Goal: Task Accomplishment & Management: Complete application form

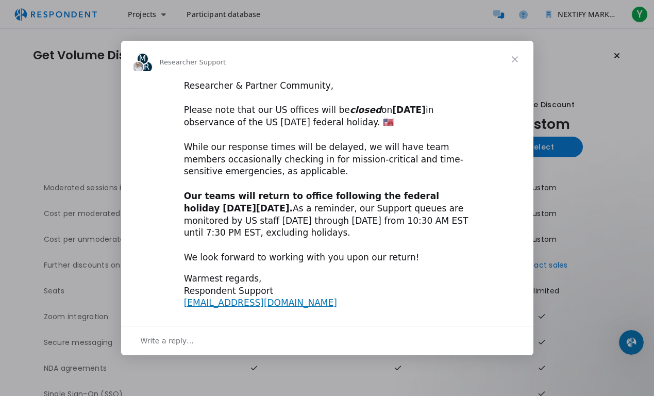
click at [516, 51] on span "Close" at bounding box center [514, 59] width 37 height 37
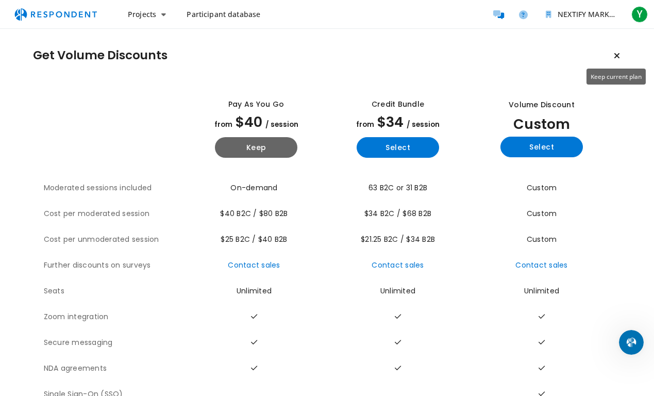
click at [616, 54] on icon "Keep current plan" at bounding box center [617, 56] width 6 height 8
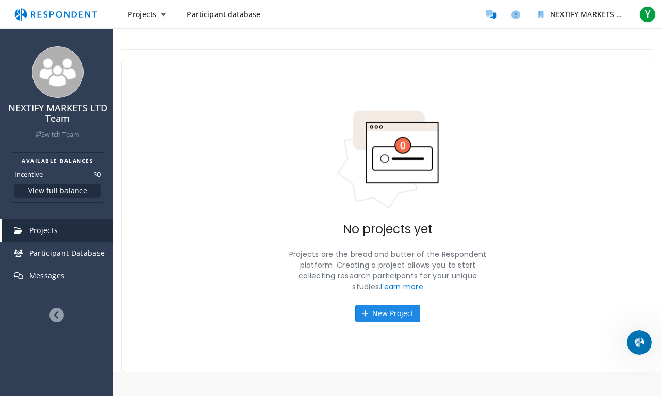
click at [398, 309] on button "New Project" at bounding box center [387, 314] width 65 height 18
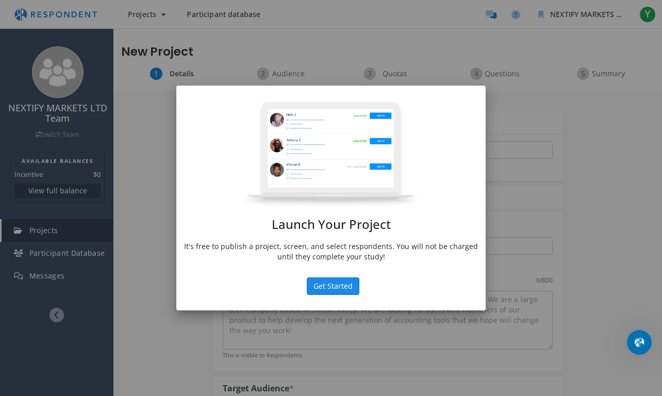
click at [332, 287] on button "Get Started" at bounding box center [333, 286] width 53 height 18
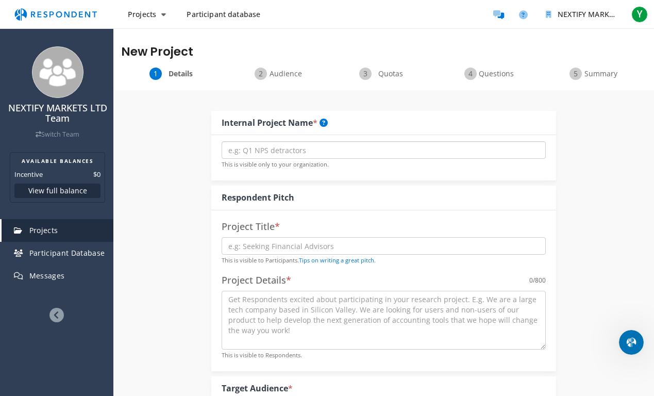
click at [282, 147] on input "text" at bounding box center [384, 150] width 324 height 18
click at [269, 150] on input "text" at bounding box center [384, 150] width 324 height 18
paste input "FiatRails"
type input "FiatRails"
click at [293, 249] on input "text" at bounding box center [384, 246] width 324 height 18
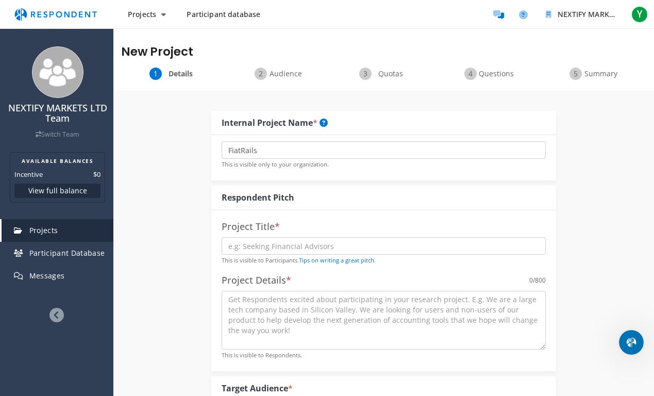
click at [301, 230] on h4 "Project Title *" at bounding box center [384, 227] width 324 height 10
click at [278, 246] on input "text" at bounding box center [384, 246] width 324 height 18
paste input "FiatRails"
click at [353, 262] on link "Tips on writing a great pitch." at bounding box center [337, 260] width 77 height 8
drag, startPoint x: 280, startPoint y: 152, endPoint x: 200, endPoint y: 151, distance: 79.4
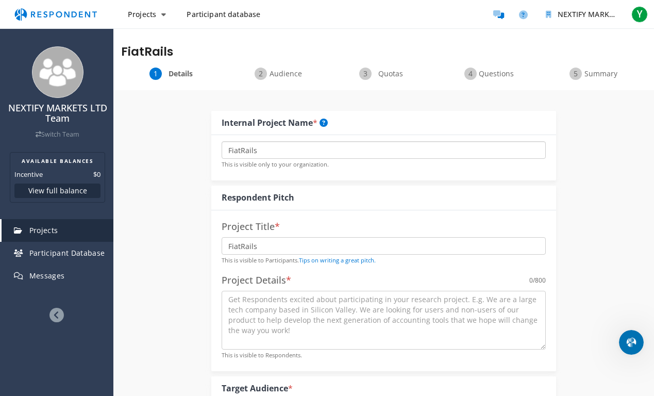
click at [277, 246] on input "FiatRails" at bounding box center [384, 246] width 324 height 18
drag, startPoint x: 260, startPoint y: 246, endPoint x: 188, endPoint y: 244, distance: 72.2
paste input "Seeking senior payments/product leader with UK crypto exchange experience, skil…"
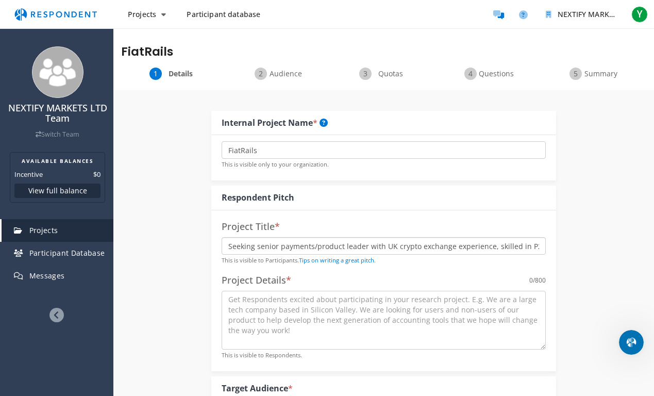
scroll to position [0, 27]
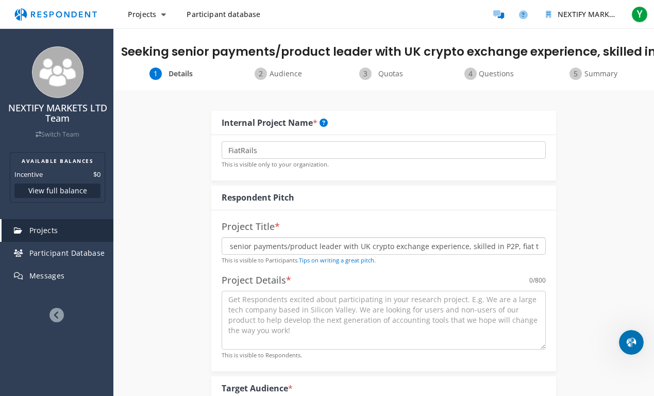
type input "Seeking senior payments/product leader with UK crypto exchange experience, skil…"
click at [452, 262] on p "This is visible to Participants. Tips on writing a great pitch." at bounding box center [384, 260] width 324 height 10
click at [293, 303] on textarea at bounding box center [384, 320] width 324 height 59
drag, startPoint x: 542, startPoint y: 346, endPoint x: 539, endPoint y: 374, distance: 27.6
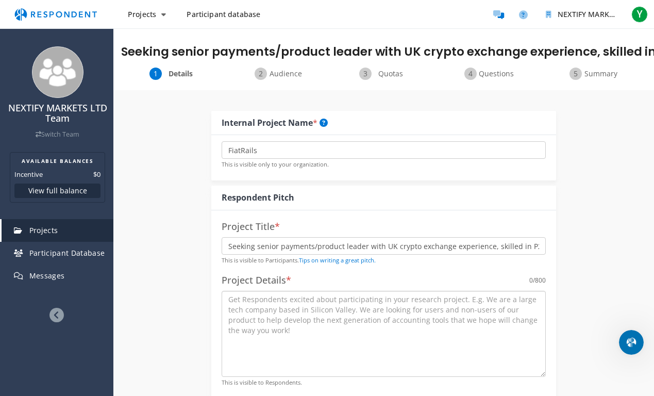
click at [539, 374] on textarea at bounding box center [384, 334] width 324 height 86
click at [413, 329] on textarea at bounding box center [384, 334] width 324 height 86
click at [325, 243] on input "Seeking senior payments/product leader with UK crypto exchange experience, skil…" at bounding box center [384, 246] width 324 height 18
click at [329, 299] on textarea at bounding box center [384, 334] width 324 height 86
click at [345, 310] on textarea at bounding box center [384, 334] width 324 height 86
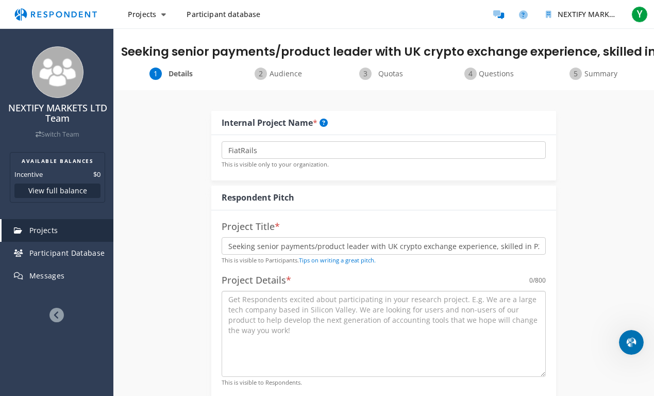
click at [288, 319] on textarea at bounding box center [384, 334] width 324 height 86
paste textarea "We are FiatRails, an API-based Open Banking crypto on/off-ramp platform, conduc…"
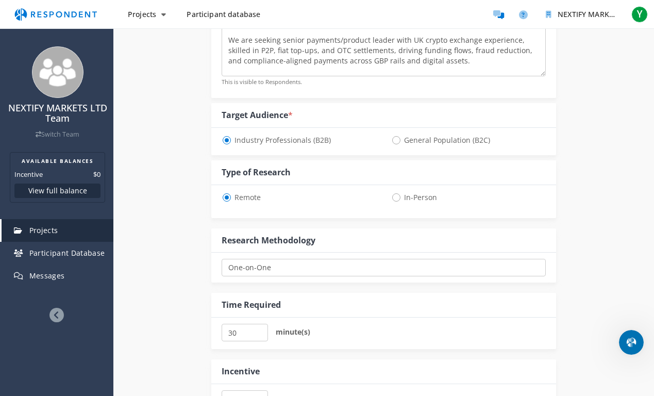
scroll to position [307, 0]
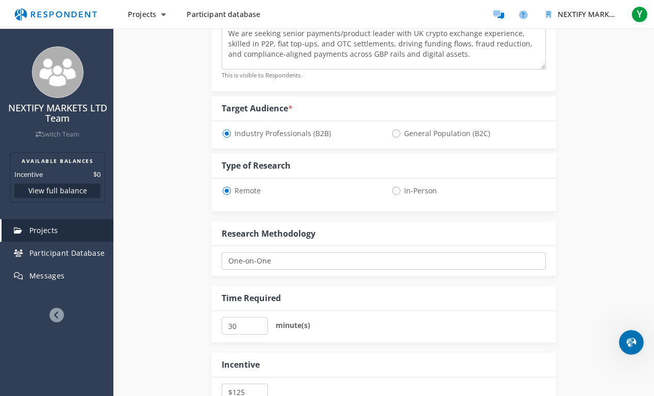
type textarea "We are FiatRails, an API-based Open Banking crypto on/off-ramp platform, conduc…"
click at [254, 317] on input "30" at bounding box center [245, 326] width 46 height 18
drag, startPoint x: 229, startPoint y: 325, endPoint x: 217, endPoint y: 325, distance: 11.9
click at [217, 325] on div "30 minute(s)" at bounding box center [383, 326] width 345 height 31
type input "60"
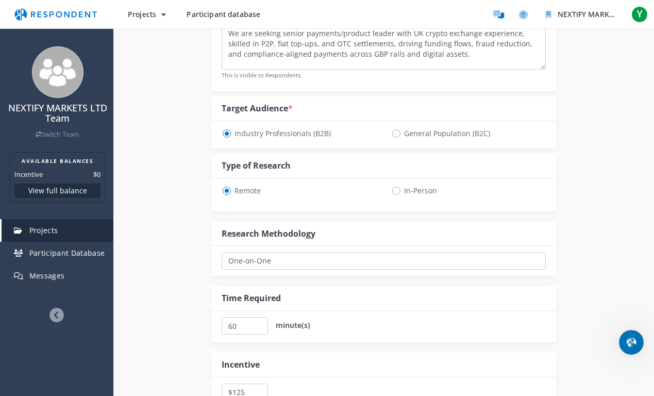
click at [392, 326] on div "60 minute(s)" at bounding box center [384, 326] width 324 height 19
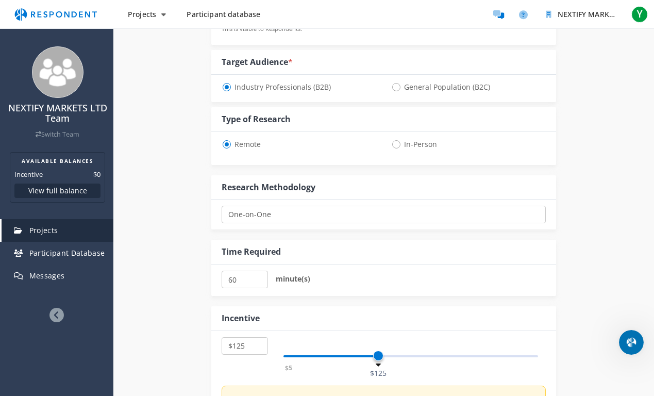
scroll to position [397, 0]
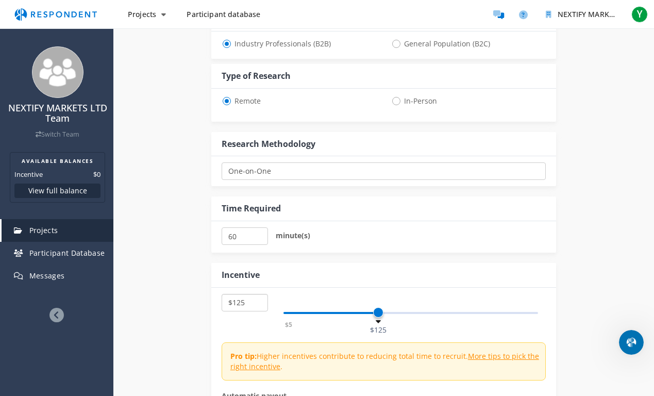
click at [253, 300] on select "$5 $10 $15 $20 $25 $30 $35 $40 $45 $50 $55 $60 $65 $70 $75 $80 $85 $90 $95 $100…" at bounding box center [245, 303] width 46 height 18
select select "number:100"
click at [222, 294] on select "$5 $10 $15 $20 $25 $30 $35 $40 $45 $50 $55 $60 $65 $70 $75 $80 $85 $90 $95 $100…" at bounding box center [245, 303] width 46 height 18
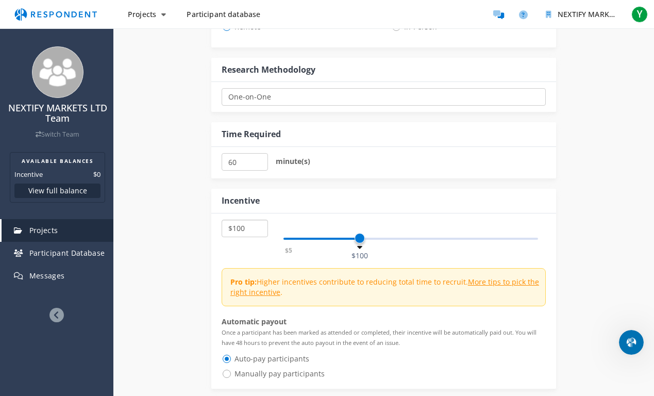
scroll to position [477, 0]
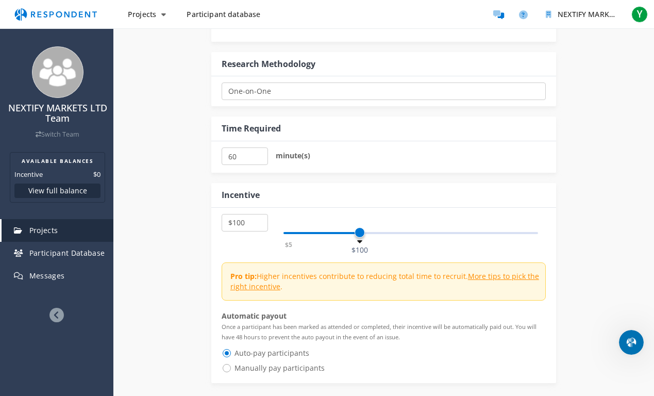
click at [228, 367] on span "Manually pay participants" at bounding box center [273, 368] width 103 height 12
click at [228, 367] on input "Manually pay participants" at bounding box center [225, 367] width 7 height 7
radio input "true"
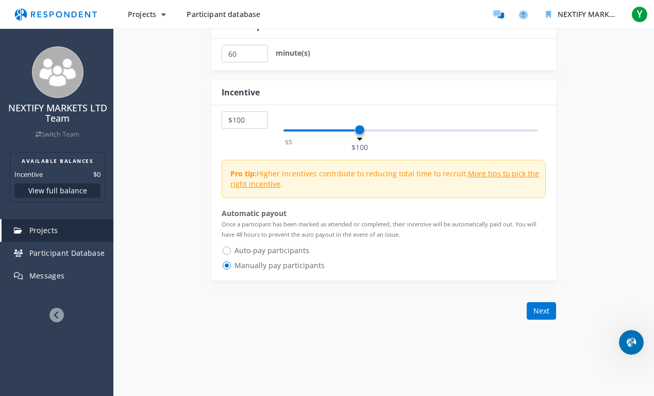
scroll to position [601, 0]
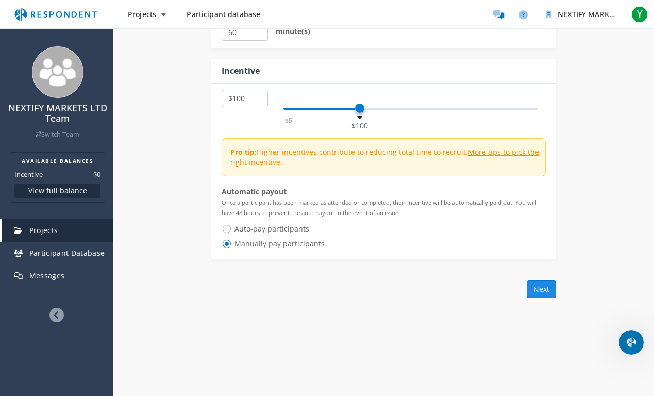
click at [537, 289] on button "Next" at bounding box center [541, 289] width 29 height 18
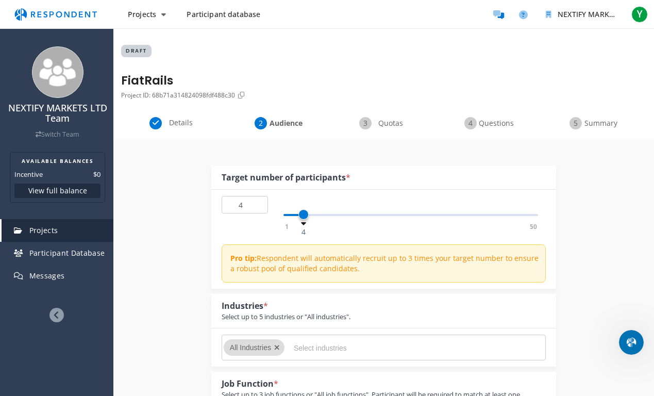
type input "3"
drag, startPoint x: 287, startPoint y: 211, endPoint x: 296, endPoint y: 211, distance: 9.3
click at [296, 211] on span at bounding box center [298, 214] width 10 height 10
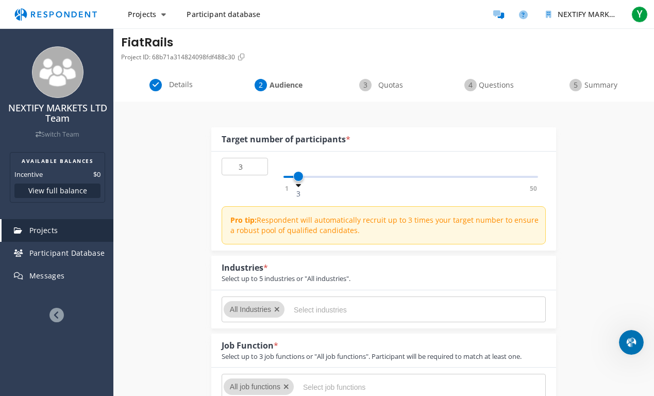
scroll to position [39, 0]
click at [323, 309] on input "Select industries" at bounding box center [371, 309] width 155 height 18
click at [275, 309] on icon "Remove All Industries" at bounding box center [277, 308] width 6 height 7
click at [278, 307] on icon "Remove All Industries" at bounding box center [277, 308] width 6 height 7
click at [306, 310] on input "Select industries" at bounding box center [371, 309] width 155 height 18
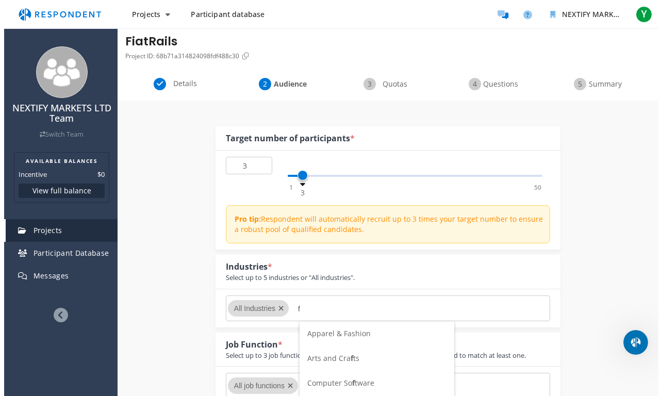
scroll to position [0, 0]
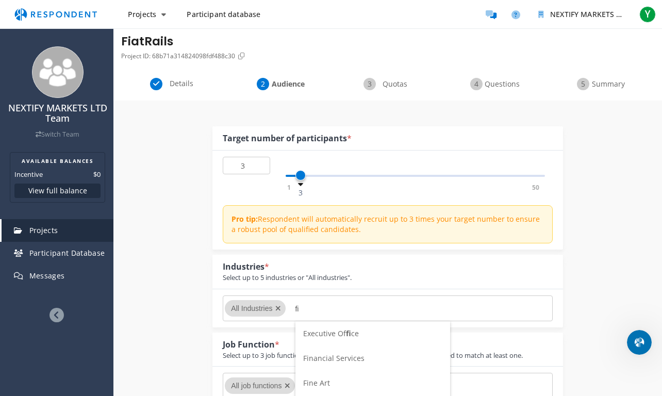
type input "fi"
click at [355, 355] on span "Financial Services" at bounding box center [333, 358] width 61 height 10
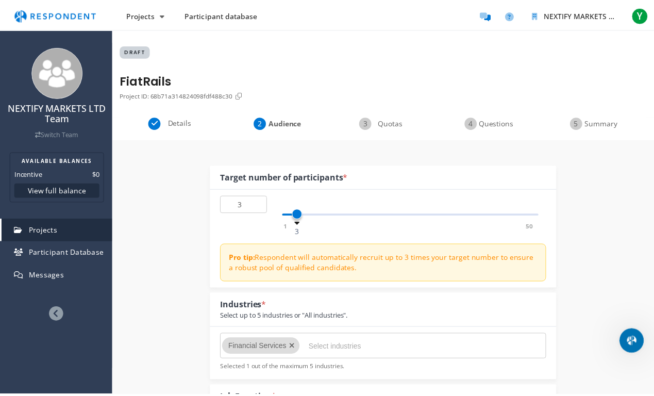
scroll to position [39, 0]
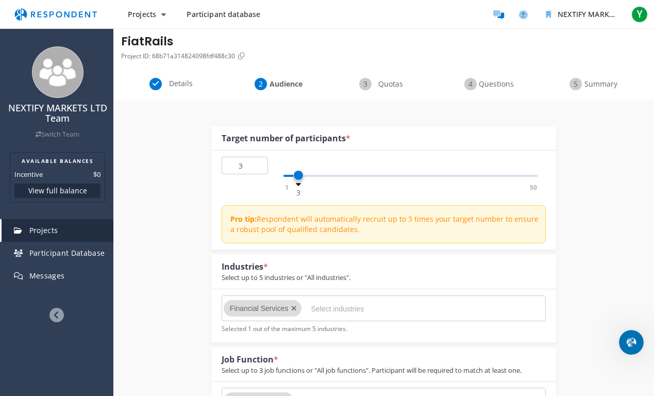
click at [322, 308] on input "Select industries" at bounding box center [388, 309] width 155 height 18
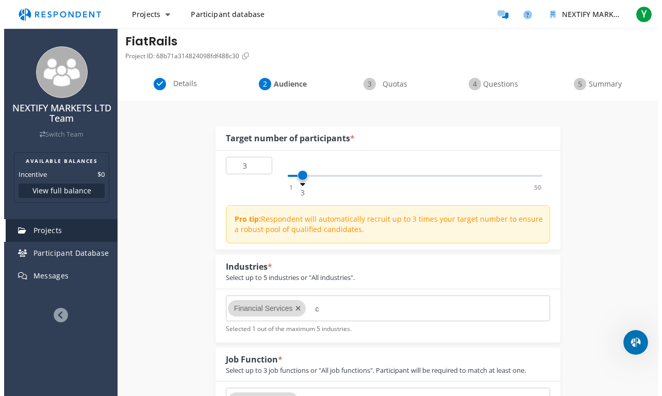
scroll to position [0, 0]
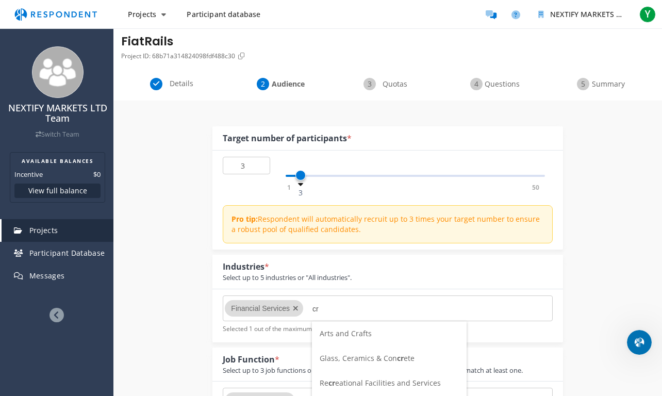
type input "c"
type input "b"
type input "P"
type input "E"
type input "D"
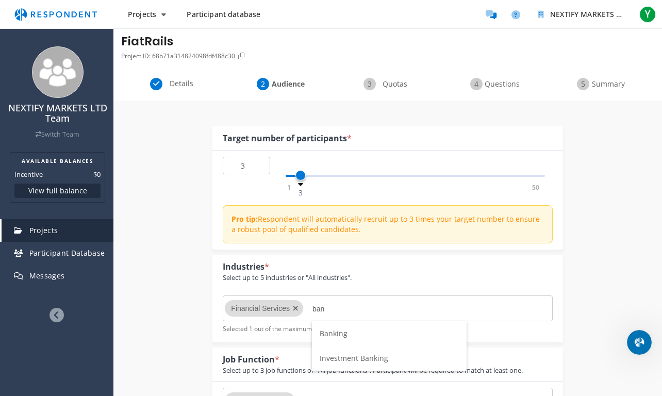
type input "ban"
click at [394, 326] on li "Banking" at bounding box center [389, 333] width 155 height 25
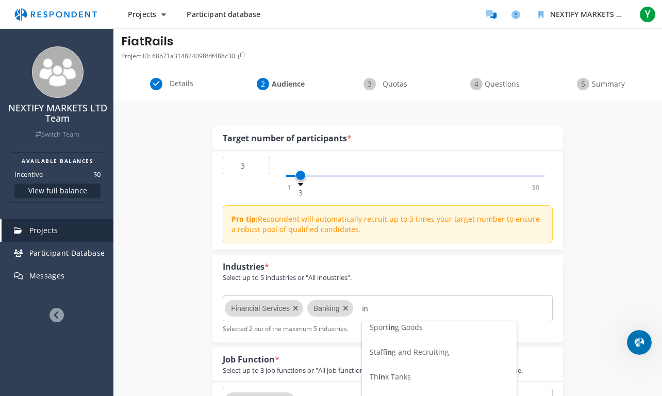
scroll to position [1081, 0]
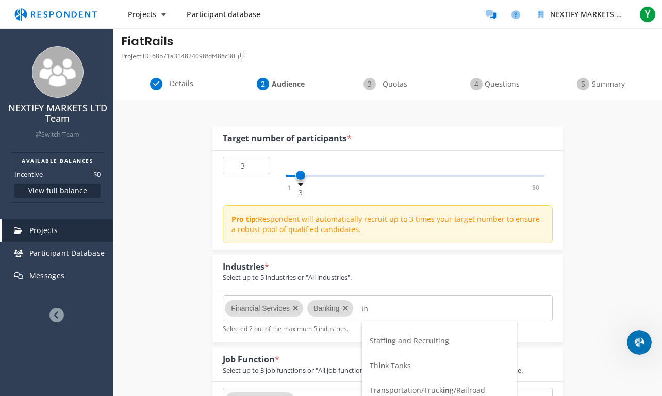
type input "i"
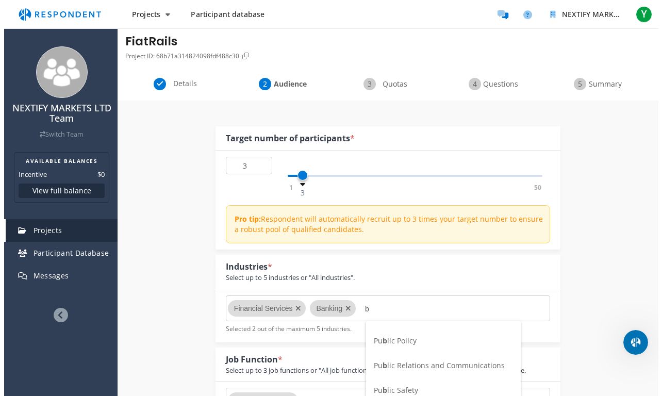
scroll to position [0, 0]
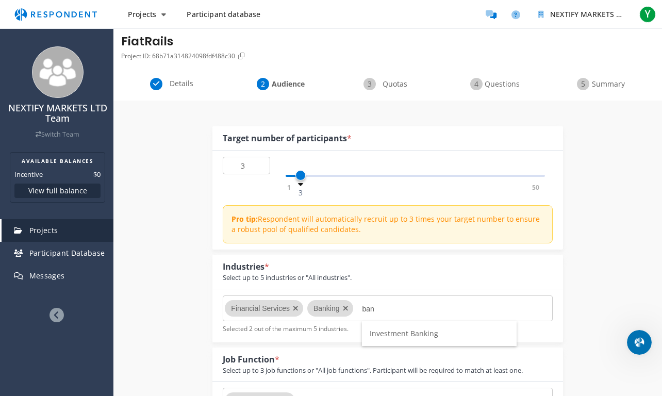
type input "ban"
click at [423, 336] on span "Investment Banking" at bounding box center [404, 333] width 69 height 10
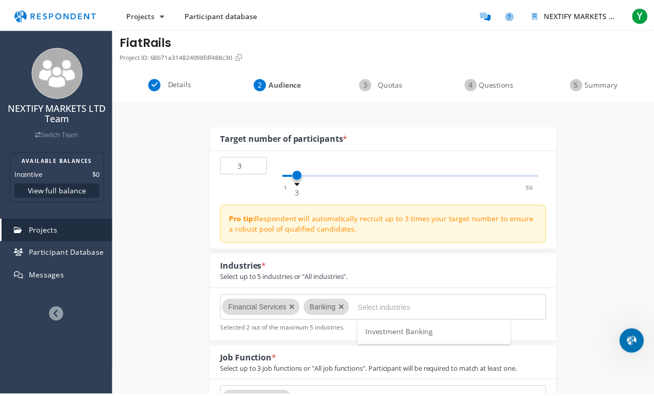
scroll to position [39, 0]
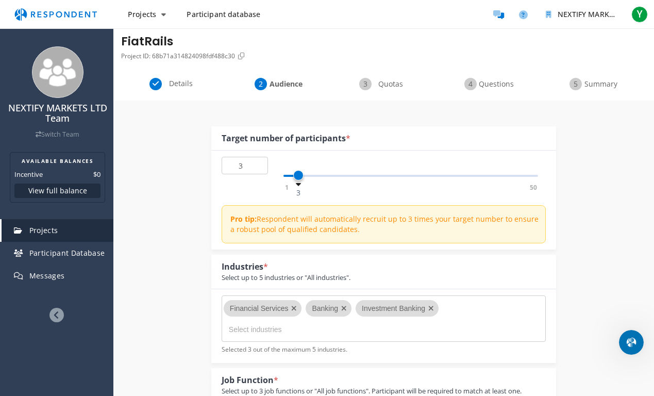
click at [454, 316] on md-chips-wrap "Financial Services Banking Investment Banking" at bounding box center [384, 318] width 324 height 46
click at [331, 340] on md-chips-wrap "Financial Services Banking Investment Banking" at bounding box center [384, 318] width 324 height 46
click at [330, 333] on input "Select industries" at bounding box center [306, 330] width 155 height 18
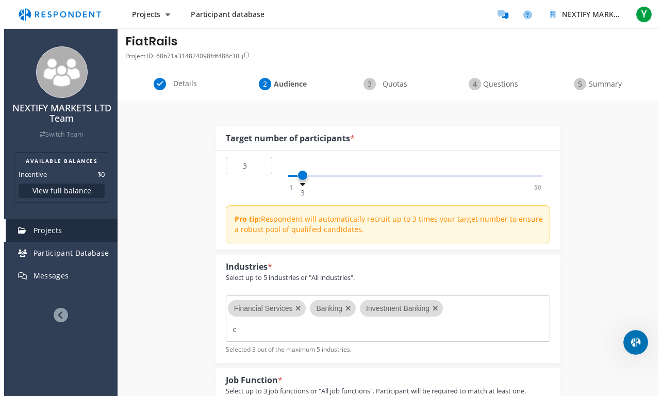
scroll to position [0, 0]
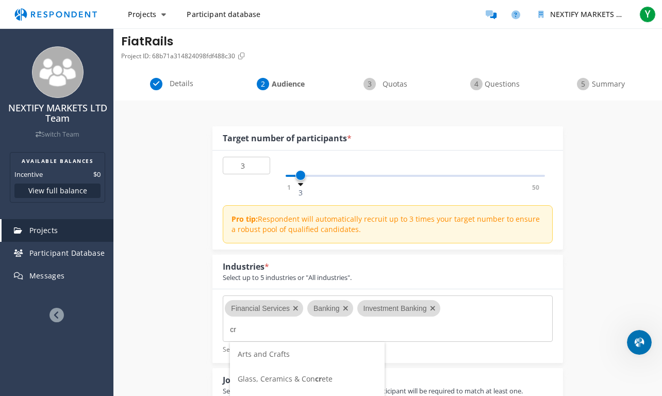
type input "c"
type input "b"
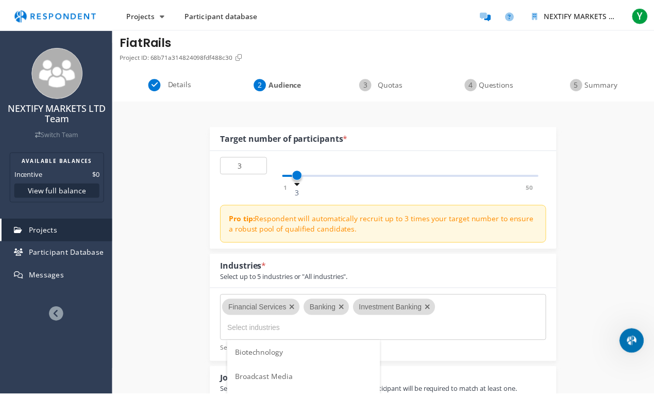
scroll to position [39, 0]
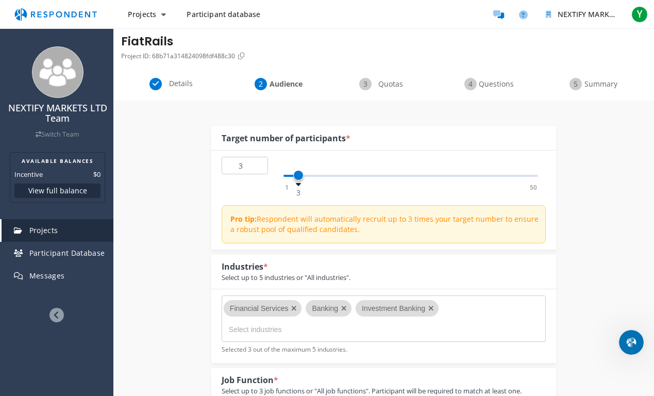
click at [343, 327] on input "Select industries" at bounding box center [306, 330] width 155 height 18
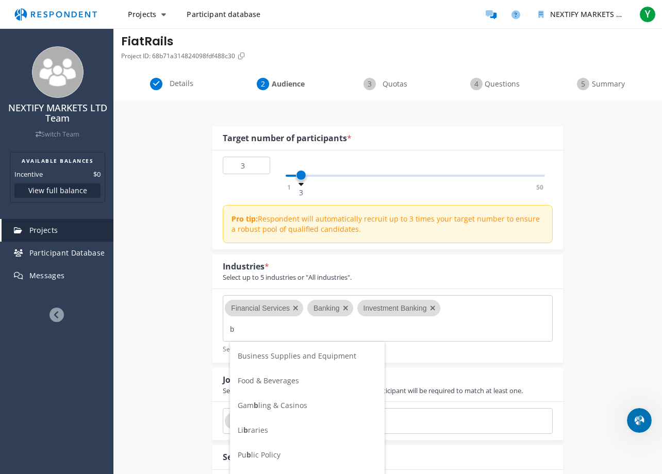
scroll to position [77, 0]
type input "b"
click at [281, 395] on span "Gam b ling & Casinos" at bounding box center [273, 401] width 70 height 10
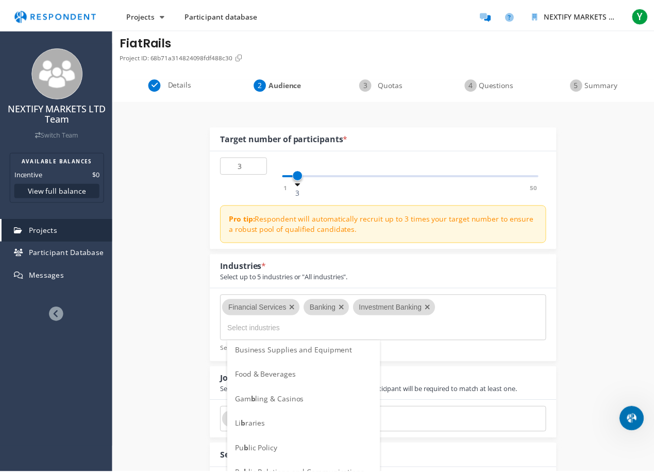
scroll to position [39, 0]
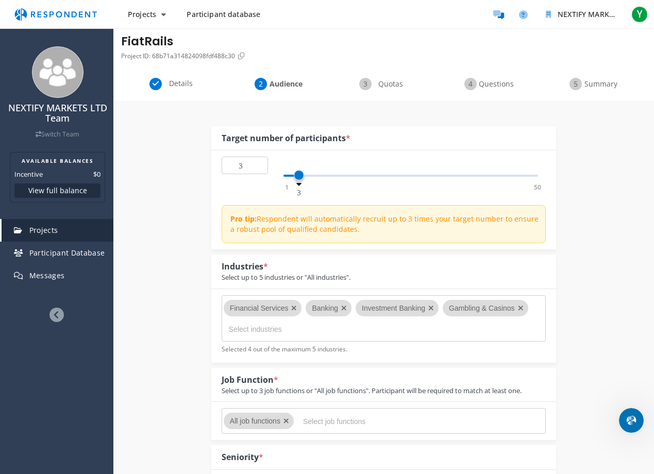
click at [283, 325] on input "Select industries" at bounding box center [306, 330] width 155 height 18
type input "g"
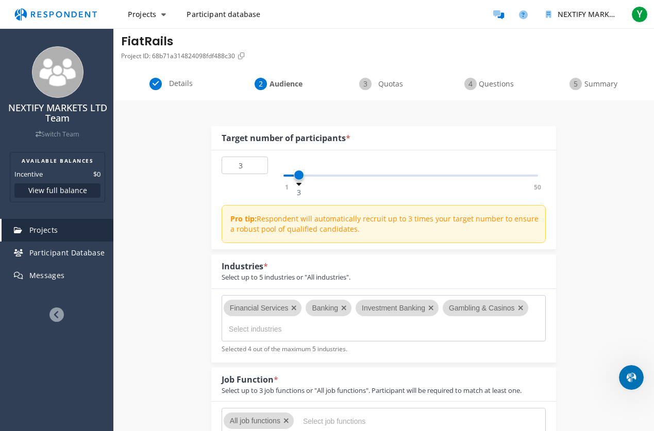
type input "a"
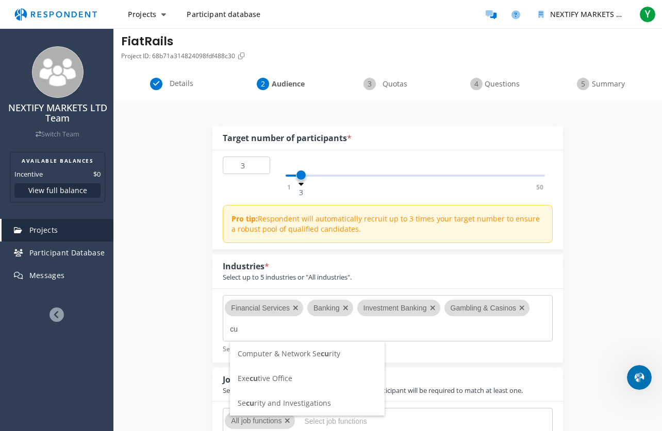
scroll to position [0, 0]
type input "c"
type input "o"
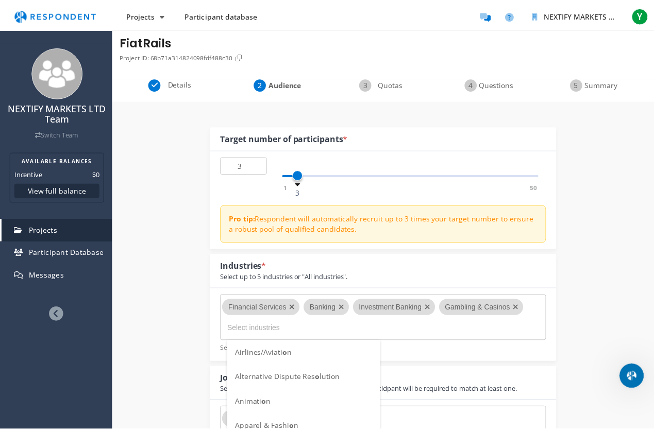
scroll to position [39, 0]
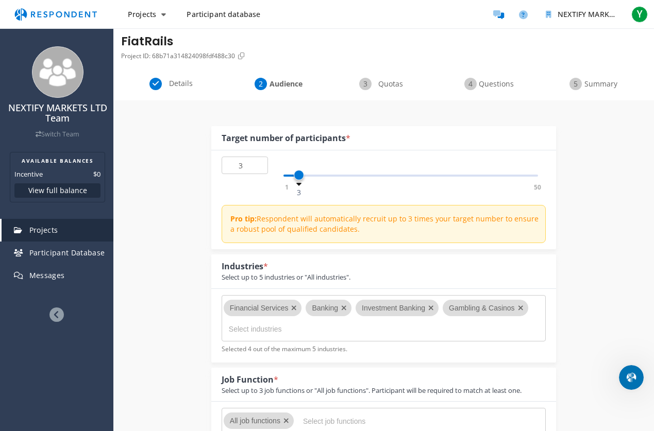
click at [521, 307] on icon "Remove Gambling & Casinos" at bounding box center [521, 308] width 6 height 7
click at [432, 308] on icon "Remove Investment Banking" at bounding box center [431, 308] width 6 height 7
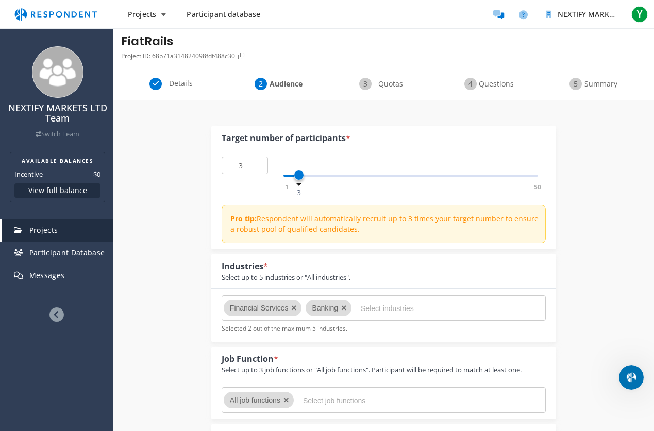
click at [343, 308] on icon "Remove Banking" at bounding box center [344, 308] width 6 height 7
click at [295, 308] on icon "Remove Financial Services" at bounding box center [294, 308] width 6 height 7
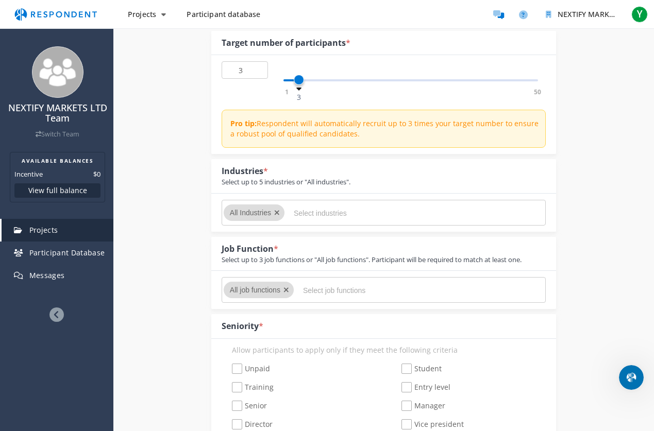
scroll to position [146, 0]
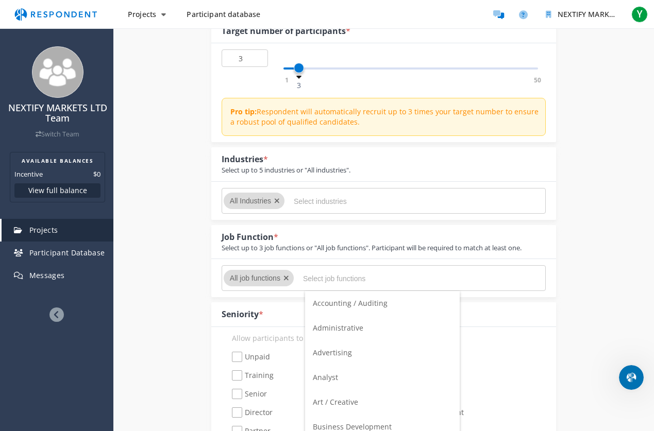
click at [333, 275] on input "Select job functions" at bounding box center [380, 279] width 155 height 18
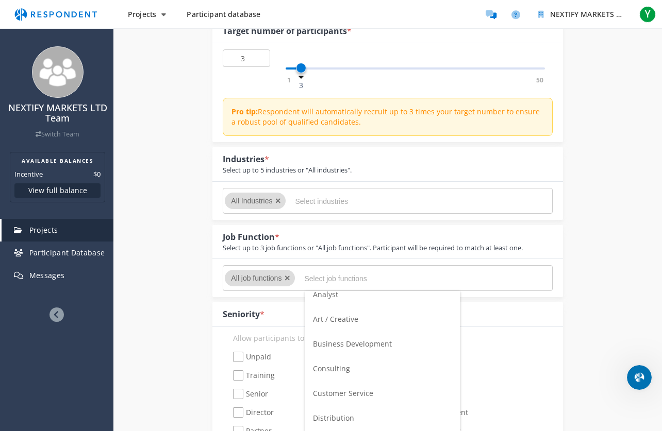
scroll to position [86, 0]
click at [343, 366] on span "Consulting" at bounding box center [331, 366] width 37 height 10
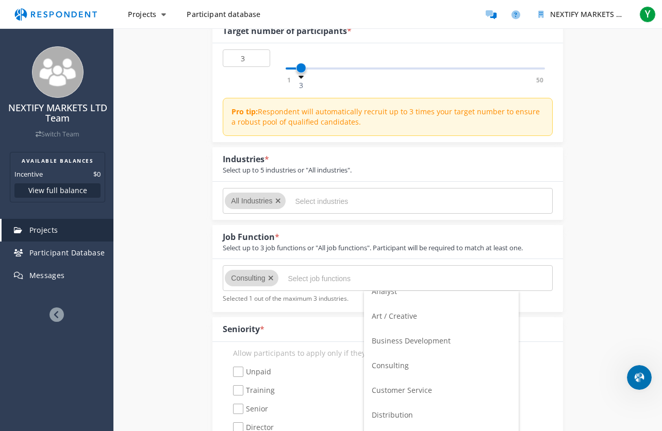
click at [345, 277] on input "Select job functions" at bounding box center [365, 279] width 155 height 18
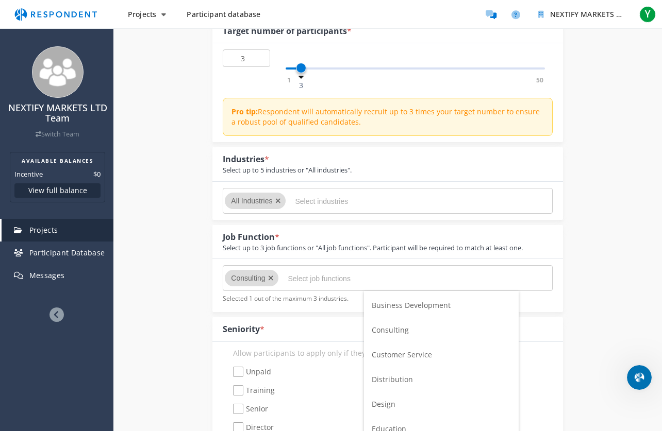
scroll to position [127, 0]
click at [402, 350] on span "Customer Service" at bounding box center [402, 350] width 60 height 10
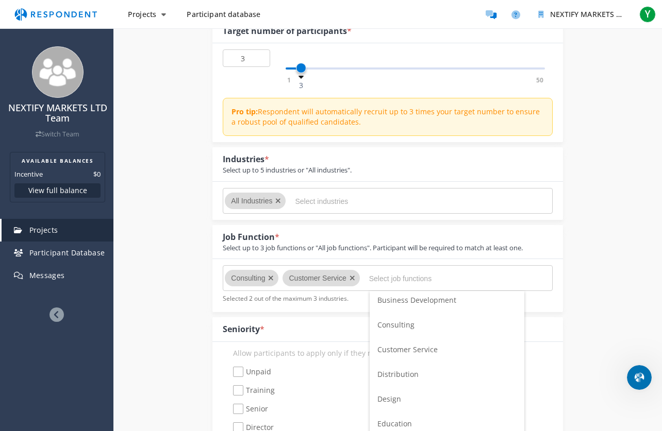
click at [372, 275] on input "Select job functions" at bounding box center [446, 279] width 155 height 18
click at [403, 373] on span "Finance" at bounding box center [390, 377] width 27 height 10
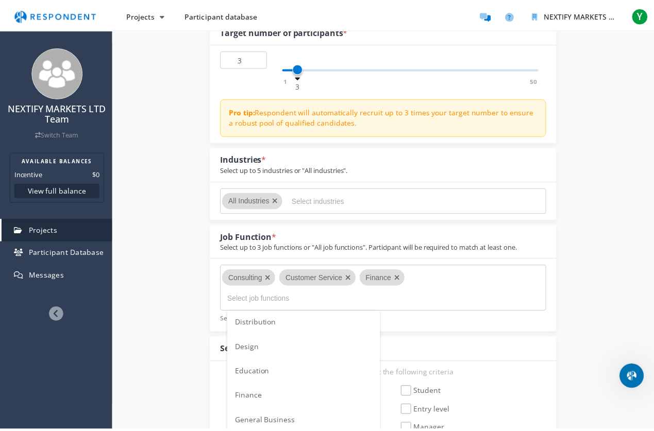
scroll to position [146, 0]
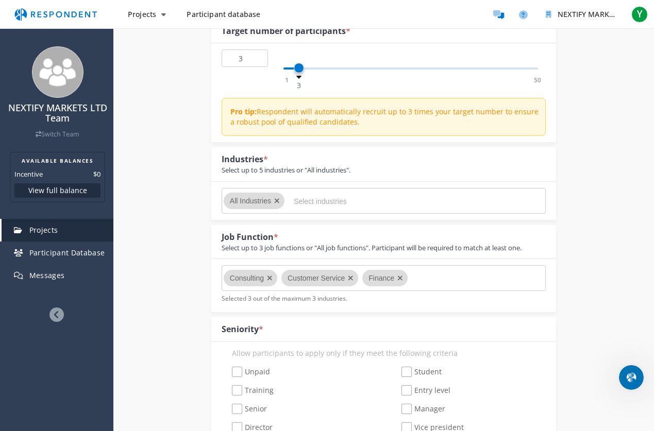
click at [427, 276] on md-chips-wrap "Consulting Customer Service Finance" at bounding box center [384, 278] width 324 height 26
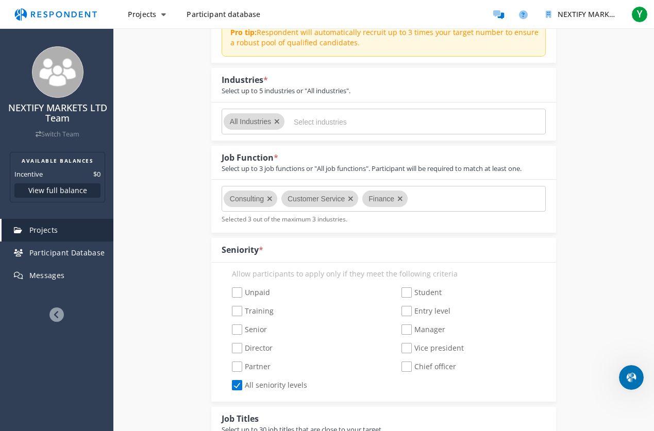
scroll to position [230, 0]
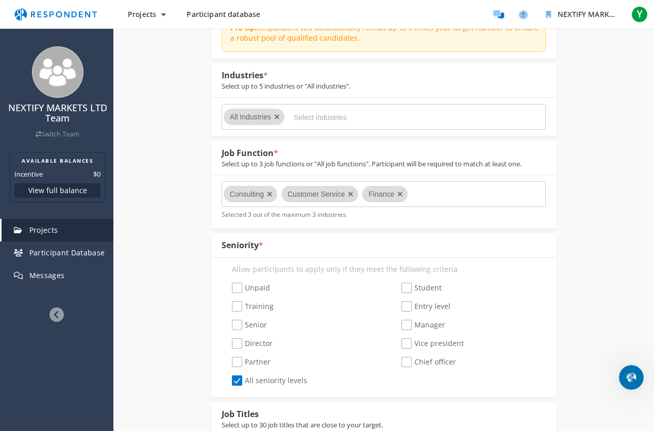
click at [240, 323] on span "Senior" at bounding box center [249, 326] width 35 height 12
click at [228, 323] on input "Senior" at bounding box center [225, 325] width 7 height 7
checkbox input "true"
checkbox input "false"
click at [238, 340] on span "Director" at bounding box center [252, 345] width 41 height 12
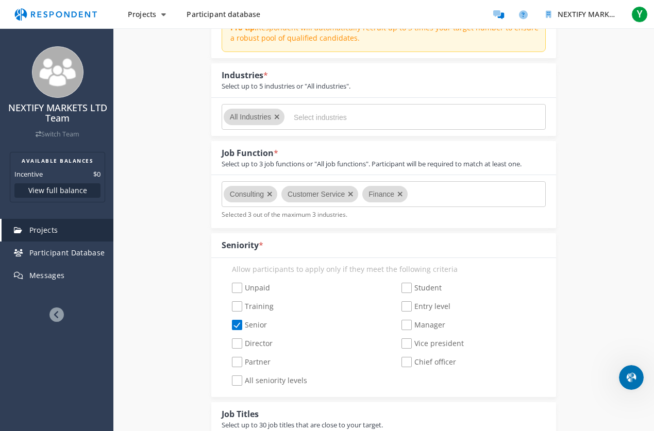
click at [228, 341] on input "Director" at bounding box center [225, 344] width 7 height 7
checkbox input "true"
click at [239, 362] on span "Partner" at bounding box center [251, 363] width 39 height 12
click at [228, 362] on input "Partner" at bounding box center [225, 362] width 7 height 7
checkbox input "true"
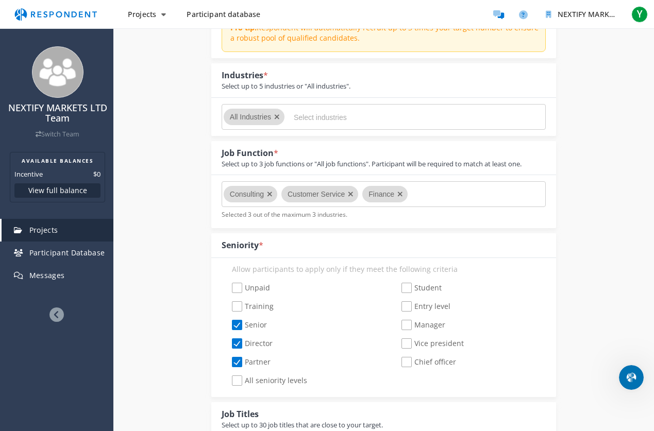
click at [402, 342] on span "Vice president" at bounding box center [433, 345] width 62 height 12
click at [398, 342] on input "Vice president" at bounding box center [394, 344] width 7 height 7
checkbox input "true"
click at [407, 361] on span "Chief officer" at bounding box center [429, 363] width 55 height 12
click at [398, 361] on input "Chief officer" at bounding box center [394, 362] width 7 height 7
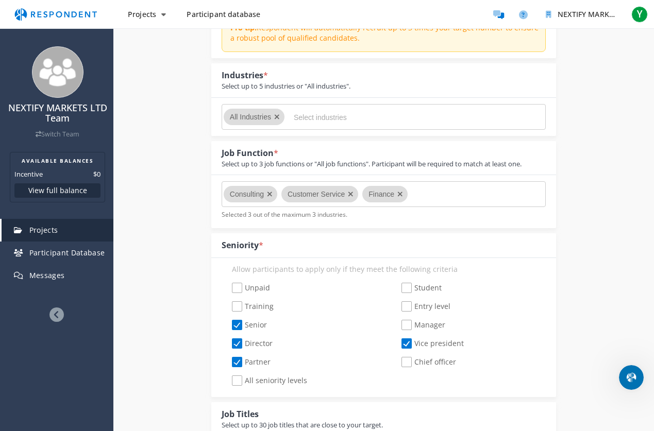
checkbox input "true"
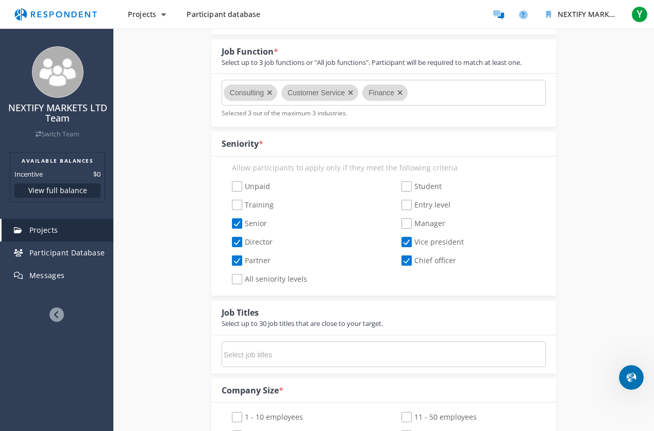
scroll to position [362, 0]
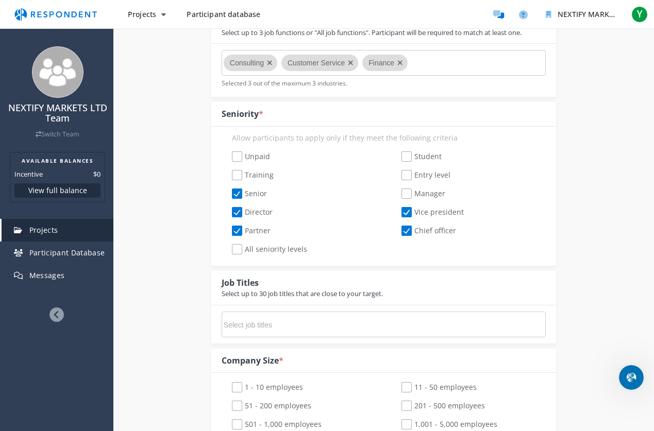
click at [286, 327] on input "Select job titles" at bounding box center [301, 325] width 155 height 18
paste input "Payment Processor, Strategic Initiatives Manager, Banking Officer, Banking Mana…"
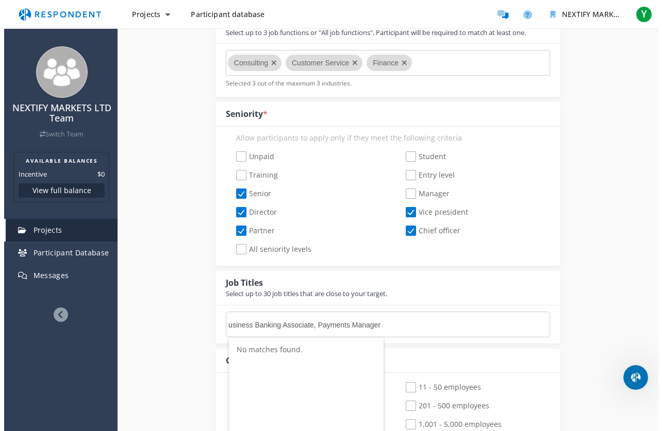
scroll to position [0, 0]
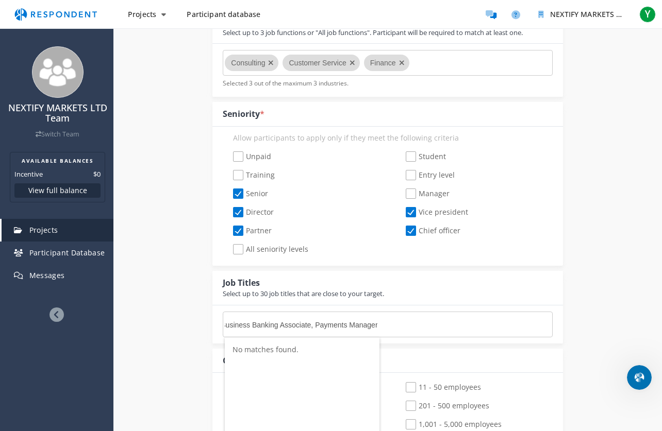
type input "Payment Processor, Strategic Initiatives Manager, Banking Officer, Banking Mana…"
drag, startPoint x: 392, startPoint y: 325, endPoint x: 169, endPoint y: 322, distance: 223.2
click at [169, 322] on div "Internal Project Name * FiatRails This is visible only to your organization. Re…" at bounding box center [387, 423] width 548 height 1291
click at [277, 324] on input "Payment Processor, Strategic Initiatives Manager, Banking Officer, Banking Mana…" at bounding box center [302, 325] width 155 height 18
drag, startPoint x: 287, startPoint y: 326, endPoint x: 417, endPoint y: 328, distance: 130.9
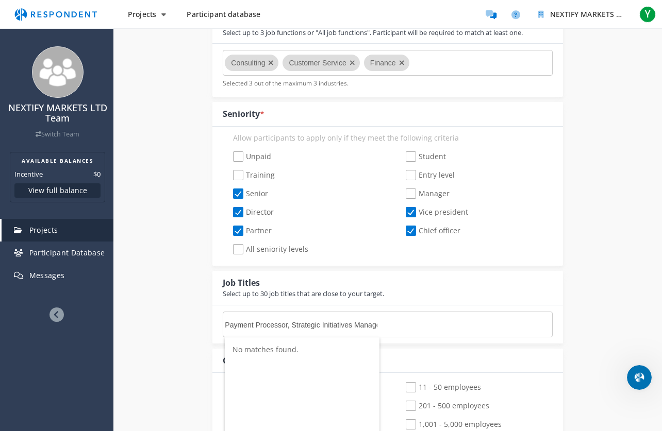
click at [417, 328] on md-chips-wrap "Payment Processor, Strategic Initiatives Manager, Banking Officer, Banking Mana…" at bounding box center [387, 325] width 329 height 26
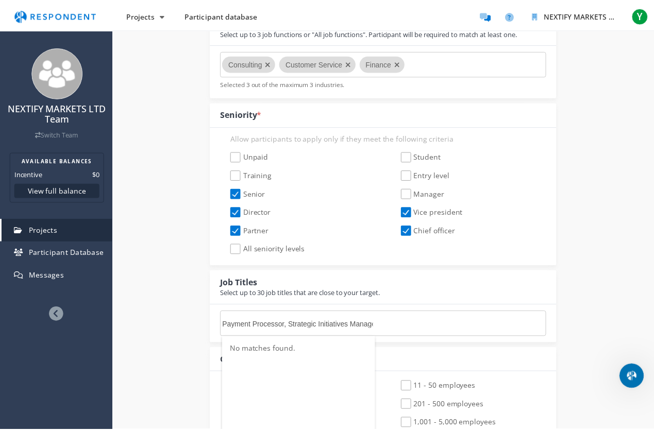
scroll to position [362, 0]
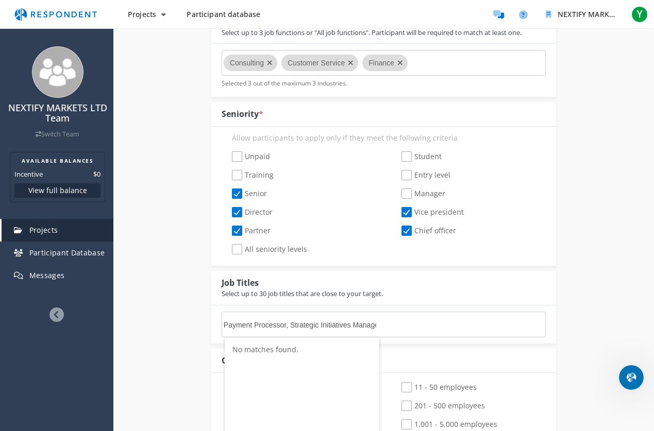
drag, startPoint x: 412, startPoint y: 327, endPoint x: 397, endPoint y: 326, distance: 15.0
click at [405, 327] on md-chips-wrap "Payment Processor, Strategic Initiatives Manager, Banking Officer, Banking Mana…" at bounding box center [384, 325] width 324 height 26
click at [397, 326] on md-chips-wrap "Payment Processor, Strategic Initiatives Manager, Banking Officer, Banking Mana…" at bounding box center [384, 325] width 324 height 26
drag, startPoint x: 379, startPoint y: 328, endPoint x: 373, endPoint y: 329, distance: 6.3
click at [374, 329] on md-chips-wrap "Payment Processor, Strategic Initiatives Manager, Banking Officer, Banking Mana…" at bounding box center [384, 325] width 324 height 26
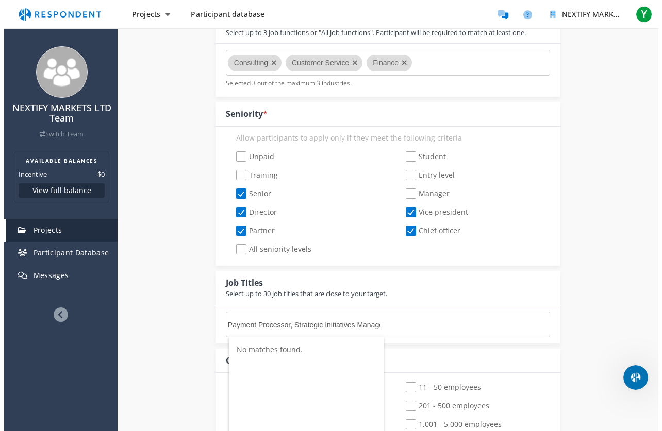
scroll to position [0, 0]
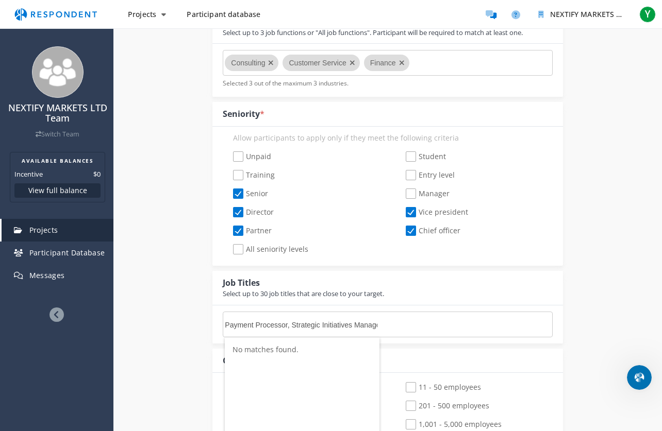
click at [357, 325] on input "Payment Processor, Strategic Initiatives Manager, Banking Officer, Banking Mana…" at bounding box center [302, 325] width 155 height 18
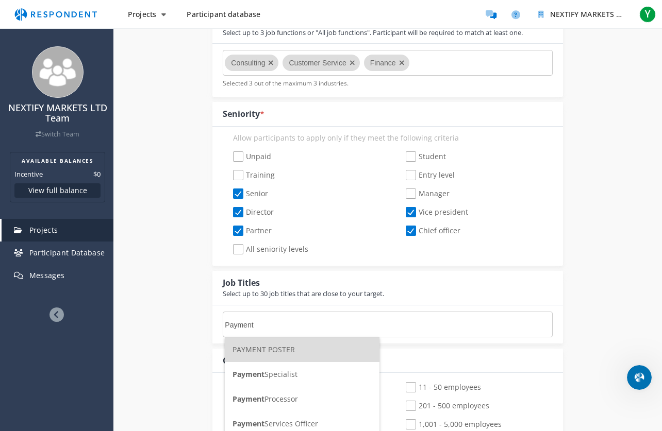
type input "Payment"
click at [290, 372] on span "Payment Specialist" at bounding box center [264, 375] width 65 height 10
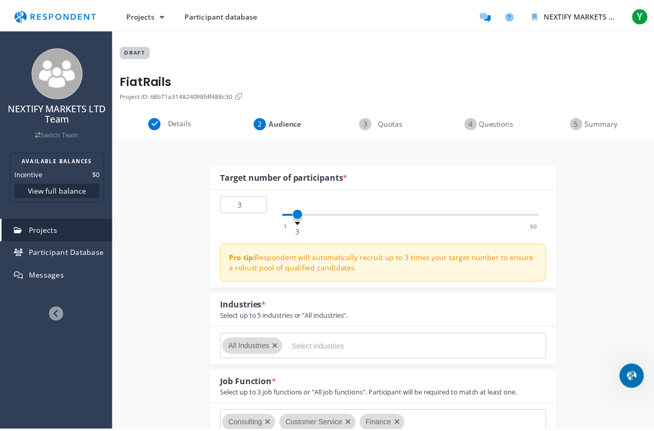
scroll to position [362, 0]
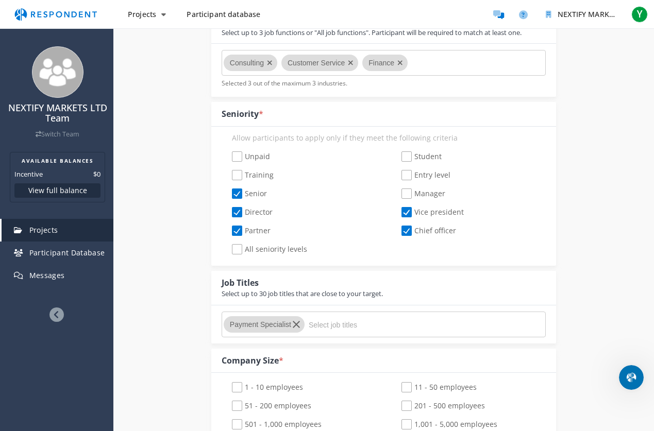
click at [315, 324] on input "Select job titles" at bounding box center [386, 325] width 155 height 18
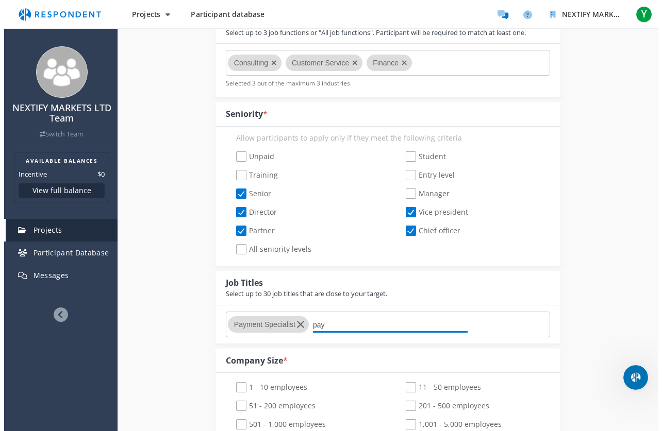
scroll to position [0, 0]
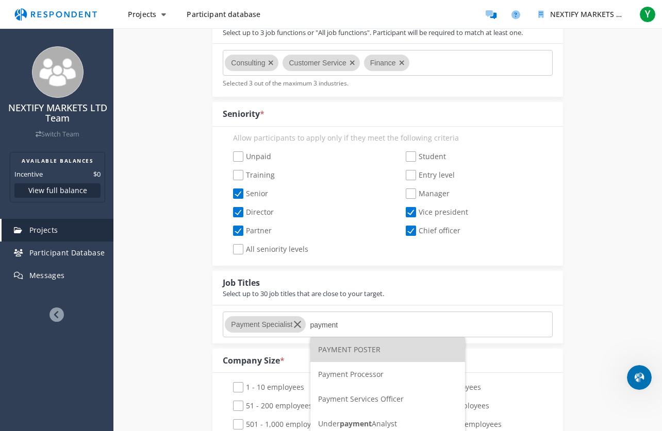
type input "payment"
click at [379, 372] on span "Payment Processor" at bounding box center [350, 375] width 65 height 10
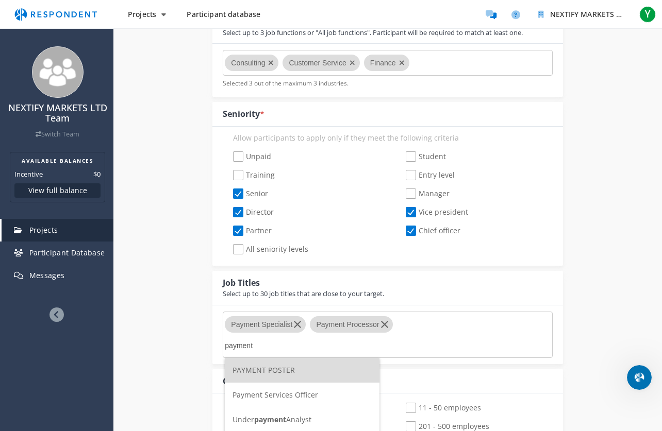
type input "payment"
click at [272, 391] on span "Payment Services Officer" at bounding box center [275, 395] width 86 height 10
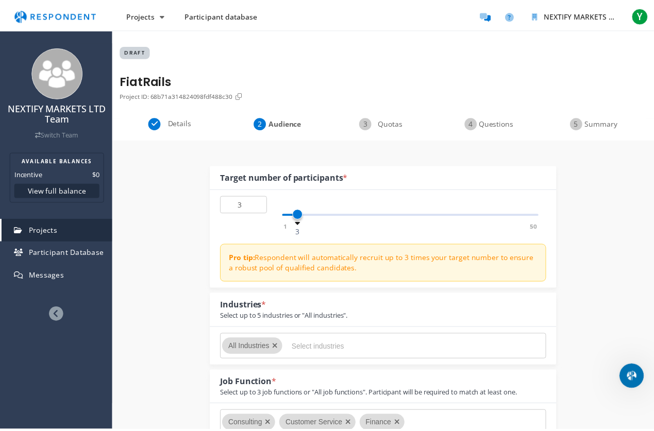
scroll to position [362, 0]
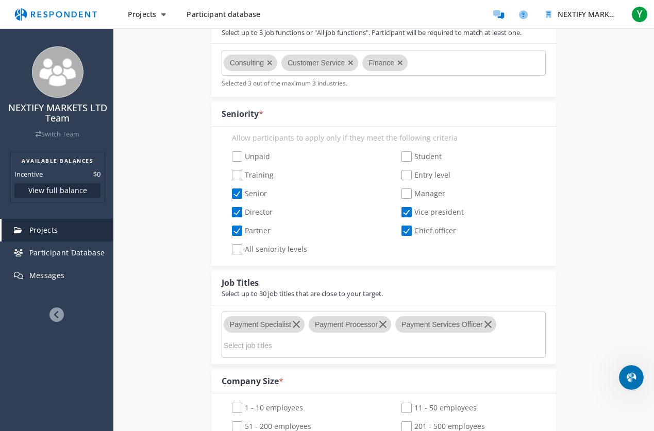
click at [288, 352] on input "Select job titles" at bounding box center [301, 346] width 155 height 18
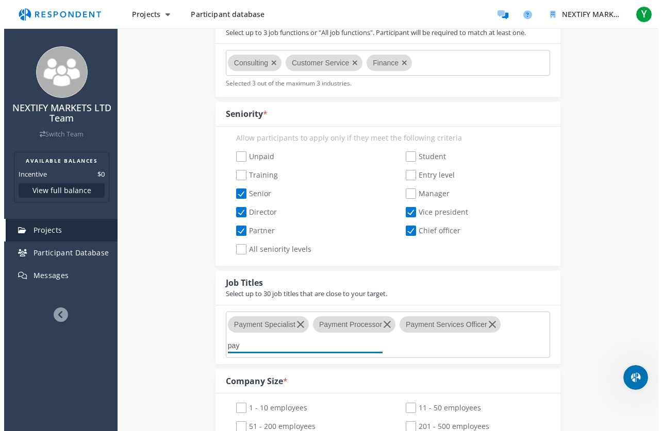
scroll to position [0, 0]
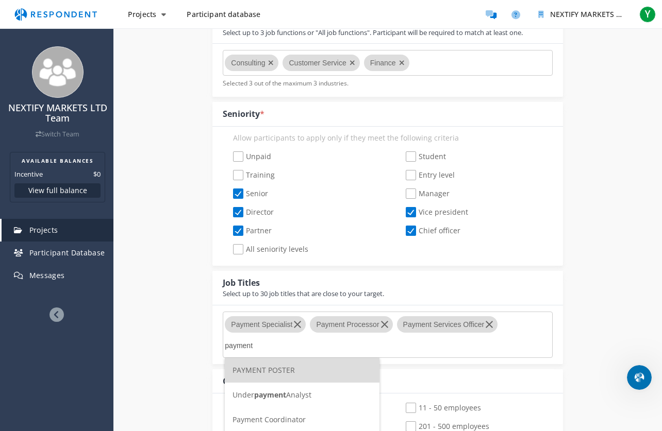
type input "payment"
click at [300, 395] on span "Payment Coordinator" at bounding box center [268, 420] width 73 height 10
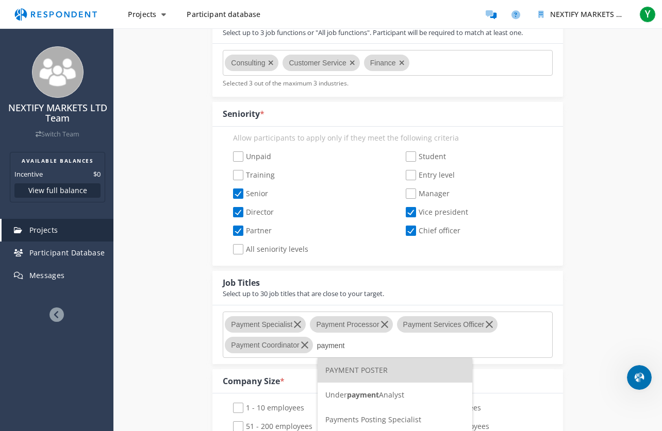
type input "payment"
click at [394, 395] on span "Payments Posting Specialist" at bounding box center [373, 420] width 96 height 10
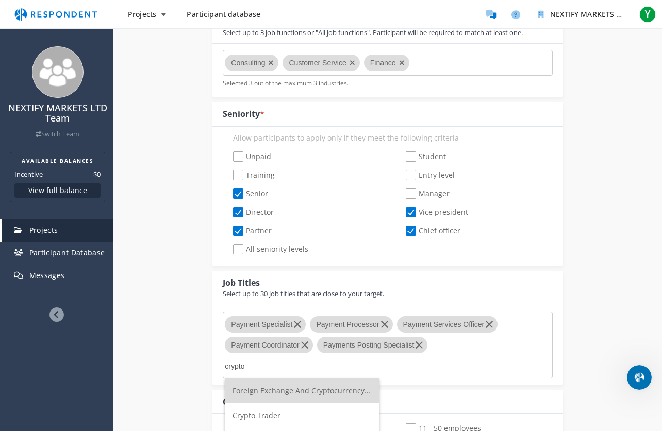
type input "crypto"
click at [339, 386] on span "Foreign Exchange And Cryptocurrency Trader" at bounding box center [310, 391] width 157 height 10
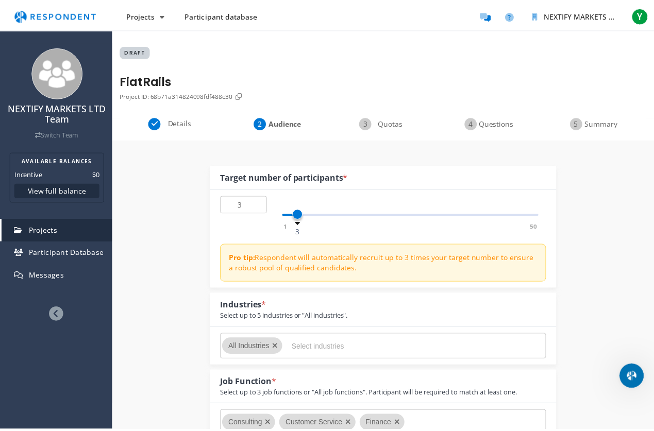
scroll to position [362, 0]
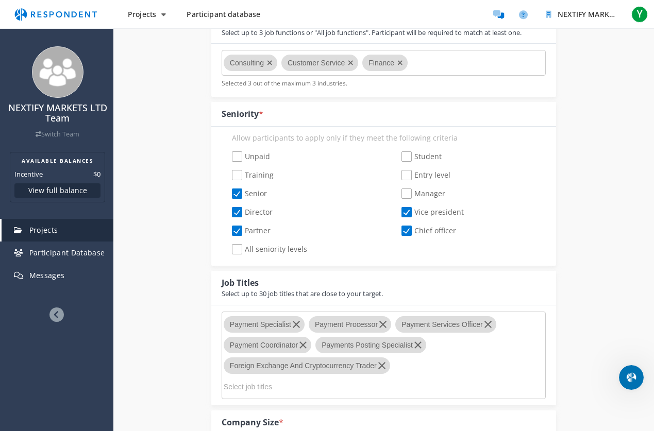
click at [279, 387] on input "Select job titles" at bounding box center [301, 387] width 155 height 18
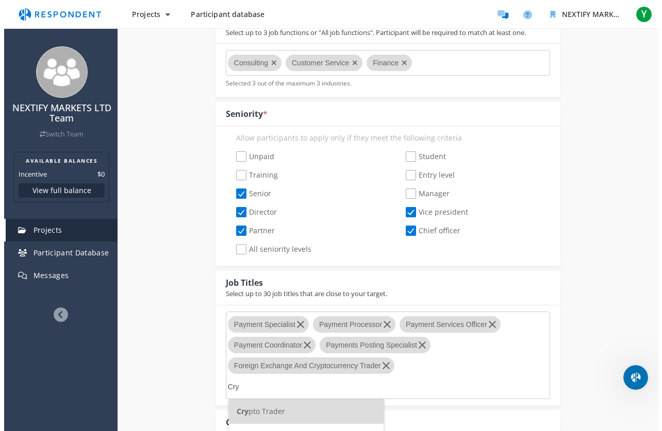
scroll to position [0, 0]
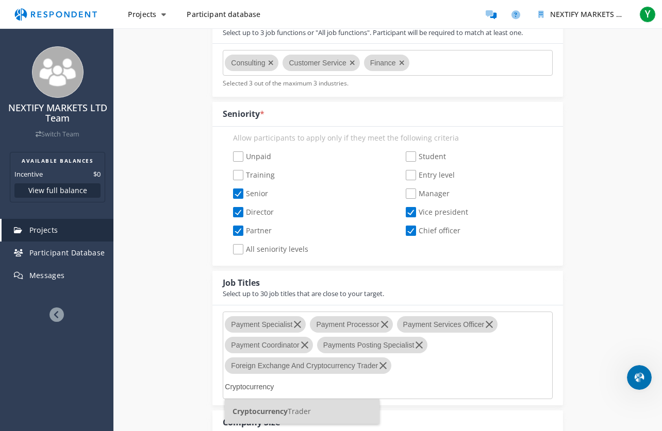
drag, startPoint x: 290, startPoint y: 384, endPoint x: 219, endPoint y: 388, distance: 71.2
click at [219, 388] on div "Payment Specialist Payment Processor Payment Services Officer Payment Coordinat…" at bounding box center [387, 356] width 350 height 100
type input "Digital Asset"
click at [296, 395] on span "Digital Asset Manager" at bounding box center [269, 412] width 75 height 10
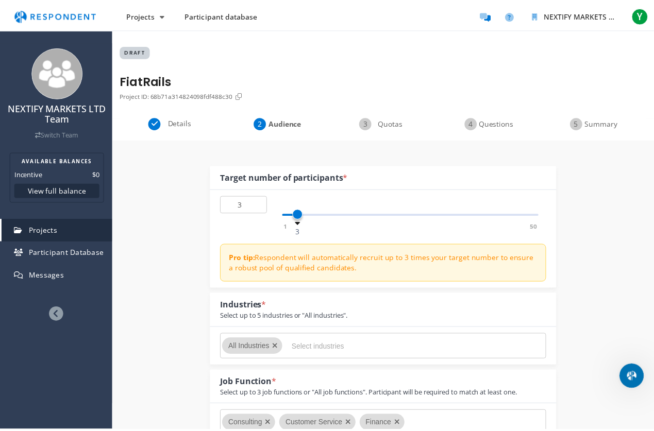
scroll to position [362, 0]
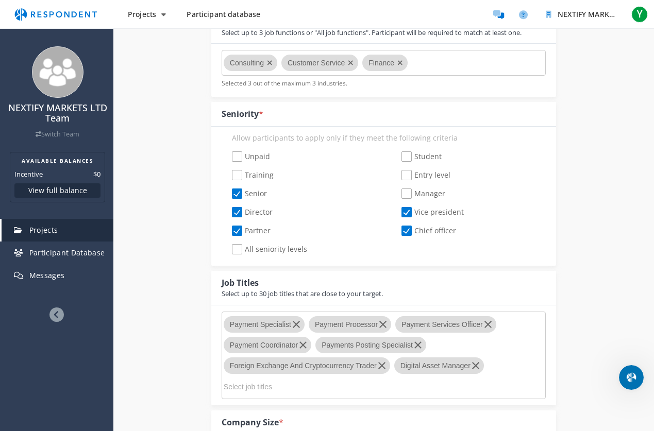
paste input "Payments Manager"
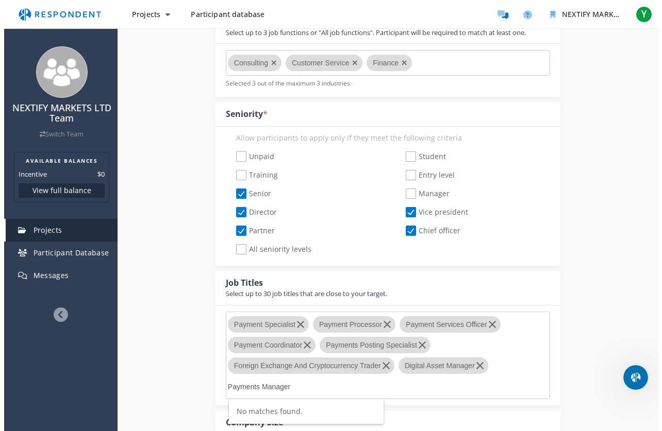
scroll to position [0, 0]
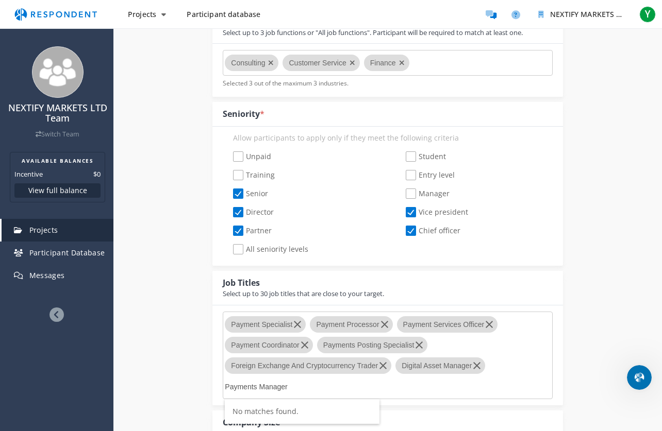
click at [258, 386] on input "Payments Manager" at bounding box center [302, 387] width 155 height 18
click at [309, 391] on input "Payment Manager" at bounding box center [302, 387] width 155 height 18
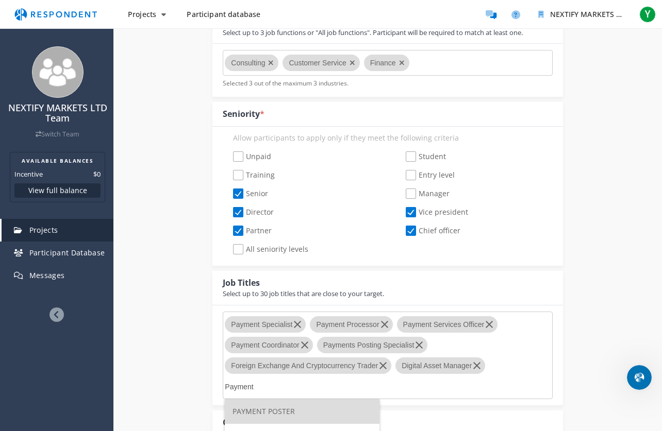
type input "Payment"
click at [310, 395] on li "PAYMENT POSTER" at bounding box center [302, 411] width 155 height 25
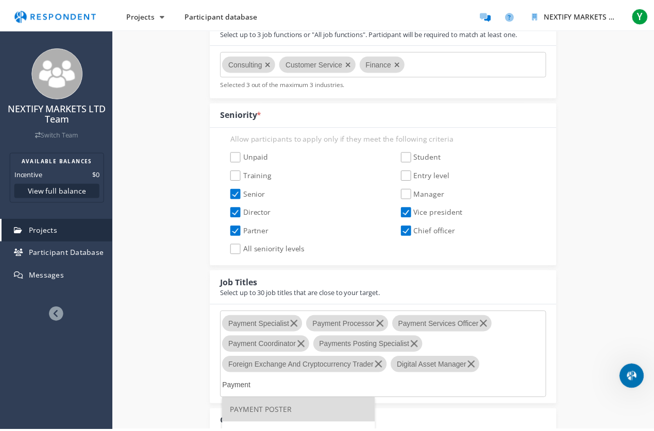
scroll to position [362, 0]
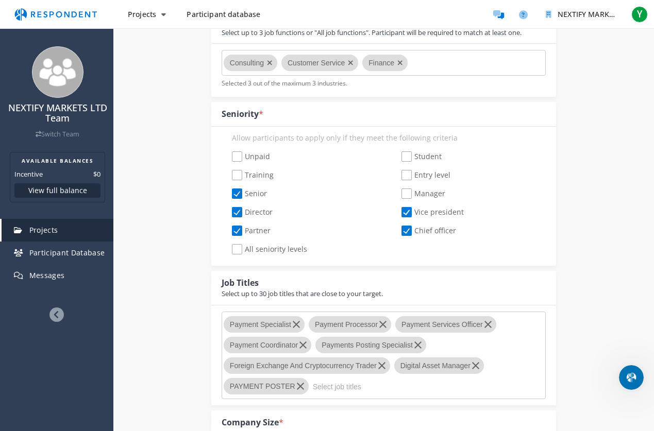
click at [328, 390] on input "Select job titles" at bounding box center [390, 387] width 155 height 18
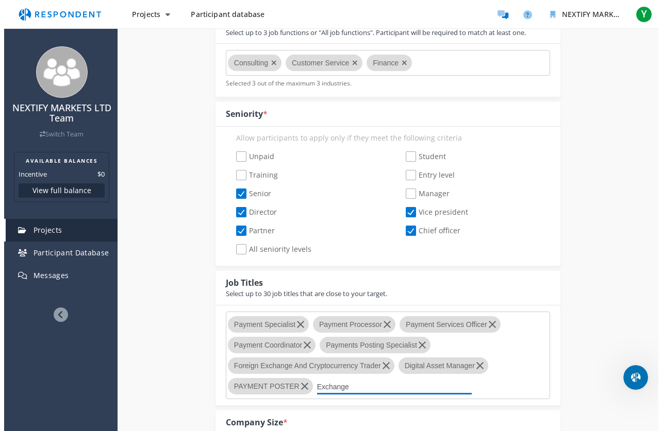
scroll to position [0, 0]
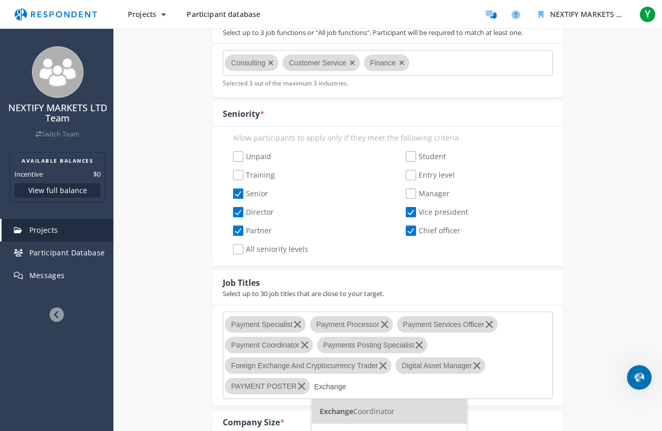
type input "Exchange"
click at [311, 383] on md-chips-wrap "Payment Specialist Payment Processor Payment Services Officer Payment Coordinat…" at bounding box center [387, 356] width 329 height 88
type input "D"
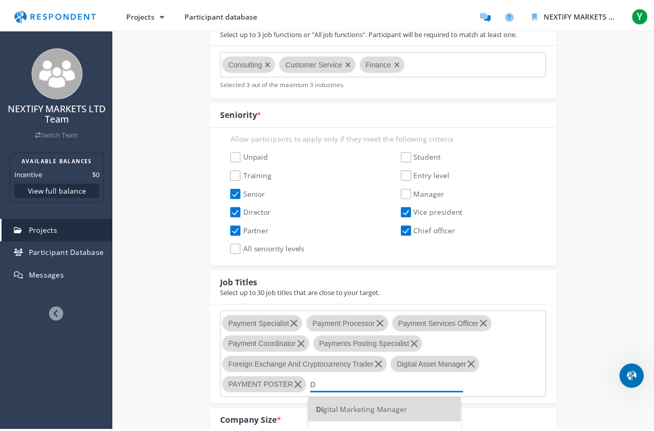
scroll to position [362, 0]
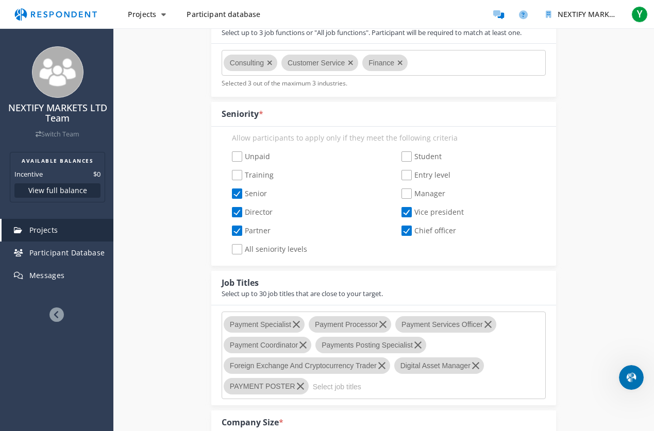
paste input "Strategic Initiatives Manager"
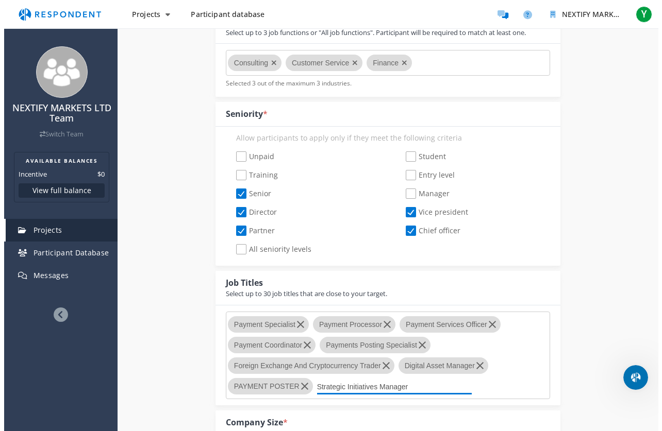
scroll to position [0, 0]
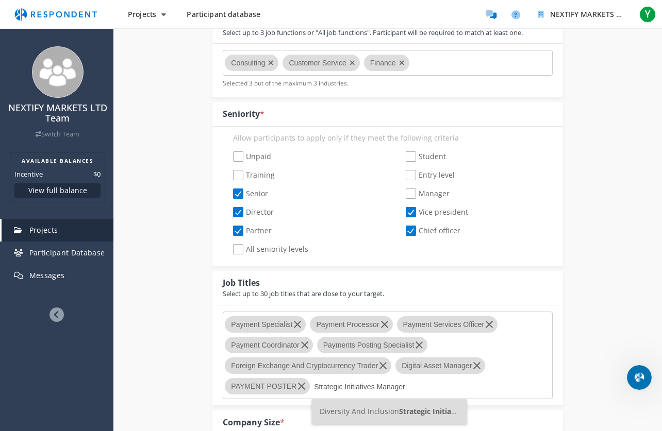
drag, startPoint x: 344, startPoint y: 385, endPoint x: 407, endPoint y: 384, distance: 63.4
click at [407, 384] on input "Strategic Initiatives Manager" at bounding box center [391, 387] width 155 height 18
type input "Strategic"
click at [417, 395] on li "Strategic Account Manager" at bounding box center [389, 411] width 155 height 25
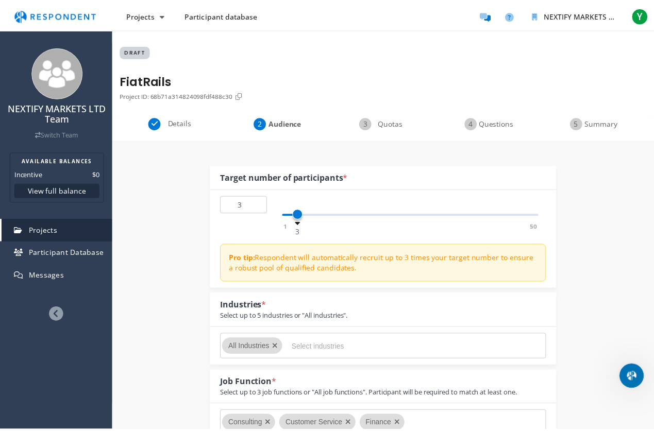
scroll to position [362, 0]
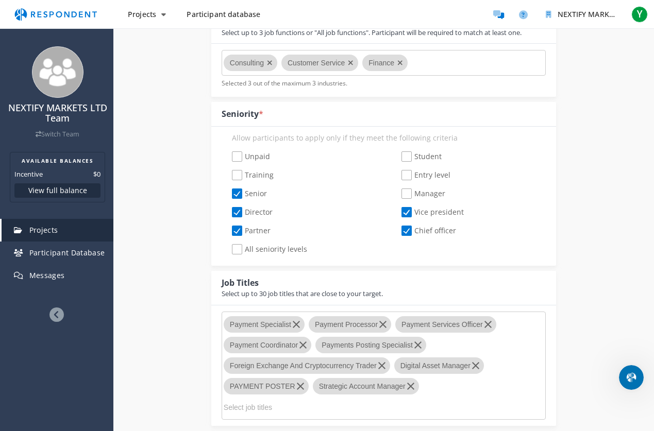
click at [353, 395] on input "Select job titles" at bounding box center [301, 408] width 155 height 18
paste input "Strategic Initiatives Manager"
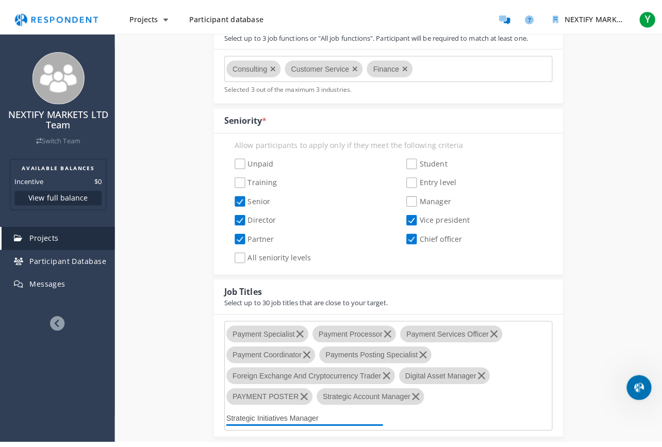
scroll to position [0, 0]
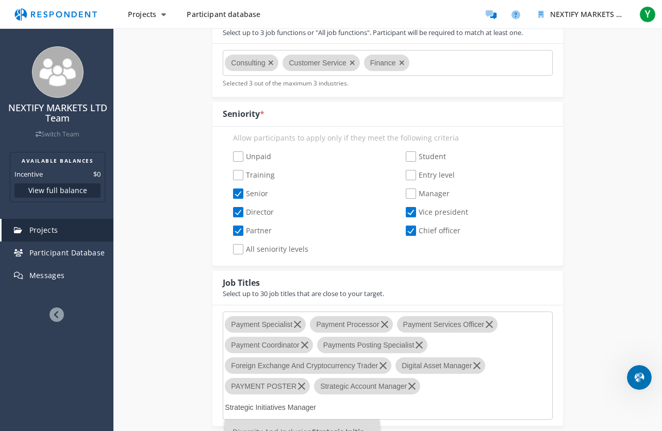
drag, startPoint x: 256, startPoint y: 407, endPoint x: 338, endPoint y: 411, distance: 81.5
click at [338, 395] on input "Strategic Initiatives Manager" at bounding box center [302, 408] width 155 height 18
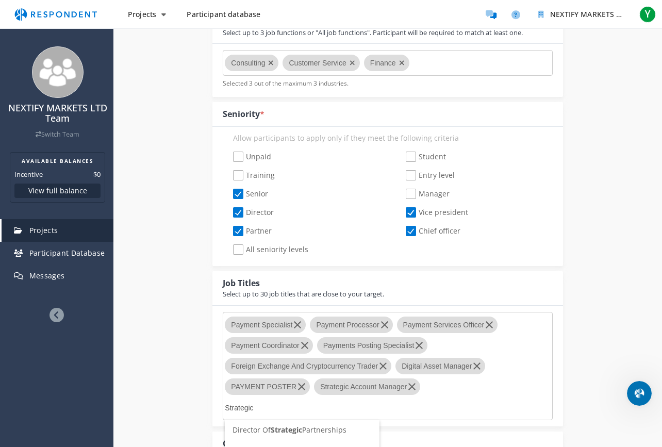
scroll to position [42, 0]
type input "Strategic"
click at [289, 395] on span "Strategic Advisor" at bounding box center [260, 439] width 57 height 10
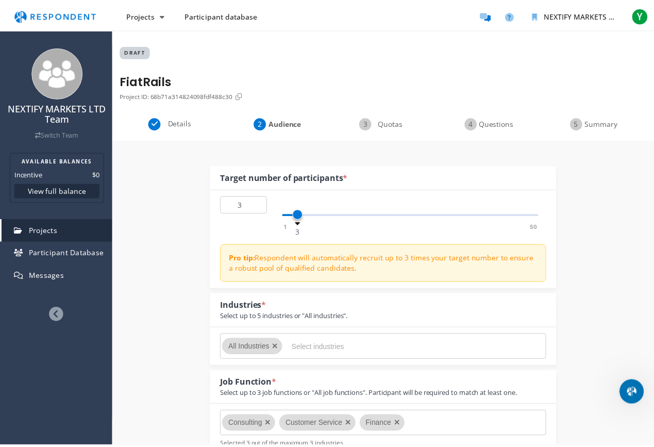
scroll to position [362, 0]
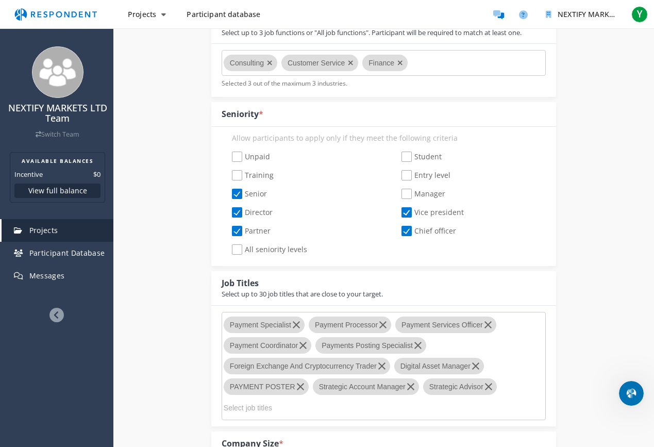
click at [285, 395] on input "Select job titles" at bounding box center [301, 408] width 155 height 18
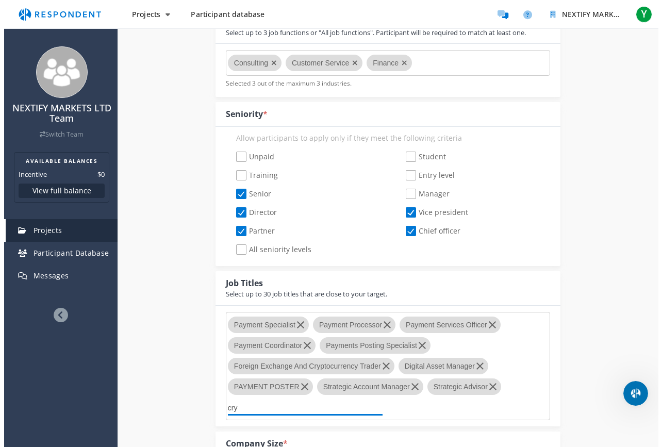
scroll to position [0, 0]
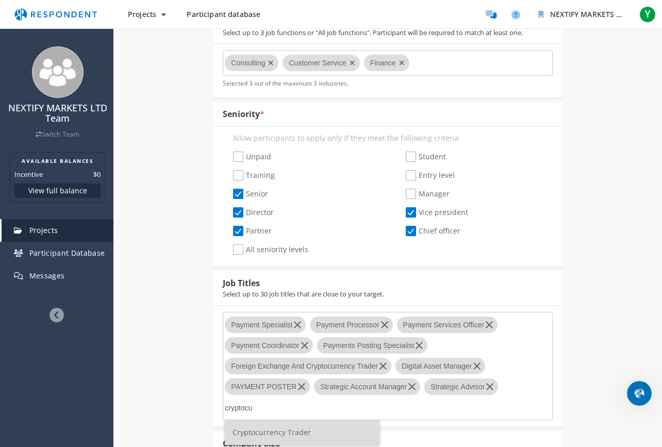
type input "cryptocu"
click at [322, 395] on li "Cryptocurrency Trader" at bounding box center [302, 432] width 155 height 25
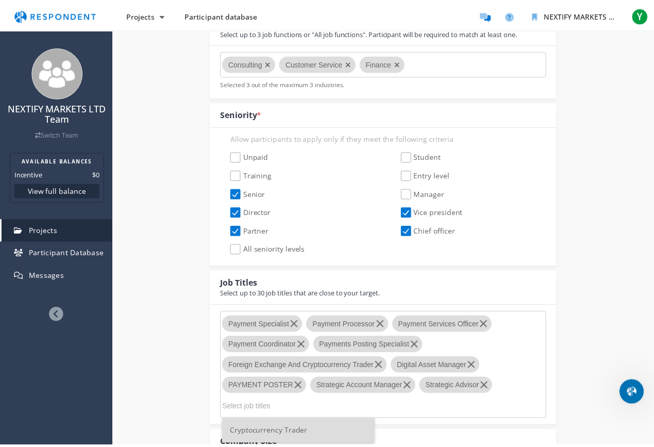
scroll to position [362, 0]
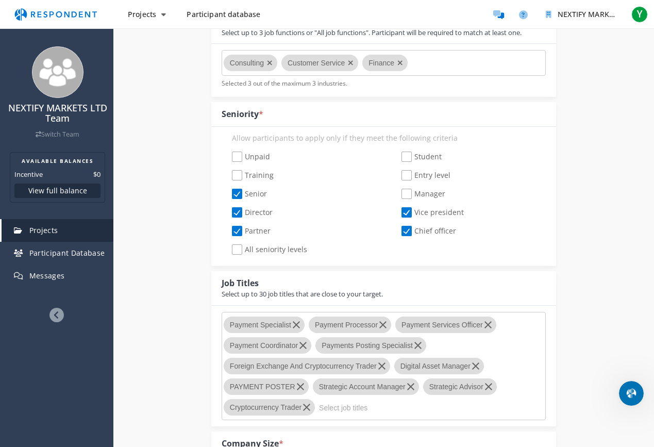
click at [344, 395] on input "Select job titles" at bounding box center [396, 408] width 155 height 18
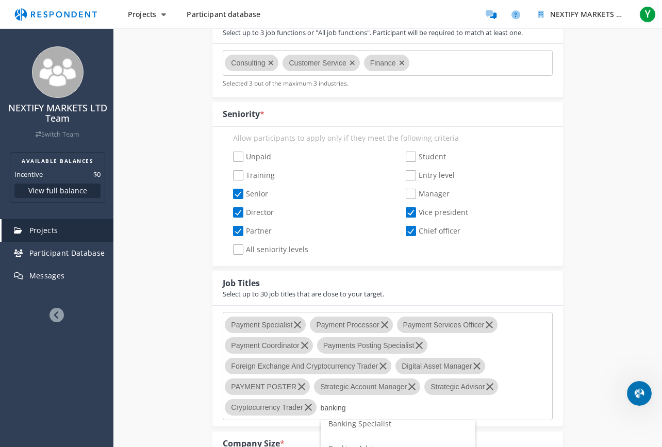
scroll to position [31, 0]
type input "banking"
click at [377, 395] on span "Banking Specialist" at bounding box center [359, 426] width 63 height 10
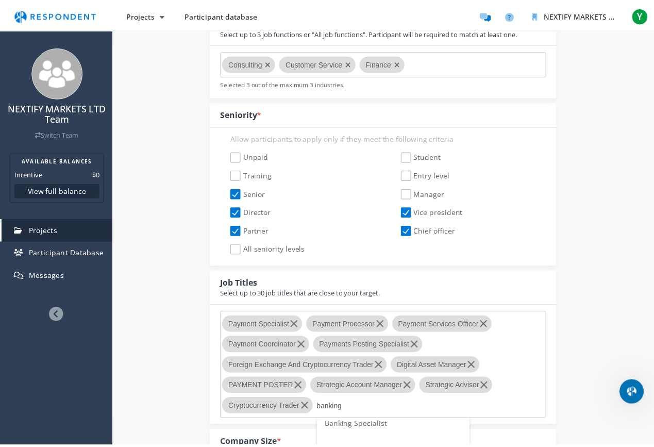
scroll to position [362, 0]
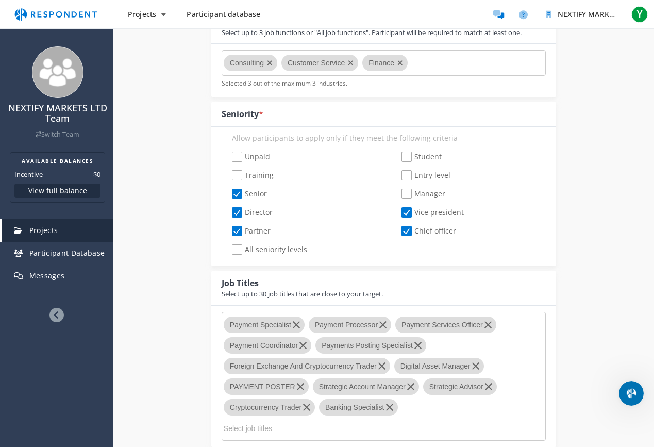
click at [320, 395] on input "Select job titles" at bounding box center [301, 429] width 155 height 18
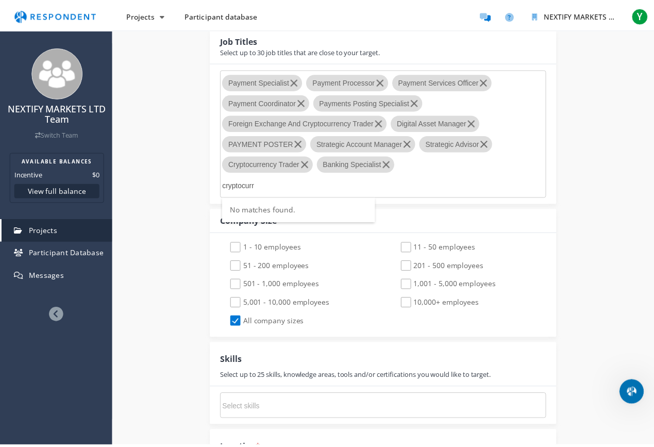
scroll to position [605, 0]
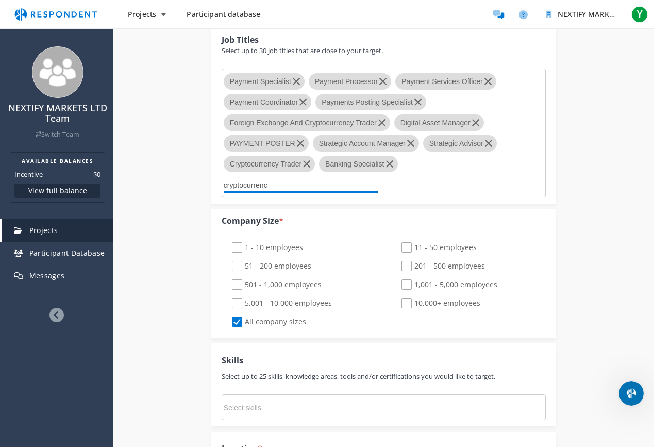
type input "cryptocurrency"
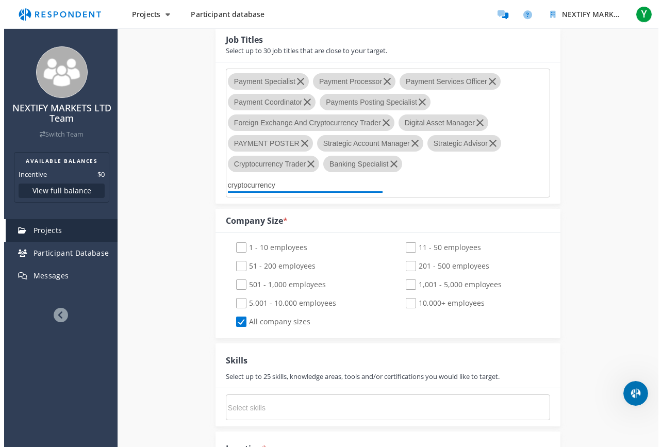
scroll to position [0, 0]
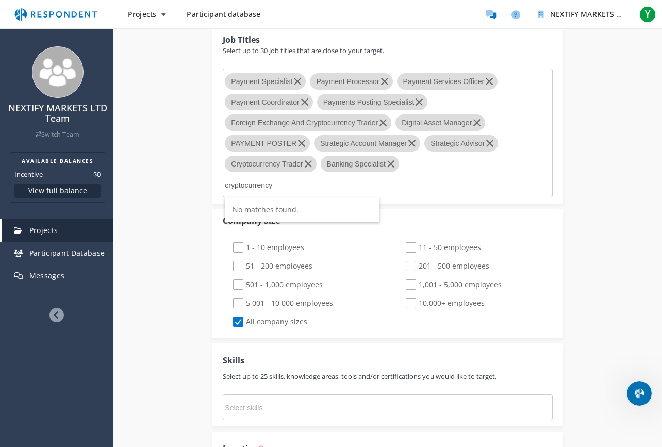
drag, startPoint x: 262, startPoint y: 187, endPoint x: 214, endPoint y: 187, distance: 47.4
click at [214, 187] on div "Payment Specialist Payment Processor Payment Services Officer Payment Coordinat…" at bounding box center [387, 132] width 350 height 141
type input "D"
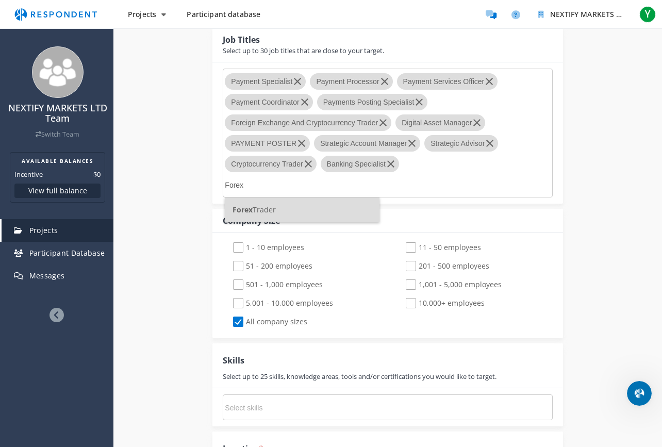
type input "Forex"
click at [280, 212] on li "Forex Trader" at bounding box center [302, 209] width 155 height 25
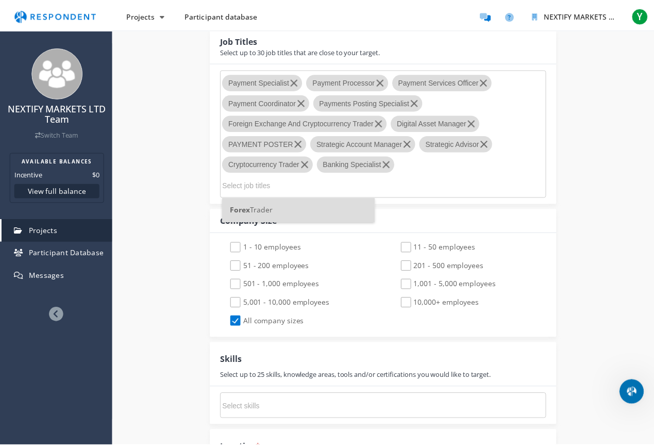
scroll to position [605, 0]
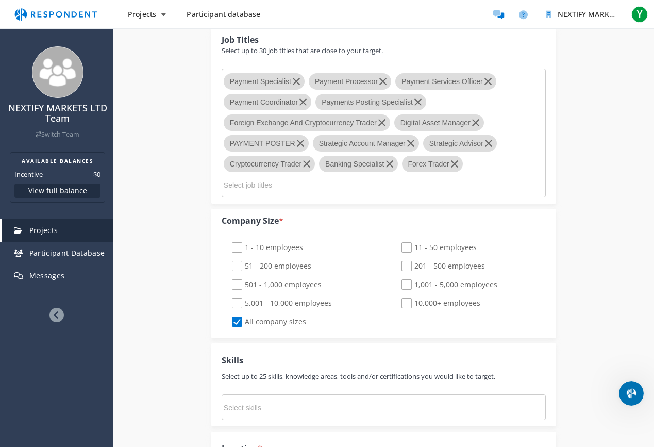
click at [306, 190] on input "Select job titles" at bounding box center [301, 185] width 155 height 18
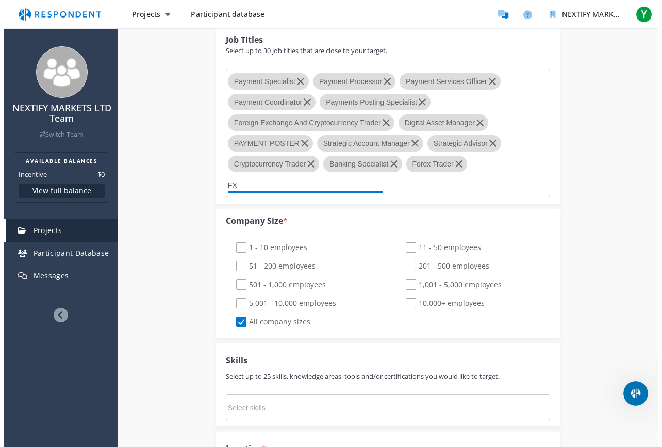
scroll to position [0, 0]
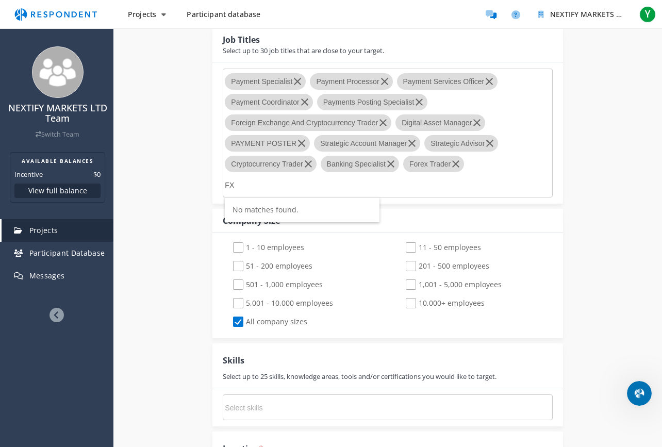
type input "F"
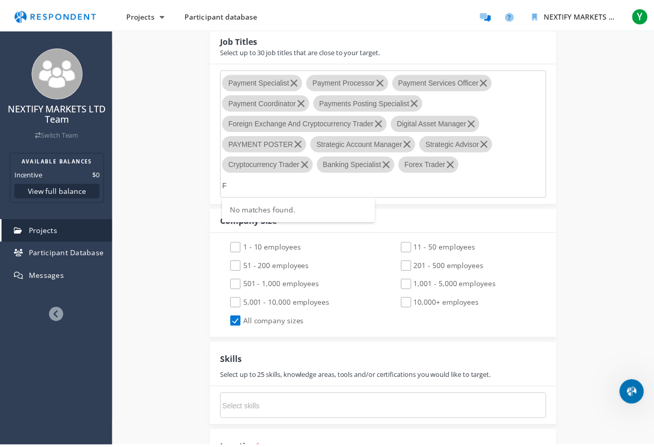
scroll to position [605, 0]
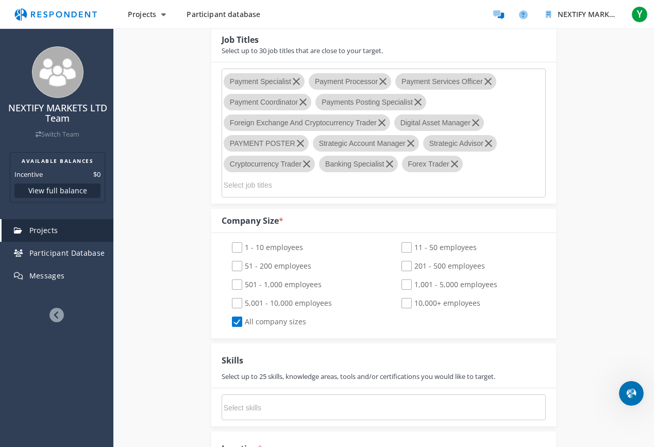
paste input "Business Banking Associate"
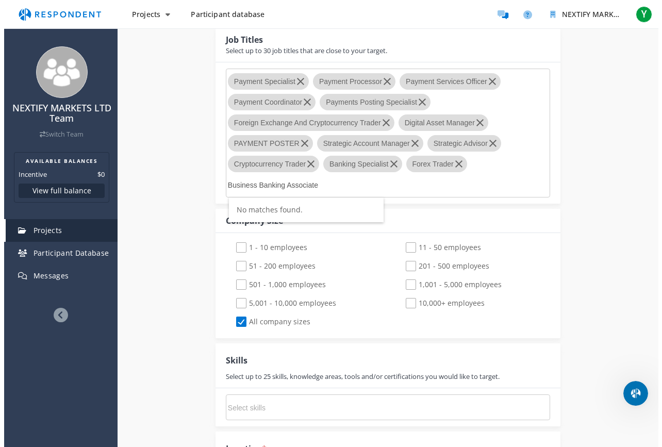
scroll to position [0, 0]
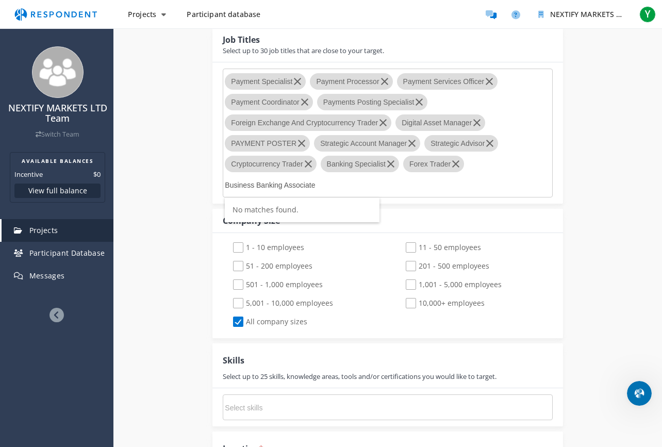
drag, startPoint x: 256, startPoint y: 185, endPoint x: 361, endPoint y: 184, distance: 104.6
click at [361, 184] on input "Business Banking Associate" at bounding box center [302, 185] width 155 height 18
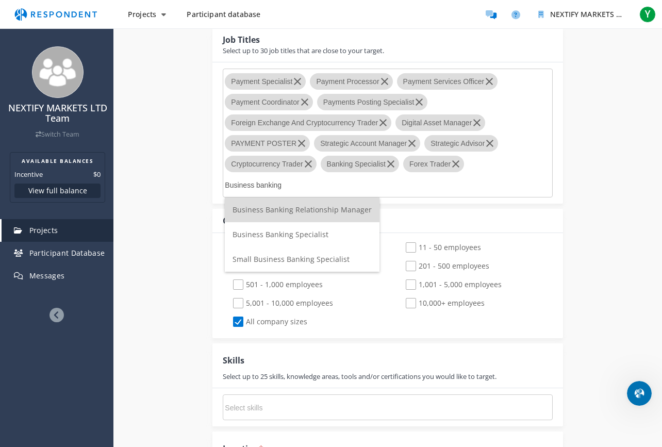
type input "Business banking"
click at [302, 235] on span "Business Banking Specialist" at bounding box center [280, 234] width 96 height 10
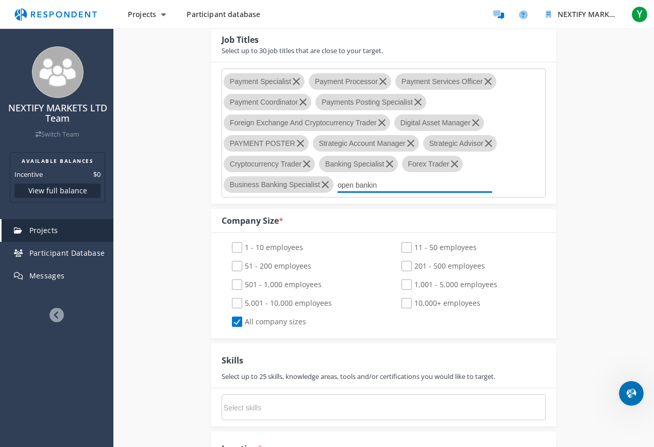
scroll to position [605, 0]
type input "o"
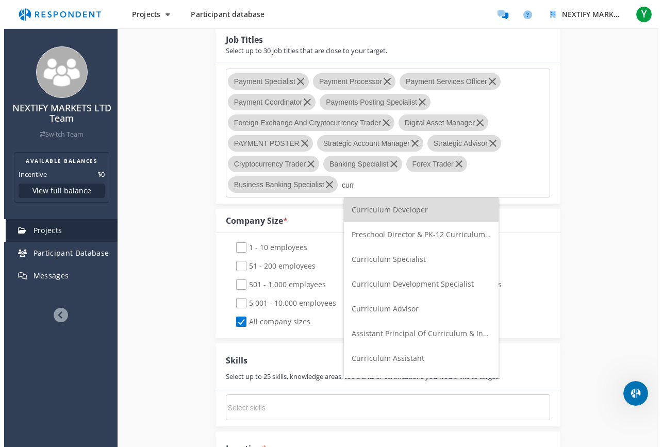
scroll to position [0, 0]
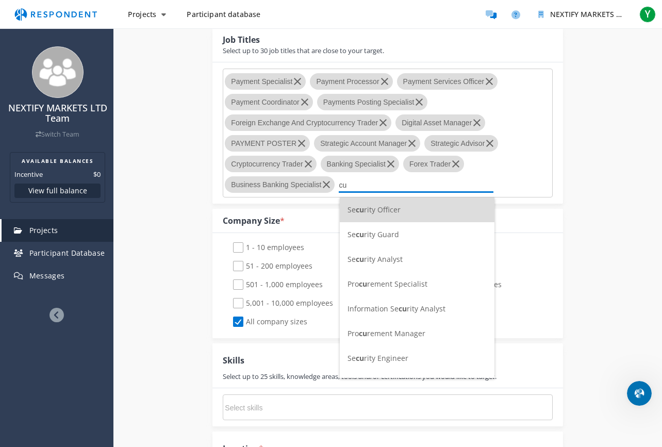
type input "c"
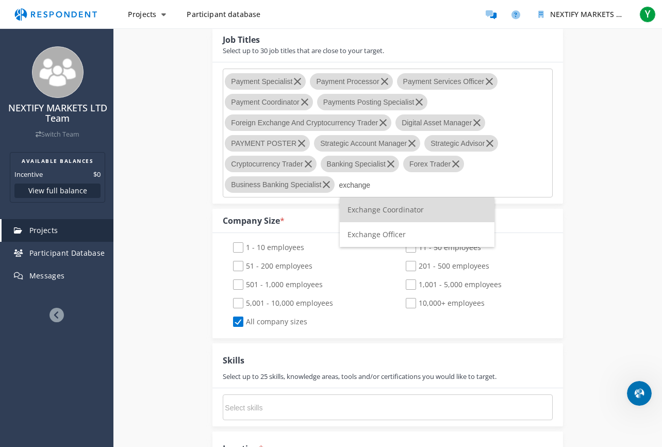
type input "exchange"
click at [407, 239] on li "Exchange Officer" at bounding box center [417, 234] width 155 height 25
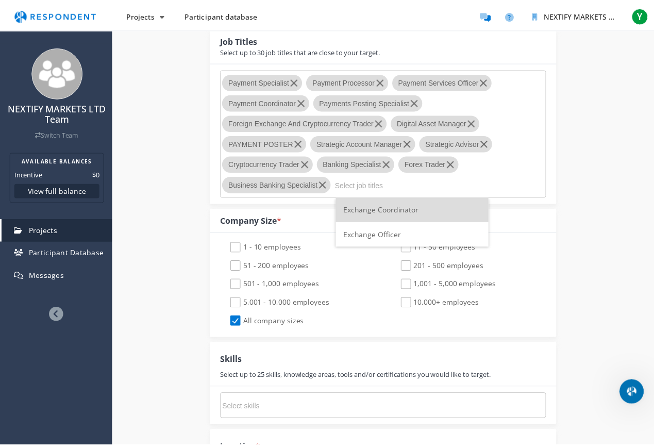
scroll to position [605, 0]
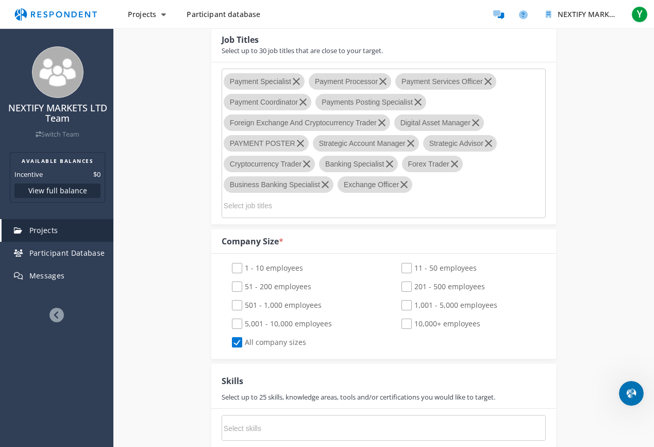
click at [238, 267] on span "1 - 10 employees" at bounding box center [267, 269] width 71 height 12
click at [228, 267] on input "1 - 10 employees" at bounding box center [225, 268] width 7 height 7
checkbox input "true"
checkbox input "false"
click at [239, 286] on span "51 - 200 employees" at bounding box center [271, 287] width 79 height 12
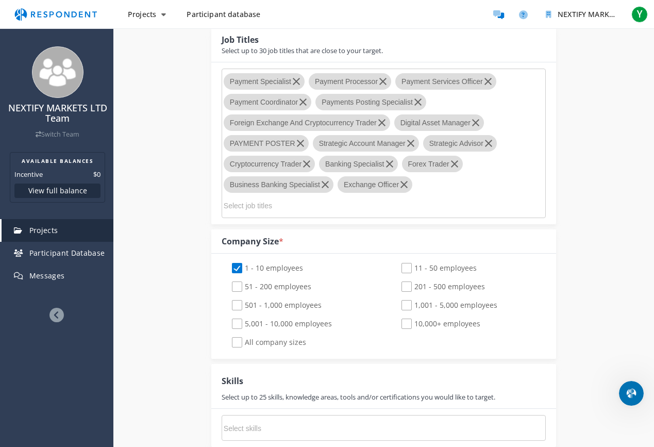
click at [228, 286] on input "51 - 200 employees" at bounding box center [225, 286] width 7 height 7
checkbox input "true"
click at [239, 301] on span "501 - 1,000 employees" at bounding box center [277, 306] width 90 height 12
click at [228, 302] on input "501 - 1,000 employees" at bounding box center [225, 305] width 7 height 7
checkbox input "true"
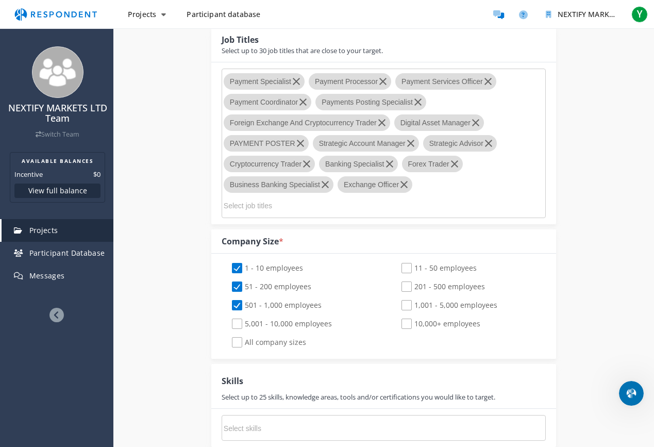
click at [239, 342] on span "All company sizes" at bounding box center [269, 343] width 74 height 12
click at [228, 342] on input "All company sizes" at bounding box center [225, 342] width 7 height 7
checkbox input "true"
checkbox input "false"
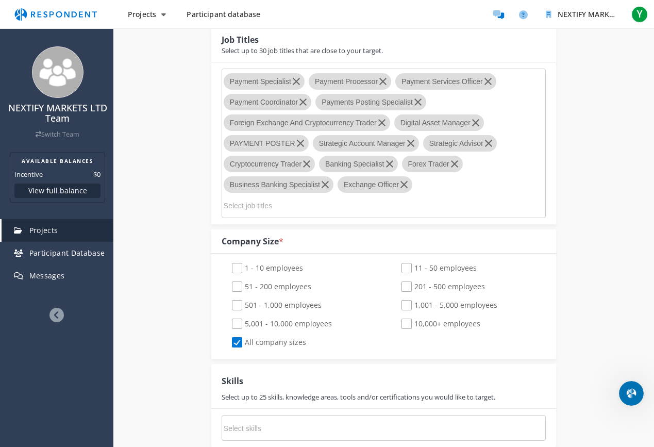
checkbox input "false"
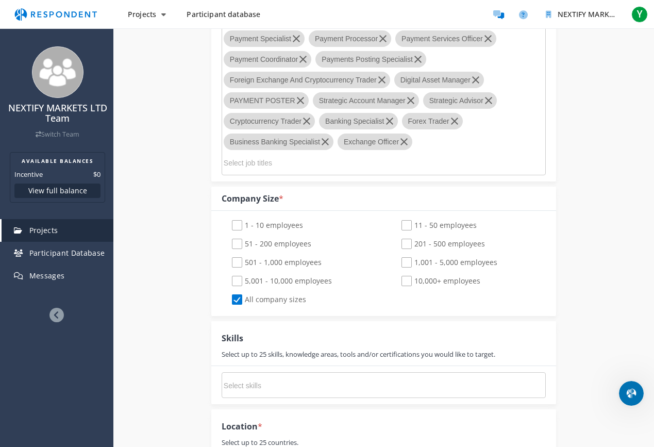
scroll to position [658, 0]
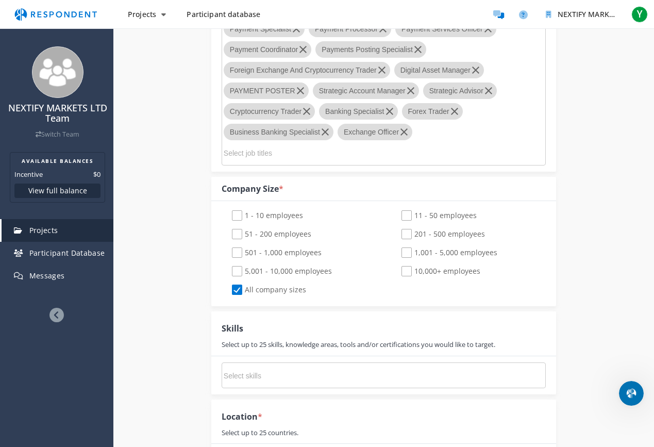
click at [273, 376] on input "Select skills" at bounding box center [301, 376] width 155 height 18
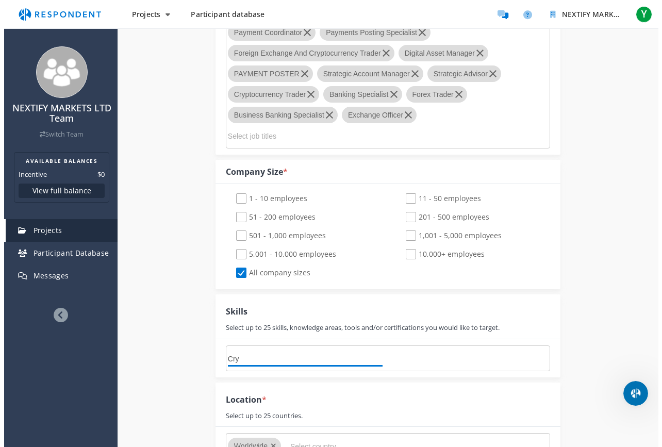
scroll to position [0, 0]
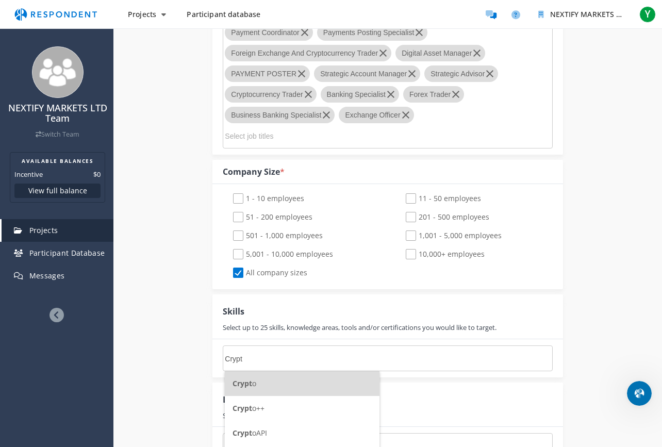
type input "Crypt"
click at [278, 379] on li "Crypt o" at bounding box center [302, 383] width 155 height 25
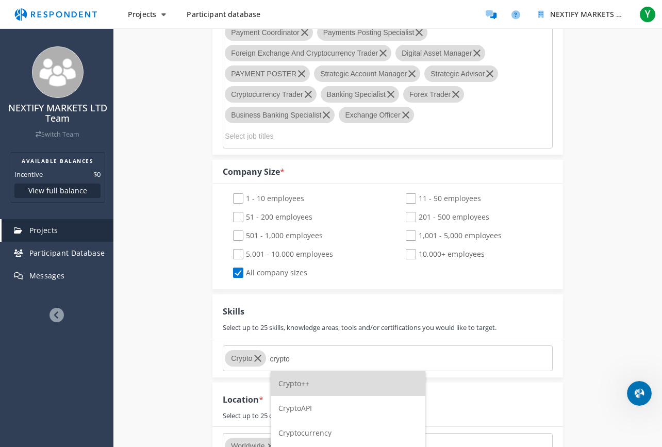
type input "crypto"
click at [322, 395] on span "Cryptocurrency" at bounding box center [304, 433] width 53 height 10
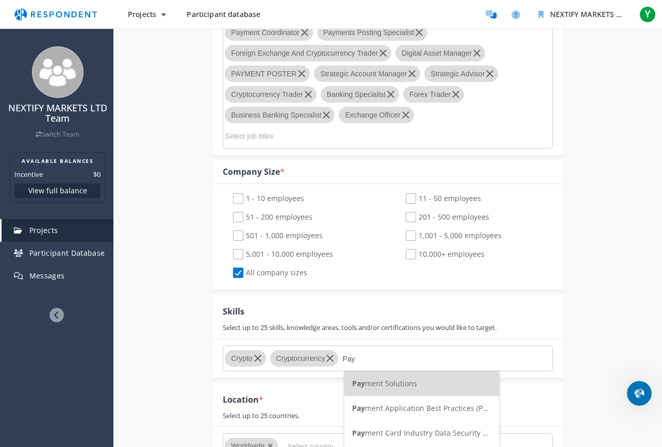
type input "Pay"
click at [395, 384] on span "Pay ment Solutions" at bounding box center [384, 383] width 65 height 10
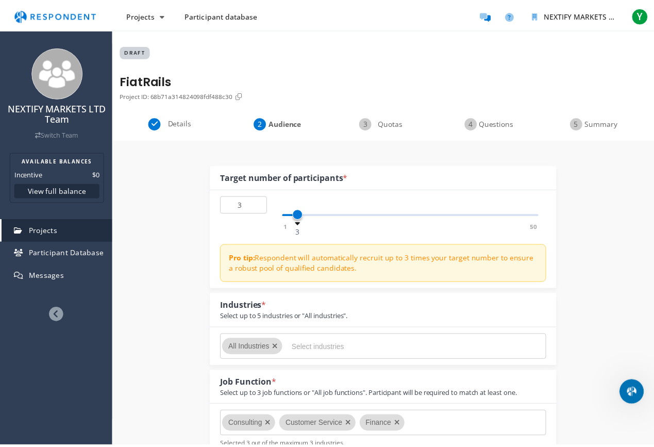
scroll to position [675, 0]
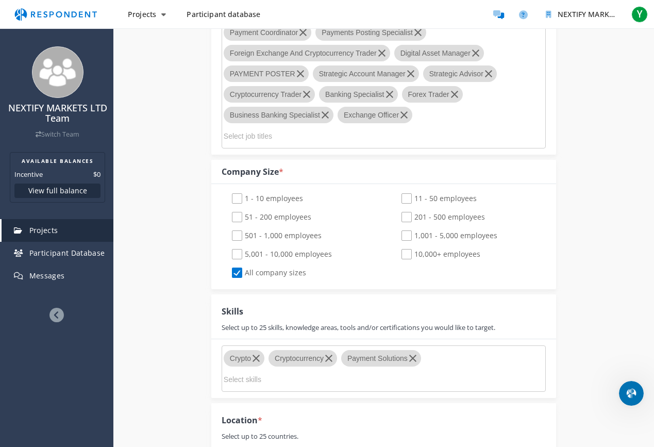
click at [465, 360] on md-chips-wrap "Crypto Cryptocurrency Payment Solutions" at bounding box center [384, 368] width 324 height 46
click at [255, 377] on input "Select skills" at bounding box center [301, 380] width 155 height 18
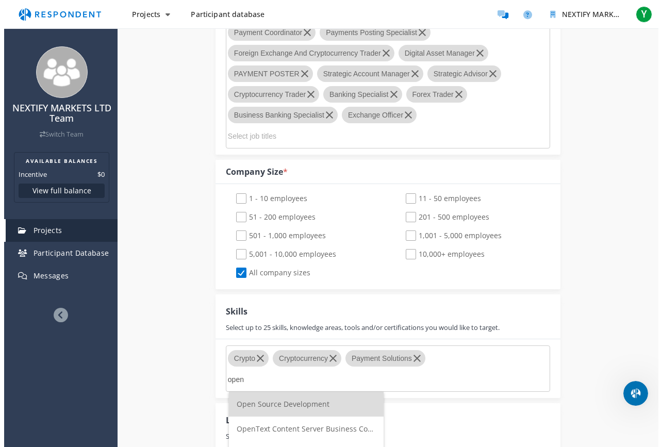
scroll to position [0, 0]
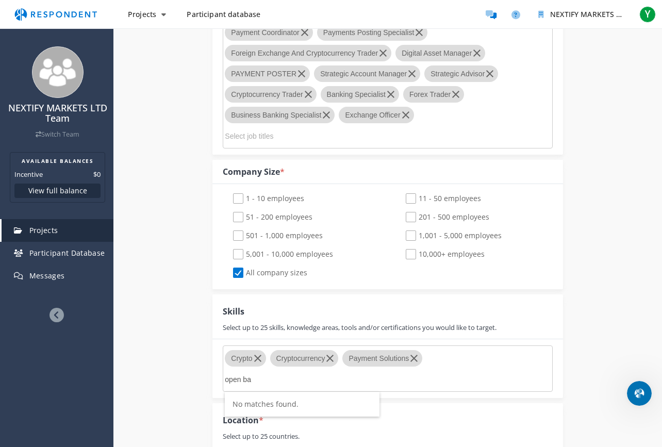
click at [641, 193] on div "Internal Project Name * FiatRails This is visible only to your organization. Re…" at bounding box center [387, 182] width 548 height 1435
click at [556, 314] on div "Skills Select up to 25 skills, knowledge areas, tools and/or certifications you…" at bounding box center [387, 316] width 350 height 44
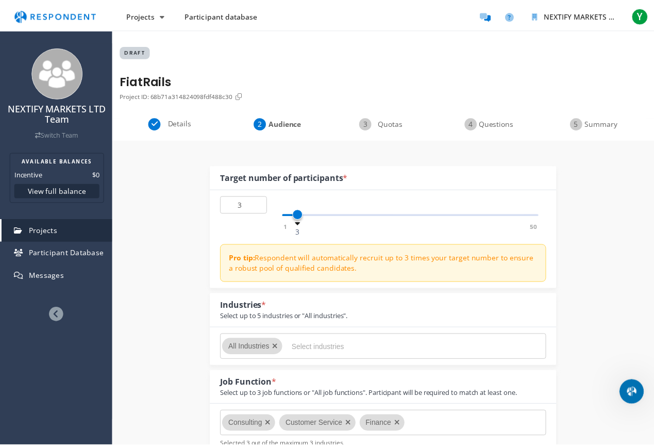
scroll to position [675, 0]
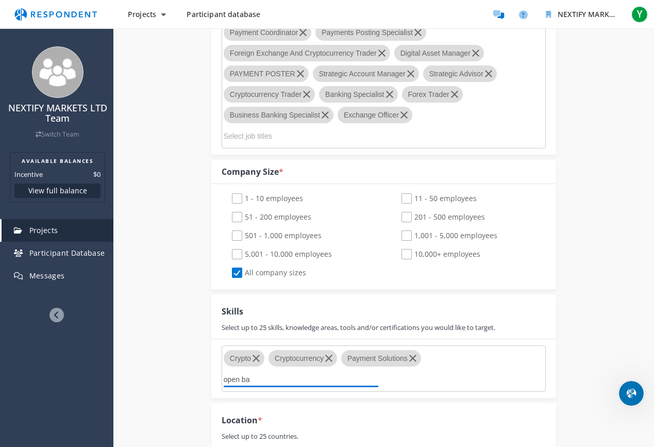
click at [310, 382] on input "open ba" at bounding box center [301, 380] width 155 height 18
type input "o"
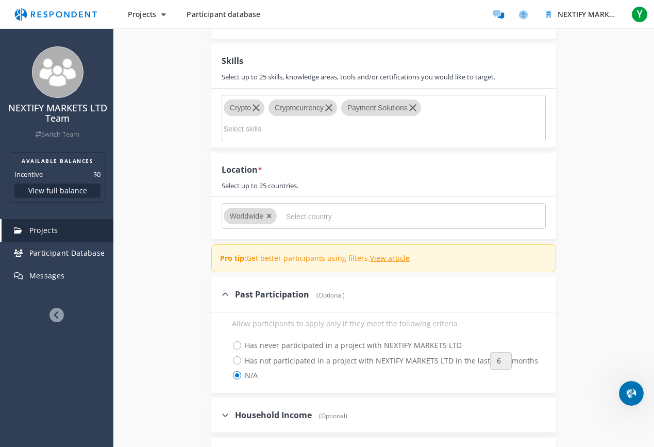
scroll to position [929, 0]
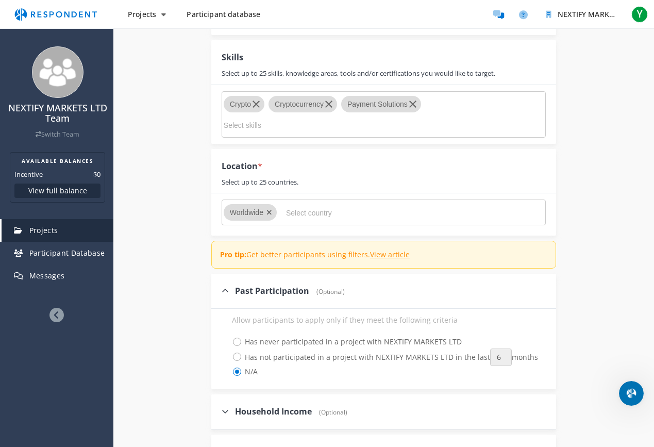
click at [258, 124] on input "Select skills" at bounding box center [301, 125] width 155 height 18
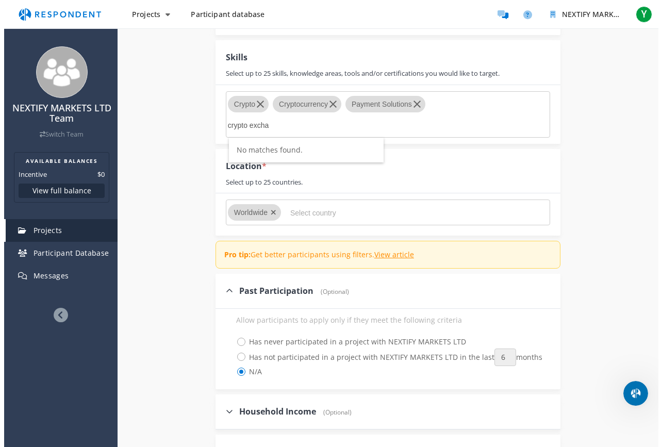
scroll to position [0, 0]
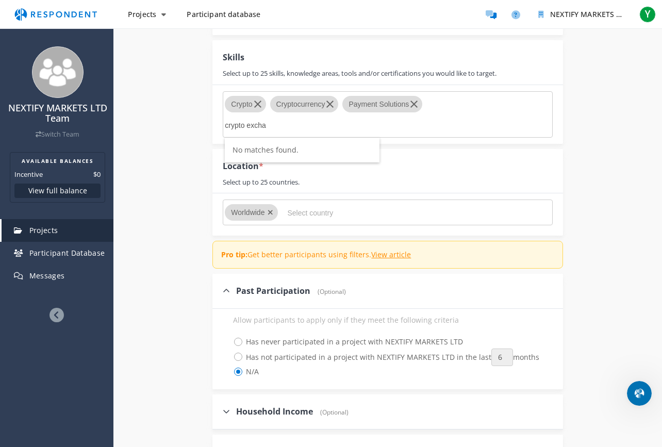
type input "crypto exchan"
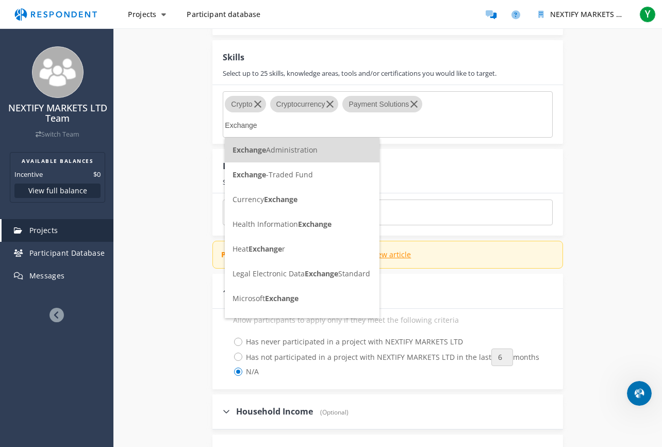
type input "Exchange"
click at [276, 199] on span "Exchange" at bounding box center [281, 199] width 34 height 10
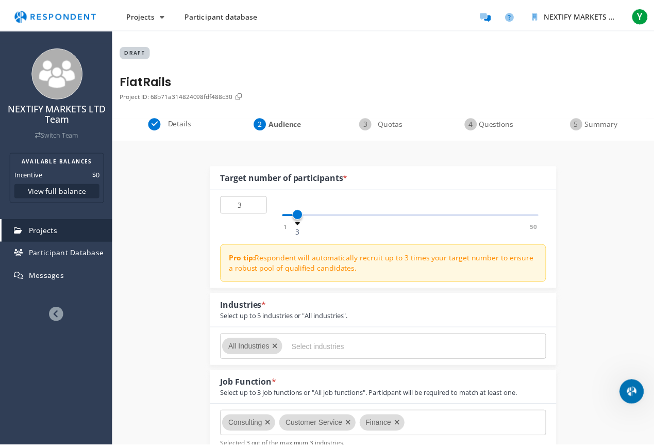
scroll to position [929, 0]
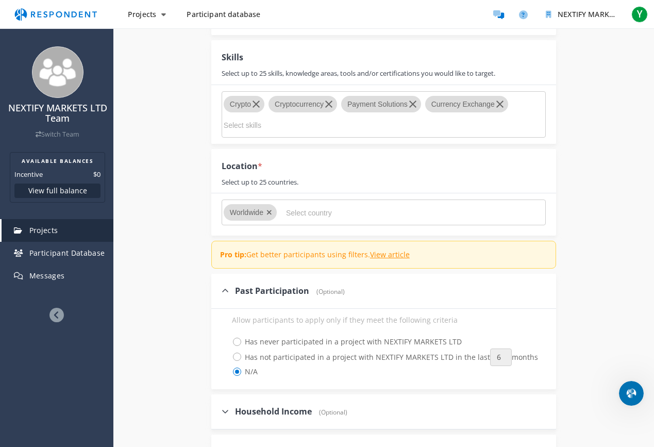
click at [270, 124] on input "Select skills" at bounding box center [301, 125] width 155 height 18
type input "b"
type input "O"
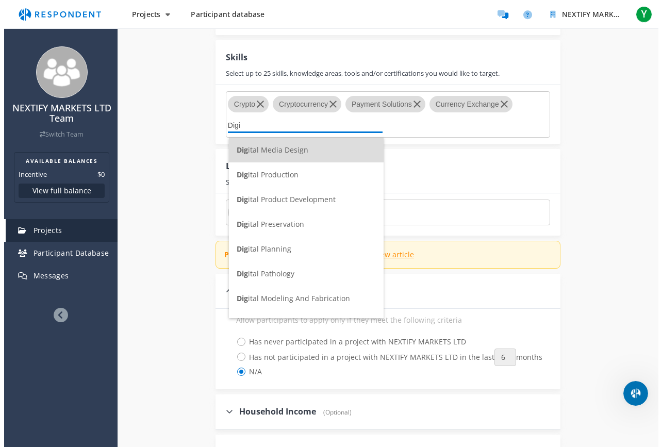
scroll to position [0, 0]
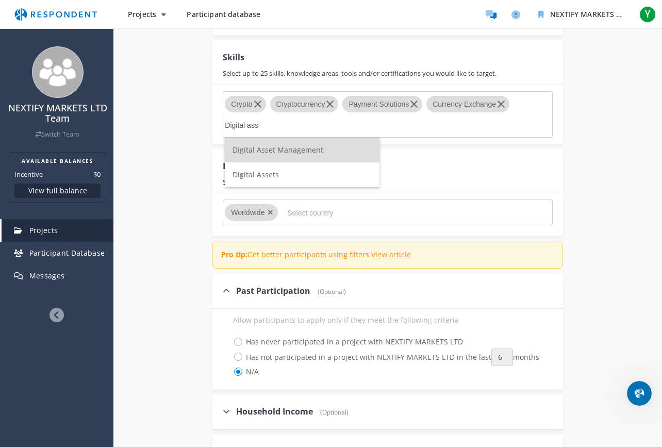
type input "Digital ass"
click at [273, 166] on li "Digital Assets" at bounding box center [302, 174] width 155 height 25
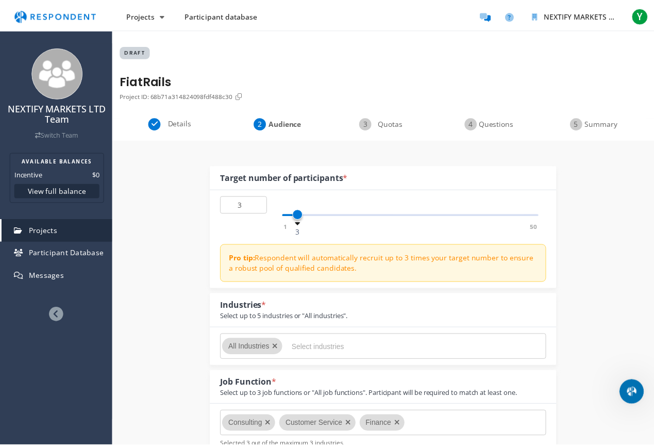
scroll to position [929, 0]
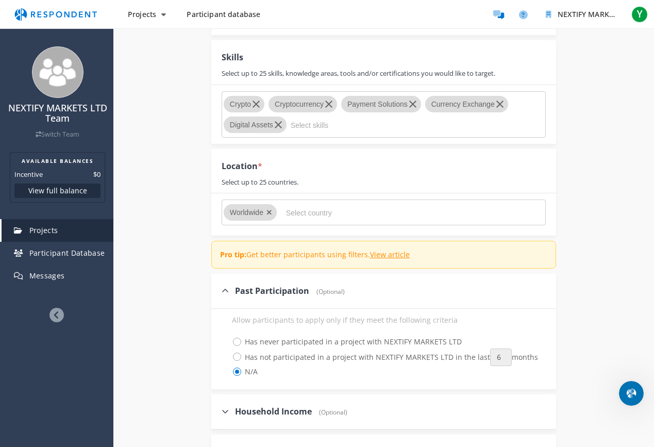
click at [325, 117] on input "Select skills" at bounding box center [368, 125] width 155 height 18
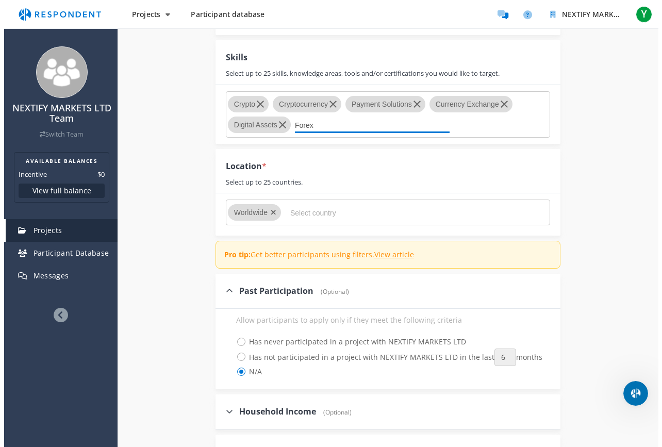
scroll to position [0, 0]
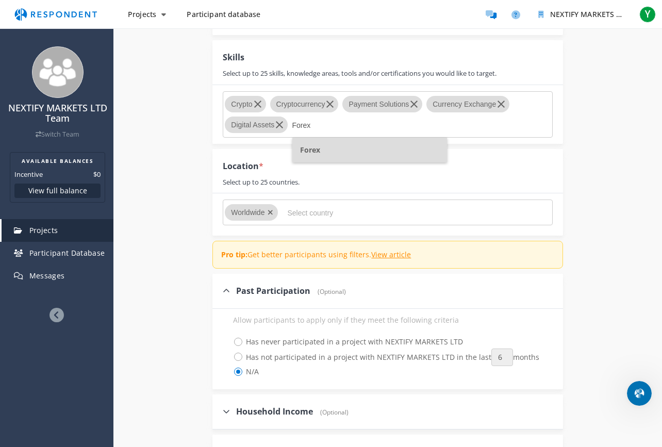
type input "Forex"
click at [358, 147] on li "Forex" at bounding box center [369, 150] width 155 height 25
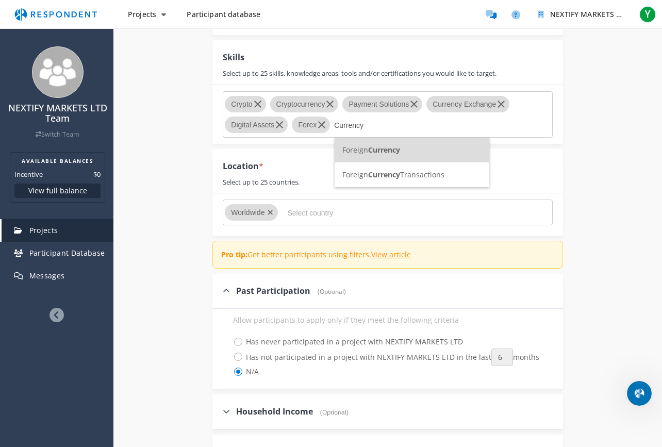
type input "Currency"
click at [428, 176] on span "Foreign Currency Transactions" at bounding box center [393, 175] width 102 height 10
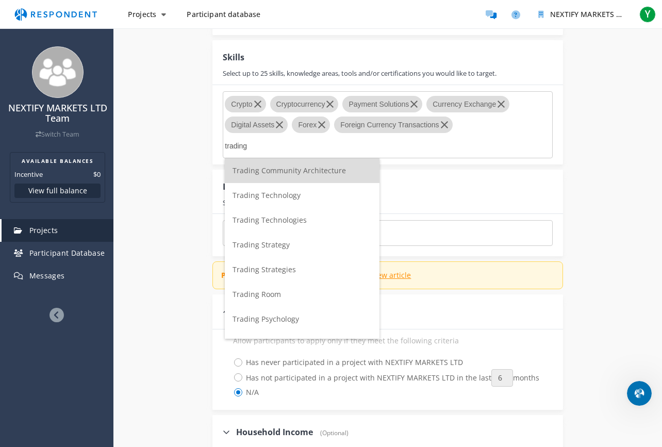
type input "trading"
click at [288, 219] on span "Trading Technologies" at bounding box center [269, 220] width 74 height 10
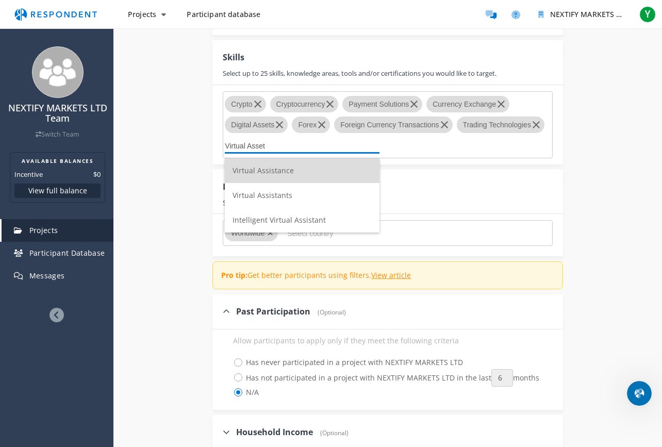
type input "Virtual Assets"
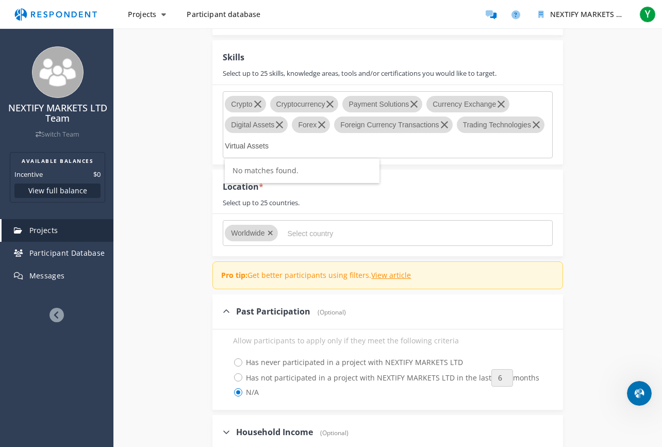
drag, startPoint x: 295, startPoint y: 146, endPoint x: 218, endPoint y: 145, distance: 77.3
click at [218, 145] on div "Crypto Cryptocurrency Payment Solutions Currency Exchange Digital Assets Forex …" at bounding box center [387, 124] width 350 height 79
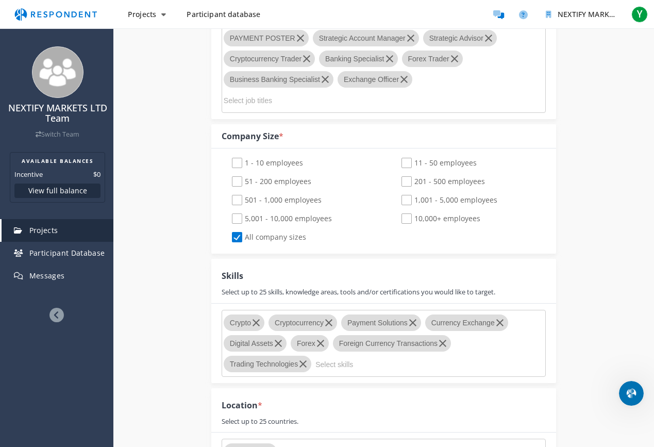
scroll to position [580, 0]
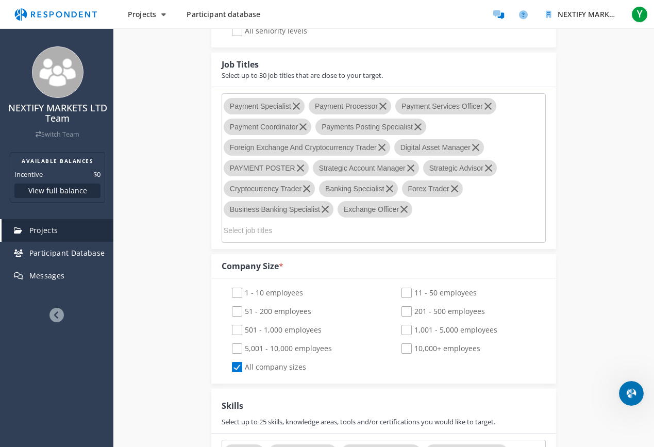
click at [433, 212] on md-chips-wrap "Payment Specialist Payment Processor Payment Services Officer Payment Coordinat…" at bounding box center [384, 167] width 324 height 149
click at [279, 223] on input "Select job titles" at bounding box center [301, 231] width 155 height 18
paste input "Virtual Assets"
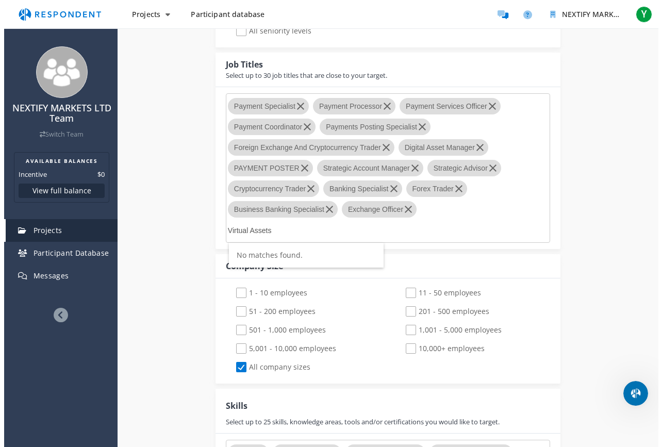
scroll to position [0, 0]
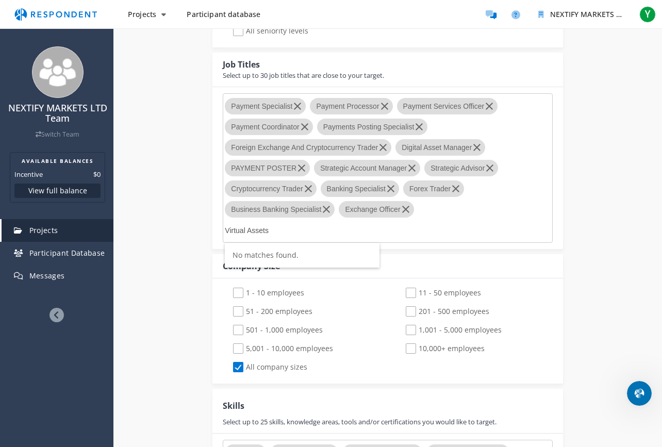
drag, startPoint x: 249, startPoint y: 231, endPoint x: 292, endPoint y: 231, distance: 42.8
click at [292, 231] on input "Virtual Assets" at bounding box center [302, 231] width 155 height 18
type input "Virtual"
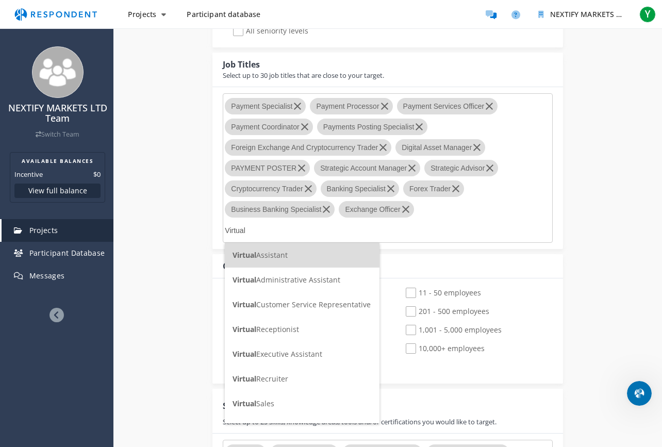
drag, startPoint x: 238, startPoint y: 231, endPoint x: 212, endPoint y: 230, distance: 26.3
click at [212, 230] on div "Internal Project Name * FiatRails This is visible only to your organization. Re…" at bounding box center [387, 287] width 365 height 1456
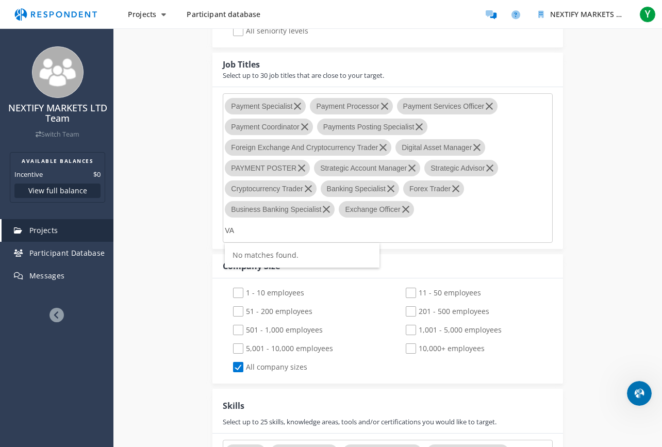
type input "V"
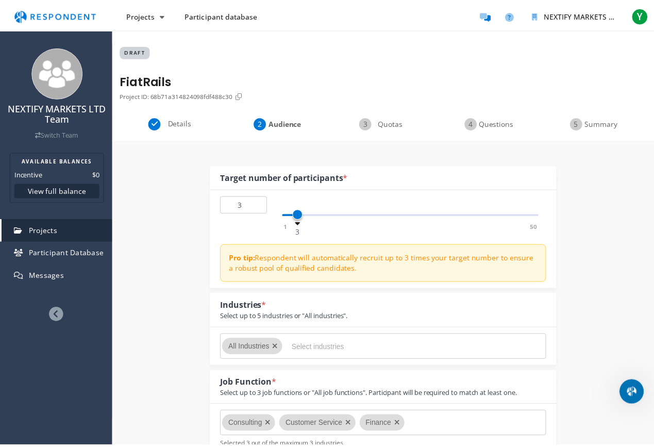
scroll to position [580, 0]
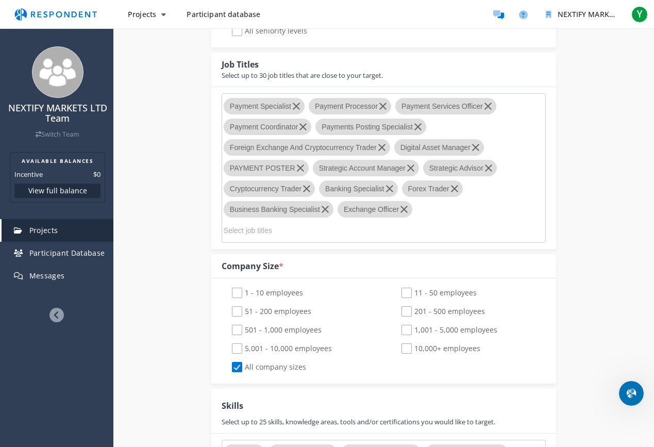
paste input "Virtual Asset Service Provider"
type input "Virtual Asset Service Provider"
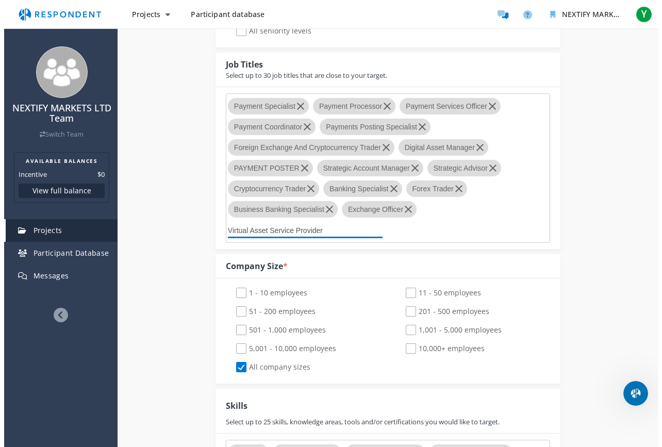
scroll to position [0, 0]
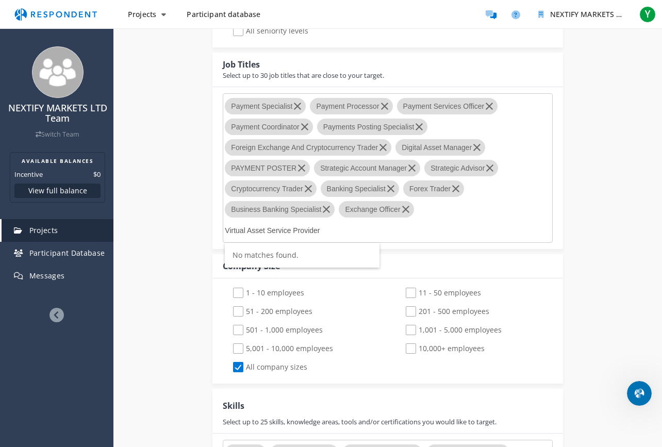
drag, startPoint x: 327, startPoint y: 230, endPoint x: 143, endPoint y: 236, distance: 183.6
click at [143, 236] on div "Internal Project Name * FiatRails This is visible only to your organization. Re…" at bounding box center [387, 287] width 548 height 1456
click at [339, 229] on input "Virtual Asset Service Provider" at bounding box center [302, 231] width 155 height 18
drag, startPoint x: 334, startPoint y: 230, endPoint x: 218, endPoint y: 230, distance: 117.0
click at [218, 230] on div "Payment Specialist Payment Processor Payment Services Officer Payment Coordinat…" at bounding box center [387, 168] width 350 height 162
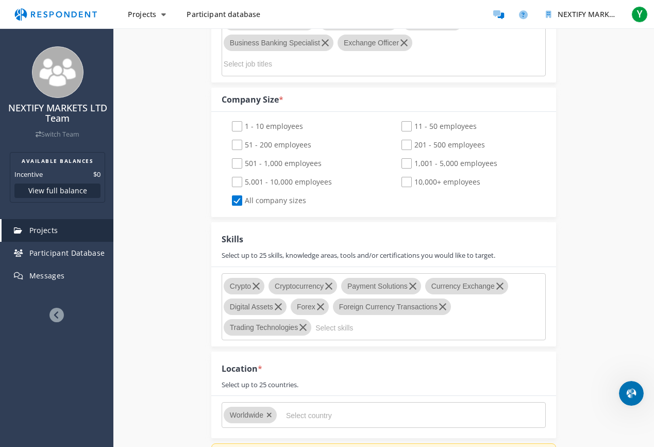
scroll to position [871, 0]
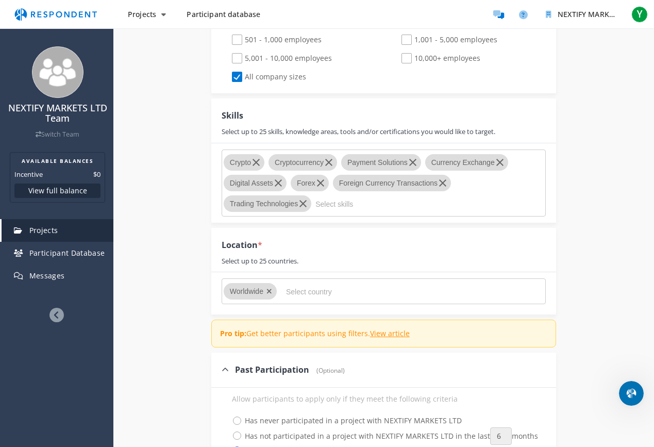
click at [352, 193] on md-chips-wrap "Crypto Cryptocurrency Payment Solutions Currency Exchange Digital Assets Forex …" at bounding box center [384, 182] width 324 height 67
click at [351, 200] on input "Select skills" at bounding box center [392, 204] width 155 height 18
paste input "Virtual Asset Service Provider"
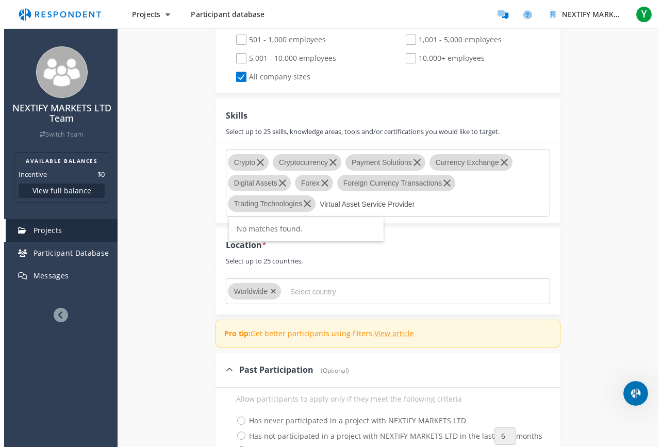
scroll to position [0, 0]
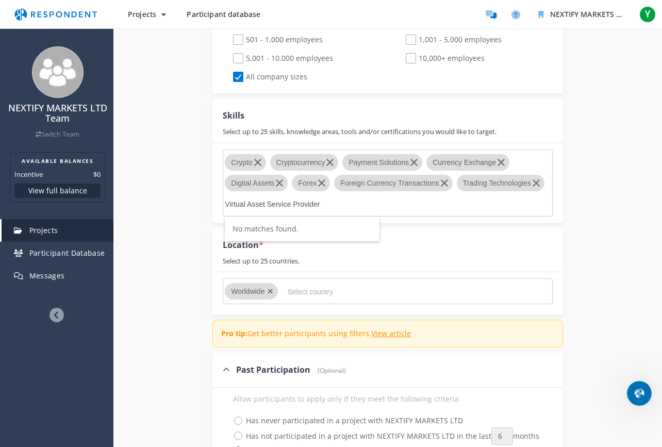
drag, startPoint x: 269, startPoint y: 203, endPoint x: 383, endPoint y: 208, distance: 114.5
click at [383, 208] on md-chips-wrap "Crypto Cryptocurrency Payment Solutions Currency Exchange Digital Assets Forex …" at bounding box center [387, 182] width 329 height 67
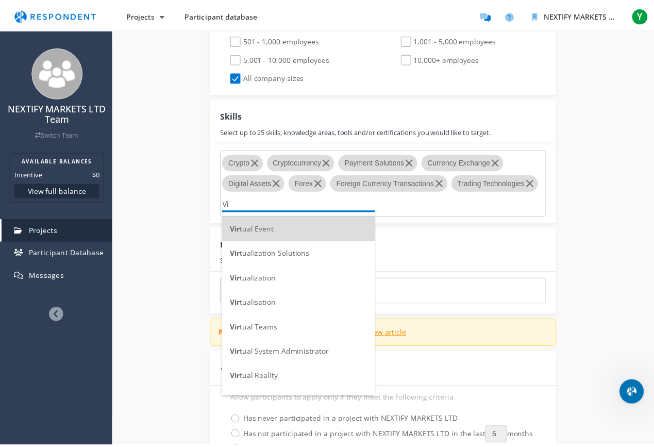
scroll to position [871, 0]
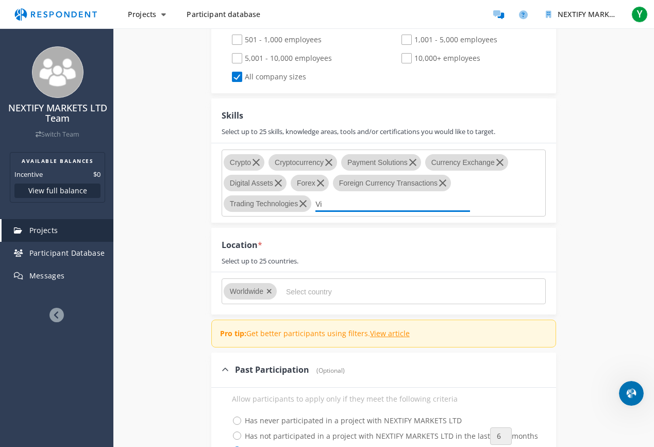
type input "V"
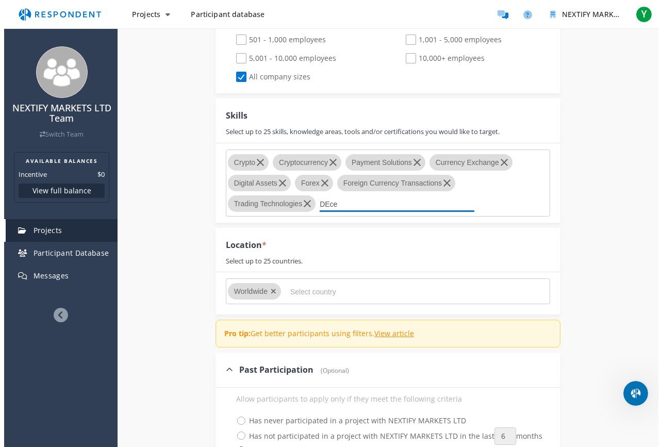
scroll to position [0, 0]
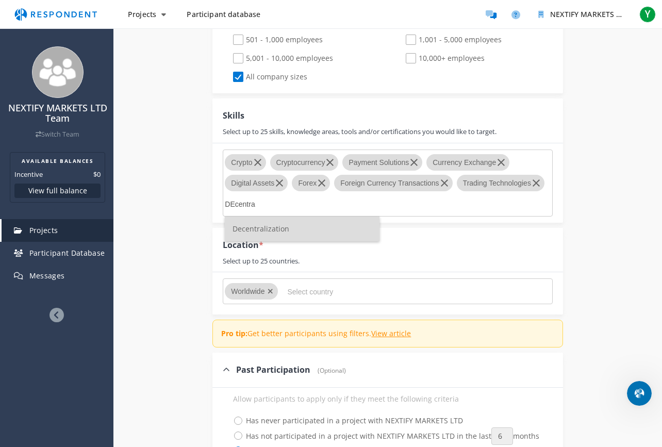
type input "DEcentra"
click at [310, 226] on li "Decentralization" at bounding box center [302, 228] width 155 height 25
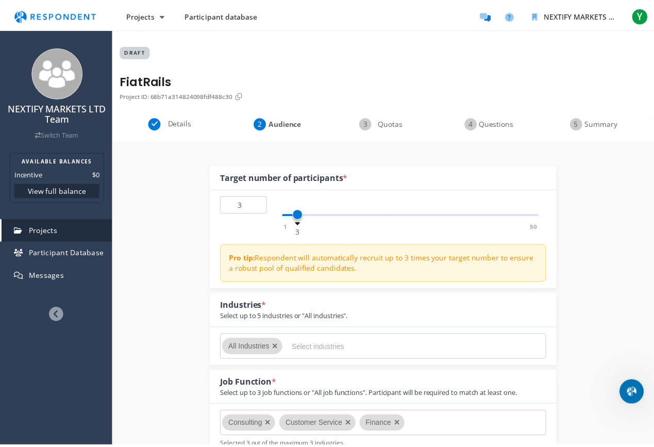
scroll to position [871, 0]
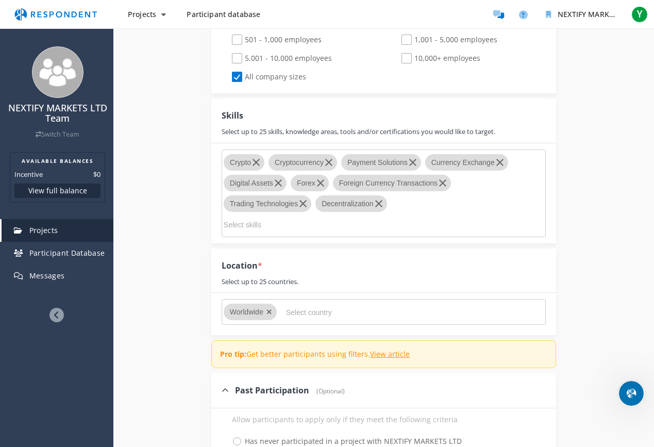
click at [300, 225] on input "Select skills" at bounding box center [301, 225] width 155 height 18
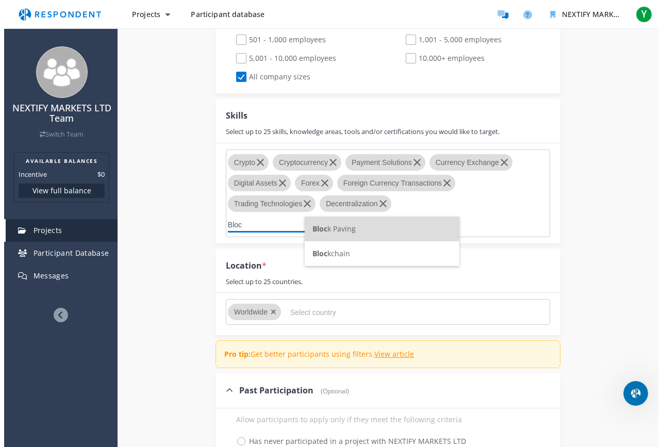
scroll to position [0, 0]
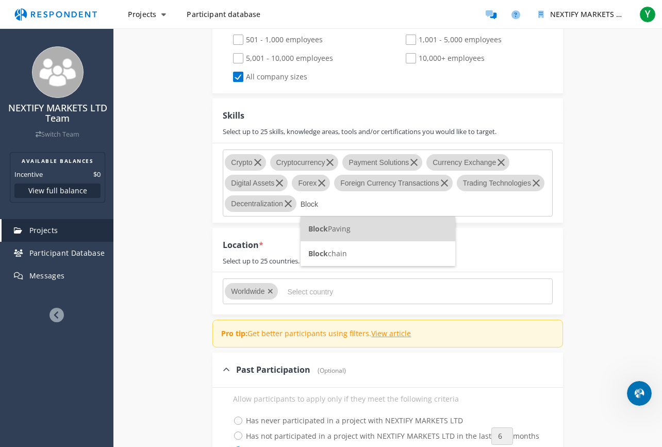
type input "Block"
click at [320, 256] on span "Block" at bounding box center [318, 253] width 20 height 10
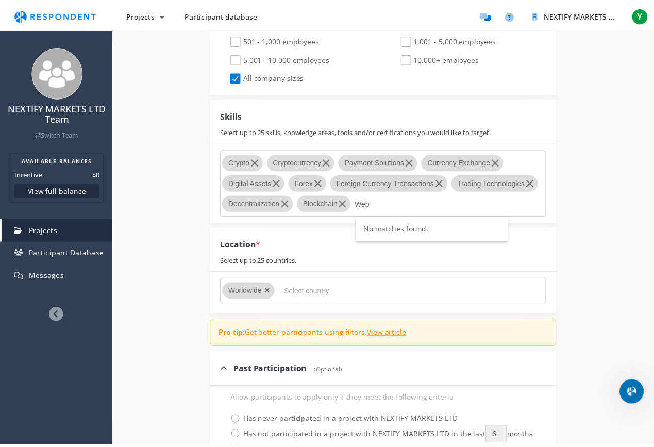
scroll to position [871, 0]
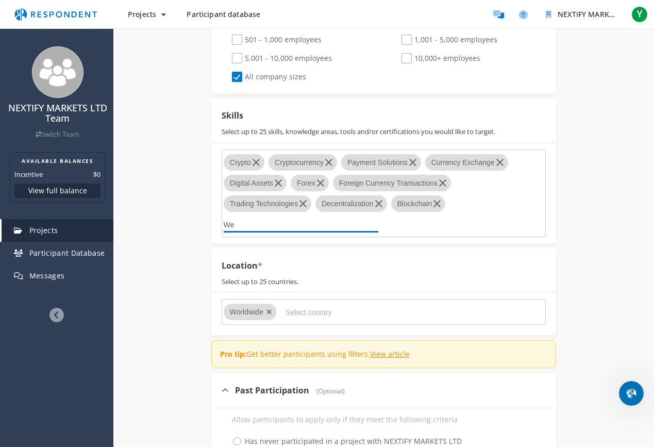
type input "W"
click at [311, 309] on input "Select country" at bounding box center [363, 313] width 155 height 18
click at [429, 229] on md-chips-wrap "Crypto Cryptocurrency Payment Solutions Currency Exchange Digital Assets Forex …" at bounding box center [384, 193] width 324 height 88
click at [288, 224] on input "Select skills" at bounding box center [301, 225] width 155 height 18
paste input "GIAC Payment Card Industry"
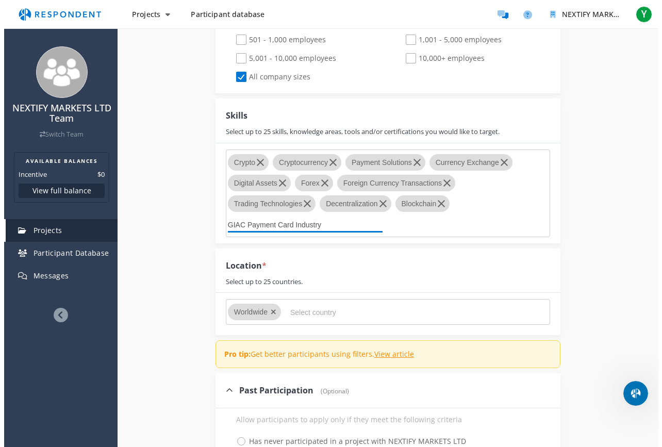
scroll to position [0, 0]
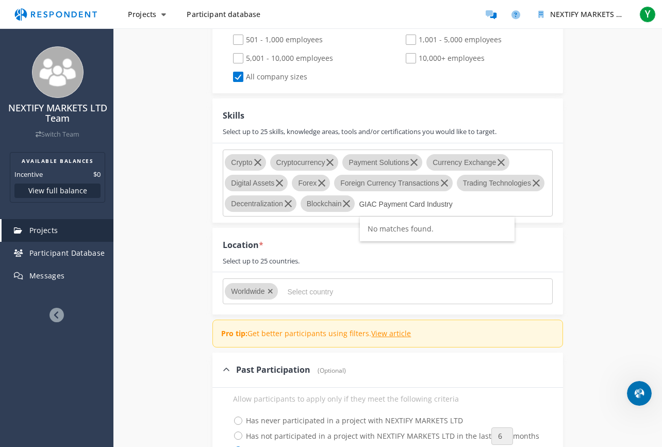
click at [380, 202] on input "GIAC Payment Card Industry" at bounding box center [436, 204] width 155 height 18
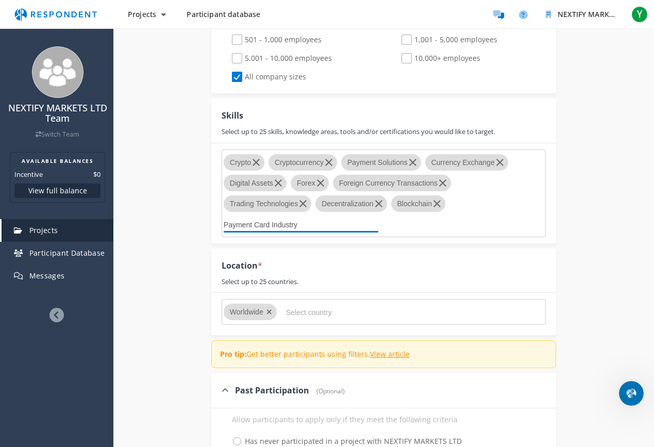
scroll to position [871, 0]
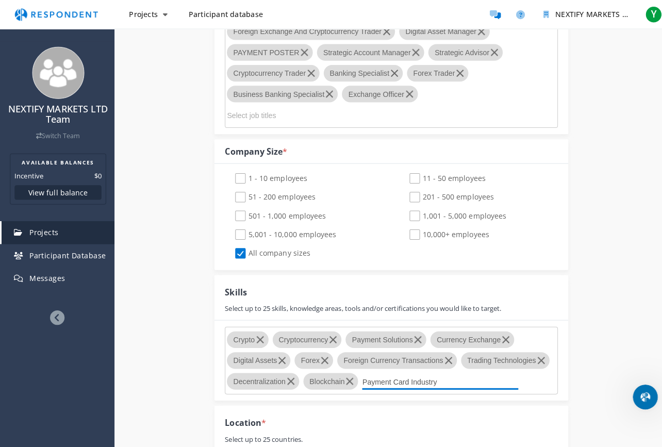
type input "Payment Card Industry"
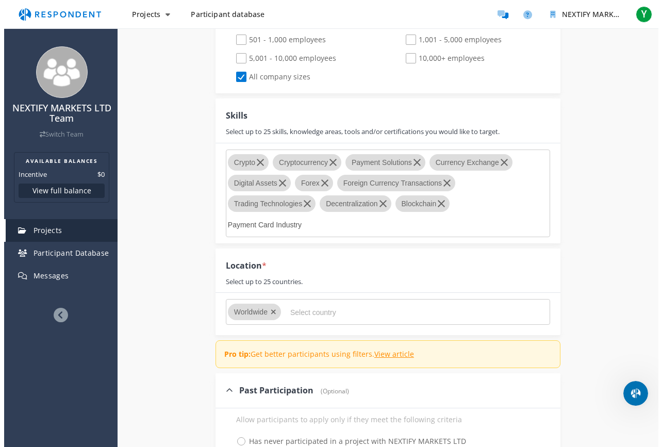
scroll to position [0, 0]
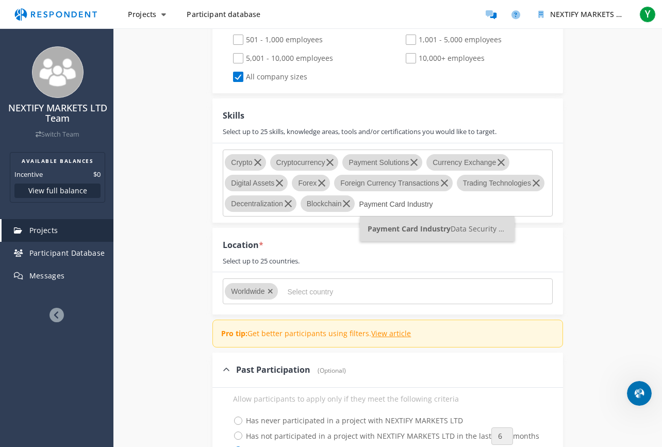
click at [447, 230] on span "Payment Card Industry" at bounding box center [408, 229] width 83 height 10
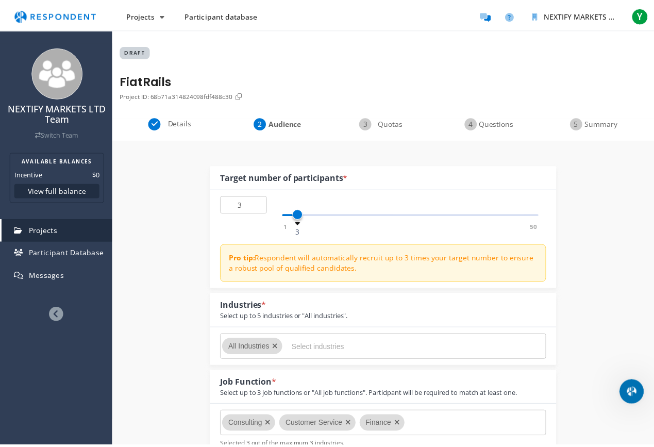
scroll to position [871, 0]
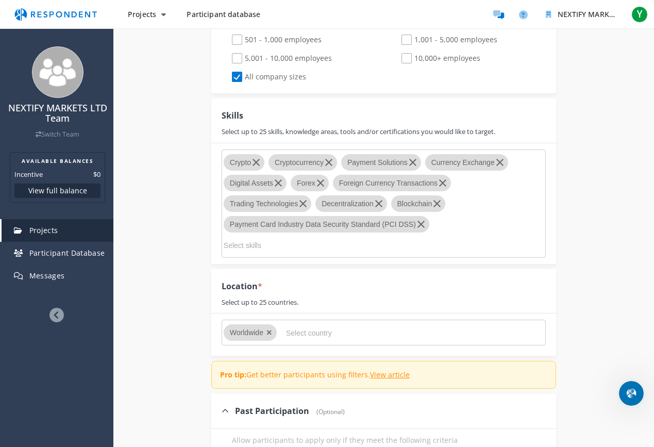
click at [339, 247] on input "Select skills" at bounding box center [301, 246] width 155 height 18
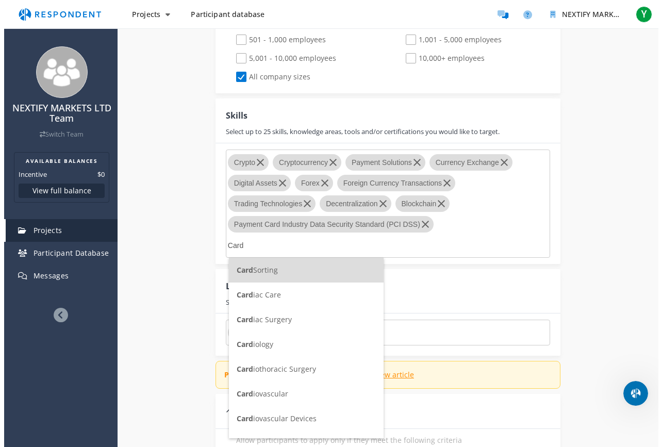
scroll to position [0, 0]
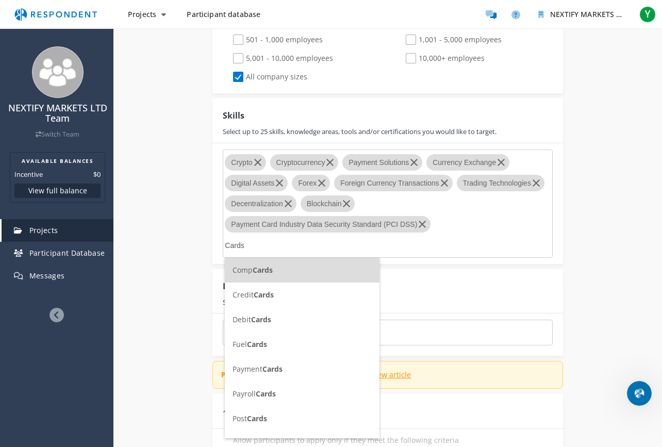
type input "Cards"
click at [270, 375] on li "Payment Cards" at bounding box center [302, 369] width 155 height 25
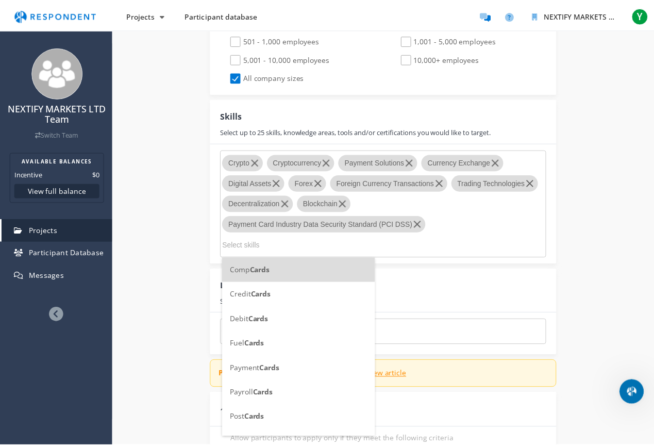
scroll to position [871, 0]
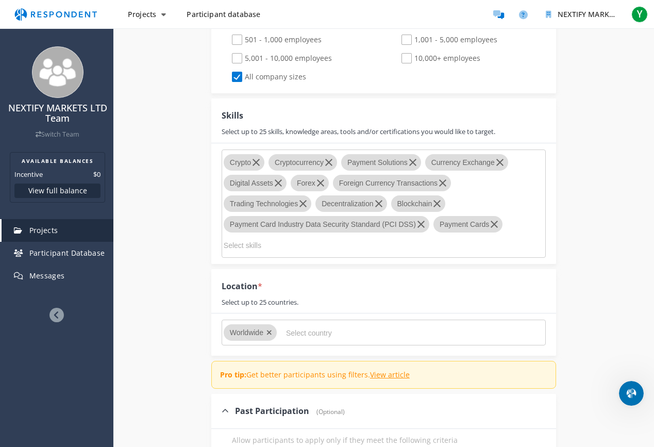
click at [263, 249] on input "Select skills" at bounding box center [301, 246] width 155 height 18
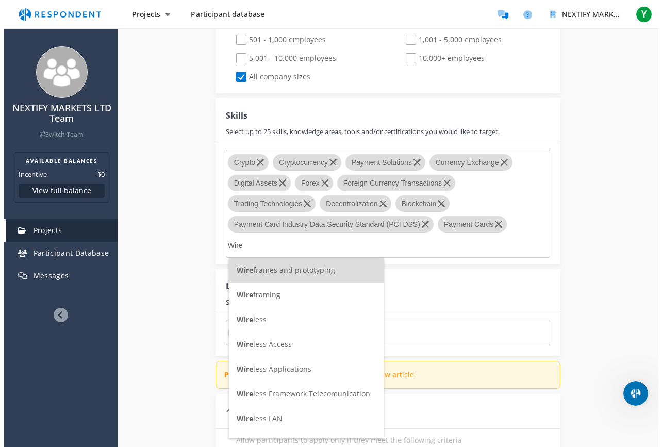
scroll to position [0, 0]
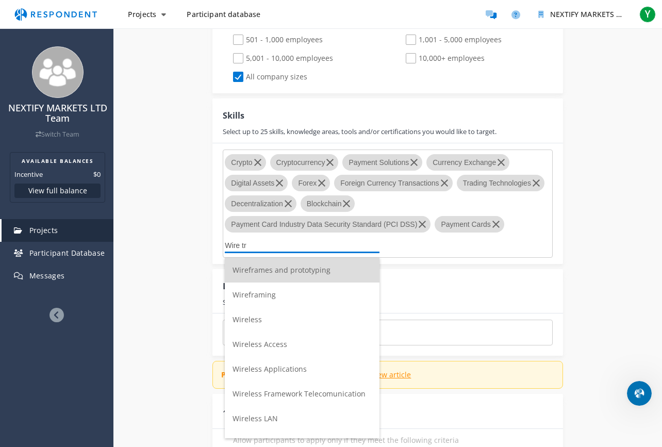
type input "Wire tra"
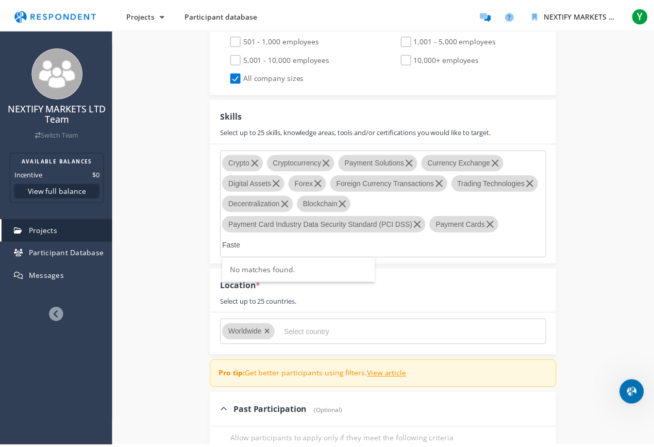
scroll to position [871, 0]
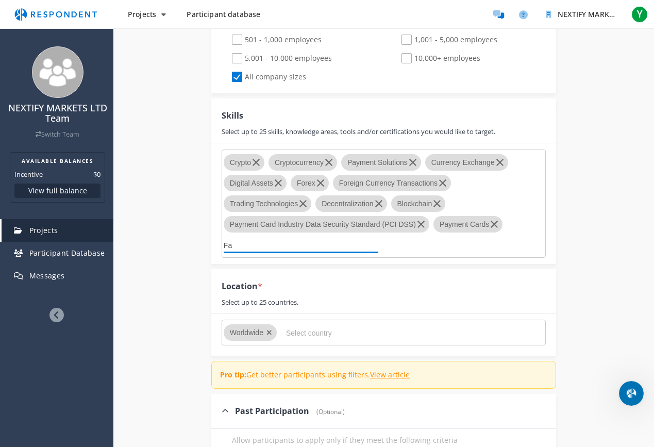
type input "F"
type input "B"
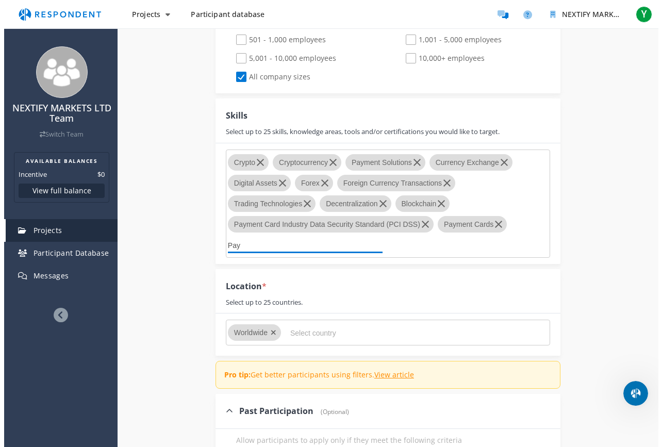
scroll to position [0, 0]
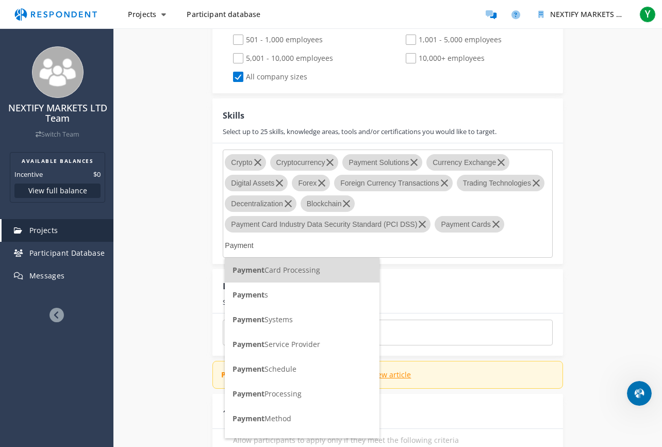
type input "Payment"
click at [253, 395] on span "Payment" at bounding box center [248, 418] width 32 height 10
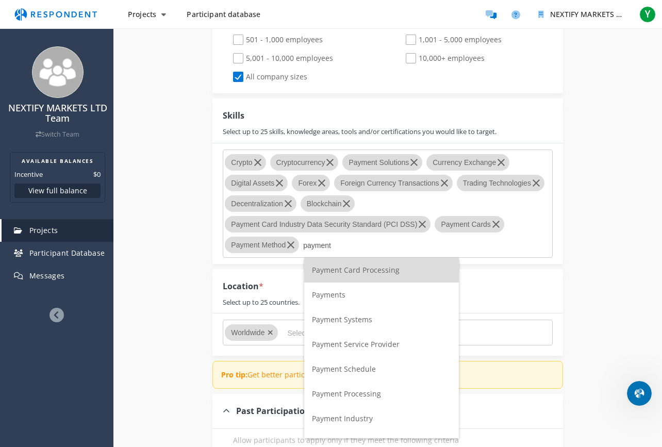
type input "payment"
click at [355, 272] on span "Payment Card Processing" at bounding box center [356, 270] width 88 height 10
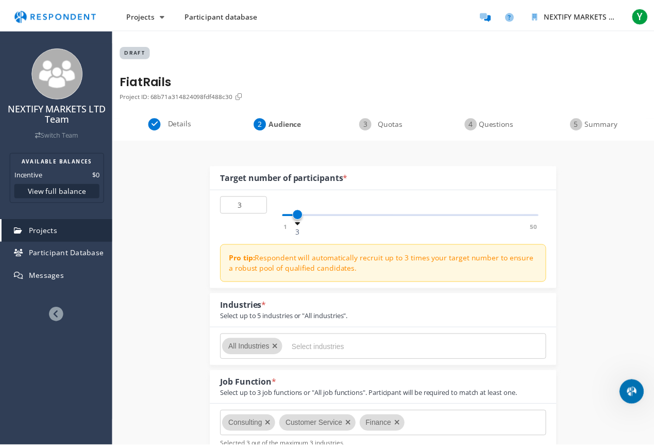
scroll to position [871, 0]
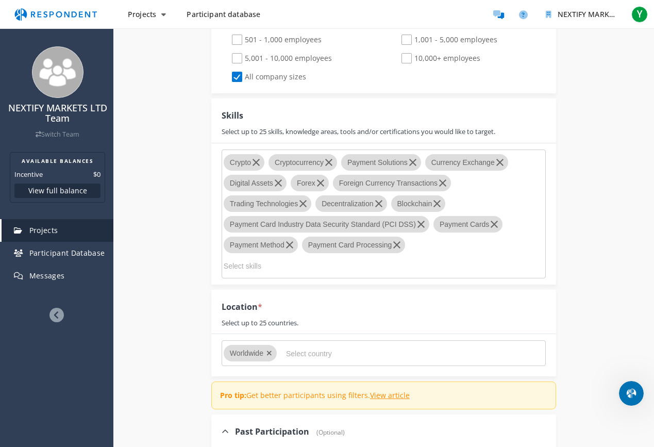
click at [358, 261] on input "Select skills" at bounding box center [301, 266] width 155 height 18
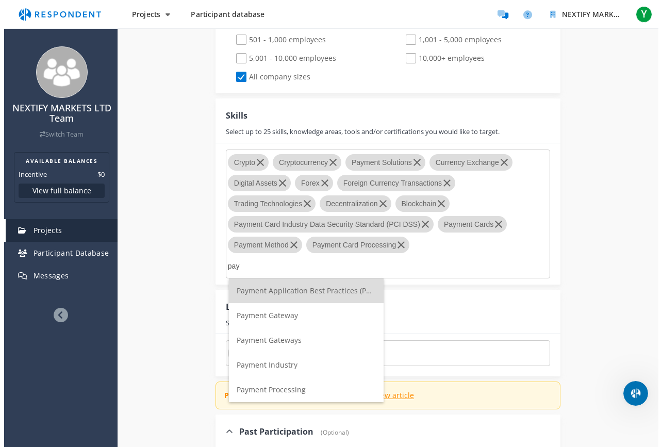
scroll to position [0, 0]
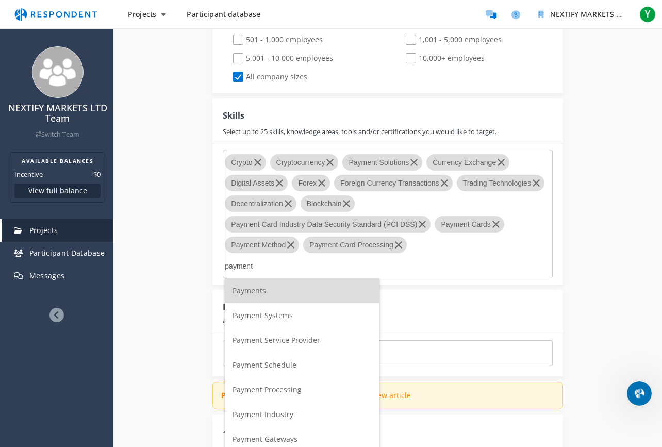
type input "payment"
click at [309, 340] on span "Payment Service Provider" at bounding box center [276, 340] width 88 height 10
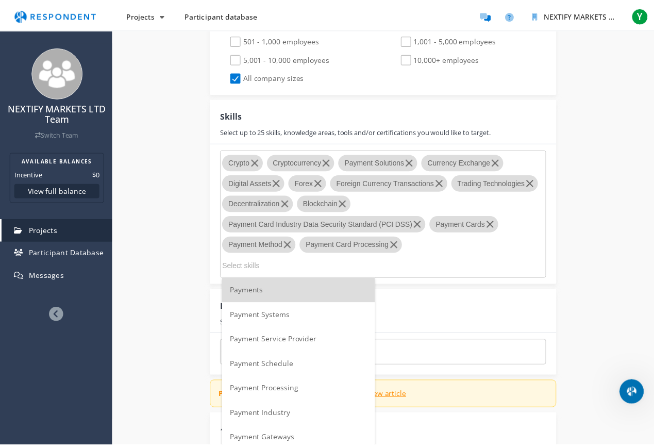
scroll to position [871, 0]
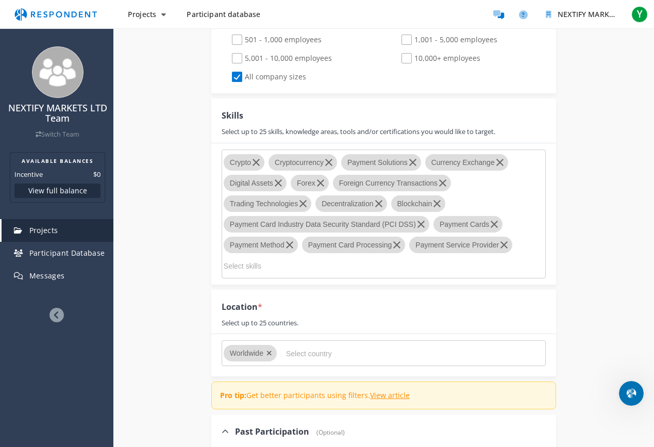
click at [302, 262] on input "Select skills" at bounding box center [301, 266] width 155 height 18
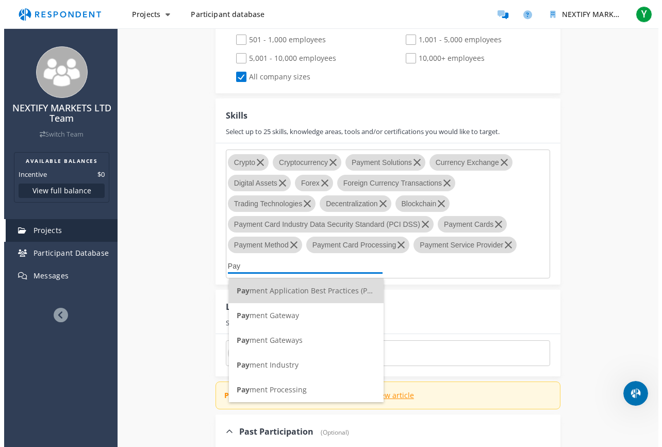
scroll to position [0, 0]
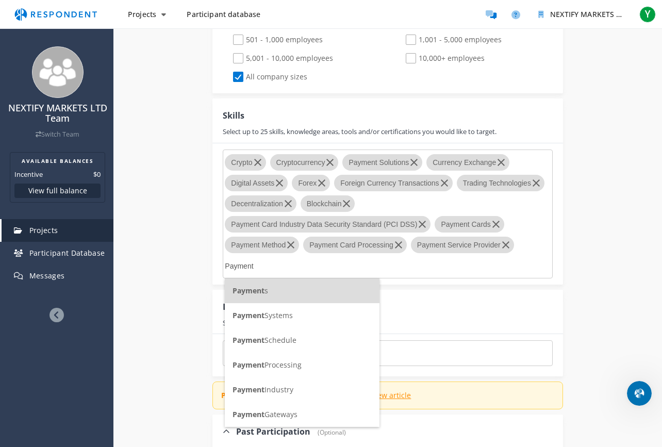
type input "Payment"
click at [293, 395] on span "Payment Gateways" at bounding box center [264, 414] width 65 height 10
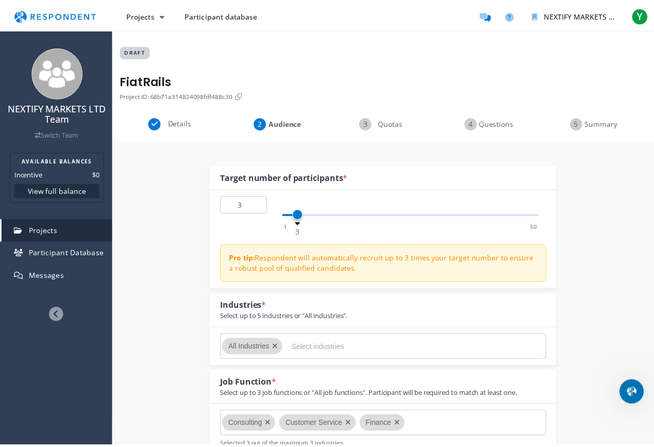
scroll to position [871, 0]
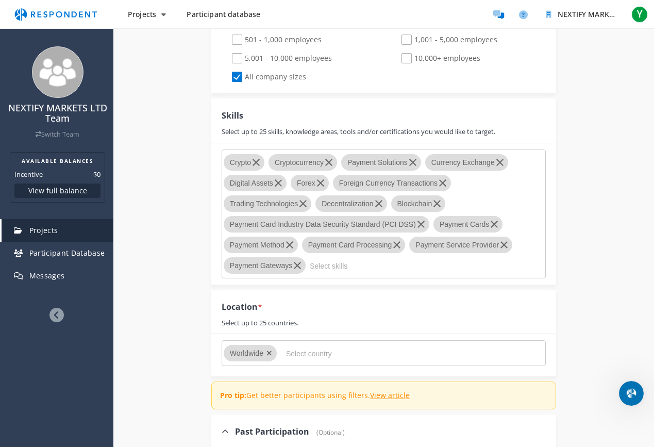
click at [329, 266] on input "Select skills" at bounding box center [387, 266] width 155 height 18
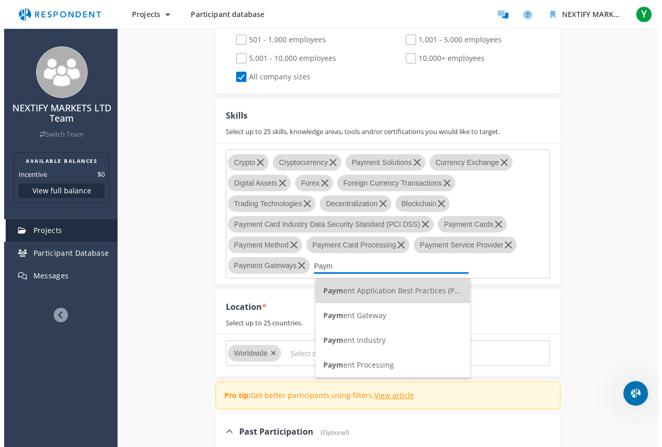
scroll to position [0, 0]
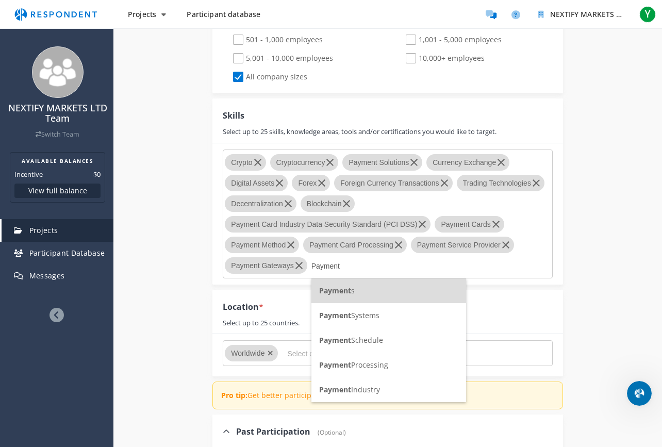
type input "Payment"
click at [385, 366] on span "Payment Processing" at bounding box center [353, 365] width 69 height 10
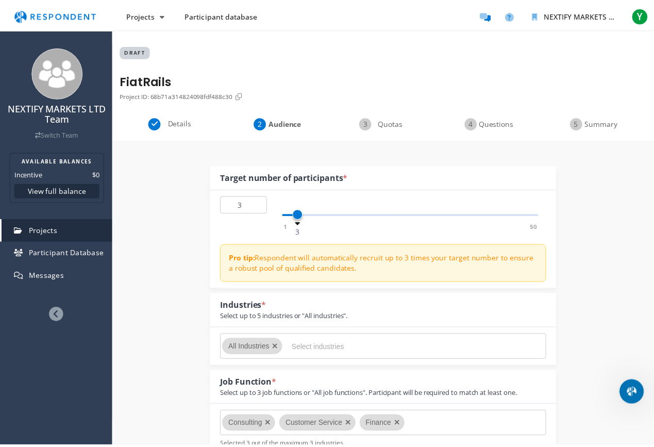
scroll to position [871, 0]
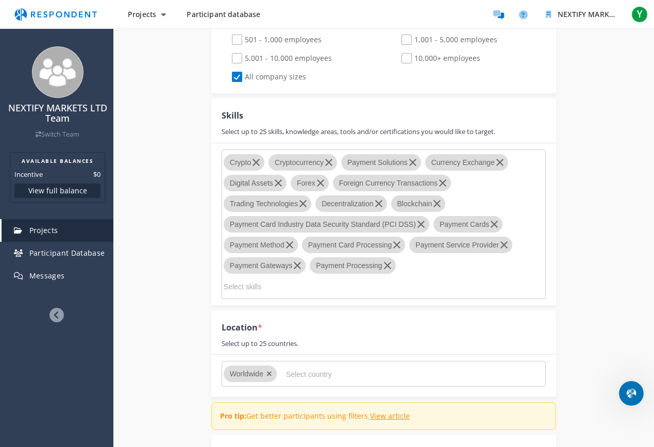
click at [331, 280] on input "Select skills" at bounding box center [301, 287] width 155 height 18
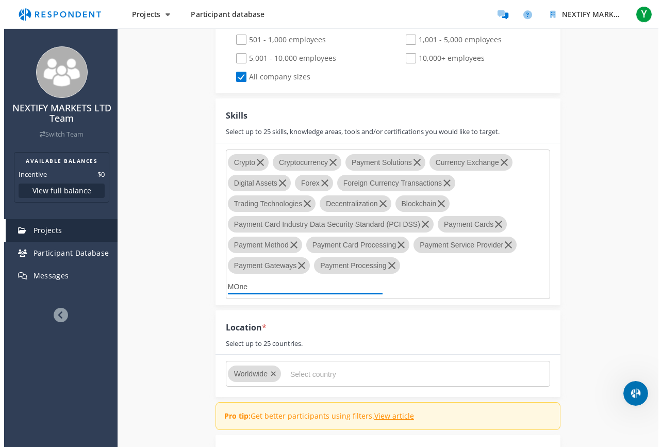
scroll to position [0, 0]
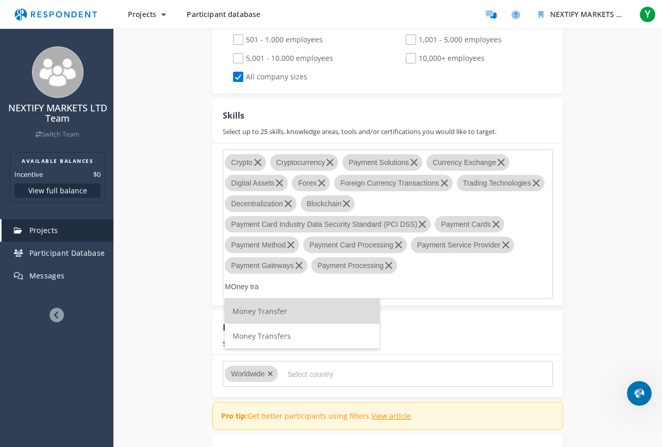
type input "MOney tra"
click at [280, 306] on span "Money Transfer" at bounding box center [259, 311] width 55 height 10
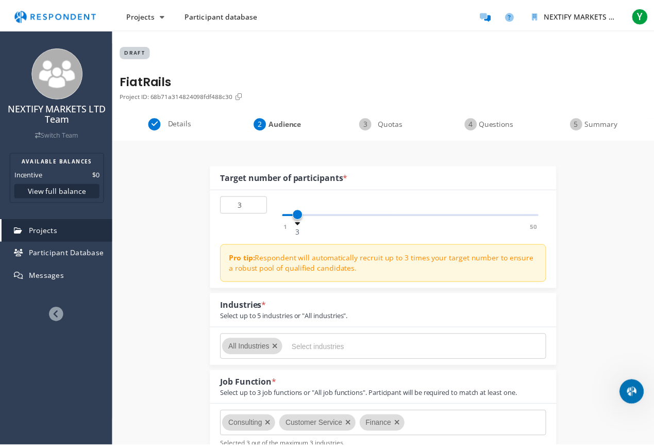
scroll to position [871, 0]
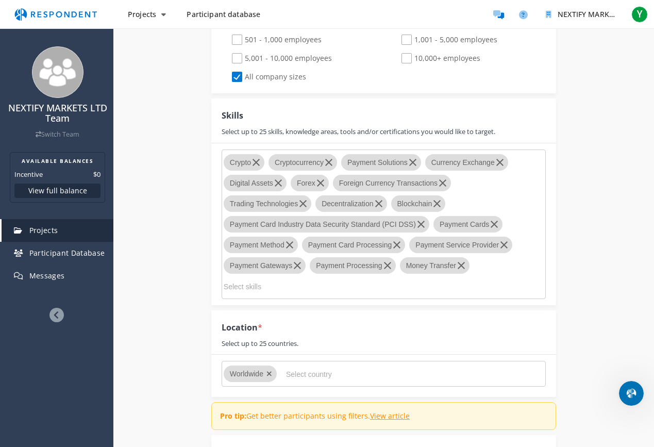
click at [289, 289] on input "Select skills" at bounding box center [301, 287] width 155 height 18
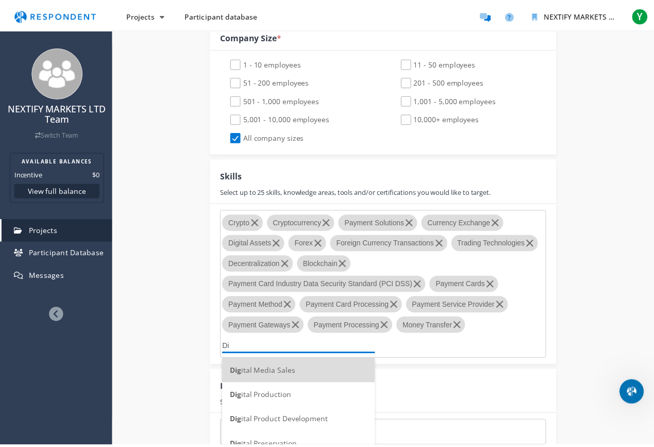
scroll to position [810, 0]
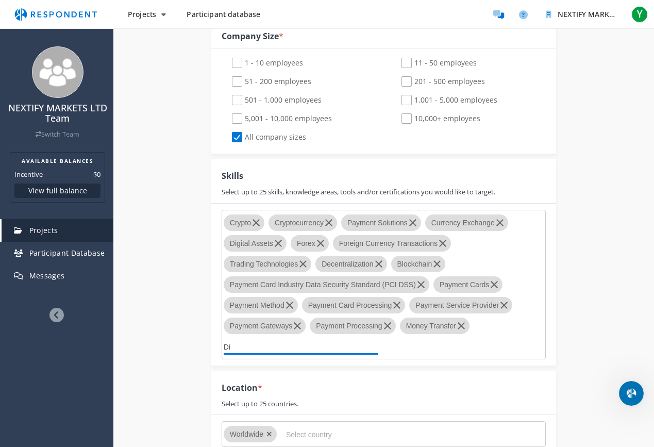
type input "D"
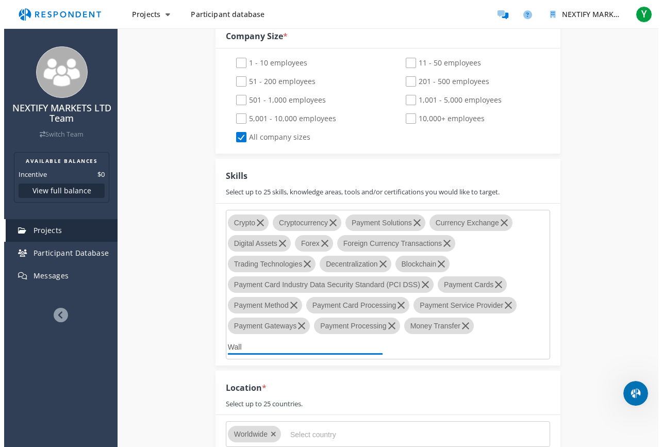
scroll to position [0, 0]
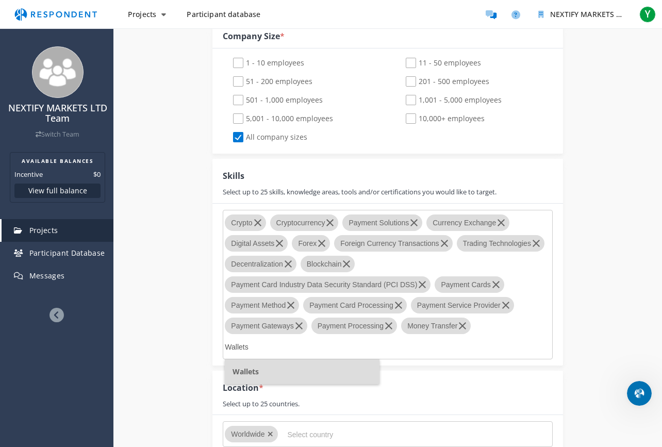
type input "Wallets"
click at [279, 367] on li "Wallets" at bounding box center [302, 371] width 155 height 25
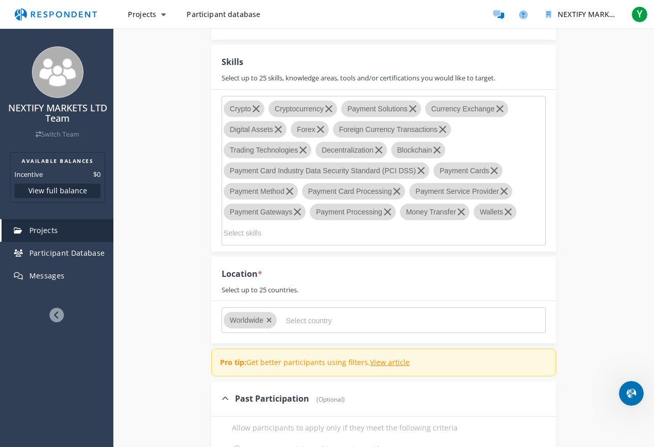
scroll to position [954, 0]
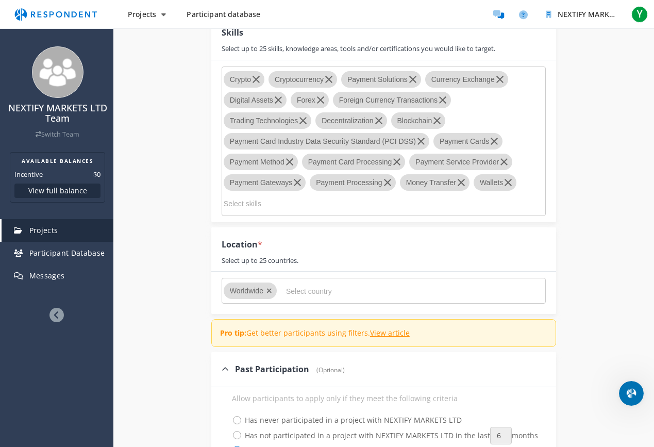
click at [277, 206] on input "Select skills" at bounding box center [301, 204] width 155 height 18
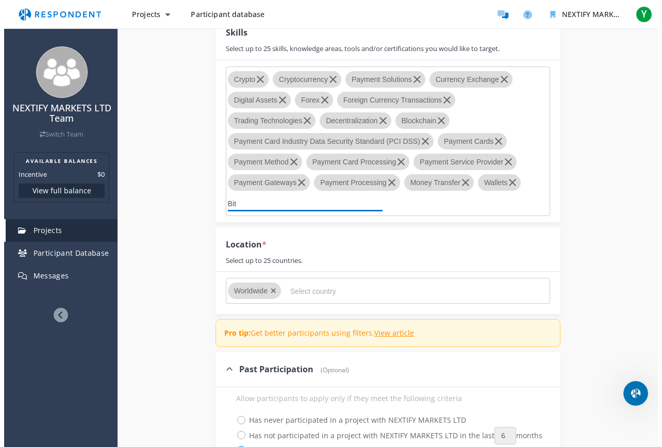
scroll to position [0, 0]
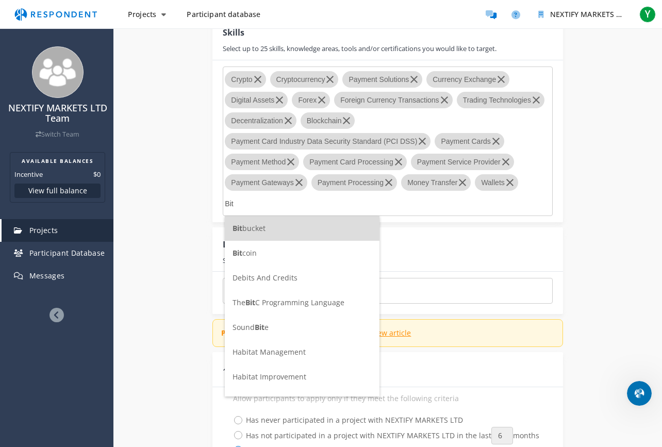
type input "Bit"
click at [261, 281] on span "Debits And Credits" at bounding box center [264, 278] width 65 height 10
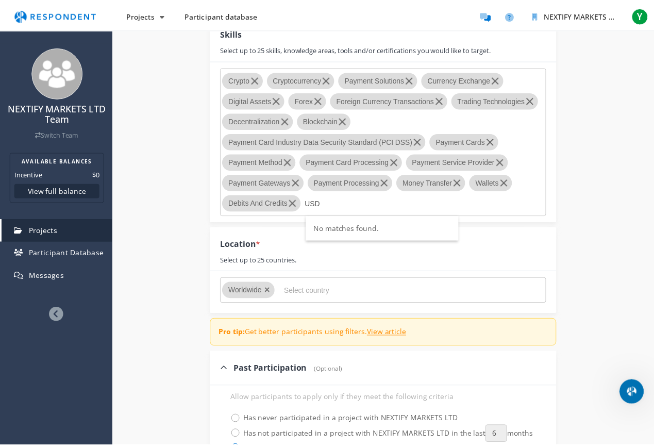
scroll to position [954, 0]
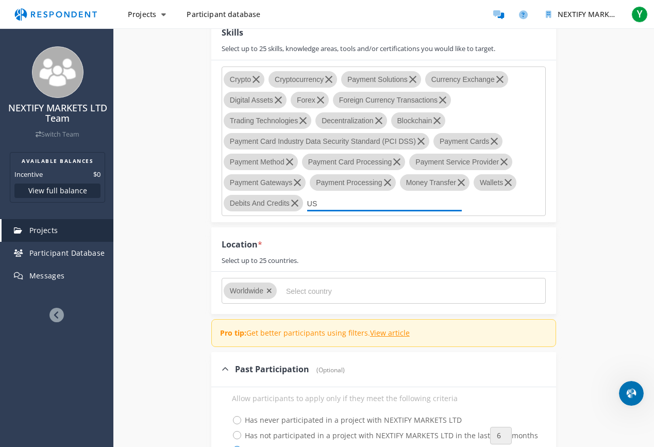
type input "U"
type input "T"
type input "U"
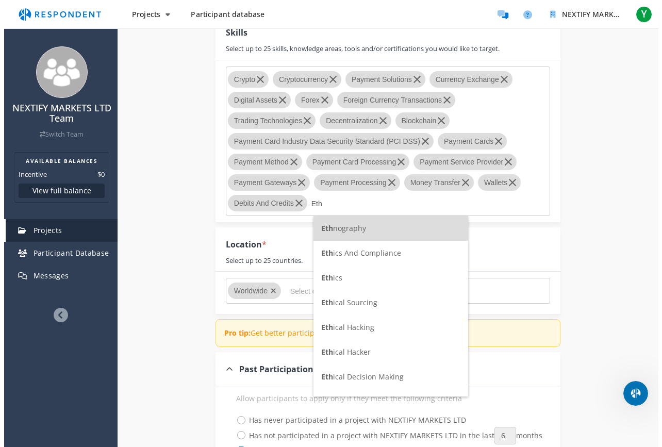
scroll to position [0, 0]
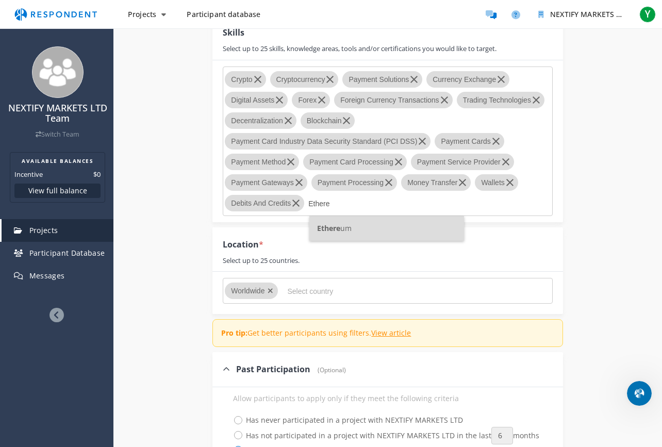
type input "Ethere"
click at [358, 226] on li "Ethere um" at bounding box center [386, 228] width 155 height 25
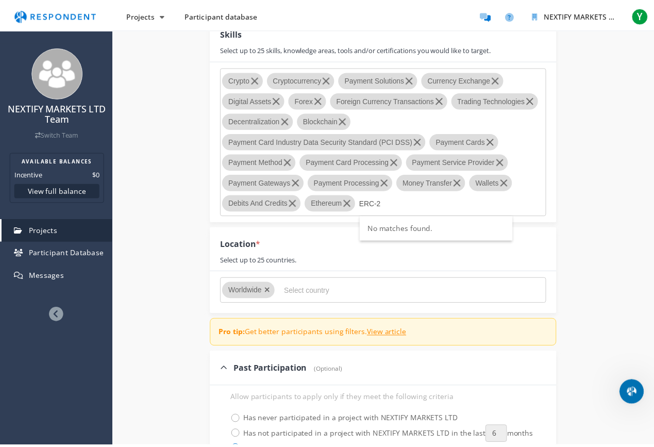
scroll to position [954, 0]
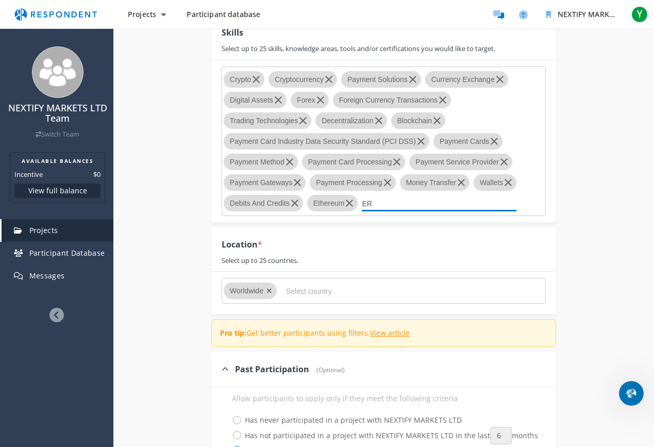
type input "E"
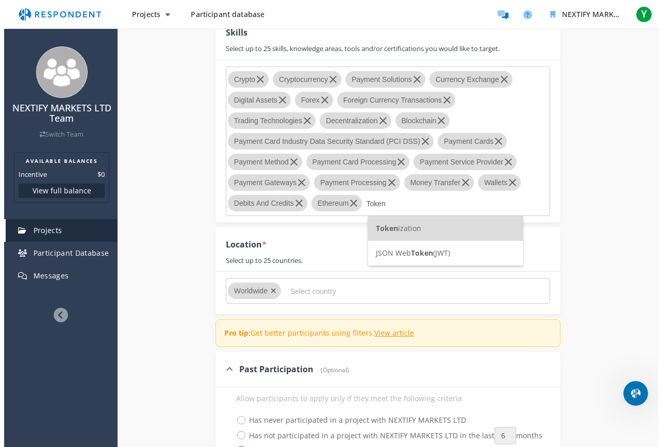
scroll to position [0, 0]
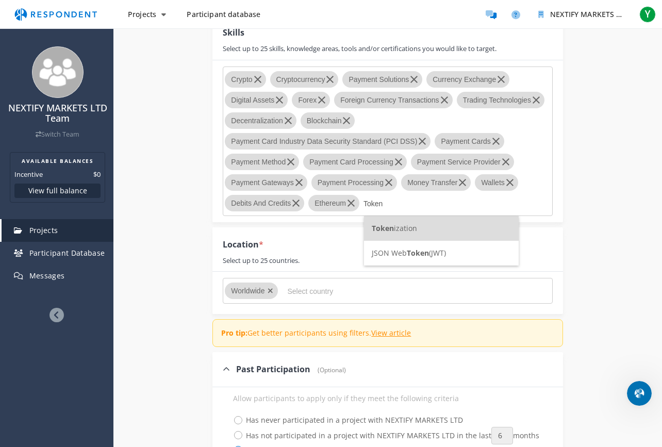
type input "Token"
click at [438, 229] on li "Token ization" at bounding box center [441, 228] width 155 height 25
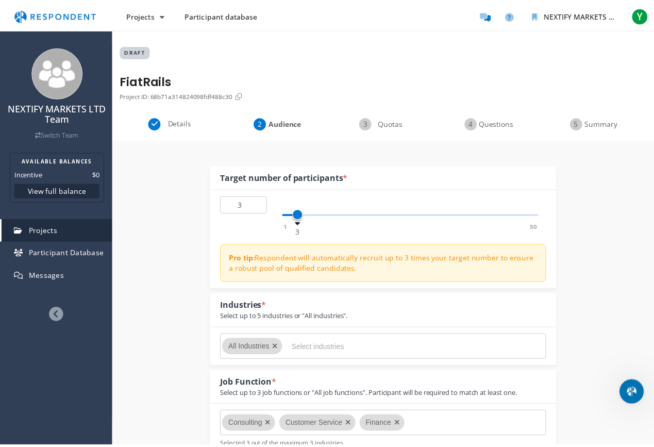
scroll to position [954, 0]
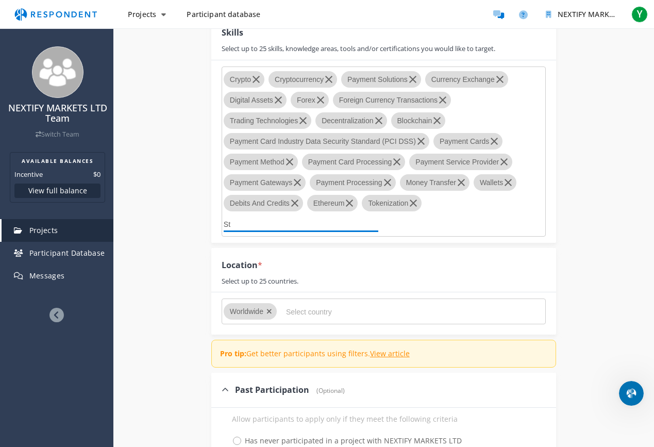
type input "S"
click at [286, 308] on div at bounding box center [361, 311] width 160 height 16
click at [265, 310] on div "Worldwide" at bounding box center [248, 311] width 36 height 16
click at [269, 310] on icon "Remove Worldwide" at bounding box center [269, 311] width 6 height 7
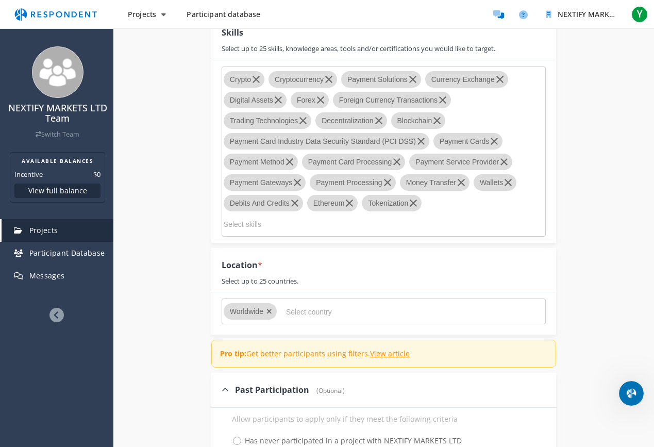
click at [285, 309] on div at bounding box center [361, 311] width 160 height 16
click at [422, 311] on input "Select country" at bounding box center [363, 312] width 155 height 18
type input "[GEOGRAPHIC_DATA]"
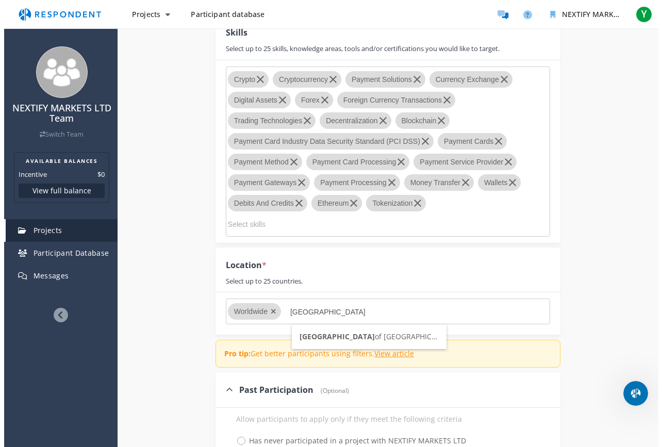
scroll to position [0, 0]
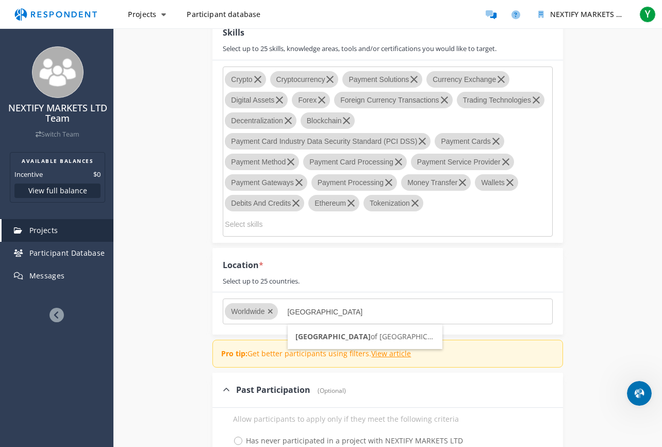
click at [363, 333] on span "United Kingdom of [GEOGRAPHIC_DATA] and [GEOGRAPHIC_DATA]" at bounding box center [418, 336] width 246 height 10
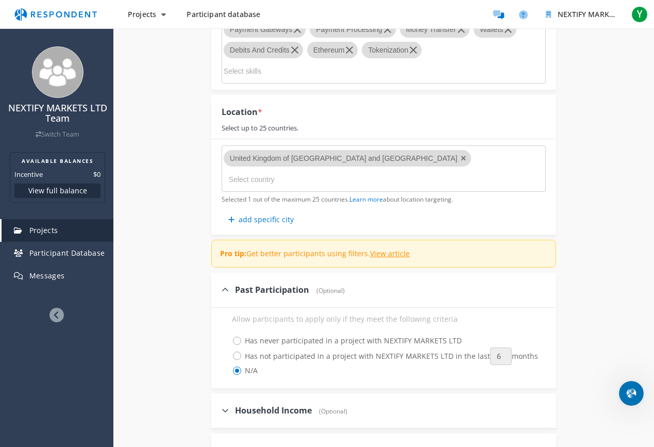
scroll to position [1108, 0]
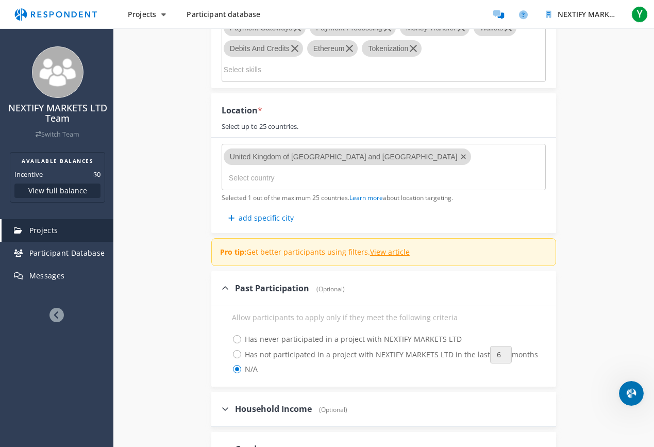
click at [239, 355] on span "Has not participated in a project with NEXTIFY MARKETS LTD in the last 1 2 3 6 …" at bounding box center [385, 354] width 306 height 12
click at [228, 355] on input "Has not participated in a project with NEXTIFY MARKETS LTD in the last 1 2 3 6 …" at bounding box center [225, 353] width 7 height 7
radio input "true"
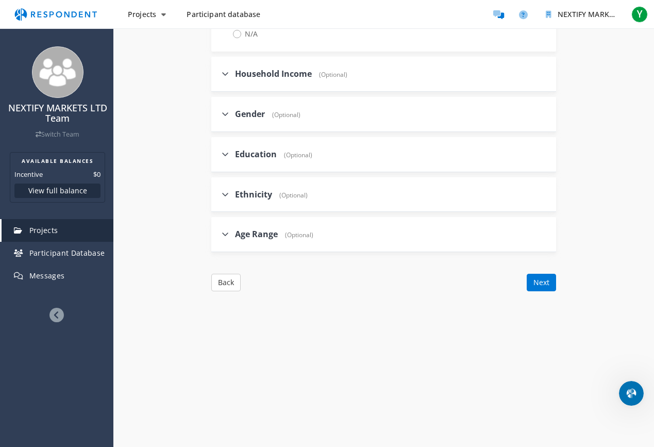
scroll to position [1446, 0]
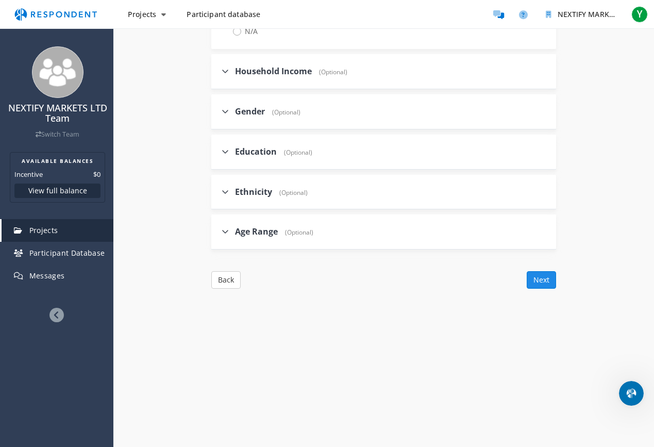
click at [547, 279] on button "Next" at bounding box center [541, 280] width 29 height 18
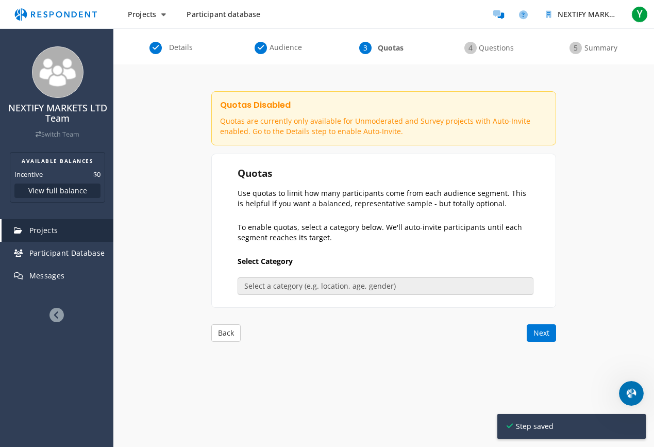
scroll to position [72, 0]
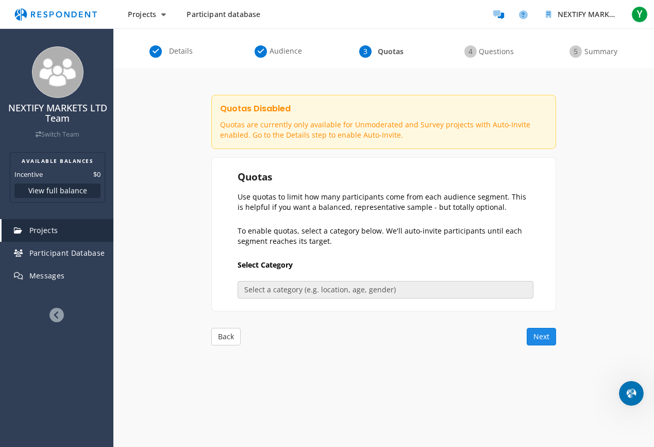
click at [544, 342] on button "Next" at bounding box center [541, 337] width 29 height 18
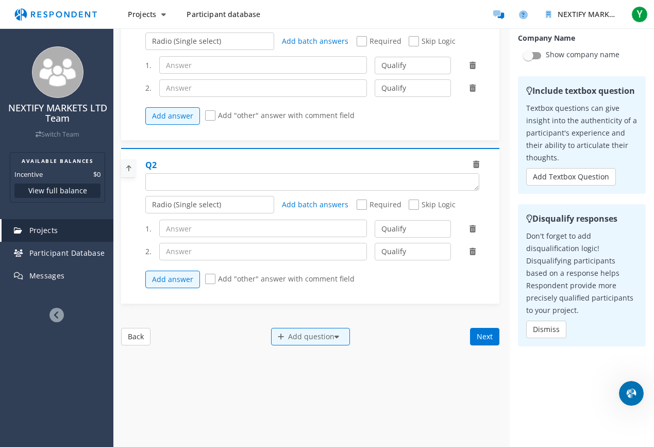
scroll to position [0, 0]
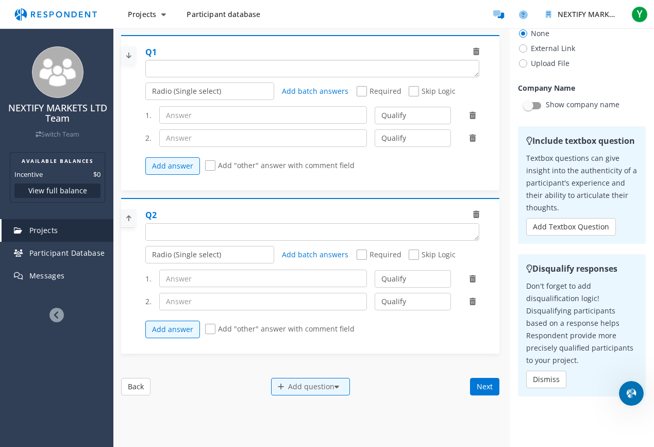
click at [183, 71] on textarea "Which of the following categories best describes your firm's total assets under…" at bounding box center [312, 68] width 333 height 16
paste textarea "Pick any What is your current location?"
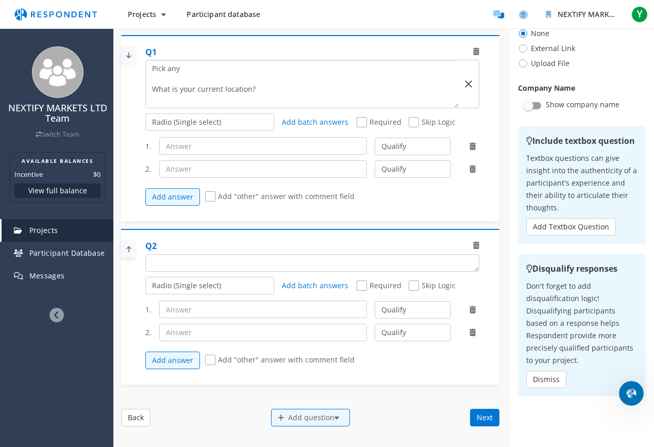
drag, startPoint x: 218, startPoint y: 78, endPoint x: 138, endPoint y: 74, distance: 80.5
click at [138, 74] on div "Q1 Radio (Single select) Checkbox (Multi select) Multi-line text box Single-lin…" at bounding box center [310, 128] width 378 height 187
click at [154, 99] on textarea "Which of the following categories best describes your firm's total assets under…" at bounding box center [302, 83] width 313 height 47
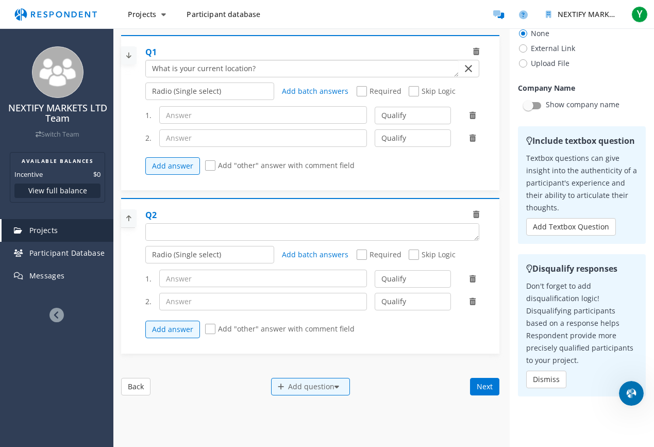
type textarea "What is your current location?"
click at [361, 90] on span "Required" at bounding box center [379, 92] width 45 height 12
click at [361, 90] on input "Required" at bounding box center [360, 91] width 7 height 7
checkbox input "true"
click at [228, 118] on input "text" at bounding box center [263, 115] width 208 height 18
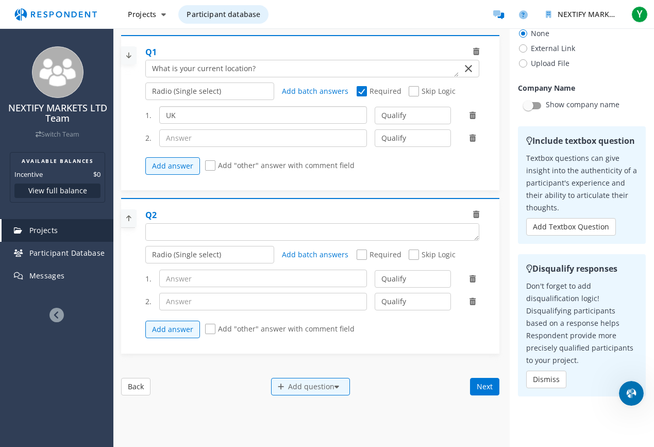
type input "UK"
click at [225, 138] on input "text" at bounding box center [263, 138] width 208 height 18
paste input "EU"
type input "EU"
click at [182, 169] on button "Add answer" at bounding box center [172, 166] width 55 height 18
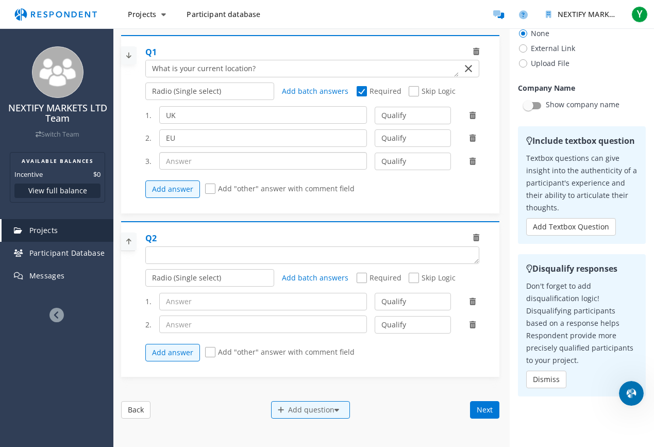
click at [185, 162] on input "text" at bounding box center [263, 161] width 208 height 18
type input "[GEOGRAPHIC_DATA]"
click at [211, 189] on span "Add "other" answer with comment field" at bounding box center [279, 189] width 149 height 12
click at [211, 189] on input "Add "other" answer with comment field" at bounding box center [208, 189] width 7 height 7
checkbox input "true"
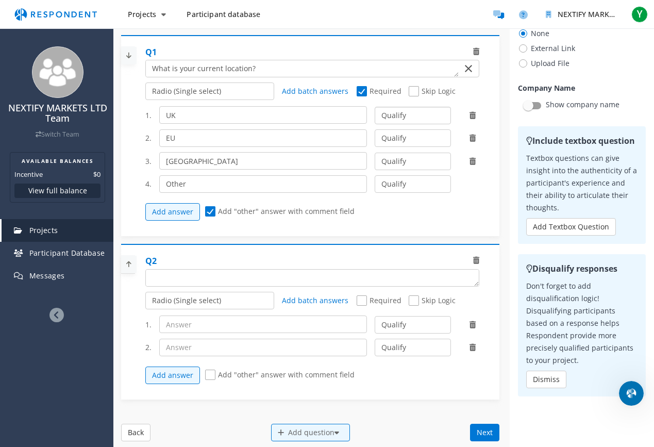
click at [414, 116] on select "Qualify Disqualify" at bounding box center [413, 116] width 76 height 18
click at [375, 107] on select "Qualify Disqualify" at bounding box center [413, 116] width 76 height 18
click at [189, 275] on textarea "Which of the following categories best describes your firm's total assets under…" at bounding box center [312, 278] width 333 height 16
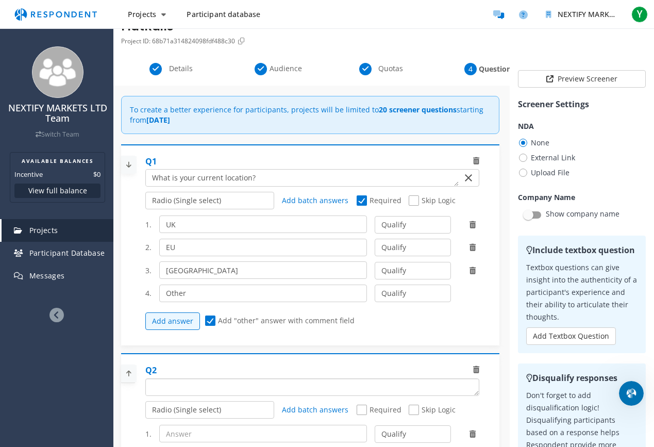
scroll to position [34, 0]
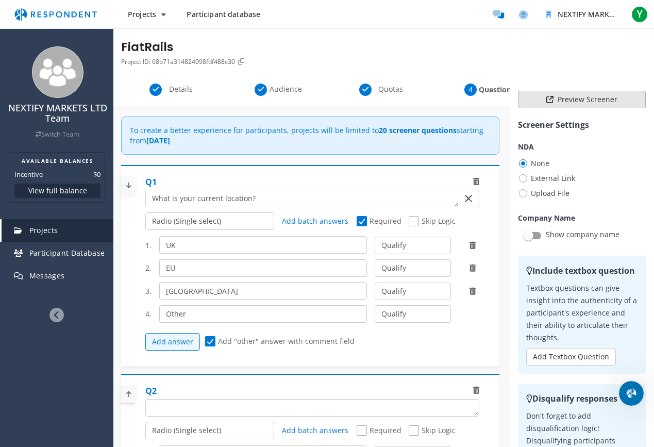
click at [560, 99] on button "Preview Screener" at bounding box center [582, 100] width 128 height 18
click at [560, 98] on button "Preview Screener" at bounding box center [582, 100] width 128 height 18
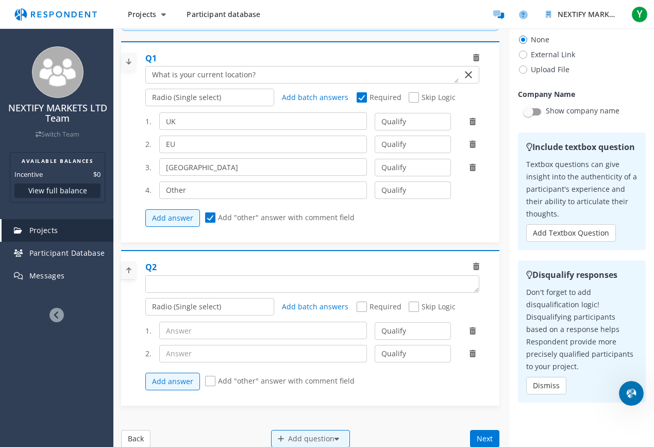
scroll to position [104, 0]
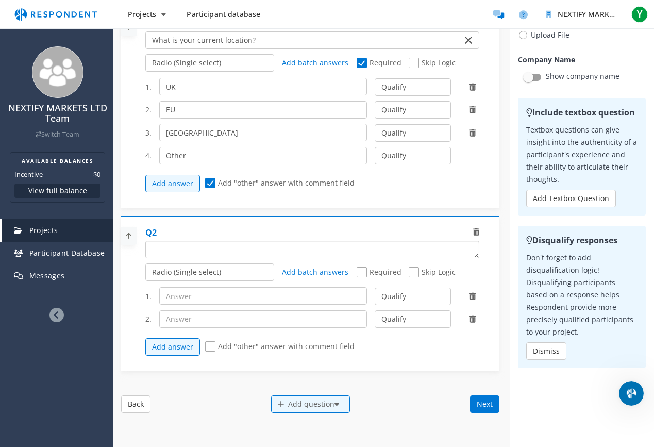
click at [211, 250] on textarea "Which of the following categories best describes your firm's total assets under…" at bounding box center [312, 249] width 333 height 16
paste textarea "Which of the following best describes the type of cryptocurrency / digital asse…"
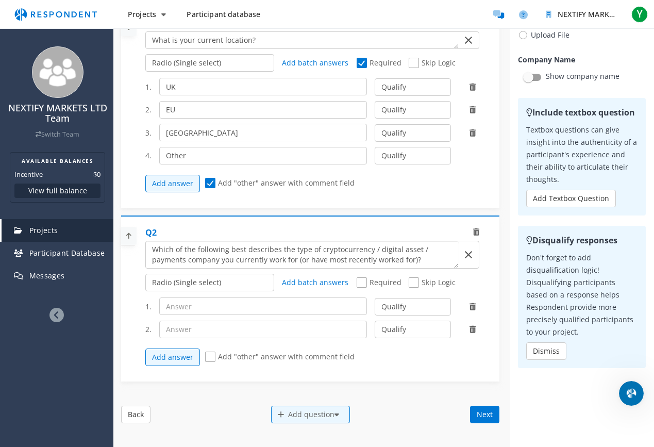
type textarea "Which of the following best describes the type of cryptocurrency / digital asse…"
click at [357, 278] on span "Required" at bounding box center [379, 283] width 45 height 12
click at [357, 279] on input "Required" at bounding box center [360, 282] width 7 height 7
checkbox input "true"
click at [268, 300] on input "text" at bounding box center [263, 306] width 208 height 18
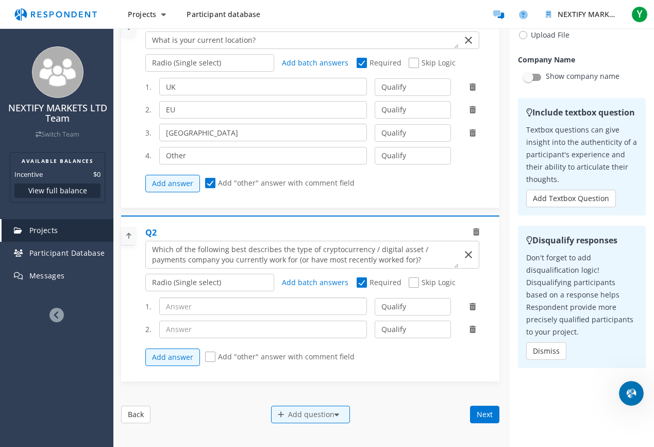
paste input "Cryptocurrency Exchange (retail or institutional, FCA-registered or offshore) (…"
type input "Cryptocurrency Exchange (retail or institutional, FCA-registered or offshore) (…"
paste input "Cryptocurrency Exchange (retail or institutional, FCA-registered or offshore) (…"
type input "Cryptocurrency Exchange (retail or institutional, FCA-registered or offshore) (…"
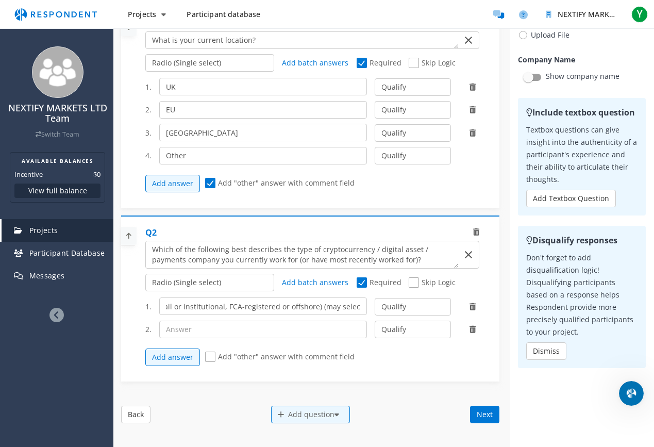
scroll to position [0, 0]
click at [205, 330] on input "text" at bounding box center [263, 330] width 208 height 18
paste input "Payment Service Provider (PSP) / Electronic Money Institution (EMI) - offering …"
type input "Payment Service Provider (PSP) / Electronic Money Institution (EMI) - offering …"
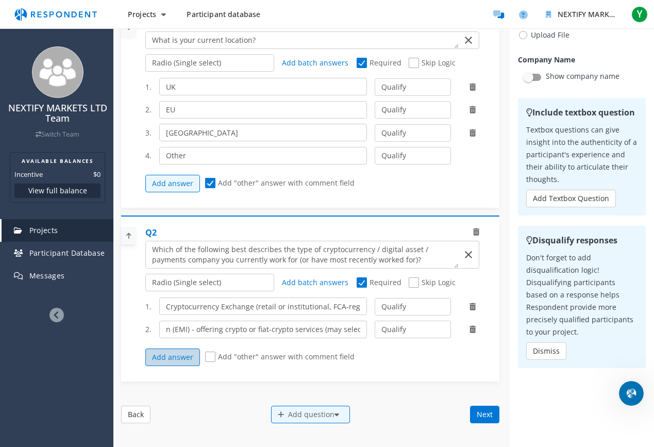
click at [160, 355] on button "Add answer" at bounding box center [172, 357] width 55 height 18
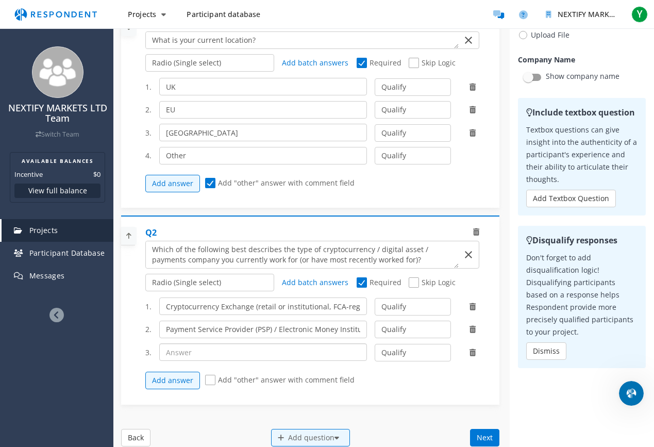
click at [197, 352] on input "text" at bounding box center [263, 352] width 208 height 18
paste input "Fintech / Neobank - (offering crypto or fiat-crypto services) (may select)"
type input "Fintech / Neobank - (offering crypto or fiat-crypto services) (may select)"
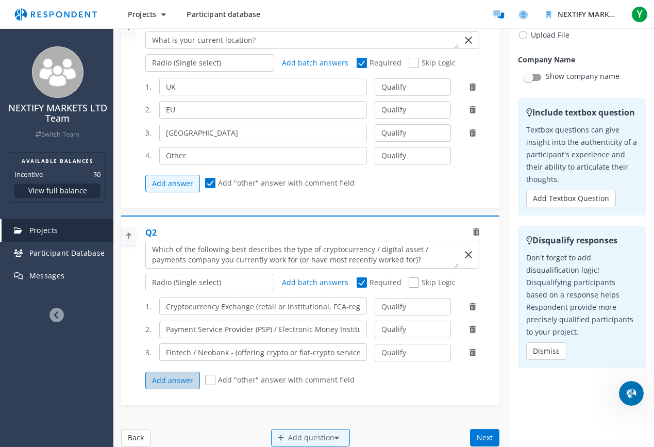
click at [183, 378] on button "Add answer" at bounding box center [172, 381] width 55 height 18
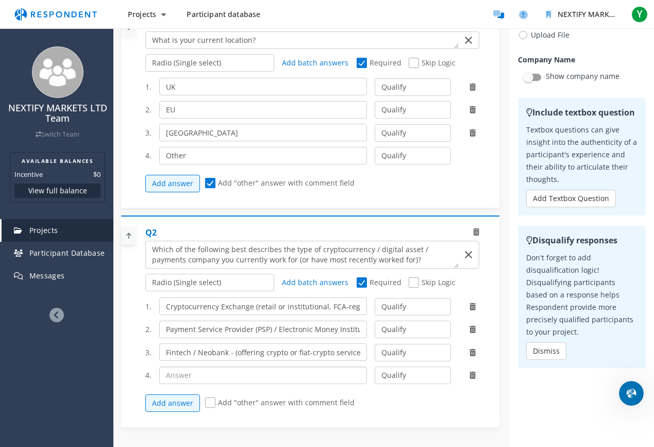
click at [188, 374] on input "text" at bounding box center [263, 375] width 208 height 18
paste input "Traditional Financial Institution (bank, broker, asset manager) - (offering cry…"
type input "Traditional Financial Institution (bank, broker, asset manager) - (offering cry…"
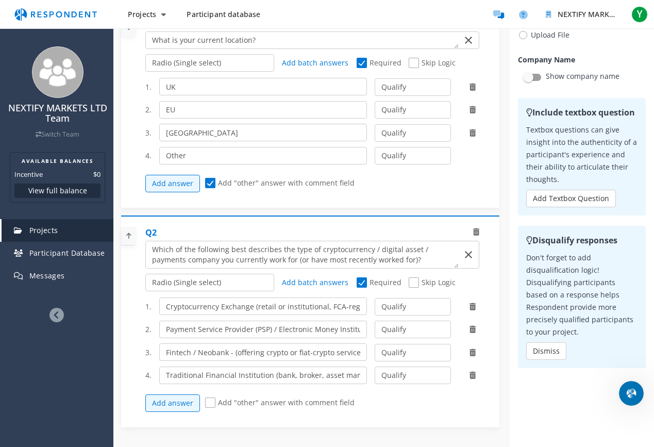
click at [209, 395] on span "Add "other" answer with comment field" at bounding box center [279, 403] width 149 height 12
click at [209, 395] on input "Add "other" answer with comment field" at bounding box center [208, 402] width 7 height 7
checkbox input "true"
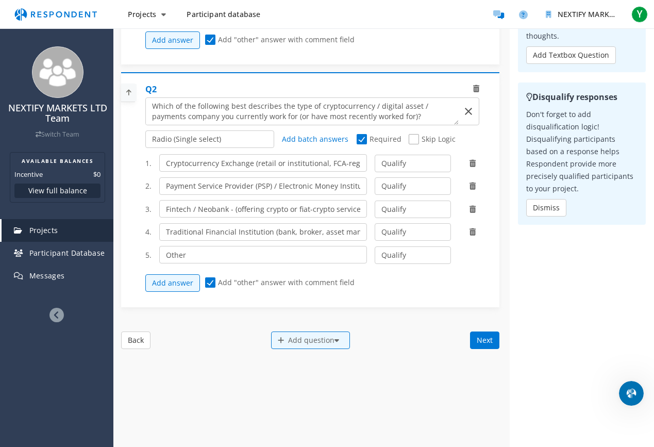
scroll to position [251, 0]
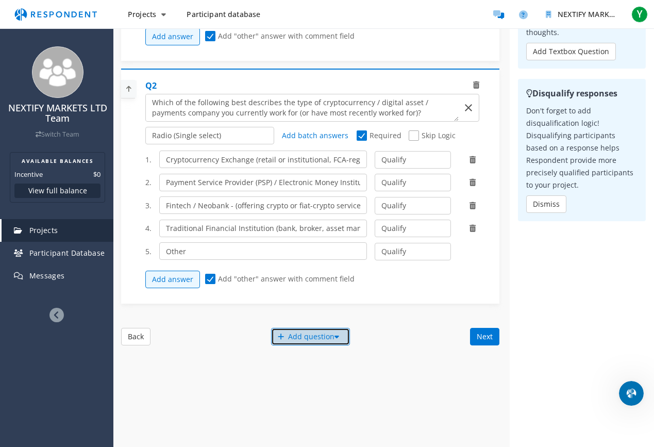
click at [296, 338] on div "Add question" at bounding box center [310, 337] width 79 height 18
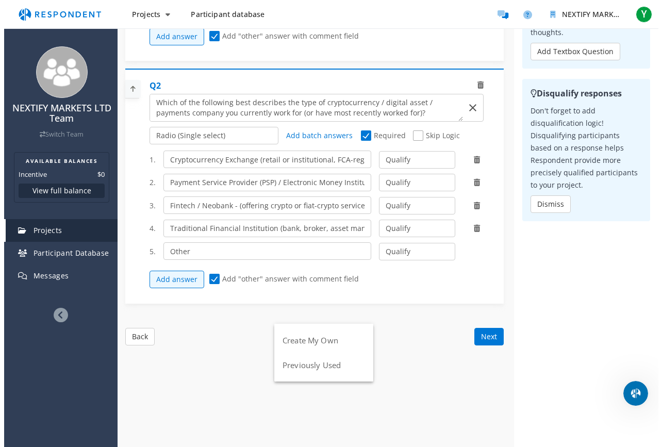
scroll to position [0, 0]
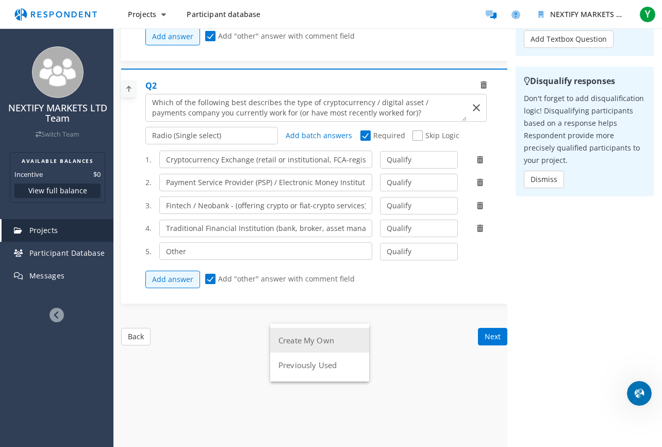
click at [345, 345] on button "Create My Own" at bounding box center [319, 340] width 99 height 25
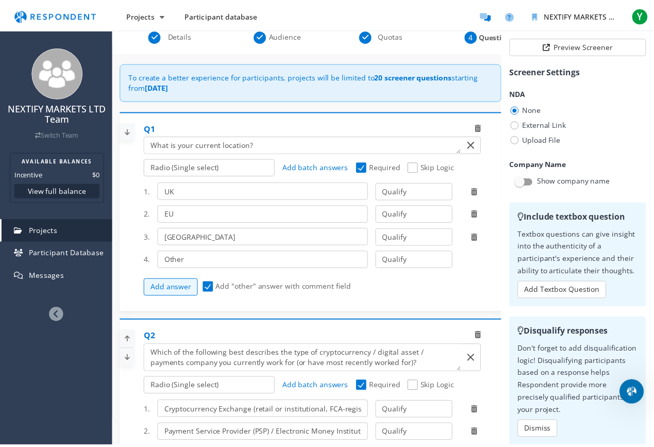
scroll to position [251, 0]
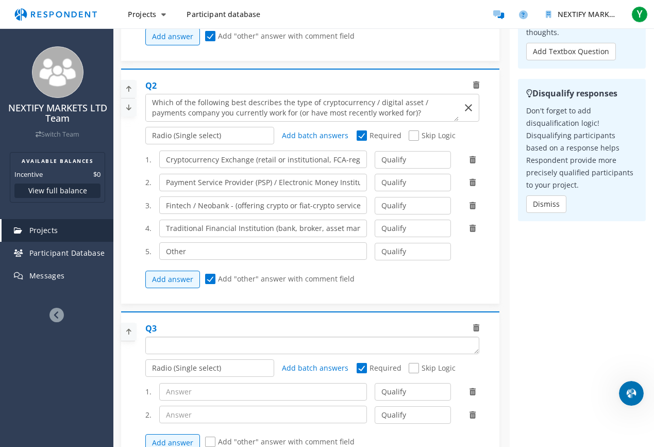
click at [189, 346] on textarea "Which of the following categories best describes your firm's total assets under…" at bounding box center [312, 345] width 333 height 16
paste textarea "Where is that company primarily headquartered or licensed to operate?"
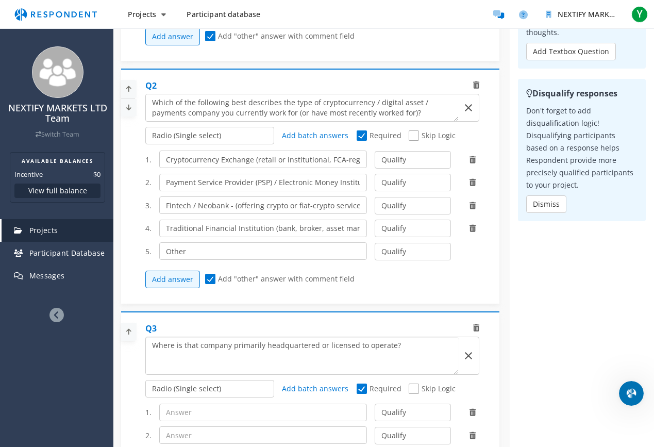
scroll to position [0, 0]
click at [183, 363] on textarea "Which of the following categories best describes your firm's total assets under…" at bounding box center [302, 355] width 313 height 37
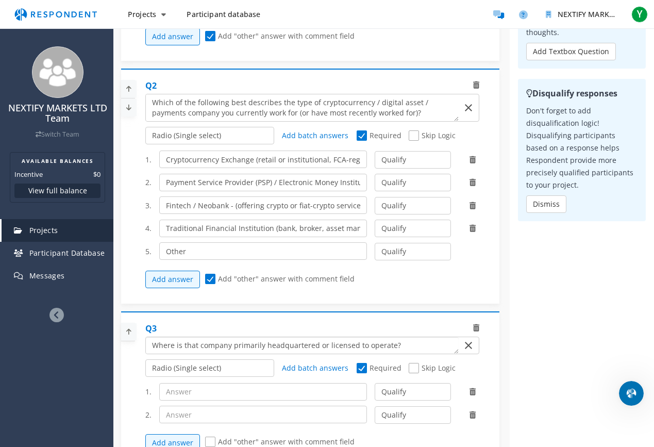
type textarea "Where is that company primarily headquartered or licensed to operate?"
click at [180, 395] on input "text" at bounding box center [263, 392] width 208 height 18
paste input "[GEOGRAPHIC_DATA]"
type input "[GEOGRAPHIC_DATA]"
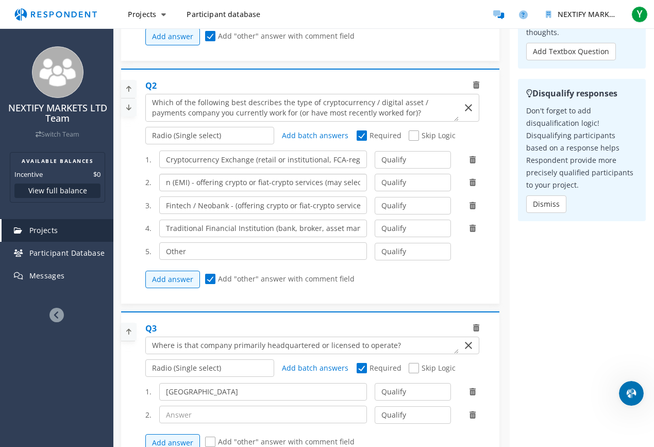
drag, startPoint x: 324, startPoint y: 188, endPoint x: 400, endPoint y: 187, distance: 76.3
click at [400, 187] on div "2. Payment Service Provider (PSP) / Electronic Money Institution (EMI) - offeri…" at bounding box center [316, 183] width 342 height 18
drag, startPoint x: 334, startPoint y: 160, endPoint x: 396, endPoint y: 160, distance: 61.8
click at [396, 160] on div "1. Cryptocurrency Exchange (retail or institutional, FCA-registered or offshore…" at bounding box center [316, 159] width 342 height 18
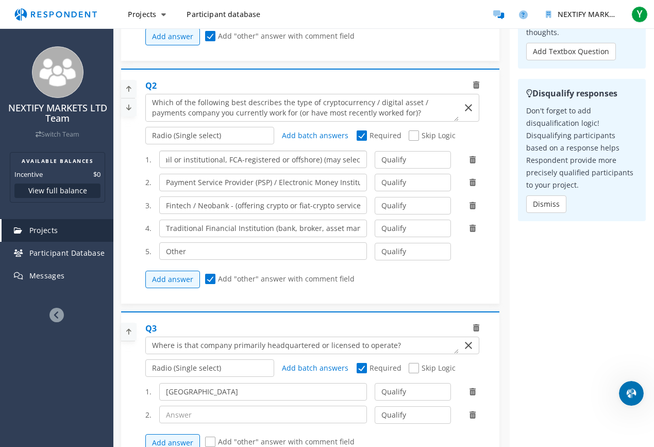
click at [357, 160] on input "Cryptocurrency Exchange (retail or institutional, FCA-registered or offshore) (…" at bounding box center [263, 159] width 208 height 18
drag, startPoint x: 315, startPoint y: 160, endPoint x: 372, endPoint y: 162, distance: 57.2
click at [372, 162] on div "1. Cryptocurrency Exchange (retail or institutional, FCA-registered or offshore…" at bounding box center [316, 159] width 342 height 18
click at [356, 183] on input "Payment Service Provider (PSP) / Electronic Money Institution (EMI) - offering …" at bounding box center [263, 183] width 208 height 18
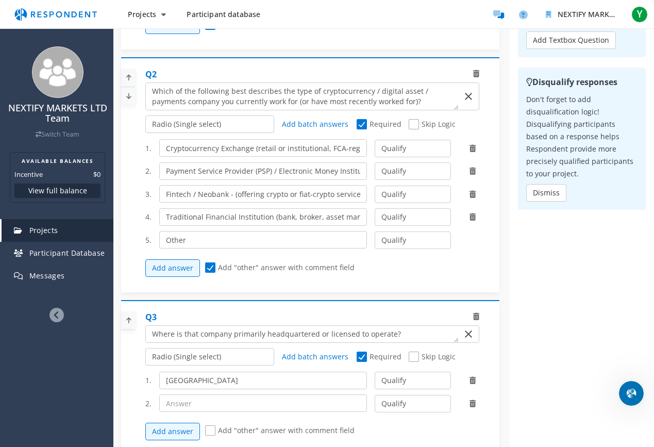
scroll to position [314, 0]
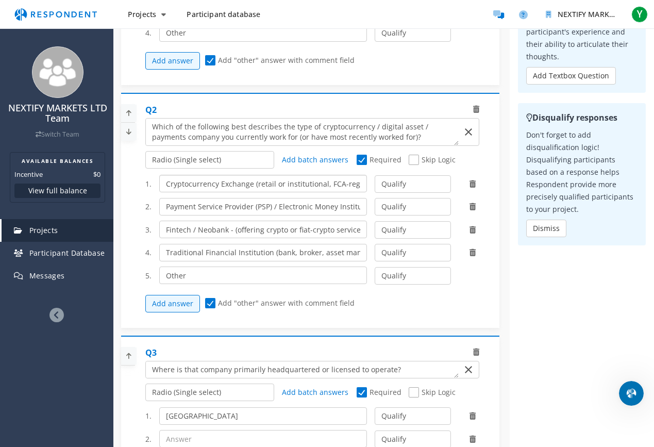
click at [321, 184] on input "Cryptocurrency Exchange (retail or institutional, FCA-registered or offshore)" at bounding box center [263, 184] width 208 height 18
paste input "text"
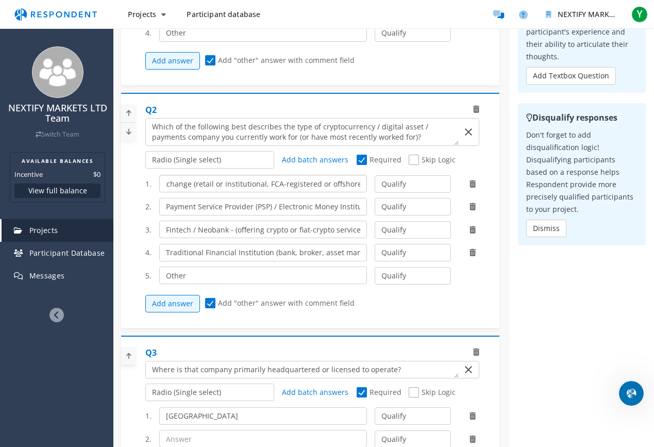
type input "Cryptocurrency Exchange (retail or institutional, FCA-registered or offshore)"
click at [309, 203] on input "Payment Service Provider (PSP) / Electronic Money Institution (EMI) - offering …" at bounding box center [263, 207] width 208 height 18
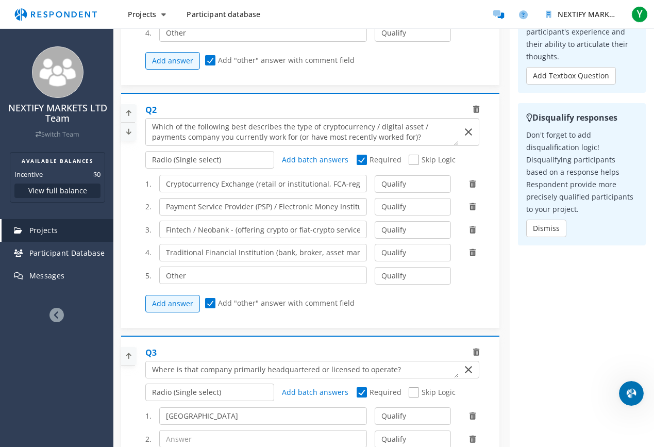
paste input "text"
type input "Payment Service Provider (PSP) / Electronic Money Institution (EMI)"
click at [306, 228] on input "Fintech / Neobank - (offering crypto or fiat-crypto services) (may select)" at bounding box center [263, 230] width 208 height 18
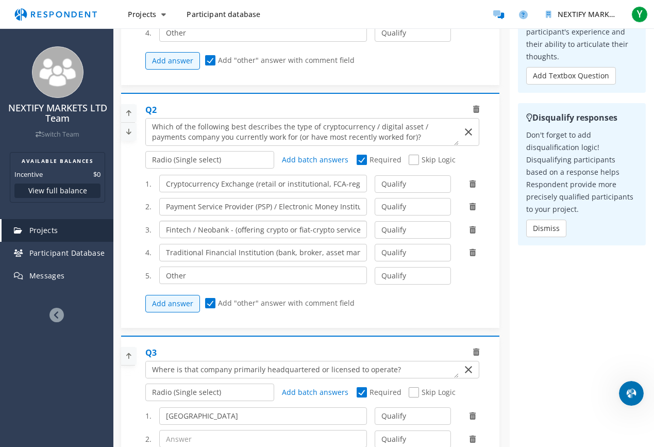
click at [306, 228] on input "Fintech / Neobank - (offering crypto or fiat-crypto services) (may select)" at bounding box center [263, 230] width 208 height 18
paste input "text"
type input "Fintech / Neobank - (offering crypto or fiat-crypto services)"
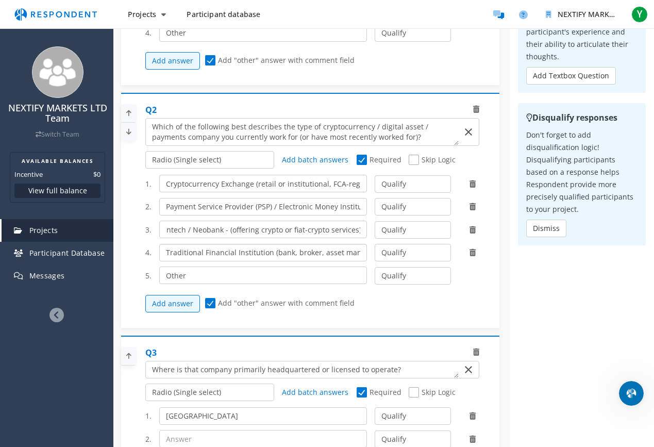
click at [306, 249] on input "Traditional Financial Institution (bank, broker, asset manager) - (offering cry…" at bounding box center [263, 253] width 208 height 18
drag, startPoint x: 334, startPoint y: 251, endPoint x: 371, endPoint y: 249, distance: 37.1
click at [371, 249] on div "4. Traditional Financial Institution (bank, broker, asset manager) - (offering …" at bounding box center [316, 253] width 342 height 18
click at [320, 249] on input "Traditional Financial Institution (bank, broker, asset manager) - (offering cry…" at bounding box center [263, 253] width 208 height 18
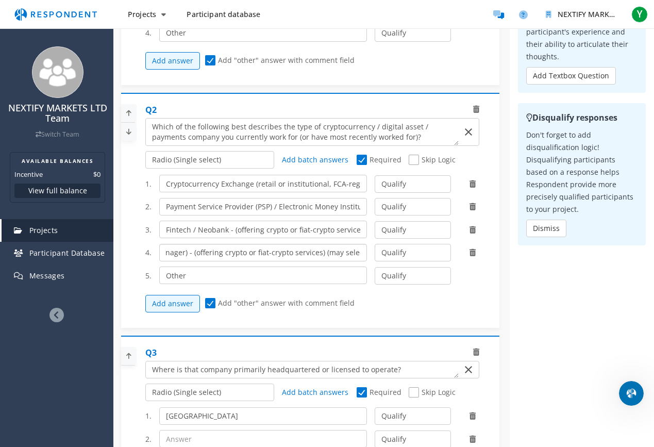
drag, startPoint x: 316, startPoint y: 254, endPoint x: 380, endPoint y: 256, distance: 64.0
click at [380, 256] on div "4. Traditional Financial Institution (bank, broker, asset manager) - (offering …" at bounding box center [316, 253] width 342 height 18
type input "Traditional Financial Institution (bank, broker, asset manager) - (offering cry…"
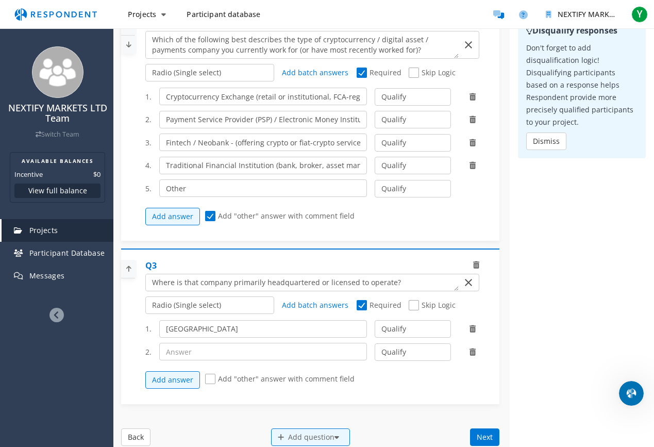
scroll to position [88, 0]
click at [230, 352] on input "text" at bounding box center [263, 351] width 208 height 18
paste input "European Union (EU/EEA)"
type input "European Union (EU/EEA)"
click at [168, 380] on button "Add answer" at bounding box center [172, 380] width 55 height 18
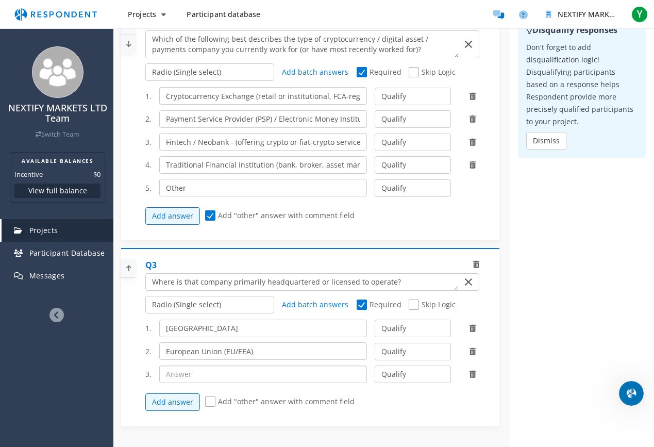
click at [217, 376] on input "text" at bounding box center [263, 374] width 208 height 18
paste input "[GEOGRAPHIC_DATA]"
type input "[GEOGRAPHIC_DATA]"
click at [169, 395] on button "Add answer" at bounding box center [172, 402] width 55 height 18
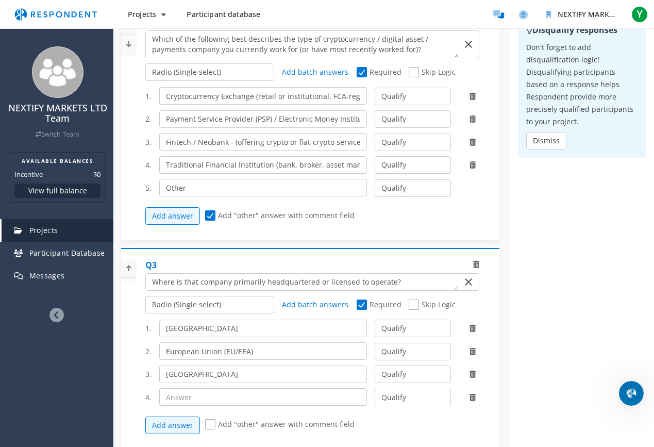
click at [280, 394] on input "text" at bounding box center [263, 397] width 208 height 18
type input "[GEOGRAPHIC_DATA]"
click at [178, 395] on button "Add answer" at bounding box center [172, 425] width 55 height 18
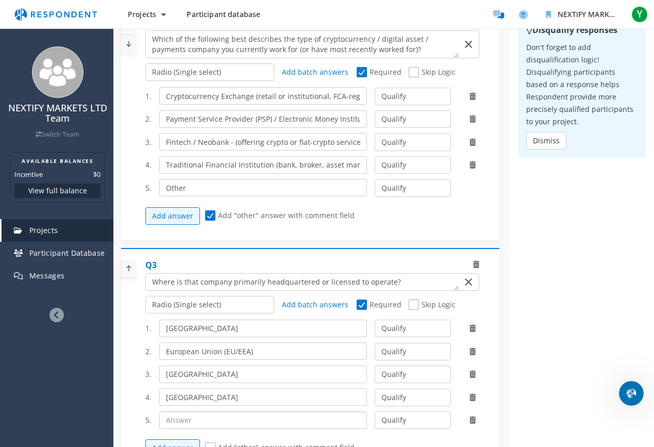
click at [211, 395] on input "text" at bounding box center [263, 420] width 208 height 18
paste input "[GEOGRAPHIC_DATA] / [GEOGRAPHIC_DATA] ([GEOGRAPHIC_DATA])"
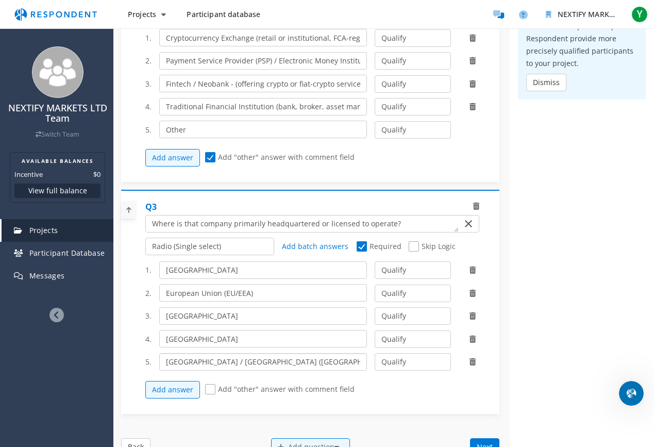
scroll to position [374, 0]
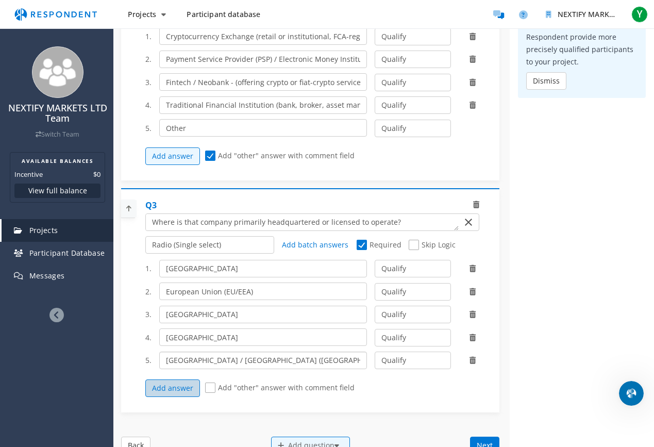
type input "[GEOGRAPHIC_DATA] / [GEOGRAPHIC_DATA] ([GEOGRAPHIC_DATA])"
click at [177, 385] on button "Add answer" at bounding box center [172, 388] width 55 height 18
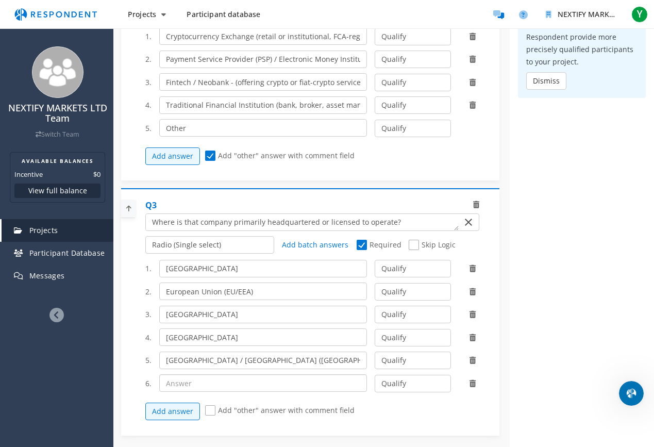
click at [198, 383] on input "text" at bounding box center [263, 383] width 208 height 18
paste input "Asia-Pacific (APAC)"
type input "Asia-Pacific (APAC)"
click at [211, 395] on span "Add "other" answer with comment field" at bounding box center [279, 411] width 149 height 12
click at [211, 395] on input "Add "other" answer with comment field" at bounding box center [208, 410] width 7 height 7
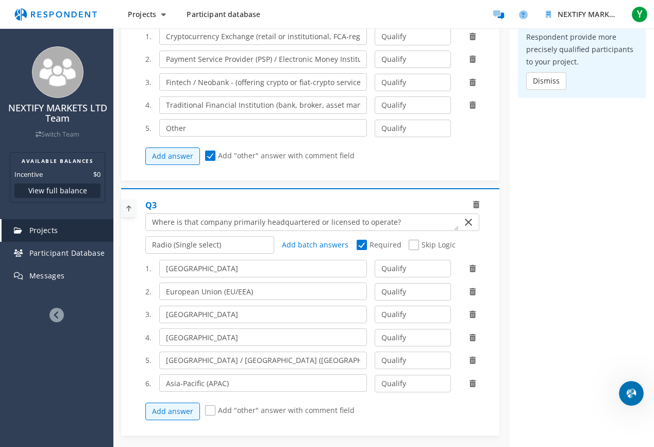
checkbox input "true"
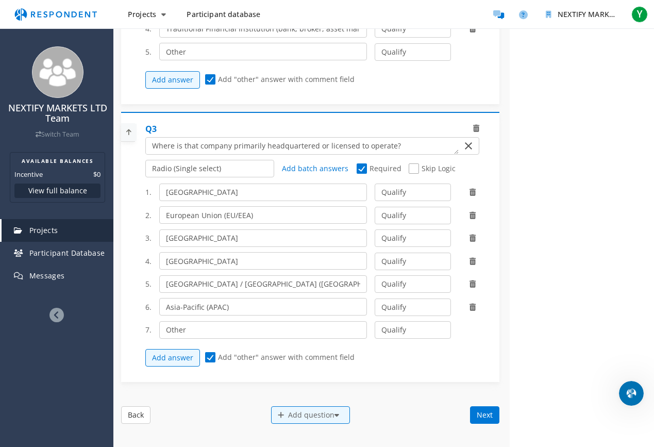
scroll to position [553, 0]
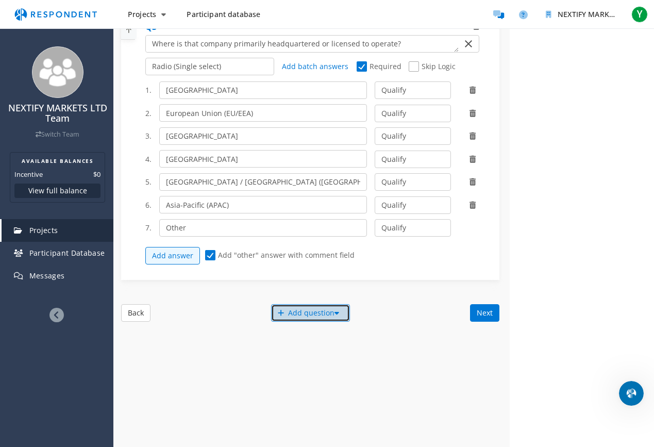
click at [298, 311] on div "Add question" at bounding box center [310, 313] width 79 height 18
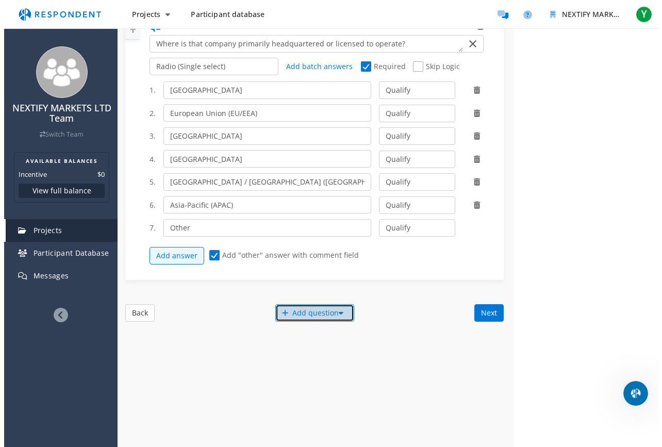
scroll to position [0, 0]
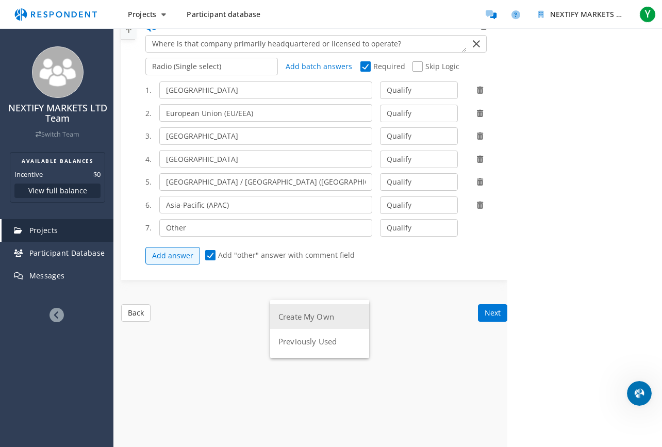
click at [315, 320] on button "Create My Own" at bounding box center [319, 316] width 99 height 25
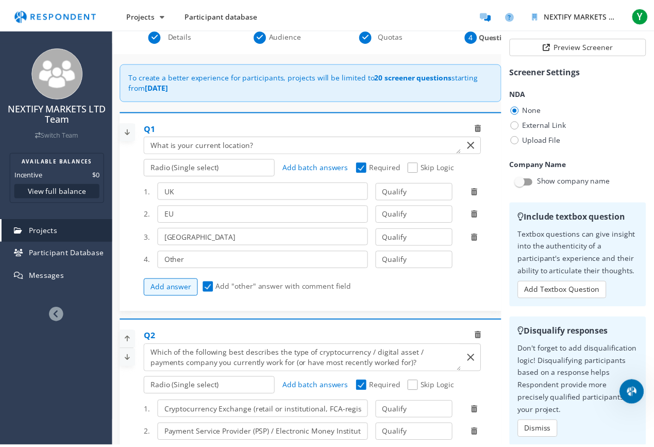
scroll to position [553, 0]
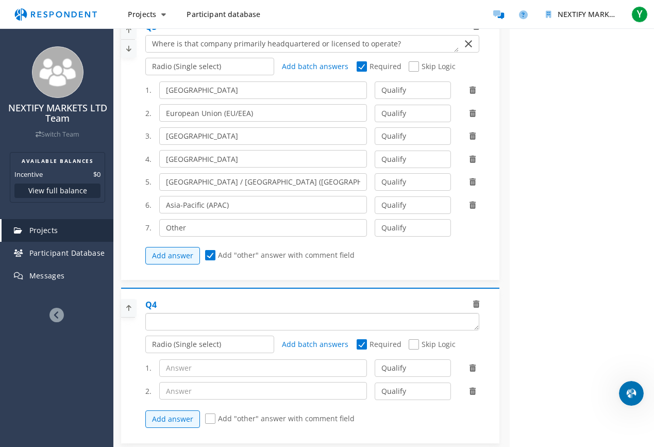
click at [197, 322] on textarea "Which of the following categories best describes your firm's total assets under…" at bounding box center [312, 321] width 333 height 16
click at [159, 323] on textarea "Which of the following categories best describes your firm's total assets under…" at bounding box center [302, 321] width 313 height 16
drag, startPoint x: 217, startPoint y: 322, endPoint x: 305, endPoint y: 321, distance: 87.6
click at [305, 321] on textarea "Which of the following categories best describes your firm's total assets under…" at bounding box center [302, 321] width 313 height 16
type textarea "Does the company serve UK customers?"
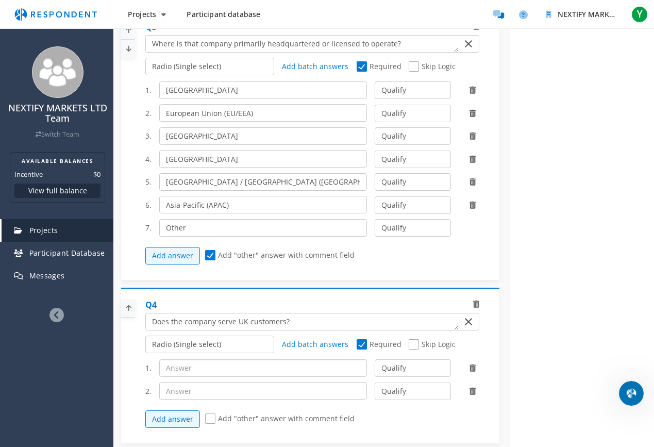
click at [219, 373] on input "text" at bounding box center [263, 368] width 208 height 18
type input "Yes"
click at [209, 392] on input "text" at bounding box center [263, 391] width 208 height 18
type input "No"
click at [211, 395] on span "Add "other" answer with comment field" at bounding box center [279, 419] width 149 height 12
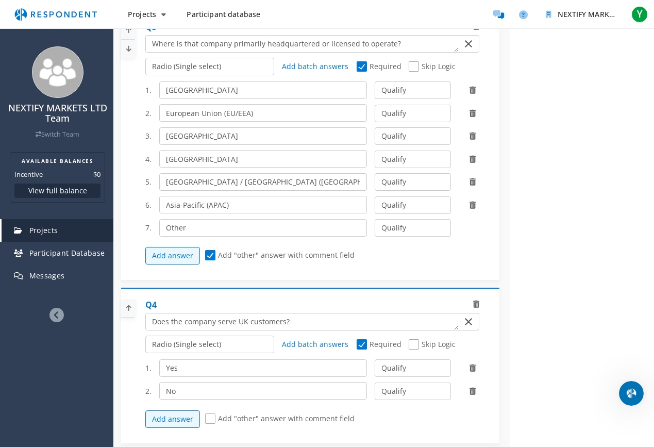
click at [211, 395] on input "Add "other" answer with comment field" at bounding box center [208, 418] width 7 height 7
checkbox input "true"
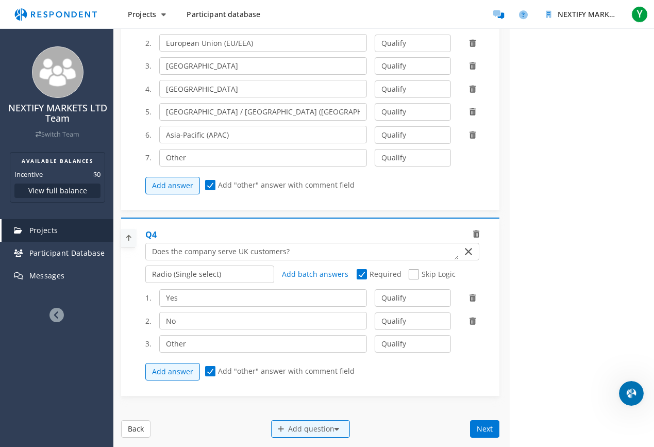
scroll to position [825, 0]
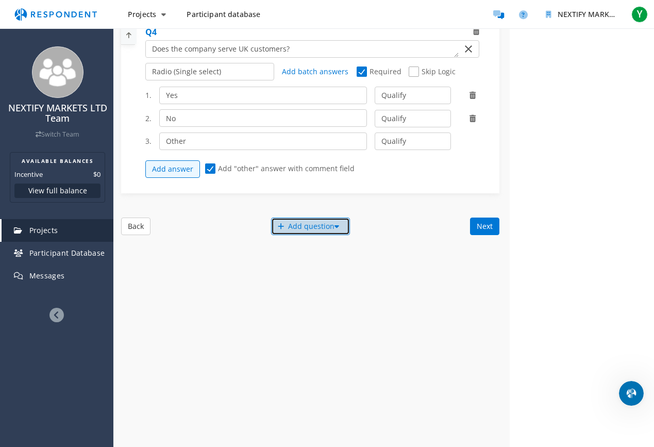
click at [288, 228] on div "Add question" at bounding box center [310, 227] width 79 height 18
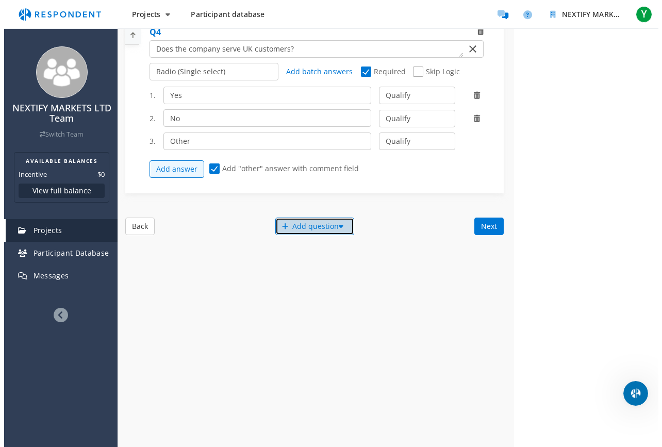
scroll to position [0, 0]
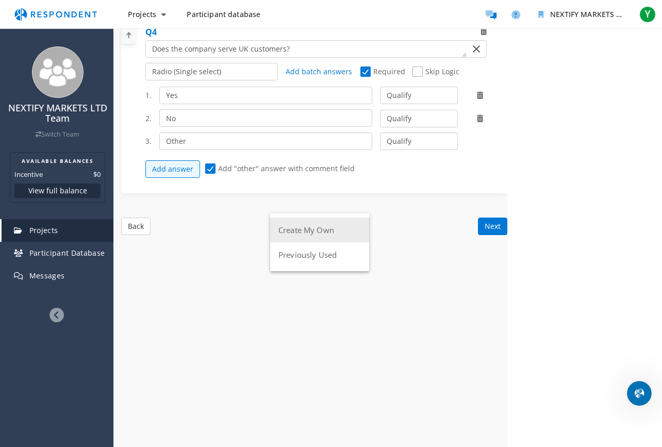
click at [288, 225] on button "Create My Own" at bounding box center [319, 230] width 99 height 25
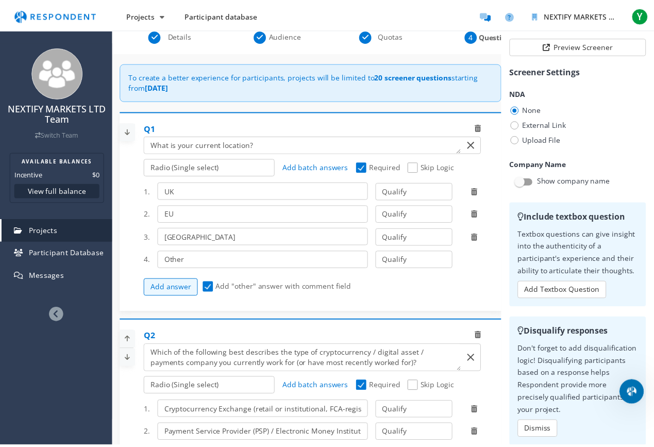
scroll to position [825, 0]
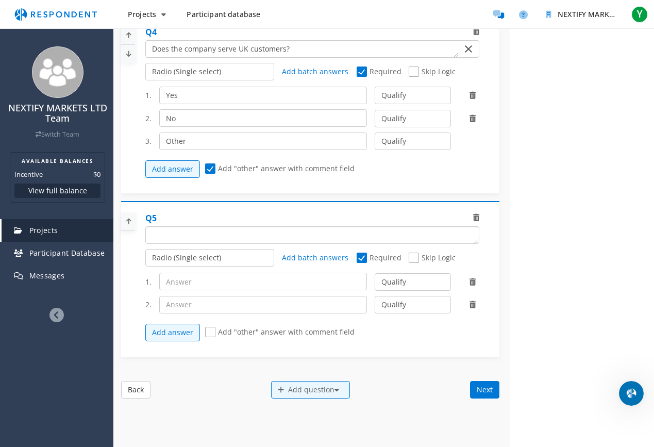
click at [195, 237] on textarea "Which of the following categories best describes your firm's total assets under…" at bounding box center [312, 235] width 333 height 16
paste textarea "Which of the following crypto/fiat services have you been directly involved in …"
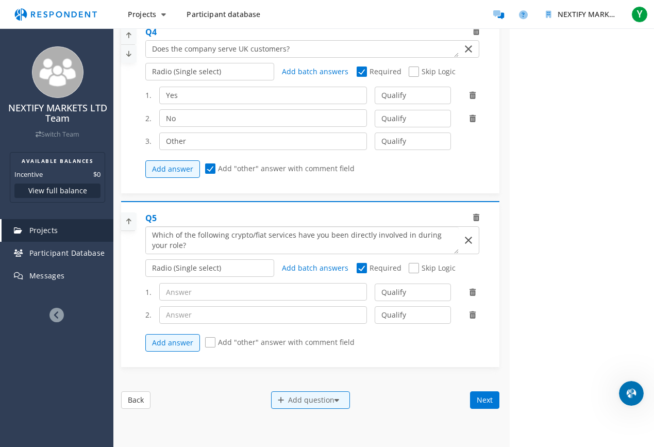
scroll to position [0, 0]
type textarea "Which of the following crypto/fiat services have you been directly involved in …"
click at [223, 286] on input "text" at bounding box center [263, 292] width 208 height 18
paste input "P2P Crypto Trading / Escrow Operations"
type input "P2P Crypto Trading / Escrow Operations"
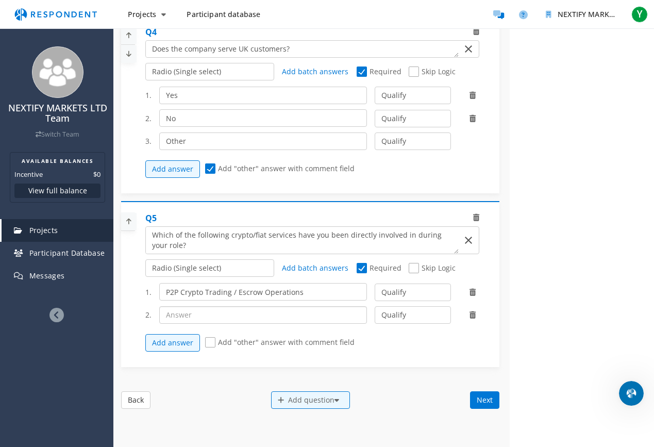
click at [187, 313] on input "text" at bounding box center [263, 315] width 208 height 18
paste input "Fiat Deposit & Withdrawal Processing (bank transfers, cards, open banking)"
type input "Fiat Deposit & Withdrawal Processing (bank transfers, cards, open banking)"
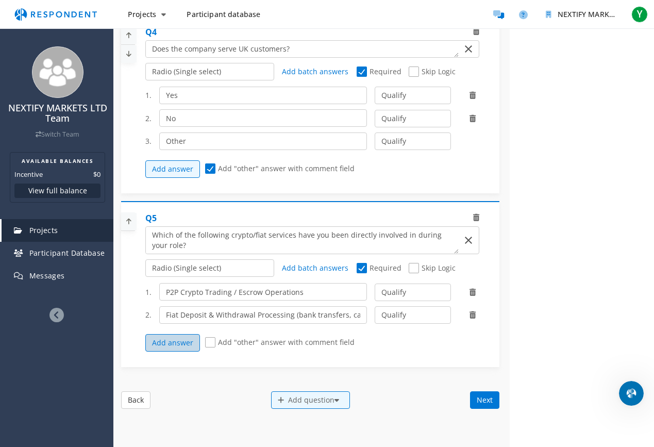
click at [169, 339] on button "Add answer" at bounding box center [172, 343] width 55 height 18
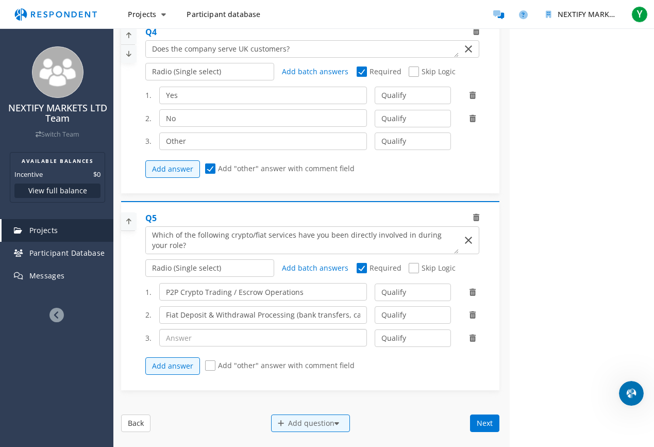
click at [199, 338] on input "text" at bounding box center [263, 338] width 208 height 18
paste input "Fiat-to-Stablecoin Conversion / On-Ramps (may select)"
type input "Fiat-to-Stablecoin Conversion / On-Ramps (may select)"
click at [177, 358] on button "Add answer" at bounding box center [172, 366] width 55 height 18
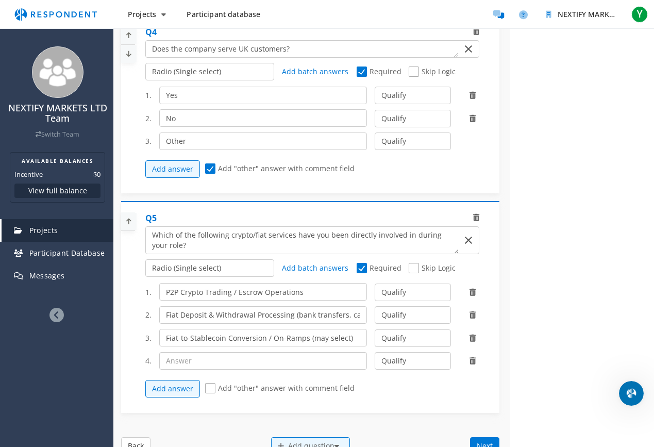
click at [207, 362] on input "text" at bounding box center [263, 361] width 208 height 18
paste input "OTC Trading & Settlement"
type input "OTC Trading & Settlement"
click at [173, 387] on button "Add answer" at bounding box center [172, 389] width 55 height 18
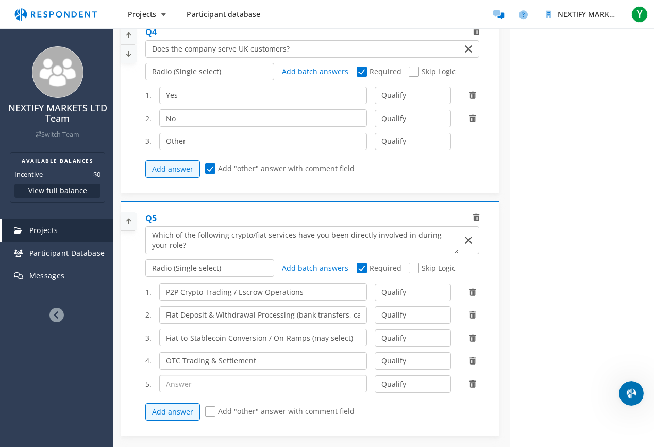
click at [217, 385] on input "text" at bounding box center [263, 384] width 208 height 18
paste input "Fraud Prevention / Dispute Resolution"
type input "Fraud Prevention / Dispute Resolution"
click at [175, 395] on button "Add answer" at bounding box center [172, 412] width 55 height 18
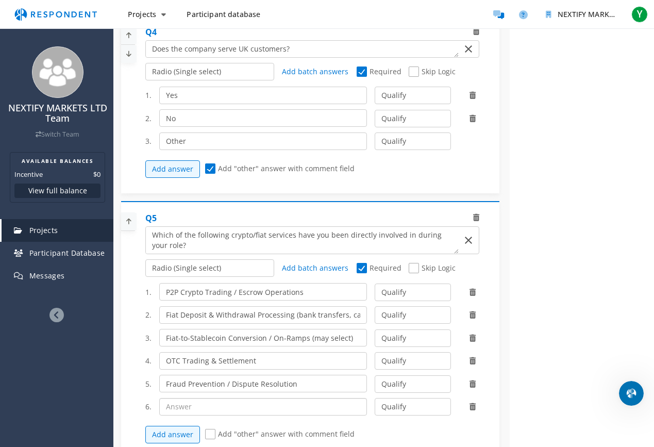
click at [227, 395] on input "text" at bounding box center [263, 407] width 208 height 18
paste input "KYC / AML Compliance Processes"
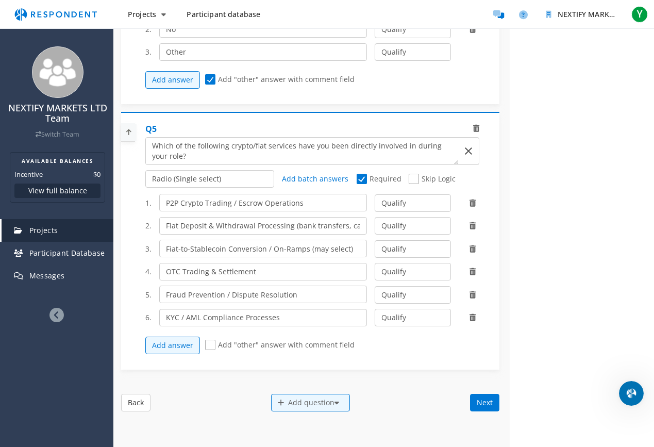
scroll to position [993, 0]
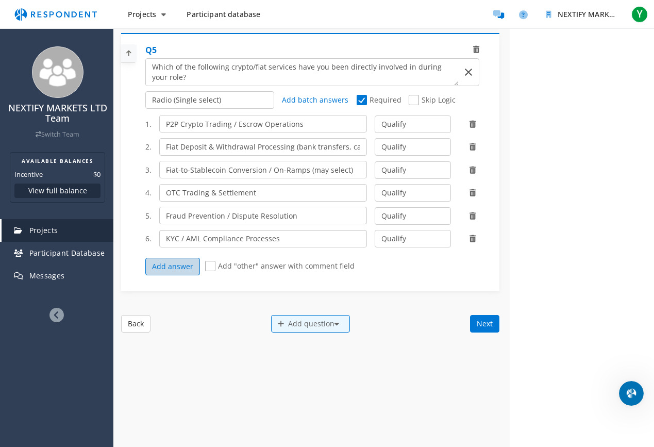
type input "KYC / AML Compliance Processes"
click at [181, 271] on button "Add answer" at bounding box center [172, 267] width 55 height 18
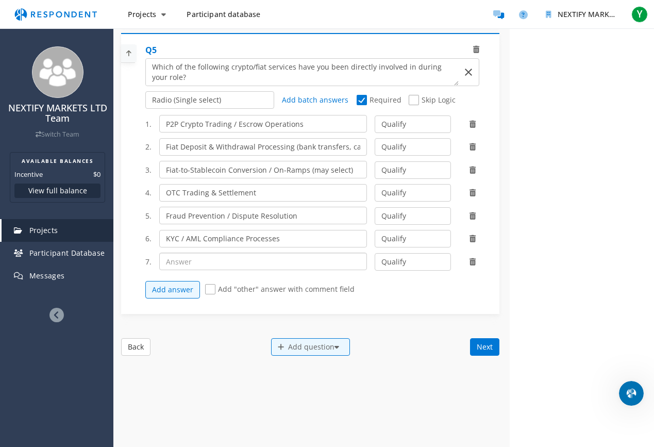
click at [221, 261] on input "text" at bounding box center [263, 262] width 208 height 18
paste input "Customer Support / Merchant Operations"
type input "Customer Support / Merchant Operations"
click at [190, 285] on button "Add answer" at bounding box center [172, 290] width 55 height 18
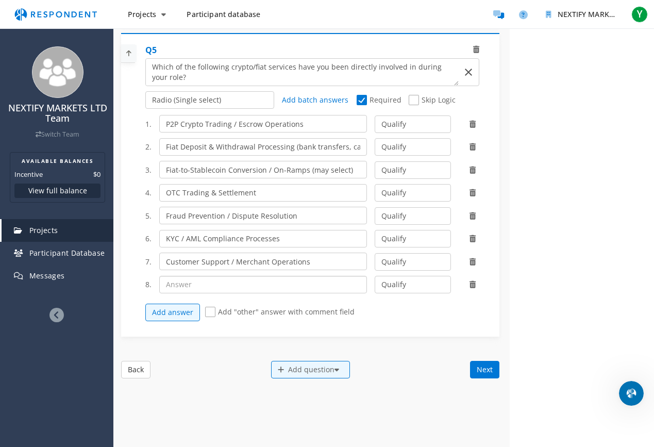
click at [229, 286] on input "text" at bounding box center [263, 285] width 208 height 18
paste input "On / Off Ramps"
type input "On / Off Ramps"
click at [184, 307] on button "Add answer" at bounding box center [172, 313] width 55 height 18
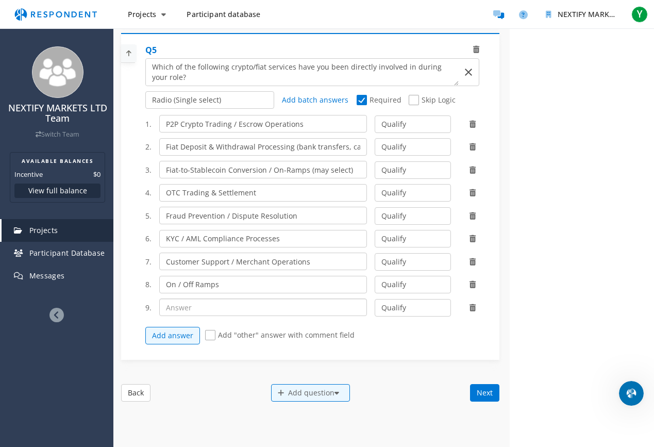
click at [232, 303] on input "text" at bounding box center [263, 307] width 208 height 18
paste input "Card Payments"
type input "Card Payments"
click at [162, 337] on button "Add answer" at bounding box center [172, 336] width 55 height 18
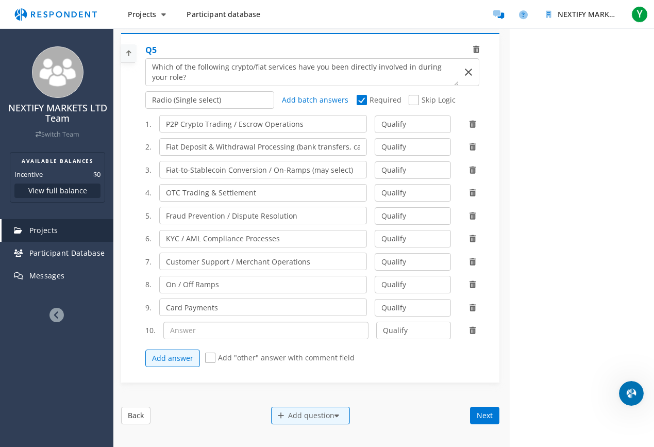
click at [197, 336] on input "text" at bounding box center [265, 331] width 205 height 18
paste input "Fiat Payments"
type input "Fiat Payments"
click at [208, 357] on span "Add "other" answer with comment field" at bounding box center [279, 359] width 149 height 12
click at [208, 357] on input "Add "other" answer with comment field" at bounding box center [208, 358] width 7 height 7
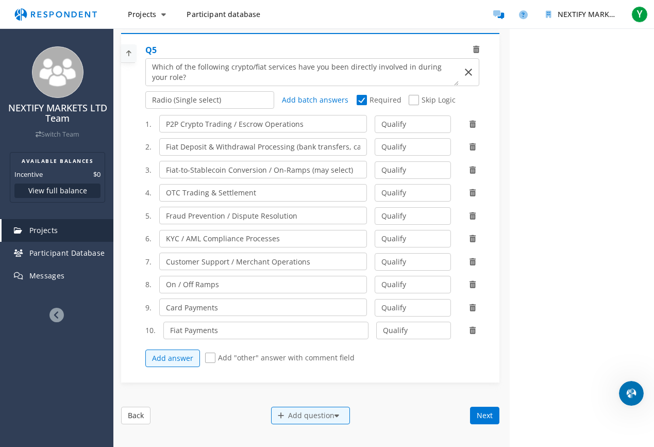
checkbox input "true"
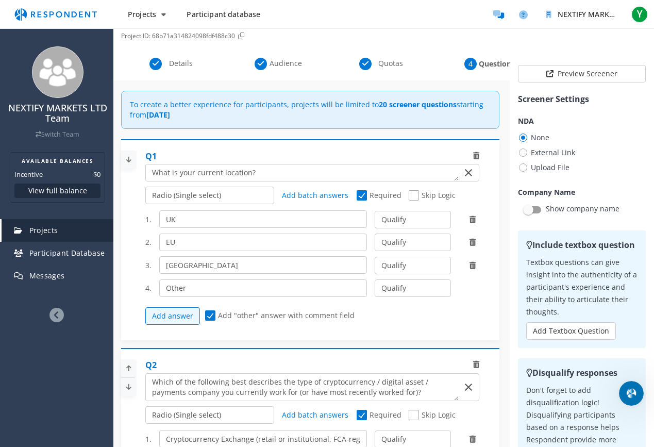
scroll to position [0, 0]
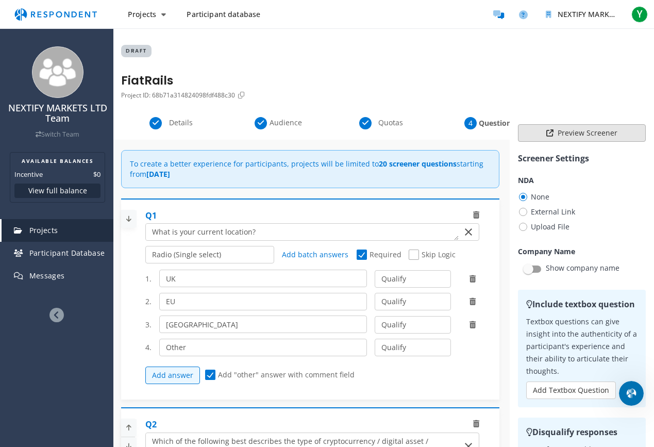
click at [565, 134] on button "Preview Screener" at bounding box center [582, 133] width 128 height 18
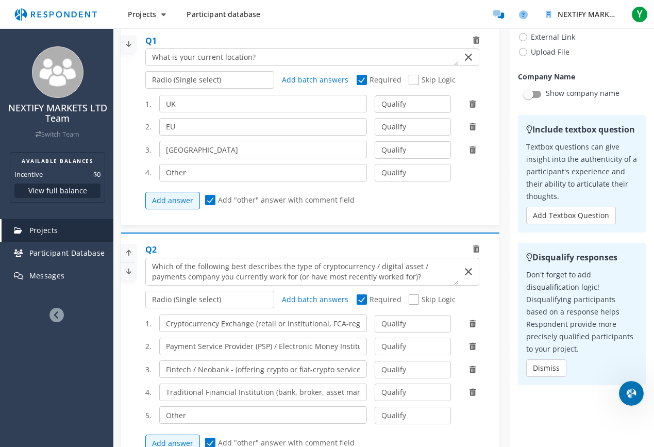
scroll to position [98, 0]
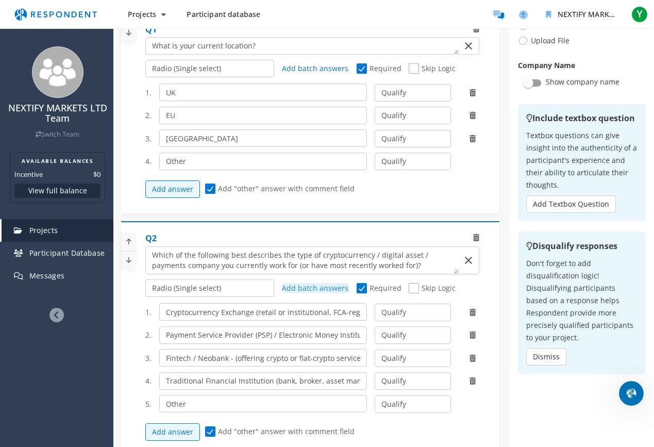
click at [303, 286] on span "Add batch answers" at bounding box center [315, 288] width 66 height 10
type textarea "Cryptocurrency Exchange (retail or institutional, FCA-registered or offshore) P…"
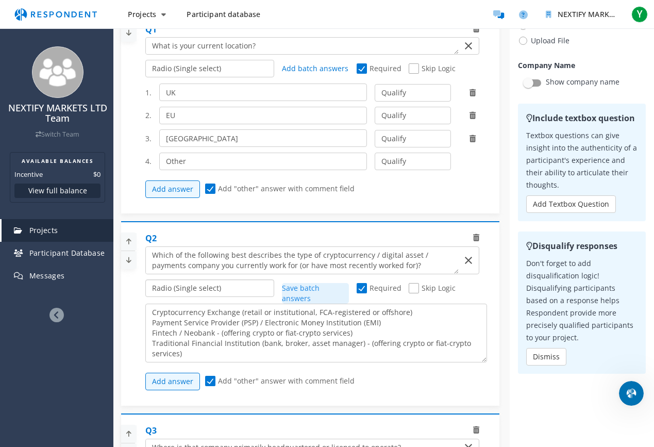
click at [229, 287] on select "Radio (Single select) Checkbox (Multi select) Multi-line text box Single-line t…" at bounding box center [209, 288] width 129 height 18
click at [194, 288] on select "Radio (Single select) Checkbox (Multi select) Multi-line text box Single-line t…" at bounding box center [209, 288] width 129 height 18
click at [145, 297] on select "Radio (Single select) Checkbox (Multi select) Multi-line text box Single-line t…" at bounding box center [209, 288] width 129 height 18
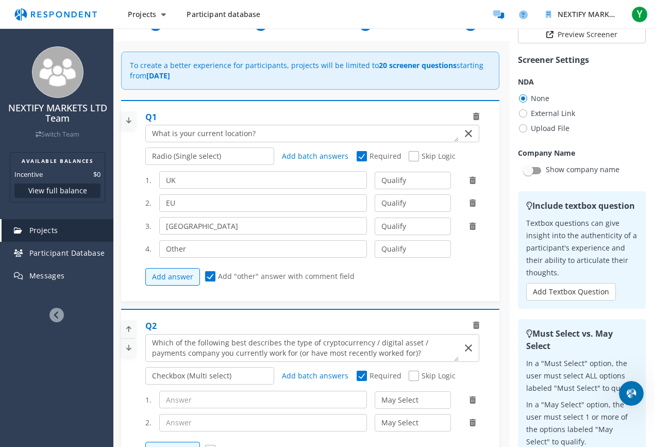
scroll to position [0, 0]
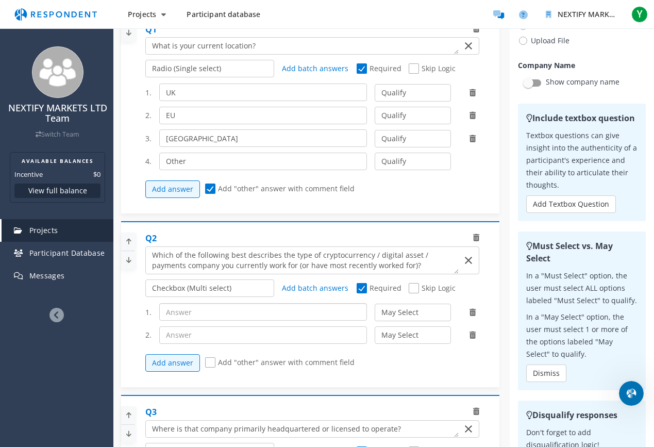
click at [223, 312] on input "text" at bounding box center [263, 312] width 208 height 18
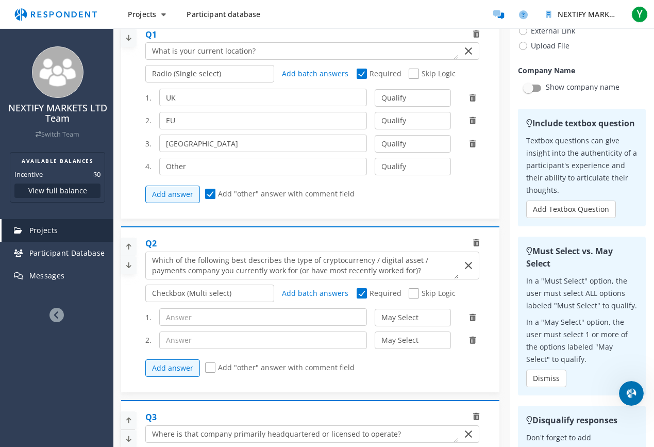
scroll to position [187, 0]
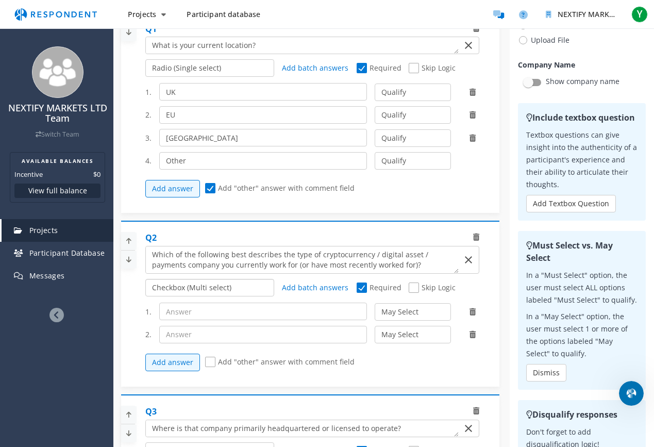
click at [199, 288] on select "Radio (Single select) Checkbox (Multi select) Multi-line text box Single-line t…" at bounding box center [209, 288] width 129 height 18
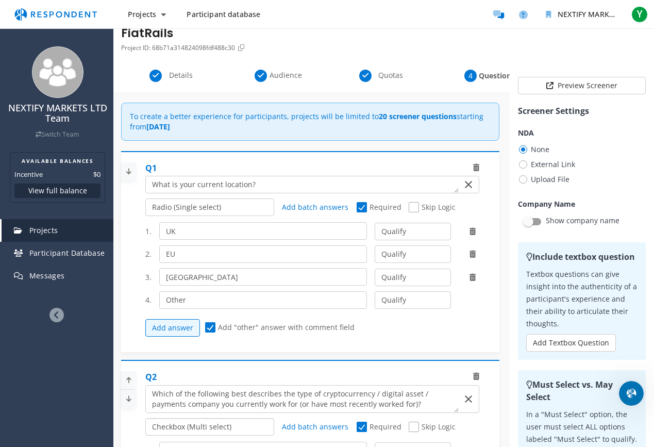
scroll to position [195, 0]
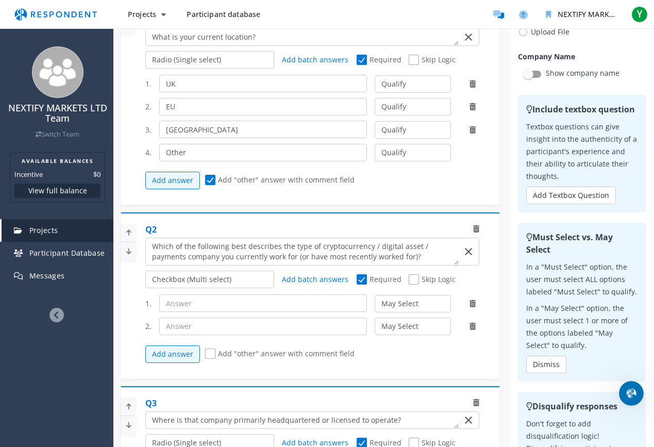
click at [131, 232] on icon at bounding box center [128, 232] width 15 height 17
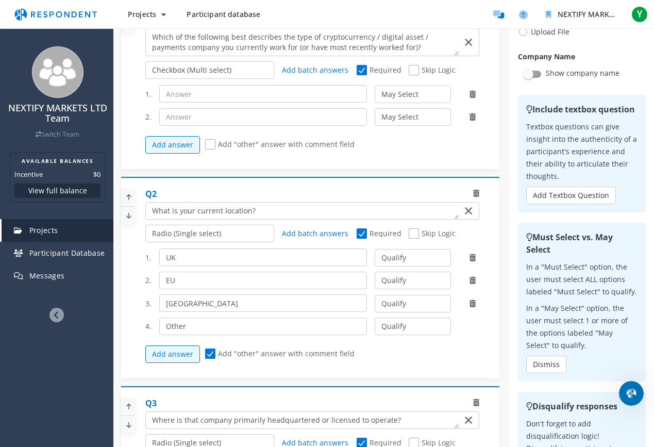
scroll to position [368, 0]
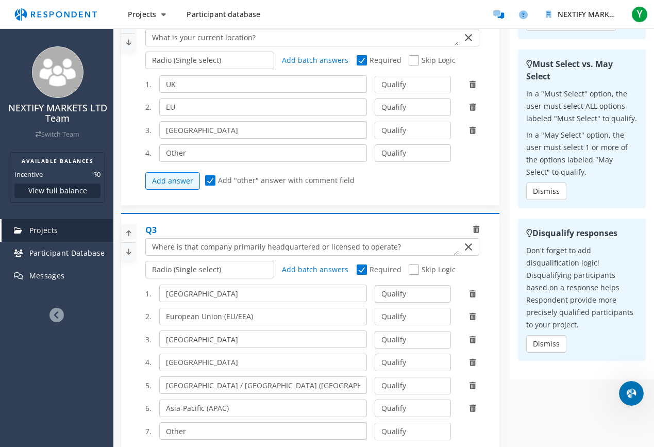
click at [130, 252] on icon at bounding box center [128, 251] width 15 height 17
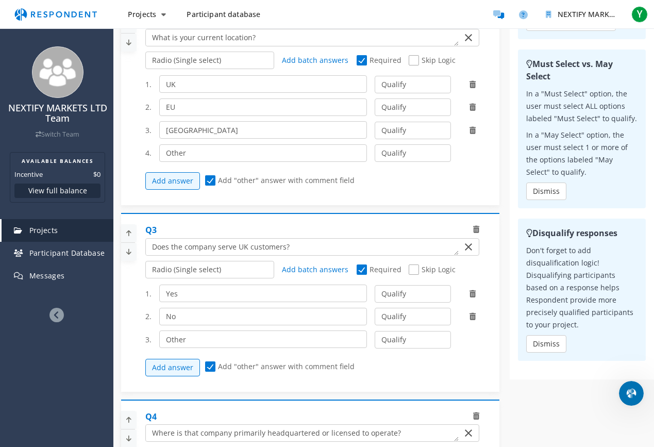
click at [127, 233] on icon at bounding box center [128, 233] width 15 height 17
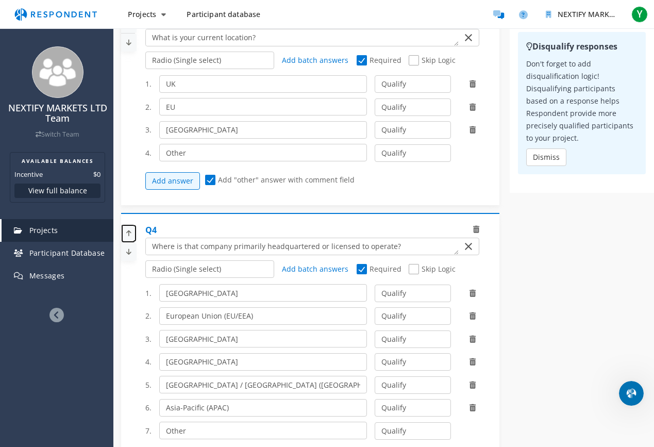
click at [127, 233] on icon at bounding box center [128, 233] width 15 height 17
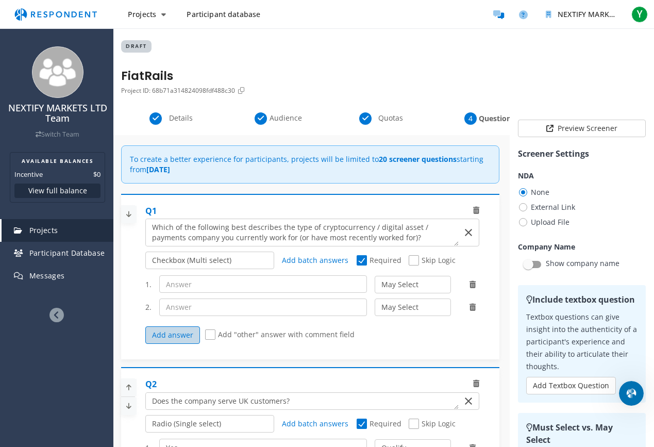
scroll to position [0, 0]
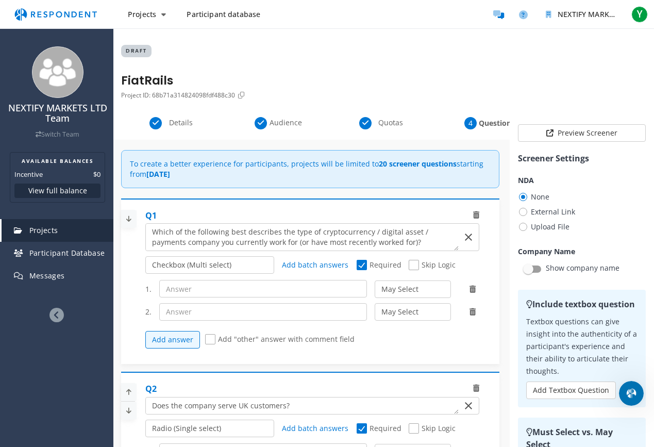
click at [130, 217] on icon at bounding box center [128, 218] width 15 height 17
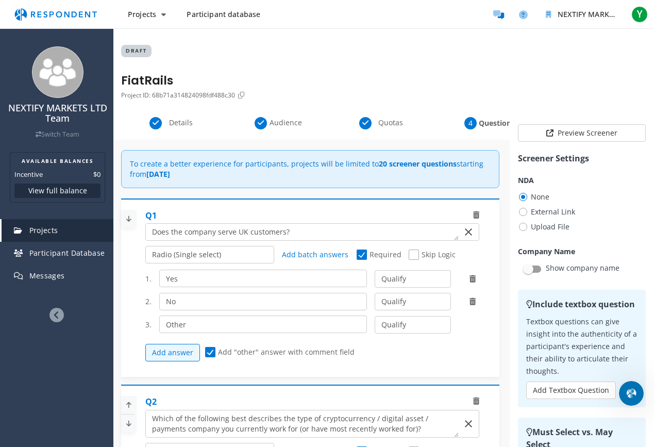
click at [137, 221] on div at bounding box center [130, 219] width 19 height 28
click at [134, 220] on icon at bounding box center [128, 218] width 15 height 17
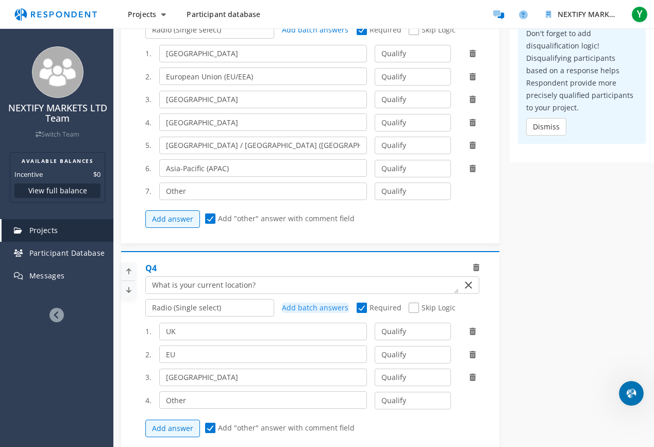
scroll to position [586, 0]
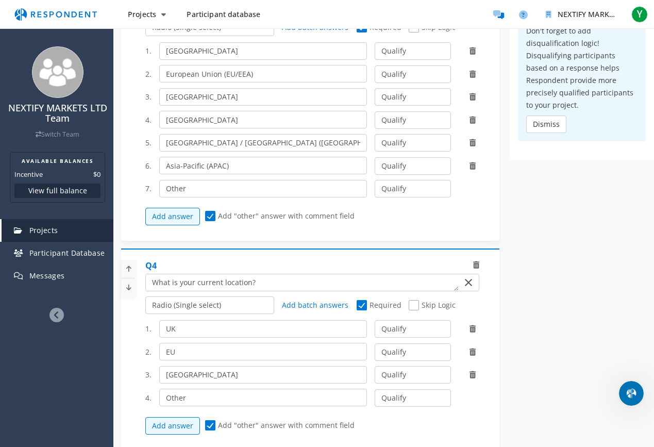
click at [133, 270] on icon at bounding box center [128, 268] width 15 height 17
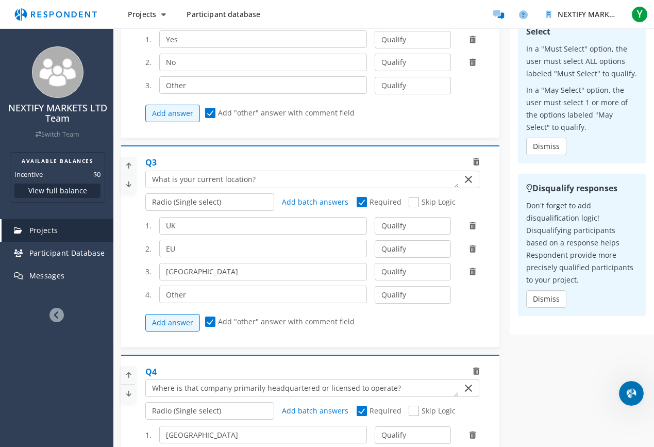
scroll to position [345, 0]
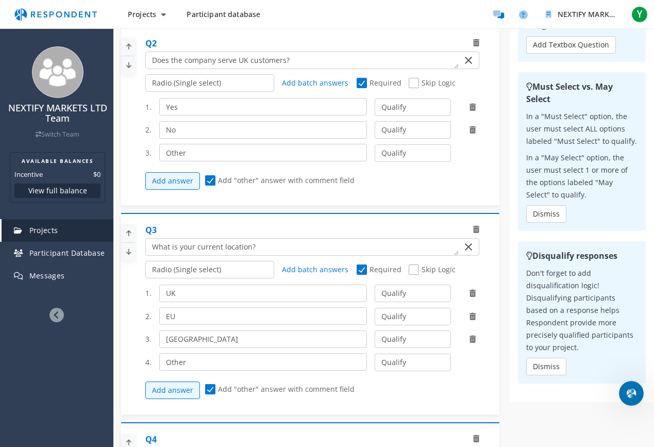
click at [124, 231] on icon at bounding box center [128, 233] width 15 height 17
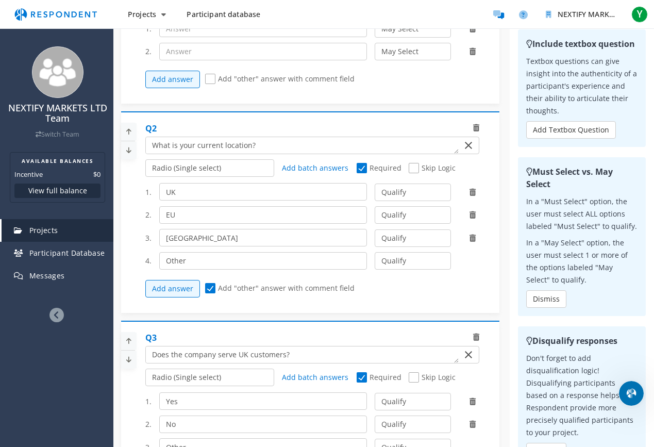
scroll to position [149, 0]
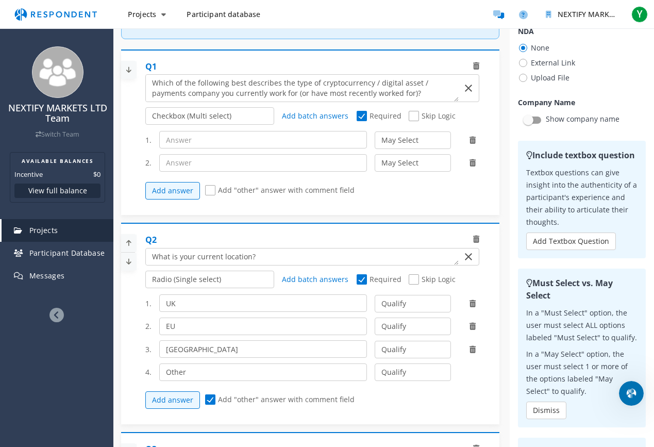
click at [128, 243] on icon at bounding box center [128, 243] width 15 height 17
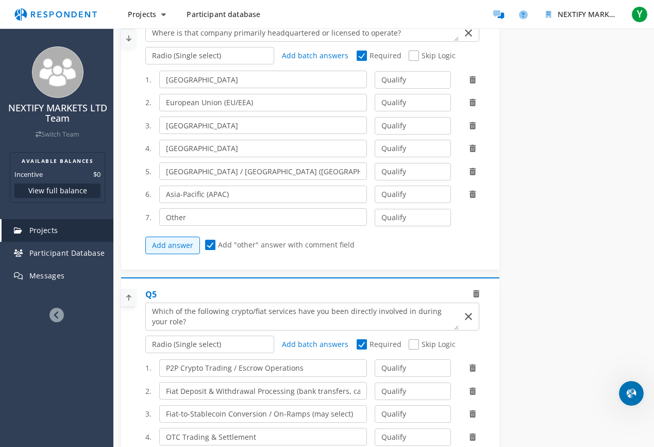
scroll to position [769, 0]
click at [192, 343] on select "Radio (Single select) Checkbox (Multi select) Multi-line text box Single-line t…" at bounding box center [209, 343] width 129 height 18
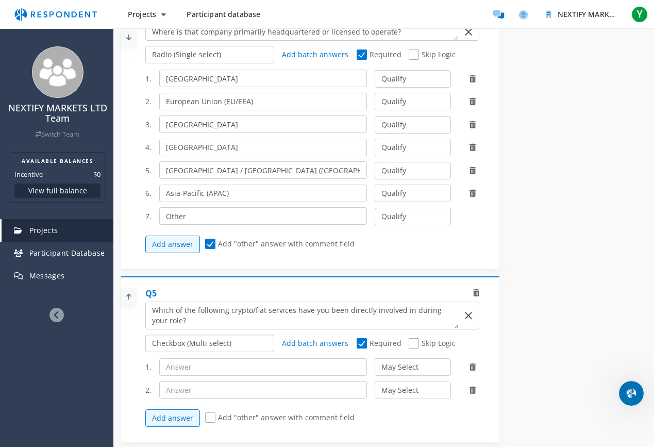
click at [199, 344] on select "Radio (Single select) Checkbox (Multi select) Multi-line text box Single-line t…" at bounding box center [209, 343] width 129 height 18
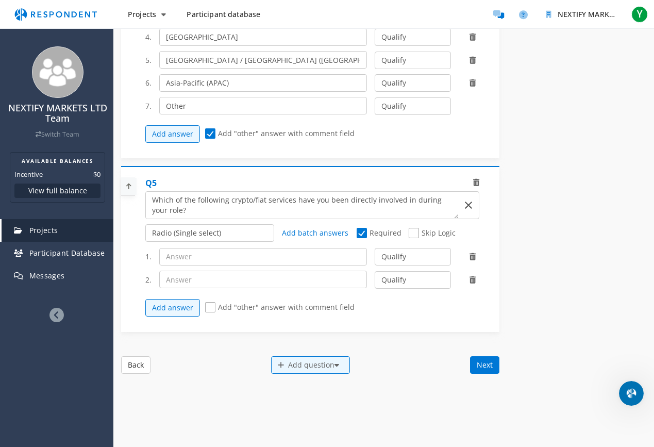
scroll to position [914, 0]
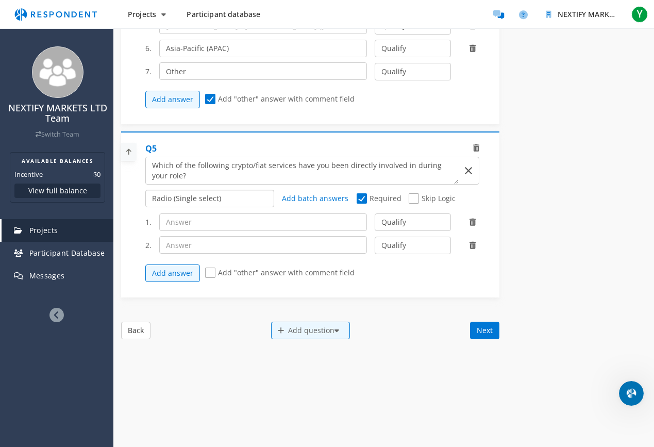
click at [194, 196] on select "Radio (Single select) Checkbox (Multi select) Multi-line text box Single-line t…" at bounding box center [209, 199] width 129 height 18
click at [214, 219] on input "text" at bounding box center [263, 222] width 208 height 18
paste input "P2P Crypto Trading / Escrow Operations"
type input "P2P Crypto Trading / Escrow Operations"
click at [224, 242] on input "text" at bounding box center [263, 245] width 208 height 18
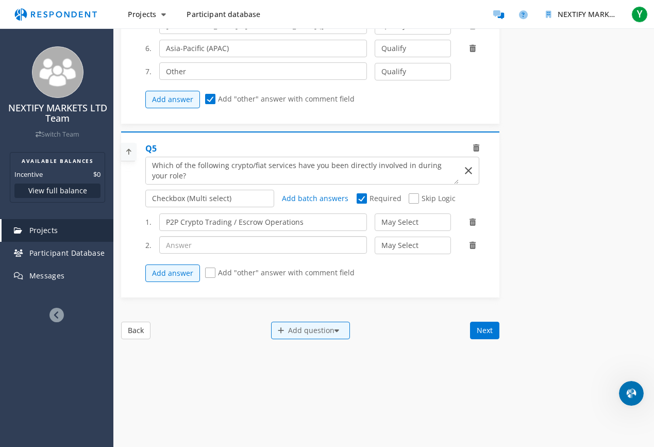
paste input "Fiat Deposit & Withdrawal Processing (bank transfers, cards, open banking)"
type input "Fiat Deposit & Withdrawal Processing (bank transfers, cards, open banking)"
click at [170, 271] on button "Add answer" at bounding box center [172, 273] width 55 height 18
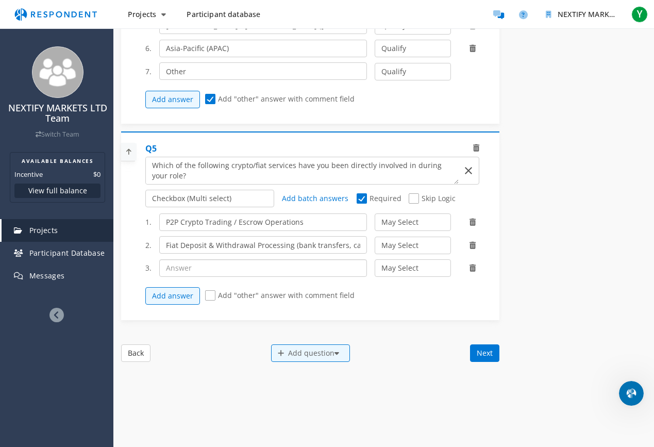
click at [187, 263] on input "text" at bounding box center [263, 268] width 208 height 18
paste input "Fiat-to-Stablecoin Conversion / On-Ramps"
type input "Fiat-to-Stablecoin Conversion / On-Ramps"
click at [187, 292] on button "Add answer" at bounding box center [172, 296] width 55 height 18
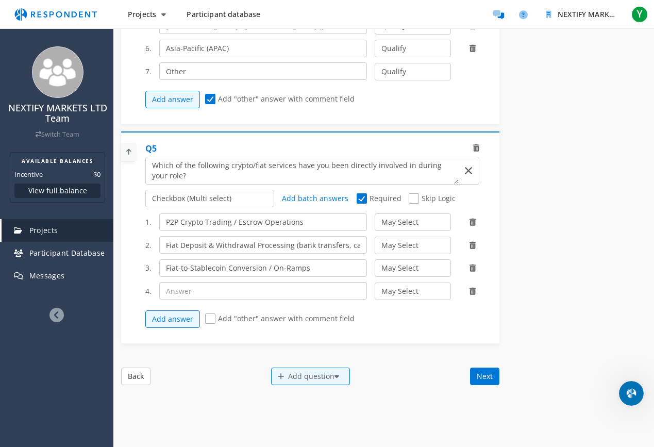
click at [205, 294] on input "text" at bounding box center [263, 291] width 208 height 18
paste input "OTC Trading & Settlement"
type input "OTC Trading & Settlement"
click at [189, 317] on button "Add answer" at bounding box center [172, 319] width 55 height 18
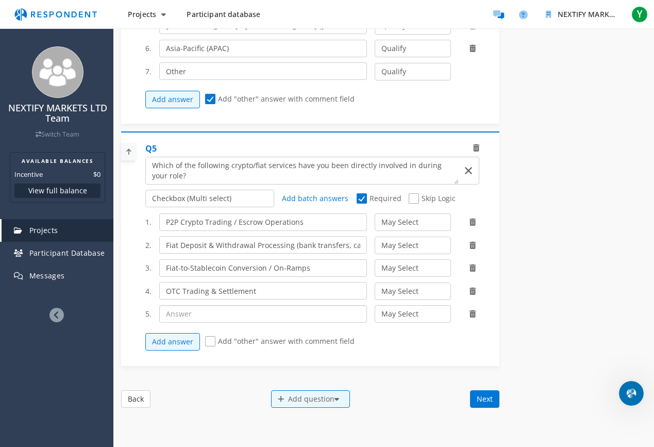
click at [288, 311] on input "text" at bounding box center [263, 314] width 208 height 18
paste input "Fraud Prevention / Dispute Resolution"
type input "Fraud Prevention / Dispute Resolution"
click at [166, 339] on button "Add answer" at bounding box center [172, 342] width 55 height 18
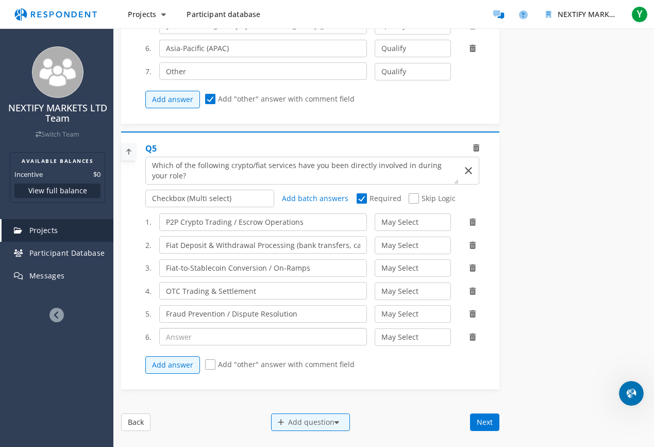
click at [195, 336] on input "text" at bounding box center [263, 337] width 208 height 18
paste input "KYC / AML Compliance Processes"
type input "KYC / AML Compliance Processes"
click at [185, 362] on button "Add answer" at bounding box center [172, 365] width 55 height 18
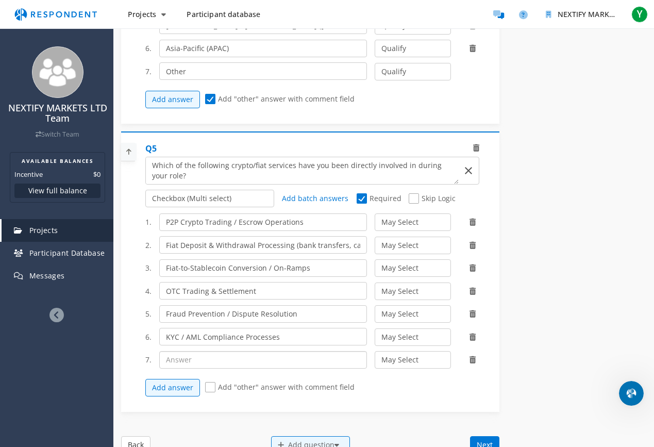
click at [238, 356] on input "text" at bounding box center [263, 360] width 208 height 18
paste input "Customer Support / Merchant Operations"
type input "Customer Support / Merchant Operations"
click at [160, 388] on button "Add answer" at bounding box center [172, 388] width 55 height 18
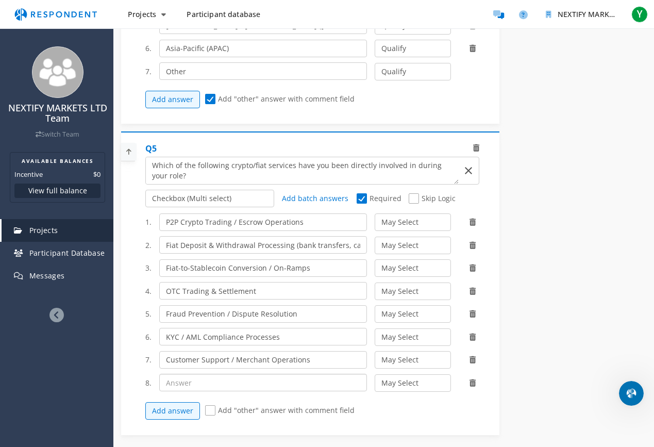
click at [222, 381] on input "text" at bounding box center [263, 383] width 208 height 18
paste input "On / Off Ramps"
type input "On / Off Ramps"
click at [189, 395] on button "Add answer" at bounding box center [172, 411] width 55 height 18
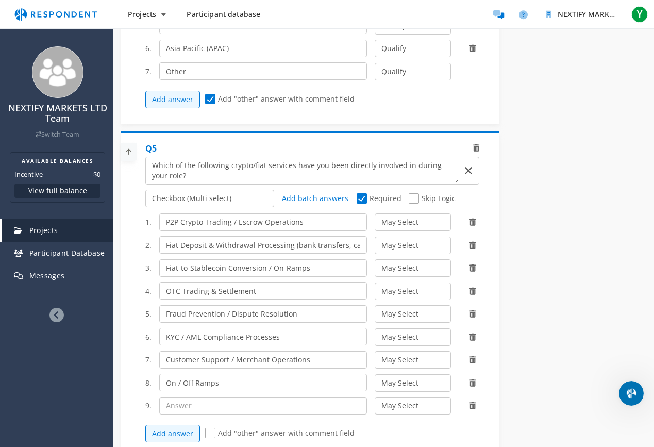
click at [185, 395] on input "text" at bounding box center [263, 406] width 208 height 18
paste input "Card Payments"
type input "Card Payments"
drag, startPoint x: 161, startPoint y: 426, endPoint x: 164, endPoint y: 411, distance: 15.7
click at [161, 395] on button "Add answer" at bounding box center [172, 434] width 55 height 18
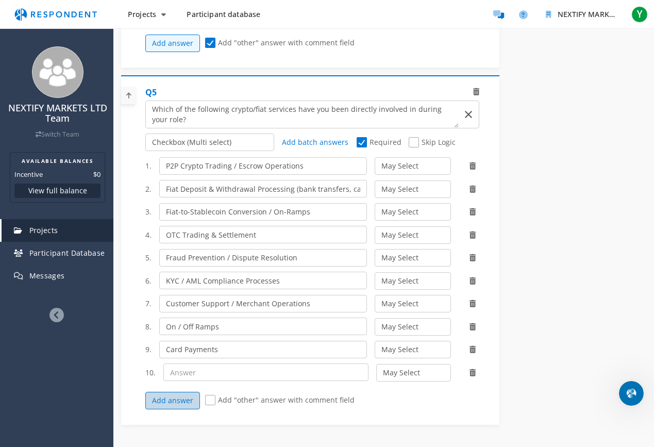
scroll to position [1000, 0]
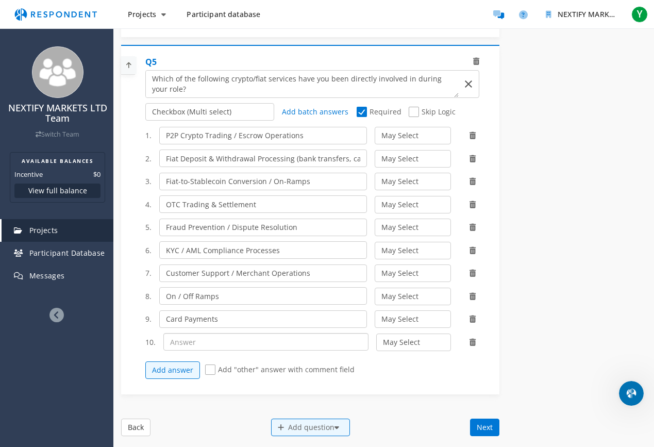
click at [195, 341] on input "text" at bounding box center [265, 342] width 205 height 18
paste input "Fiat Payments"
type input "Fiat Payments"
click at [183, 365] on button "Add answer" at bounding box center [172, 370] width 55 height 18
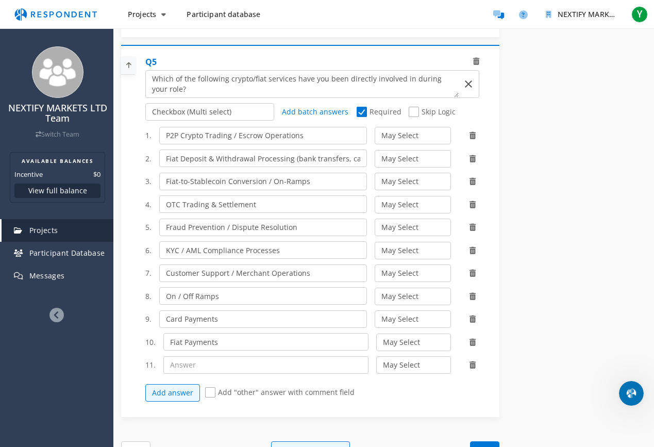
click at [211, 391] on span "Add "other" answer with comment field" at bounding box center [279, 393] width 149 height 12
click at [211, 391] on input "Add "other" answer with comment field" at bounding box center [208, 392] width 7 height 7
checkbox input "true"
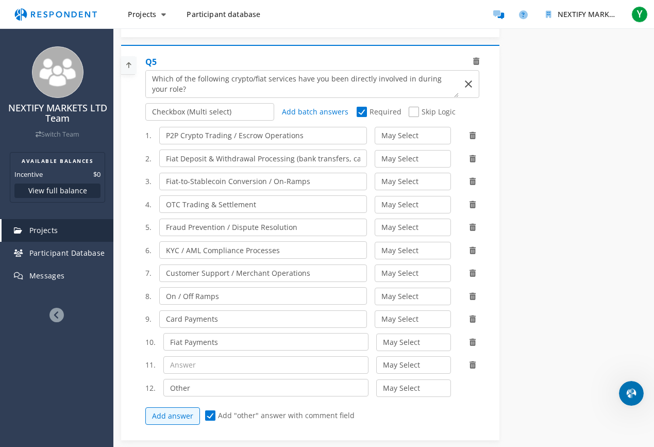
click at [473, 361] on icon at bounding box center [473, 364] width 6 height 7
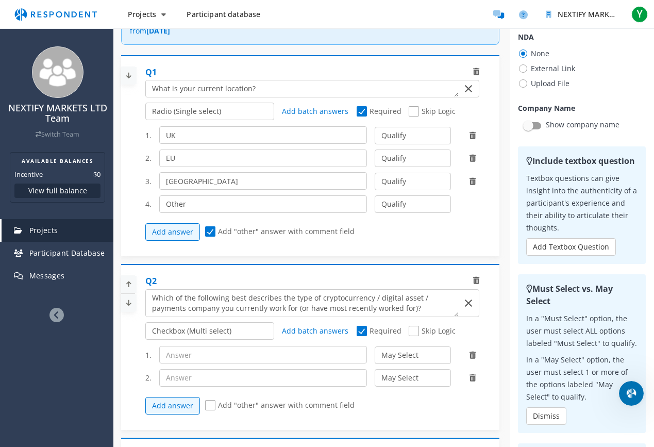
scroll to position [154, 0]
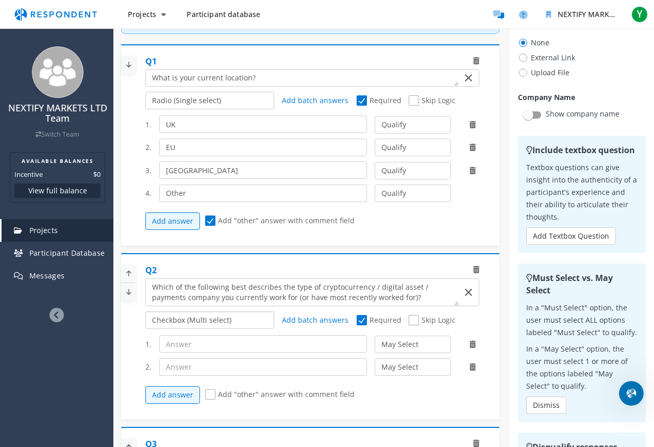
click at [202, 319] on select "Radio (Single select) Checkbox (Multi select) Multi-line text box Single-line t…" at bounding box center [209, 320] width 129 height 18
click at [187, 347] on input "text" at bounding box center [263, 344] width 208 height 18
paste input "Cryptocurrency Exchange (retail or institutional, FCA-registered or offshore)"
type input "Cryptocurrency Exchange (retail or institutional, FCA-registered or offshore)"
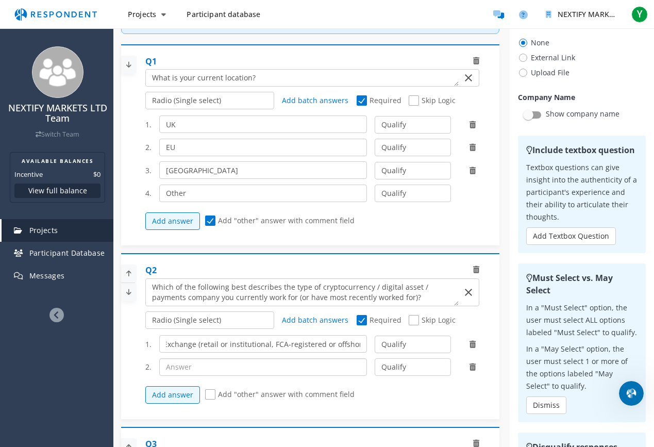
scroll to position [0, 0]
click at [211, 368] on input "text" at bounding box center [263, 367] width 208 height 18
click at [415, 354] on div "1. Cryptocurrency Exchange (retail or institutional, FCA-registered or offshore…" at bounding box center [316, 369] width 342 height 79
click at [417, 344] on select "Qualify Disqualify" at bounding box center [413, 345] width 76 height 18
click at [375, 336] on select "Qualify Disqualify" at bounding box center [413, 345] width 76 height 18
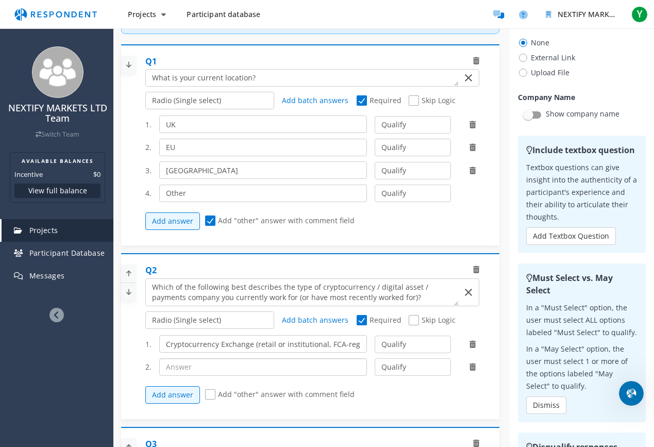
click at [161, 369] on input "text" at bounding box center [263, 367] width 208 height 18
paste input "Payment Service Provider (PSP) / Electronic Money Institution (EMI) - offering …"
type input "Payment Service Provider (PSP) / Electronic Money Institution (EMI) - offering …"
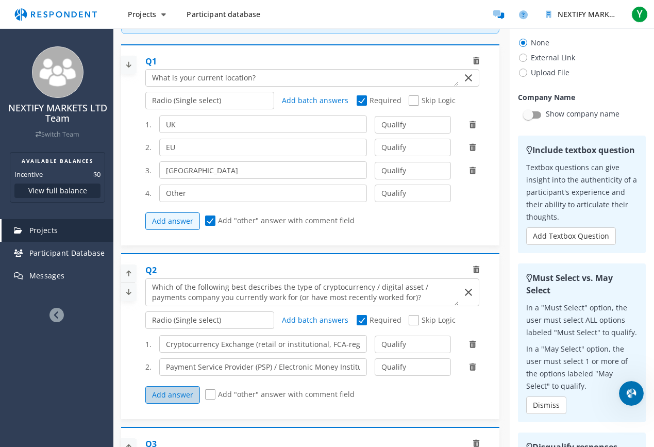
click at [181, 395] on button "Add answer" at bounding box center [172, 395] width 55 height 18
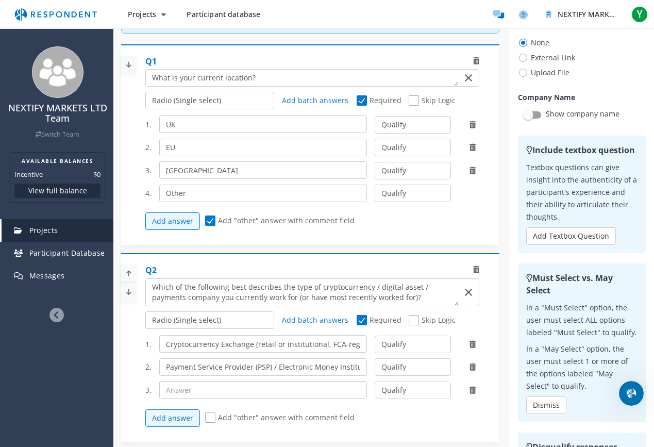
click at [210, 390] on input "text" at bounding box center [263, 390] width 208 height 18
paste input "Fintech / Neobank - (offering crypto or fiat-crypto services)"
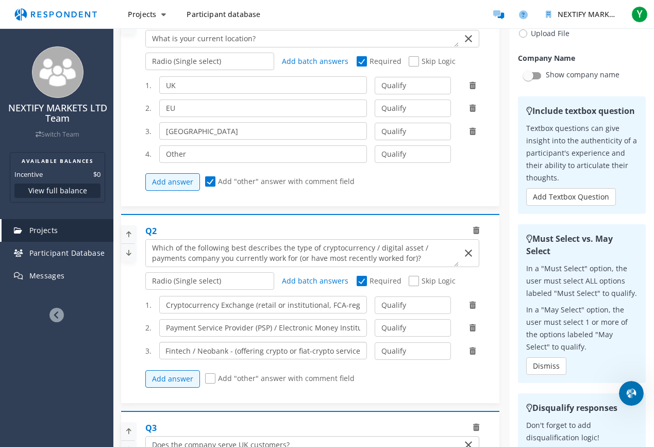
scroll to position [204, 0]
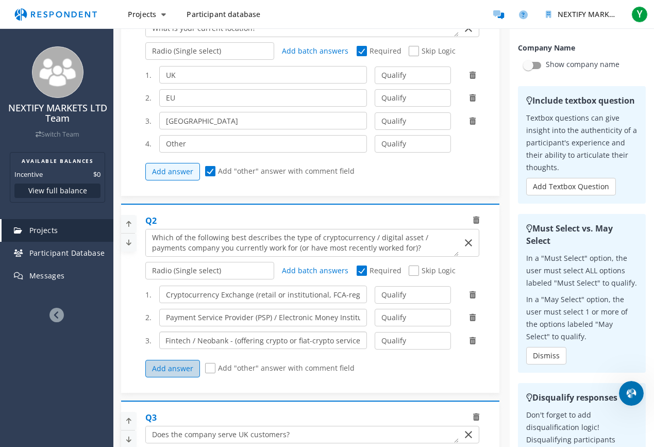
type input "Fintech / Neobank - (offering crypto or fiat-crypto services)"
click at [178, 367] on button "Add answer" at bounding box center [172, 369] width 55 height 18
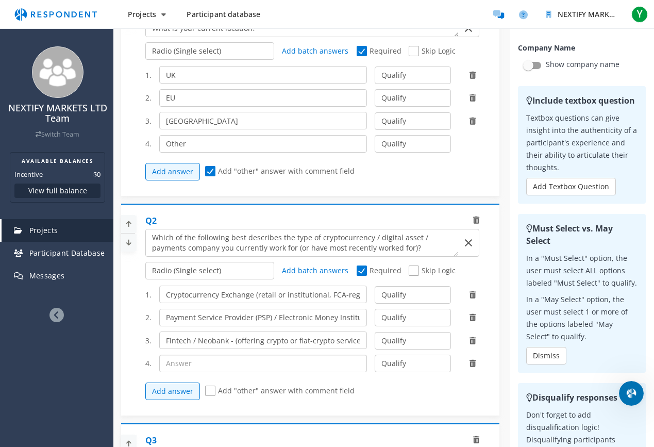
click at [221, 361] on input "text" at bounding box center [263, 364] width 208 height 18
paste input "Traditional Financial Institution (bank, broker, asset manager) - (offering cry…"
type input "Traditional Financial Institution (bank, broker, asset manager) - (offering cry…"
click at [180, 391] on button "Add answer" at bounding box center [172, 391] width 55 height 18
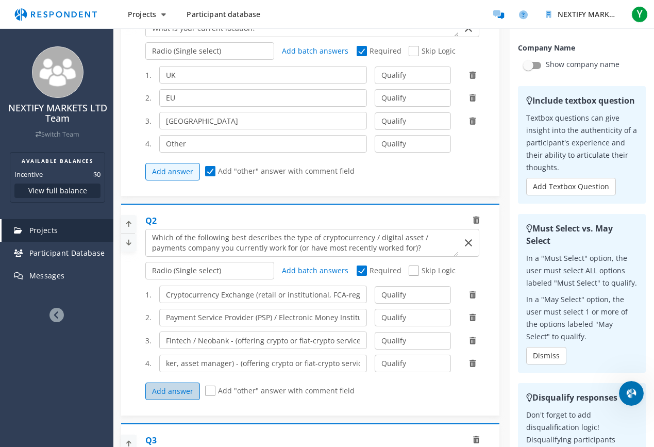
scroll to position [0, 0]
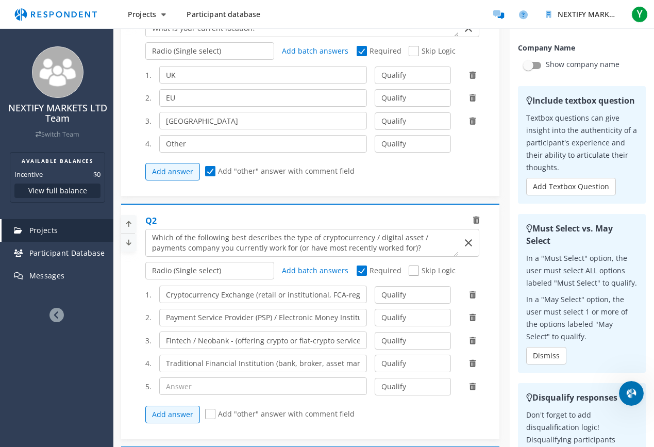
click at [476, 387] on div at bounding box center [473, 386] width 28 height 10
click at [472, 386] on icon at bounding box center [473, 386] width 6 height 7
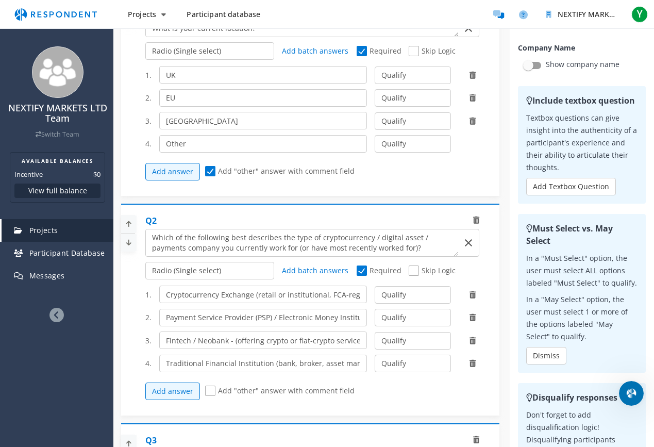
click at [208, 389] on span "Add "other" answer with comment field" at bounding box center [279, 392] width 149 height 12
click at [208, 389] on input "Add "other" answer with comment field" at bounding box center [208, 391] width 7 height 7
checkbox input "true"
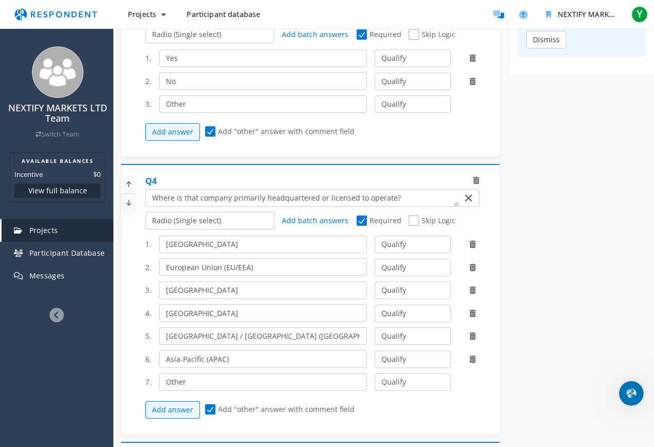
scroll to position [677, 0]
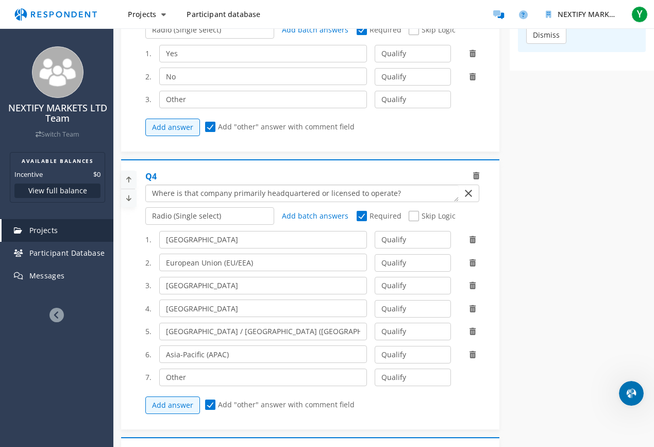
click at [270, 195] on textarea "Which of the following categories best describes your firm's total assets under…" at bounding box center [302, 193] width 313 height 16
click at [325, 192] on textarea "Which of the following categories best describes your firm's total assets under…" at bounding box center [302, 193] width 313 height 16
click at [397, 192] on textarea "Which of the following categories best describes your firm's total assets under…" at bounding box center [302, 193] width 313 height 16
click at [394, 192] on textarea "Which of the following categories best describes your firm's total assets under…" at bounding box center [302, 193] width 313 height 16
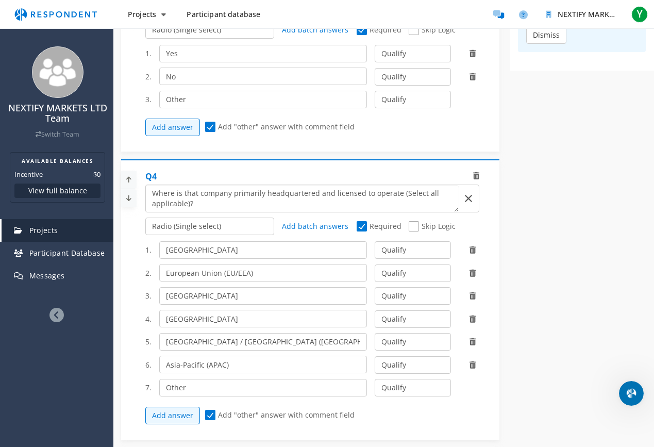
click at [346, 194] on textarea "Which of the following categories best describes your firm's total assets under…" at bounding box center [302, 198] width 313 height 27
type textarea "Where is that company primarily headquartered and licensed to operate (Select a…"
click at [218, 226] on select "Radio (Single select) Checkbox (Multi select) Multi-line text box Single-line t…" at bounding box center [209, 227] width 129 height 18
click at [145, 235] on select "Radio (Single select) Checkbox (Multi select) Multi-line text box Single-line t…" at bounding box center [209, 227] width 129 height 18
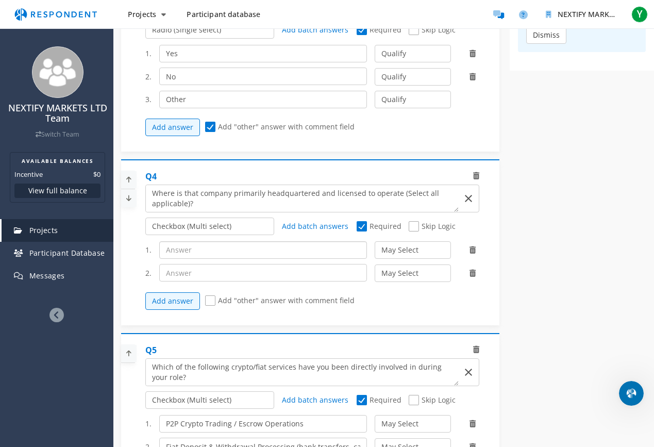
click at [194, 248] on input "text" at bounding box center [263, 250] width 208 height 18
paste input "[GEOGRAPHIC_DATA]"
type input "[GEOGRAPHIC_DATA]"
drag, startPoint x: 195, startPoint y: 269, endPoint x: 251, endPoint y: 269, distance: 56.2
click at [195, 269] on input "text" at bounding box center [263, 273] width 208 height 18
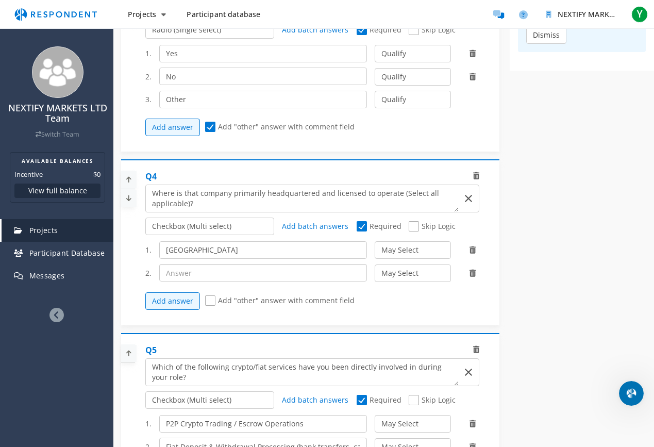
click at [256, 273] on input "text" at bounding box center [263, 273] width 208 height 18
paste input "European Union (EU/EEA)"
type input "European Union (EU/EEA)"
click at [178, 298] on button "Add answer" at bounding box center [172, 301] width 55 height 18
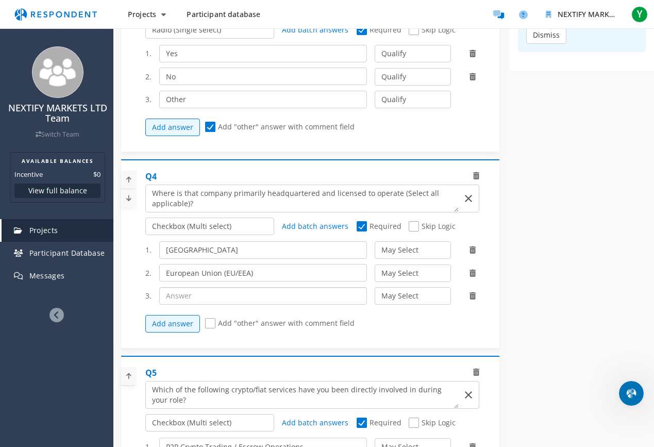
click at [186, 294] on input "text" at bounding box center [263, 296] width 208 height 18
paste input "[GEOGRAPHIC_DATA]"
type input "[GEOGRAPHIC_DATA]"
click at [181, 319] on button "Add answer" at bounding box center [172, 324] width 55 height 18
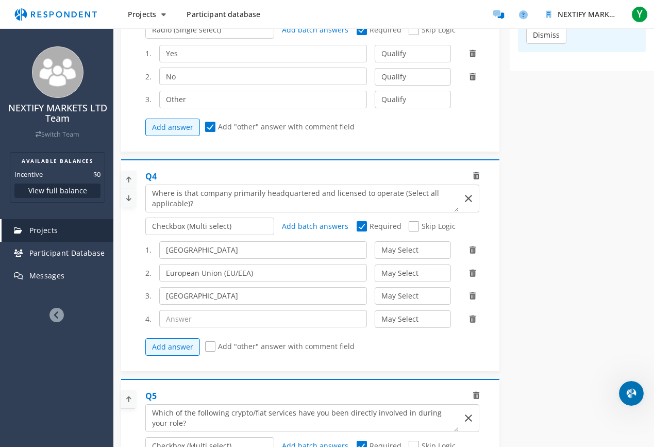
click at [186, 317] on input "text" at bounding box center [263, 319] width 208 height 18
paste input "[GEOGRAPHIC_DATA]"
type input "[GEOGRAPHIC_DATA]"
click at [178, 344] on button "Add answer" at bounding box center [172, 347] width 55 height 18
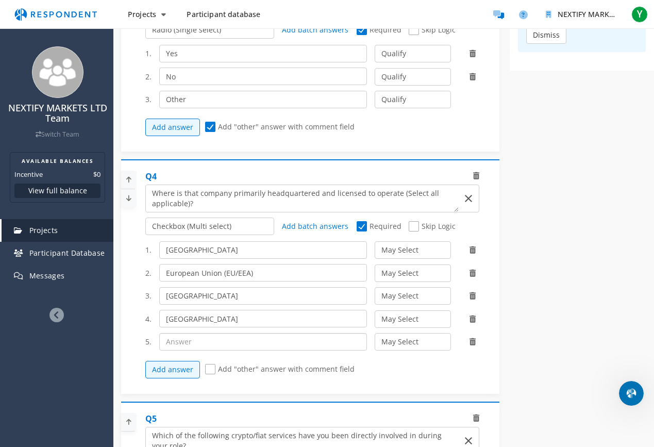
click at [196, 342] on input "text" at bounding box center [263, 342] width 208 height 18
paste input "[GEOGRAPHIC_DATA] / [GEOGRAPHIC_DATA] ([GEOGRAPHIC_DATA])"
type input "[GEOGRAPHIC_DATA] / [GEOGRAPHIC_DATA] ([GEOGRAPHIC_DATA])"
click at [185, 367] on button "Add answer" at bounding box center [172, 370] width 55 height 18
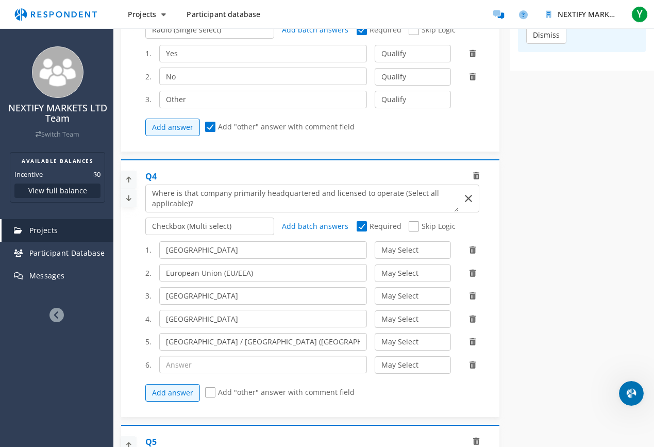
click at [203, 362] on input "text" at bounding box center [263, 365] width 208 height 18
paste input "Asia-Pacific (APAC)"
type input "Asia-Pacific (APAC)"
drag, startPoint x: 176, startPoint y: 394, endPoint x: 242, endPoint y: 377, distance: 68.3
click at [176, 394] on button "Add answer" at bounding box center [172, 393] width 55 height 18
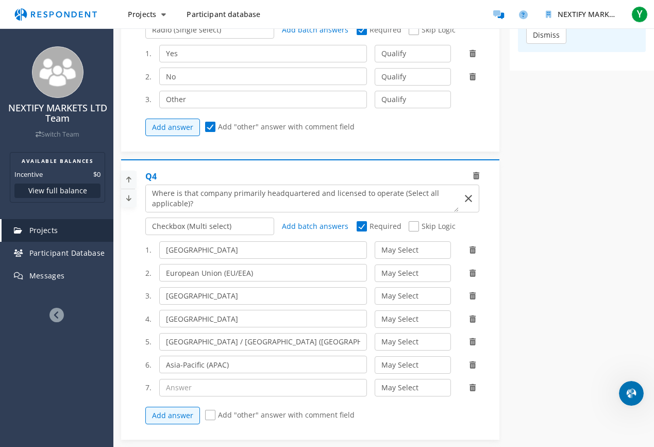
click at [475, 386] on icon at bounding box center [473, 387] width 6 height 7
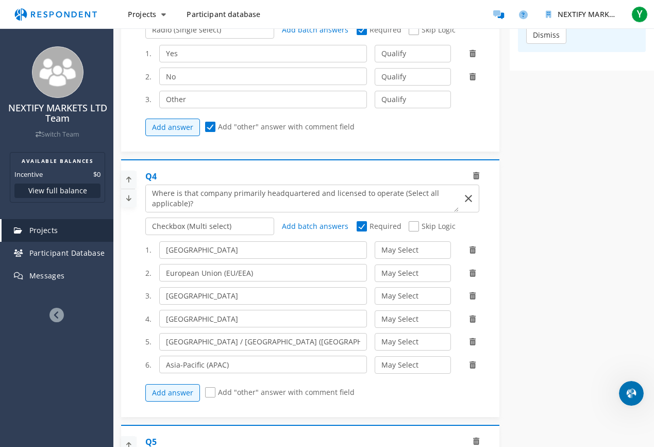
click at [212, 393] on span "Add "other" answer with comment field" at bounding box center [279, 393] width 149 height 12
click at [212, 393] on input "Add "other" answer with comment field" at bounding box center [208, 392] width 7 height 7
checkbox input "true"
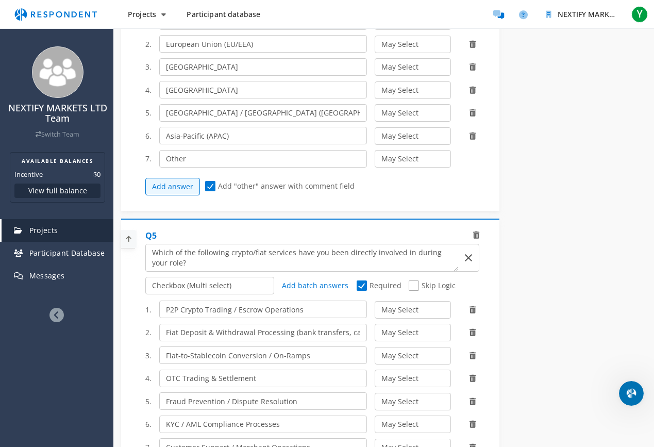
scroll to position [792, 0]
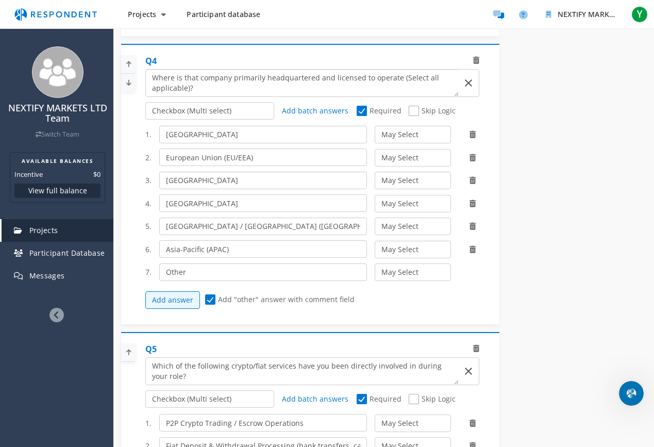
click at [399, 76] on textarea "Which of the following categories best describes your firm's total assets under…" at bounding box center [302, 83] width 313 height 27
drag, startPoint x: 399, startPoint y: 78, endPoint x: 478, endPoint y: 94, distance: 80.5
click at [478, 94] on md-autocomplete-wrap at bounding box center [312, 83] width 334 height 28
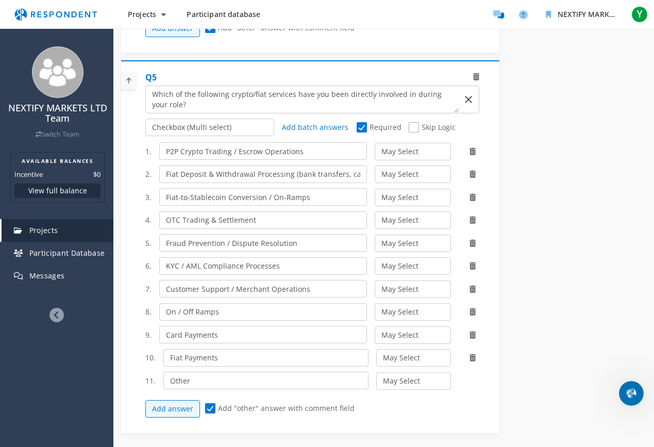
scroll to position [1029, 0]
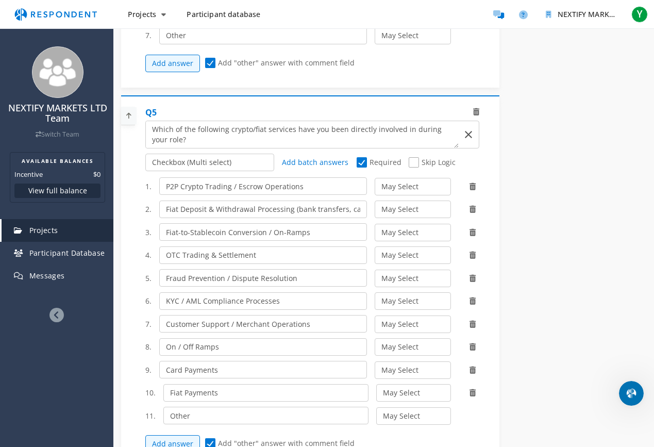
type textarea "Where is that company primarily headquartered and licensed to operate (Please s…"
click at [202, 143] on textarea "Which of the following categories best describes your firm's total assets under…" at bounding box center [302, 134] width 313 height 27
paste textarea "(Please select all applicable)?"
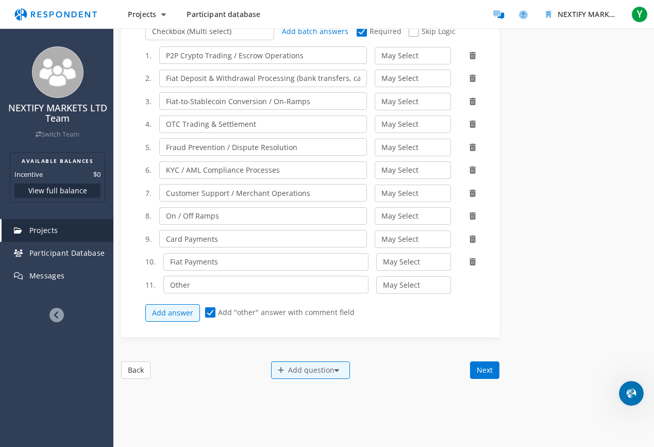
scroll to position [1174, 0]
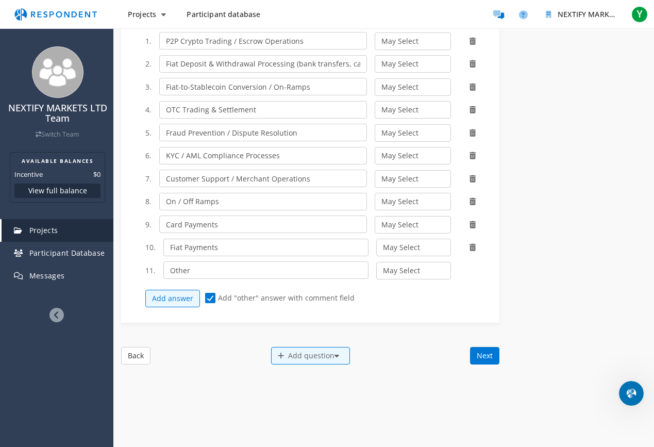
type textarea "Which of the following crypto/fiat services have you been directly involved in …"
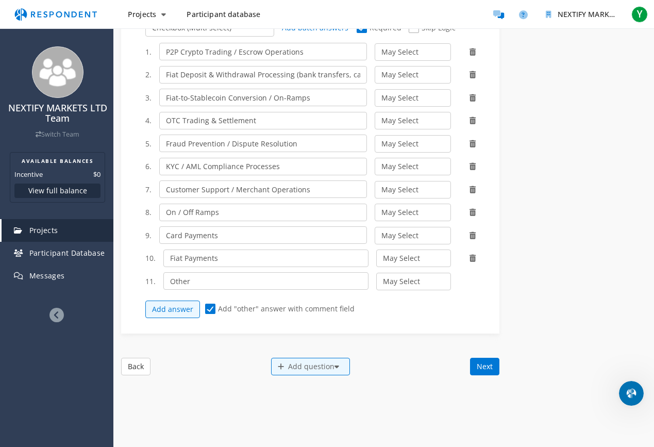
scroll to position [1198, 0]
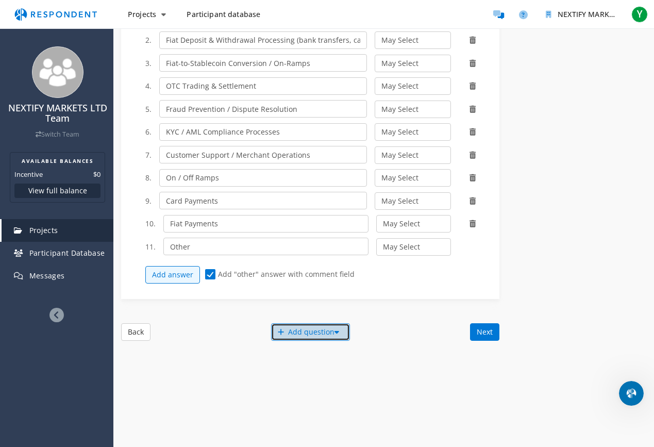
click at [302, 336] on div "Add question" at bounding box center [310, 332] width 79 height 18
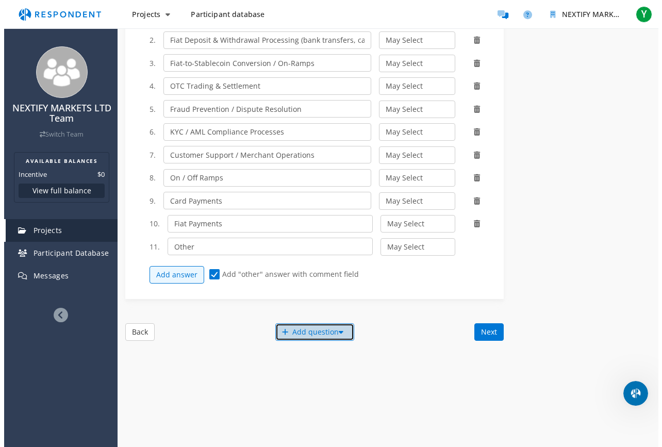
scroll to position [0, 0]
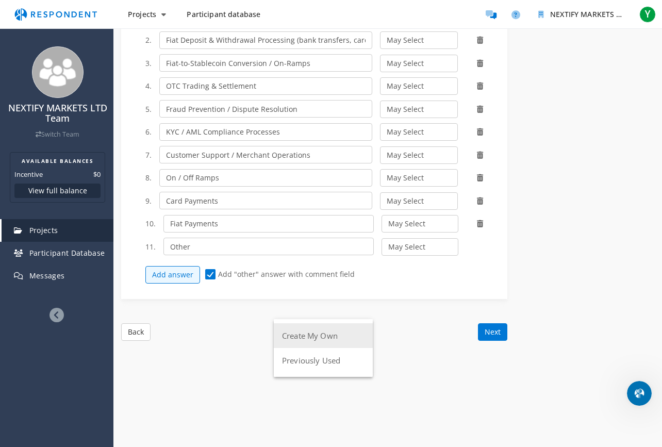
click at [317, 336] on button "Create My Own" at bounding box center [323, 335] width 99 height 25
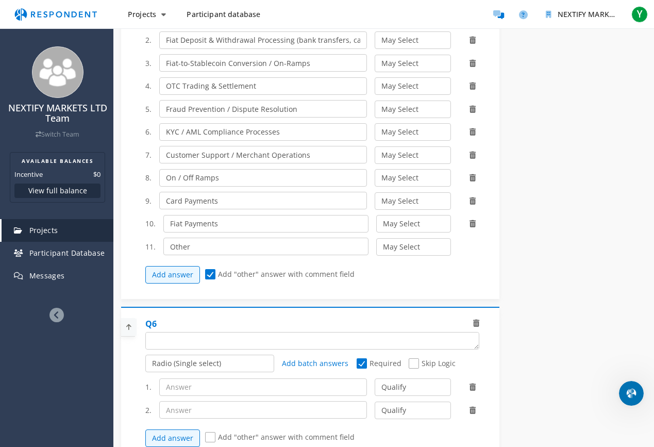
scroll to position [1200, 0]
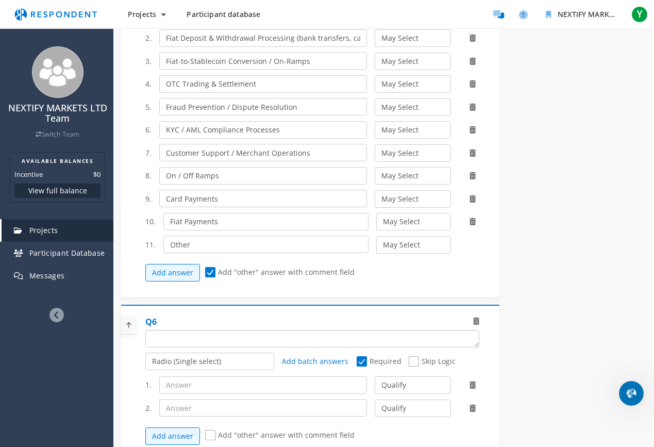
click at [208, 338] on textarea "Which of the following categories best describes your firm's total assets under…" at bounding box center [312, 338] width 333 height 16
paste textarea "(Please select all applicable)?"
type textarea "(Please select all applicable)?"
click at [216, 340] on textarea "Which of the following categories best describes your firm's total assets under…" at bounding box center [312, 338] width 333 height 16
paste textarea "Which of the following best describes your current or most recent job title in …"
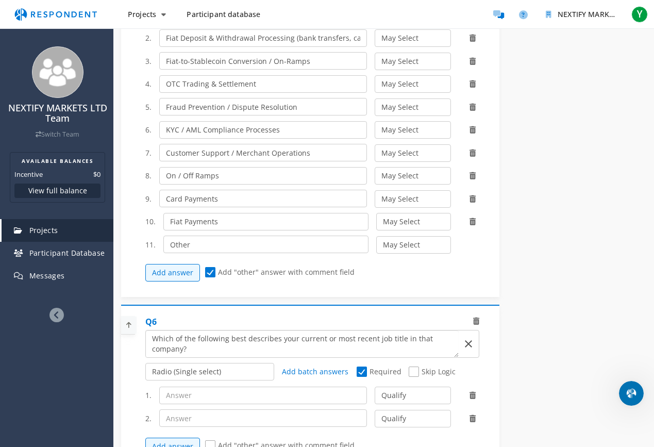
scroll to position [0, 0]
type textarea "Which of the following best describes your current or most recent job title in …"
click at [247, 395] on input "text" at bounding box center [263, 396] width 208 height 18
paste input "Business Operations Lead (P2P)"
type input "Business Operations Lead (P2P)"
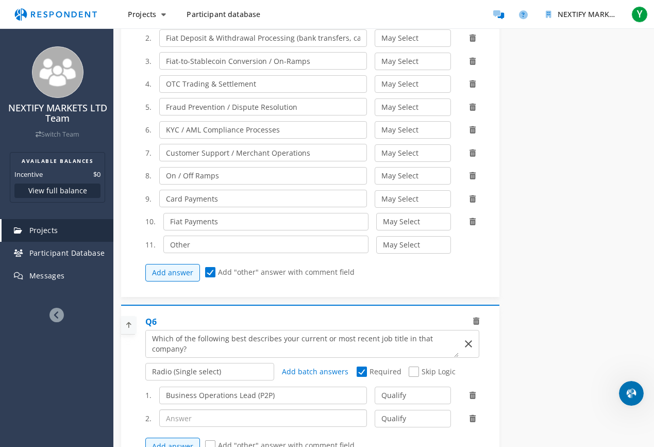
click at [211, 395] on input "text" at bounding box center [263, 418] width 208 height 18
click at [214, 395] on input "text" at bounding box center [263, 418] width 208 height 18
paste input "Head of Payment Operations"
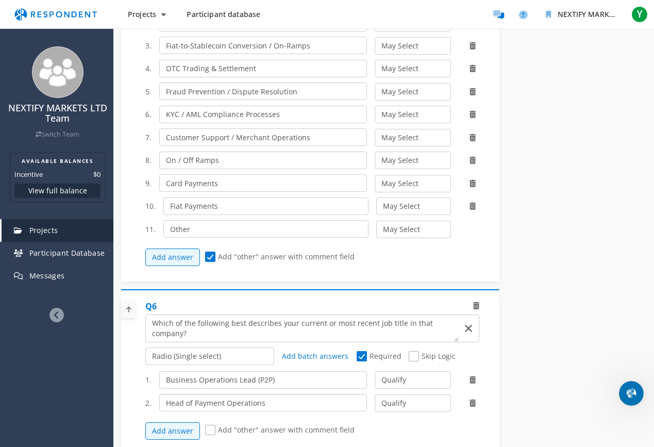
scroll to position [1261, 0]
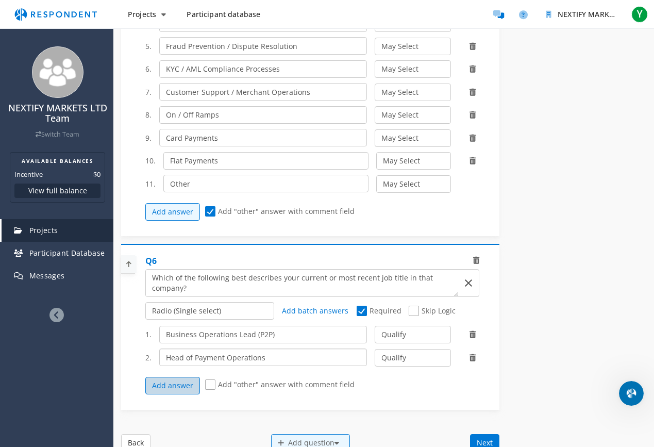
type input "Head of Payment Operations"
click at [172, 380] on button "Add answer" at bounding box center [172, 386] width 55 height 18
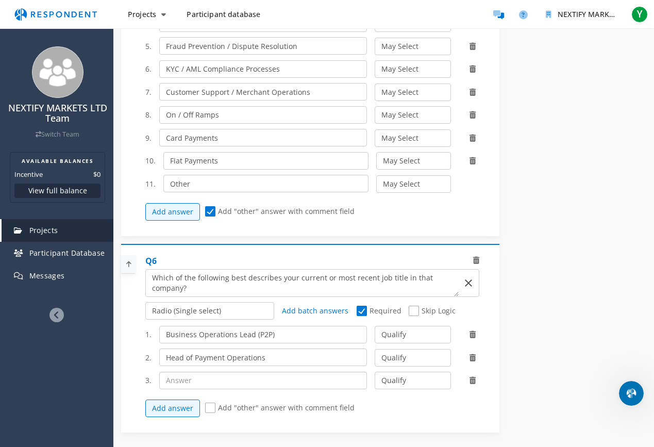
click at [188, 378] on input "text" at bounding box center [263, 381] width 208 height 18
paste input "Head of Operations"
type input "Head of Operations"
click at [193, 395] on button "Add answer" at bounding box center [172, 408] width 55 height 18
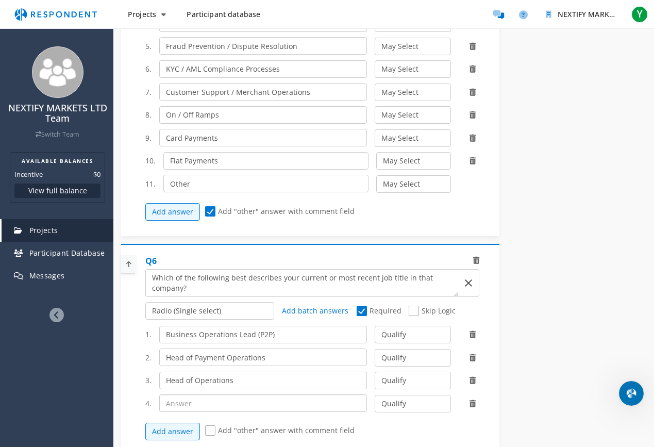
click at [197, 395] on input "text" at bounding box center [263, 403] width 208 height 18
paste input "Head of P2P"
type input "Head of P2P"
click at [183, 395] on button "Add answer" at bounding box center [172, 432] width 55 height 18
click at [223, 395] on input "text" at bounding box center [263, 426] width 208 height 18
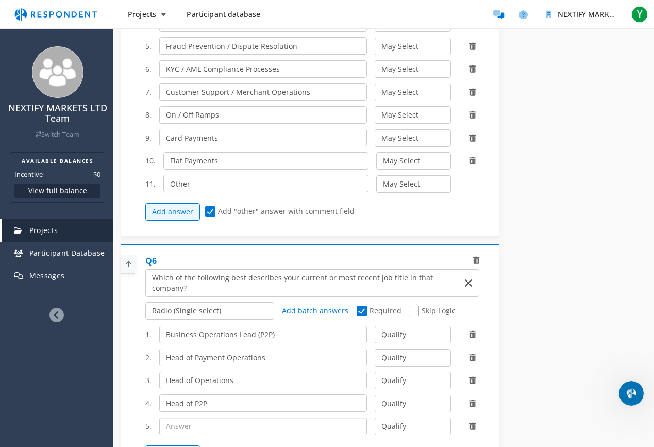
paste input "Operations Manager"
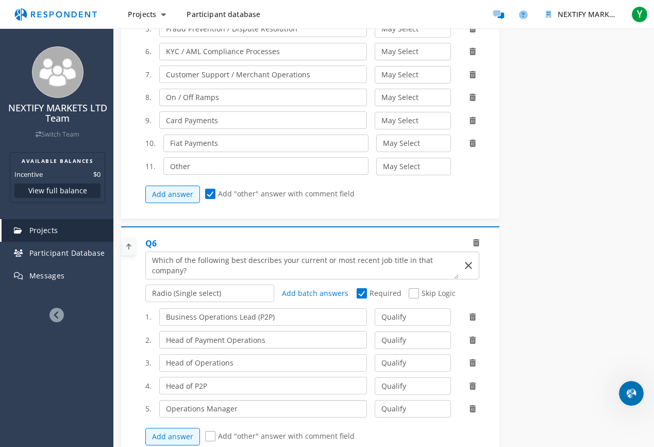
scroll to position [1315, 0]
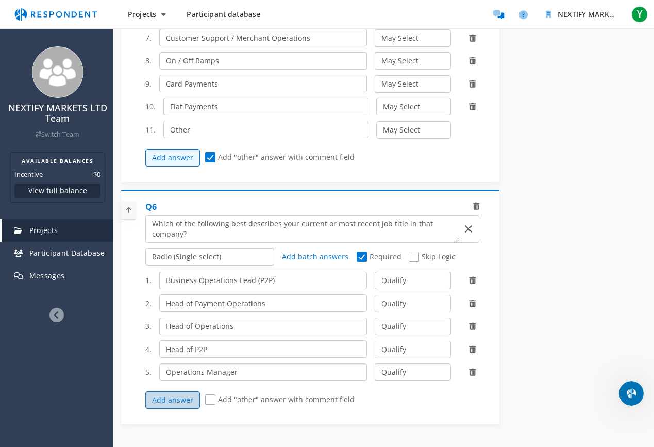
type input "Operations Manager"
click at [179, 395] on button "Add answer" at bounding box center [172, 400] width 55 height 18
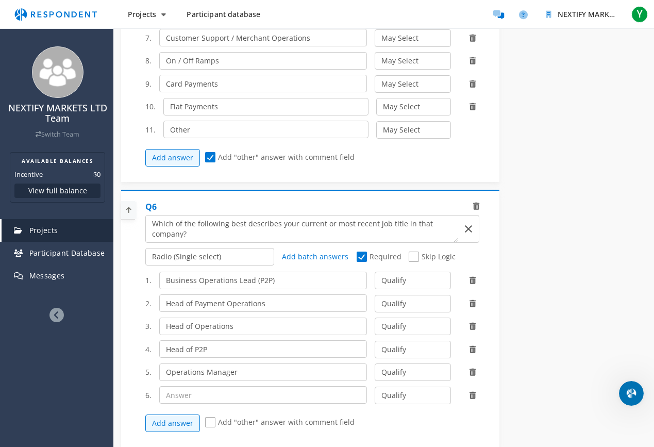
click at [206, 391] on input "text" at bounding box center [263, 395] width 208 height 18
paste input "P2P Regional Operations Manager"
type input "P2P Regional Operations Manager"
click at [176, 395] on button "Add answer" at bounding box center [172, 423] width 55 height 18
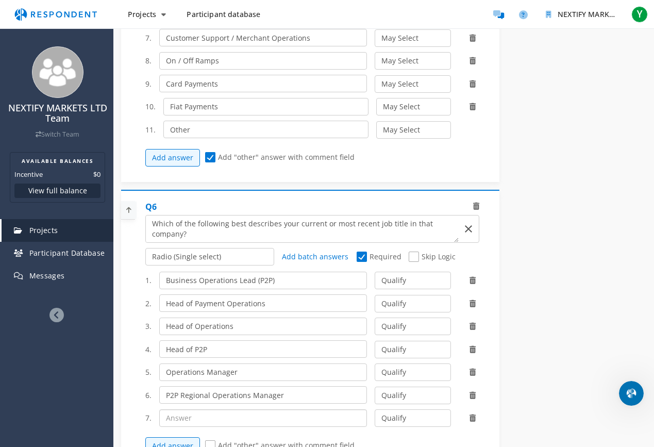
click at [194, 395] on input "text" at bounding box center [263, 418] width 208 height 18
paste input "Growth Operations Manager – On/Off Ramp"
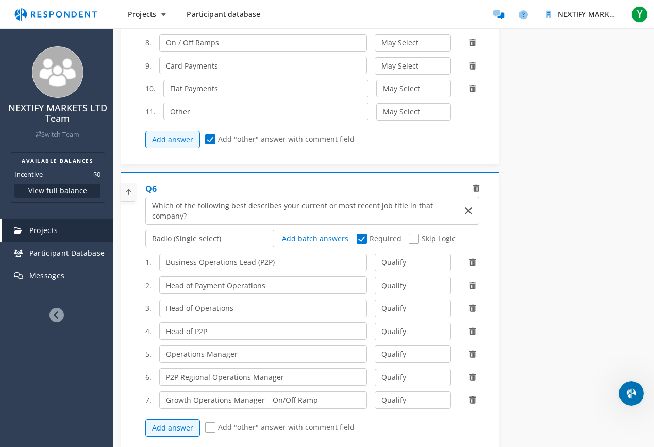
scroll to position [1382, 0]
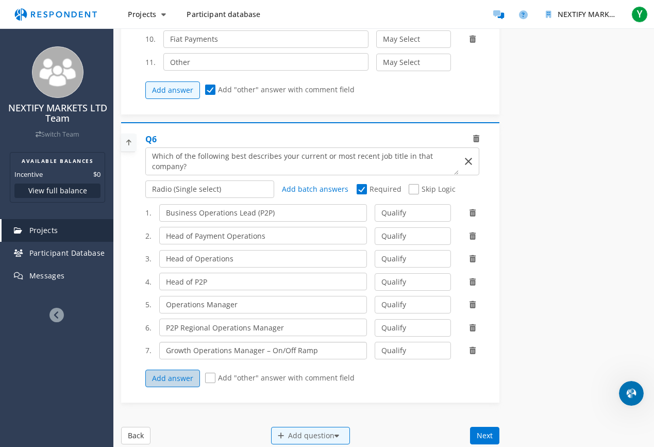
type input "Growth Operations Manager – On/Off Ramp"
click at [182, 382] on button "Add answer" at bounding box center [172, 379] width 55 height 18
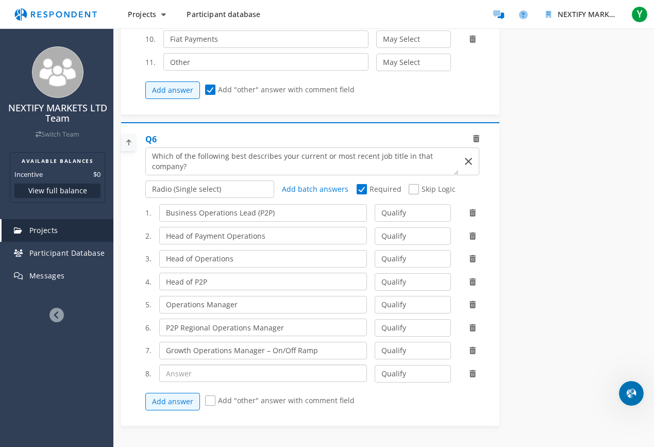
click at [212, 370] on input "text" at bounding box center [263, 373] width 208 height 18
paste input "P2P Product Operations Specialist"
type input "P2P Product Operations Specialist"
click at [187, 395] on button "Add answer" at bounding box center [172, 402] width 55 height 18
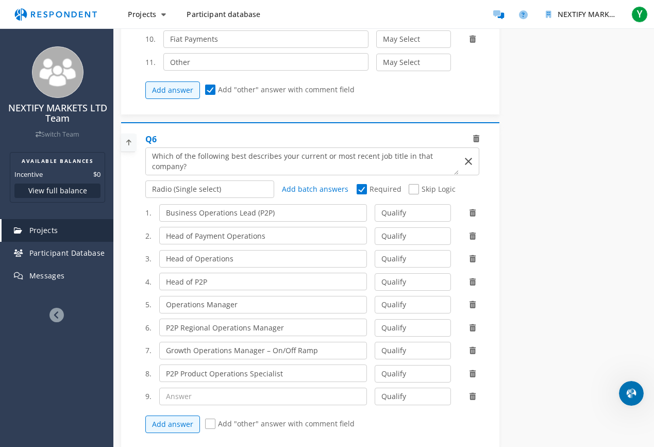
click at [296, 387] on div "1. Business Operations Lead (P2P) Qualify Disqualify 2. Head of Payment Operati…" at bounding box center [316, 319] width 342 height 240
click at [295, 392] on input "text" at bounding box center [263, 397] width 208 height 18
paste input "Fiat Operations Manager"
type input "Fiat Operations Manager"
click at [181, 395] on button "Add answer" at bounding box center [172, 424] width 55 height 18
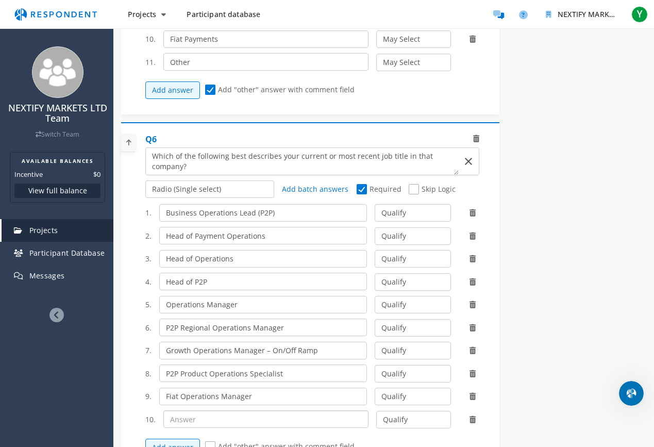
click at [201, 395] on input "text" at bounding box center [265, 419] width 205 height 18
paste input "Reconciliation Operations & Strategy Associate"
type input "Reconciliation Operations & Strategy Associate"
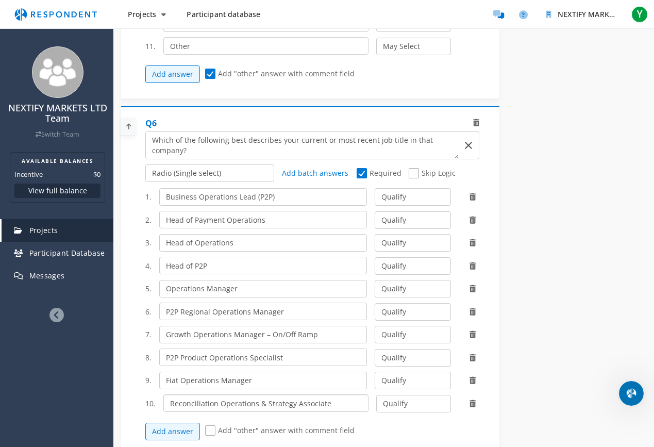
scroll to position [1444, 0]
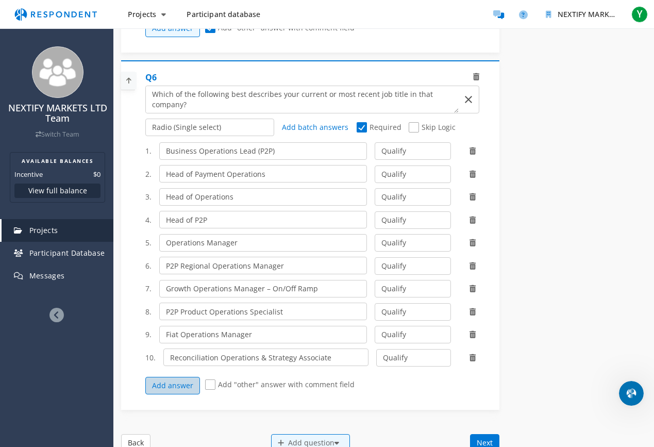
click at [185, 387] on button "Add answer" at bounding box center [172, 386] width 55 height 18
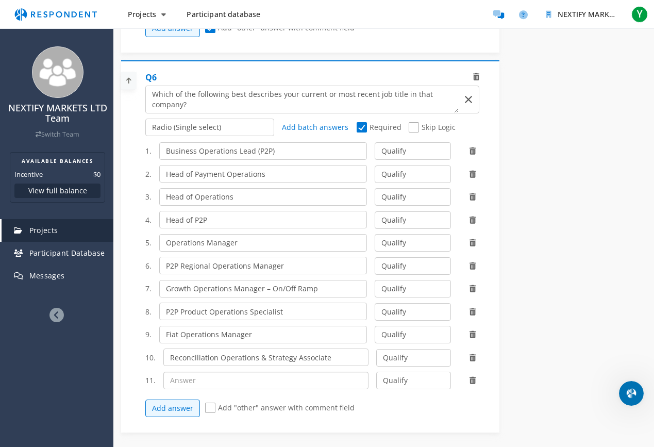
click at [190, 380] on input "text" at bounding box center [265, 381] width 205 height 18
paste input "Fiat Payments"
type input "Fiat Payments"
click at [189, 395] on button "Add answer" at bounding box center [172, 408] width 55 height 18
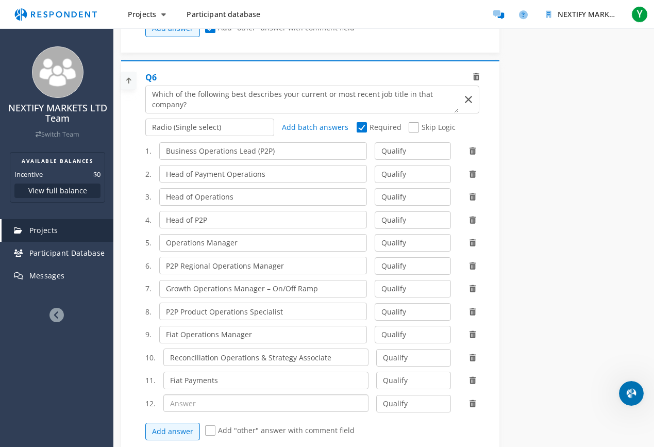
click at [199, 395] on input "text" at bounding box center [265, 403] width 205 height 18
paste input "Fiat Channels Growth Manager"
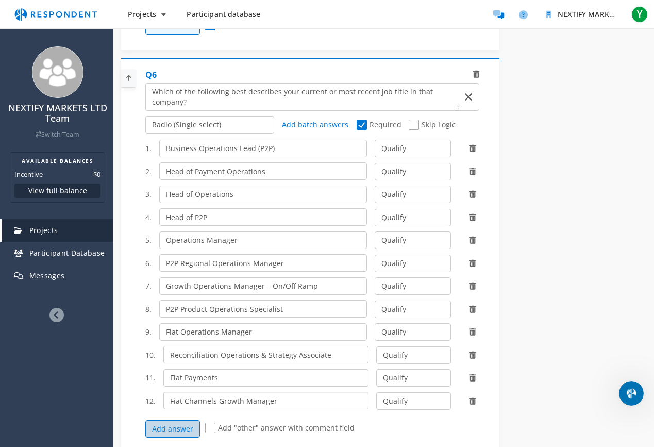
scroll to position [1460, 0]
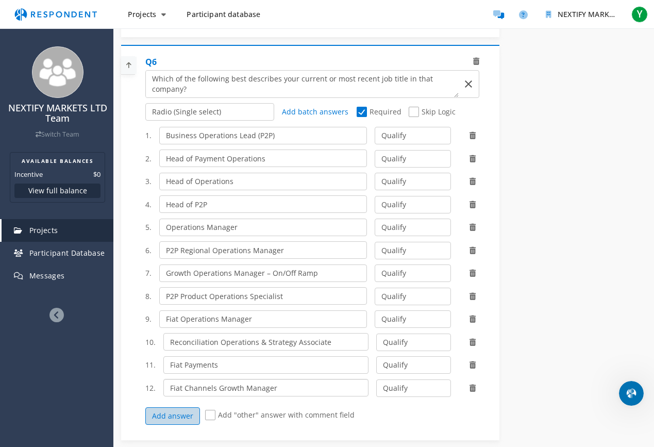
type input "Fiat Channels Growth Manager"
click at [186, 395] on button "Add answer" at bounding box center [172, 416] width 55 height 18
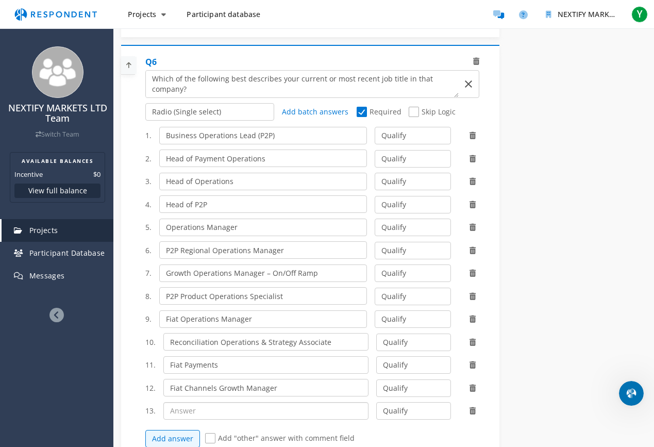
click at [196, 395] on input "text" at bounding box center [265, 411] width 205 height 18
paste input "OTC Settlement"
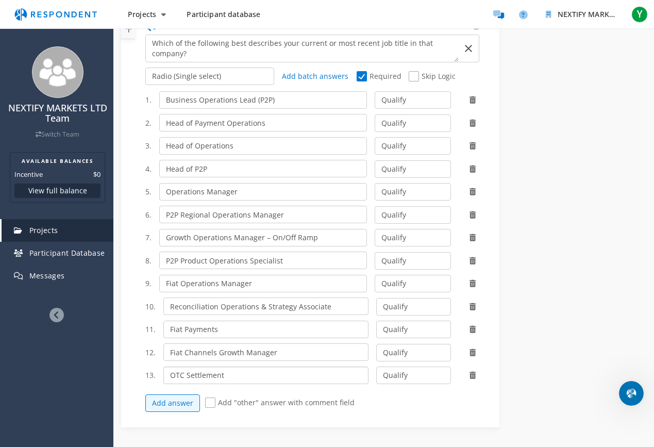
scroll to position [1529, 0]
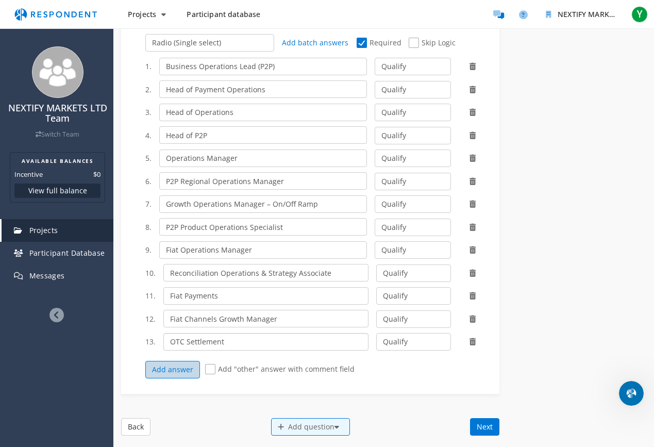
type input "OTC Settlement"
click at [189, 374] on button "Add answer" at bounding box center [172, 370] width 55 height 18
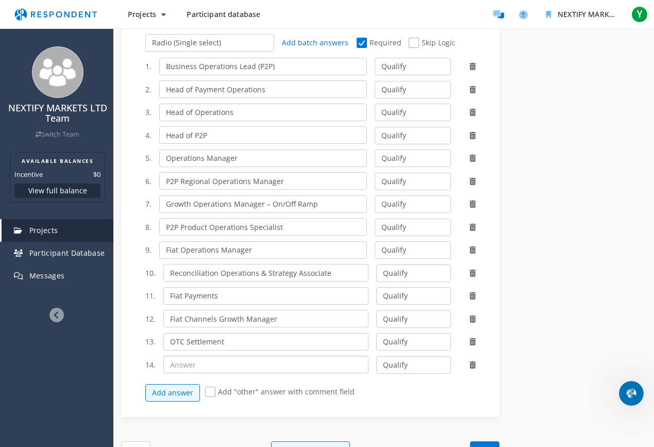
click at [224, 364] on input "text" at bounding box center [265, 365] width 205 height 18
paste input "Senior Clearing"
type input "Senior Clearing"
click at [189, 390] on button "Add answer" at bounding box center [172, 393] width 55 height 18
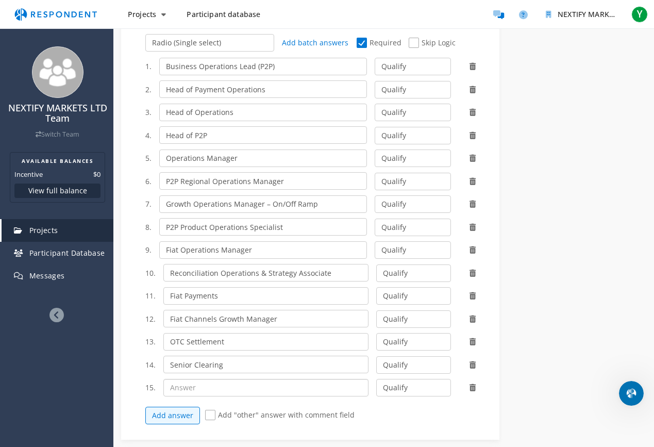
click at [197, 388] on input "text" at bounding box center [265, 388] width 205 height 18
paste input "Treasury Operations"
type input "Treasury Operations"
drag, startPoint x: 186, startPoint y: 409, endPoint x: 236, endPoint y: 391, distance: 53.5
click at [186, 395] on button "Add answer" at bounding box center [172, 416] width 55 height 18
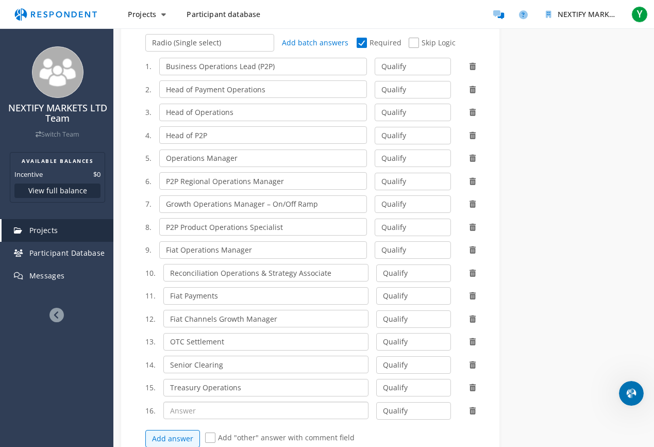
click at [231, 395] on input "text" at bounding box center [265, 411] width 205 height 18
paste input "Cash Payments & Settlements Officer"
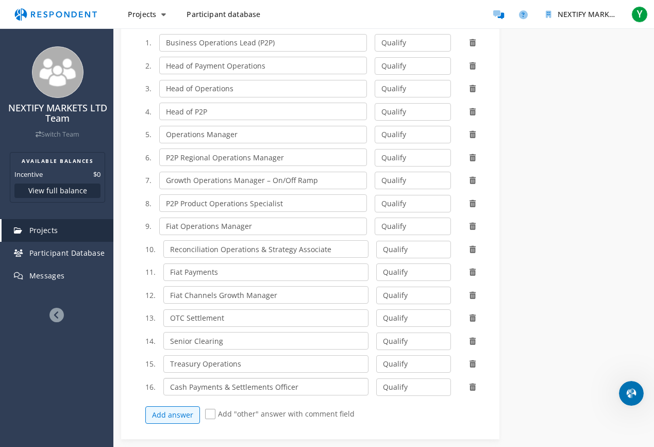
scroll to position [1601, 0]
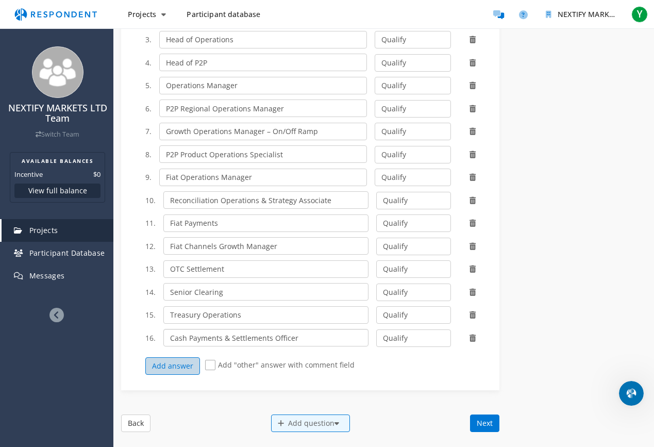
type input "Cash Payments & Settlements Officer"
click at [186, 361] on button "Add answer" at bounding box center [172, 366] width 55 height 18
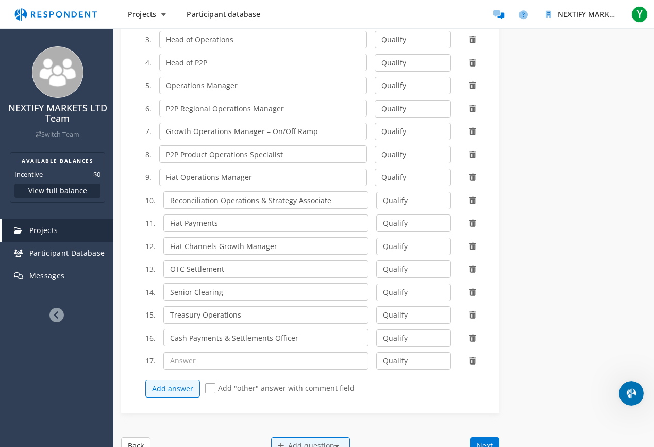
click at [202, 361] on input "text" at bounding box center [265, 361] width 205 height 18
paste input "OTC Trade & Processing Specialist"
type input "OTC Trade & Processing Specialist"
click at [189, 389] on button "Add answer" at bounding box center [172, 389] width 55 height 18
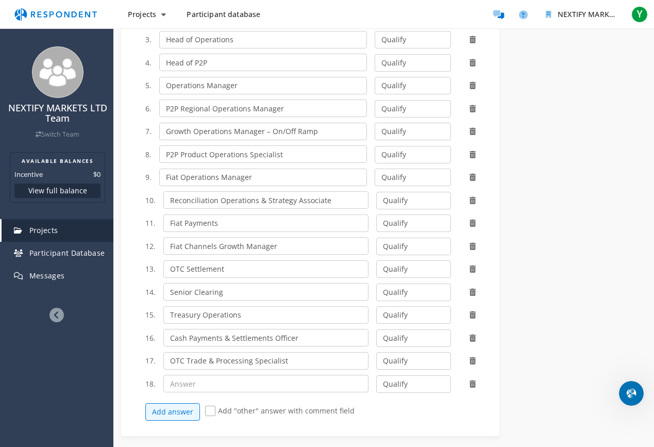
click at [472, 382] on icon at bounding box center [473, 383] width 6 height 7
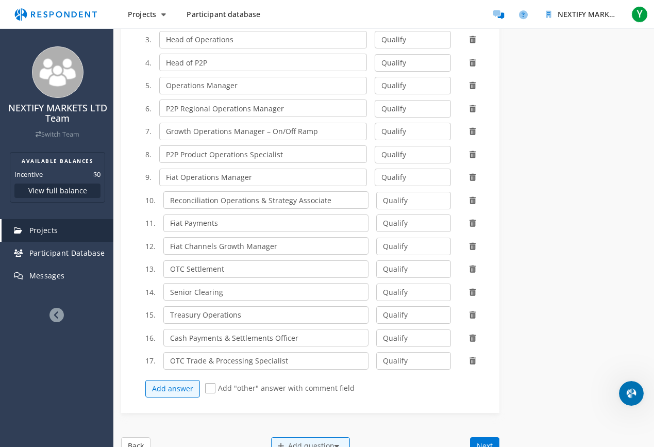
click at [208, 386] on span "Add "other" answer with comment field" at bounding box center [279, 389] width 149 height 12
click at [208, 386] on input "Add "other" answer with comment field" at bounding box center [208, 388] width 7 height 7
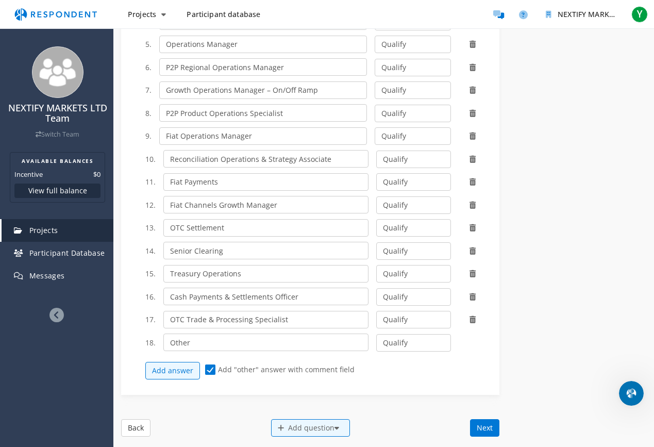
scroll to position [1651, 0]
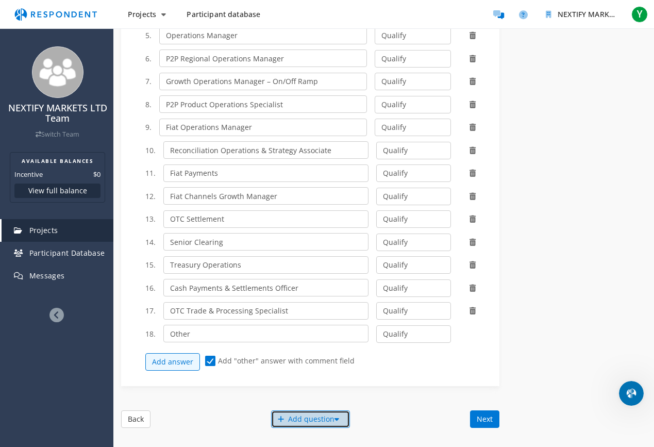
click at [323, 395] on div "Add question" at bounding box center [310, 419] width 79 height 18
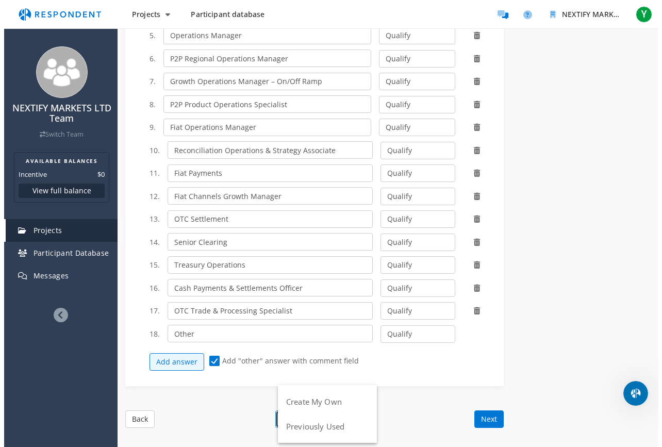
scroll to position [0, 0]
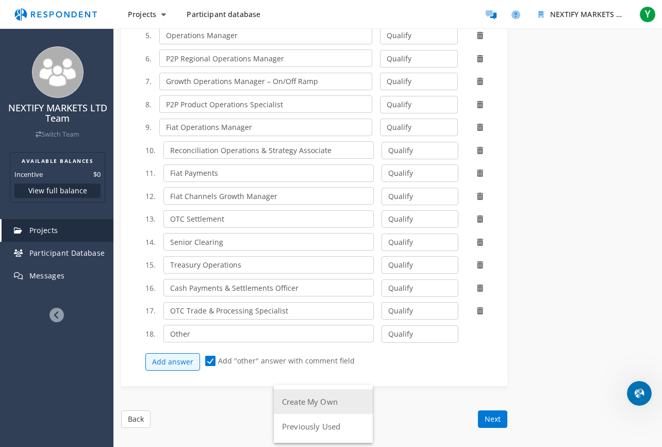
click at [332, 395] on button "Create My Own" at bounding box center [323, 401] width 99 height 25
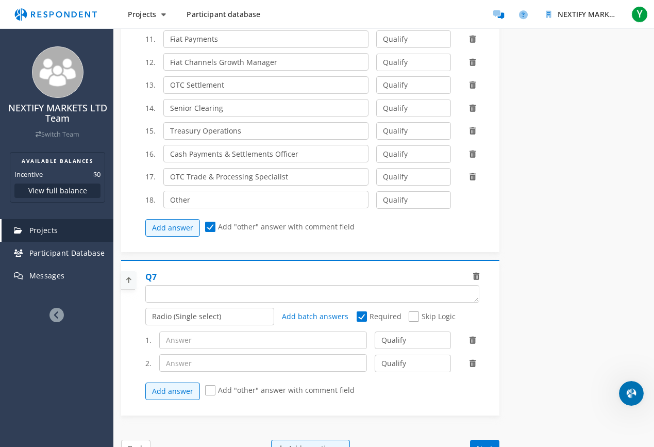
scroll to position [1820, 0]
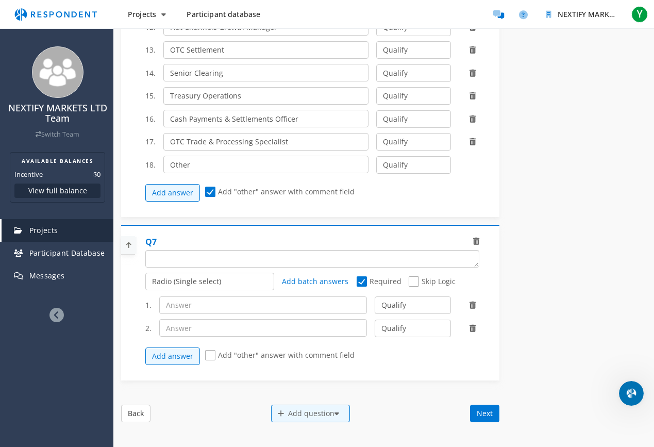
click at [192, 261] on textarea "Which of the following categories best describes your firm's total assets under…" at bounding box center [312, 258] width 333 height 16
paste textarea "Which of the following best describes your seniority level in that role?"
click at [203, 301] on input "text" at bounding box center [263, 305] width 208 height 18
click at [187, 303] on input "text" at bounding box center [263, 305] width 208 height 18
paste input "Executive / C-Suite (CEO, CFO, COO, CCO, CTO, etc.)"
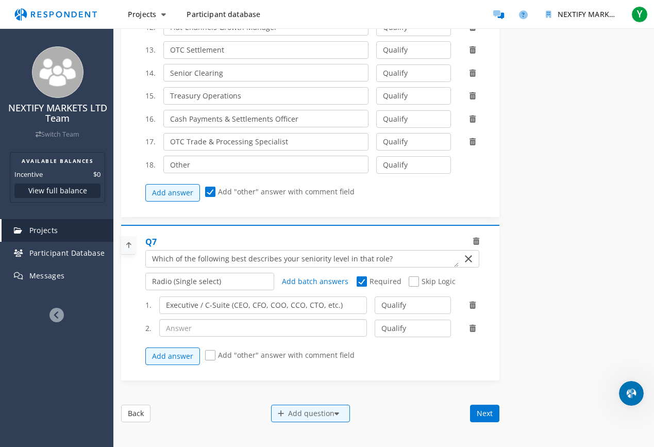
click at [196, 333] on input "text" at bounding box center [263, 328] width 208 height 18
paste input "Head / Director / VP (e.g., Head of Payment Operations, VP Product)"
click at [177, 357] on button "Add answer" at bounding box center [172, 356] width 55 height 18
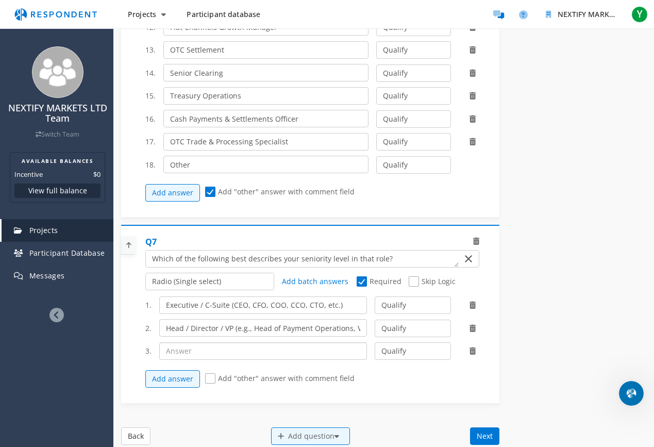
click at [220, 352] on input "text" at bounding box center [263, 351] width 208 height 18
paste input "Manager / Lead (e.g., Operations Manager, Compliance Manager)"
click at [180, 374] on button "Add answer" at bounding box center [172, 379] width 55 height 18
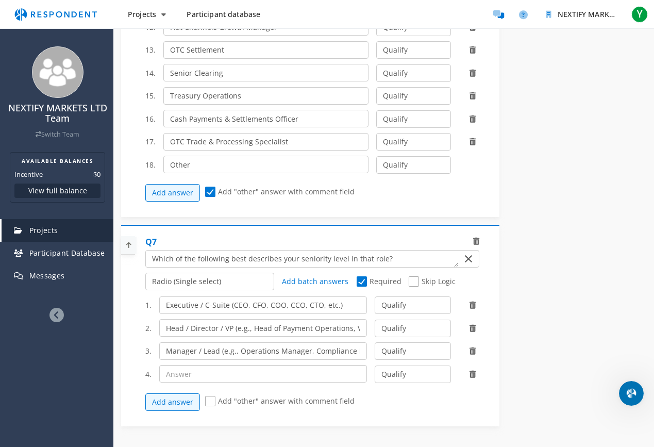
click at [191, 372] on input "text" at bounding box center [263, 374] width 208 height 18
paste input "Specialist / Analyst (e.g., Payment Ops Analyst, Compliance Analyst)"
click at [176, 395] on button "Add answer" at bounding box center [172, 402] width 55 height 18
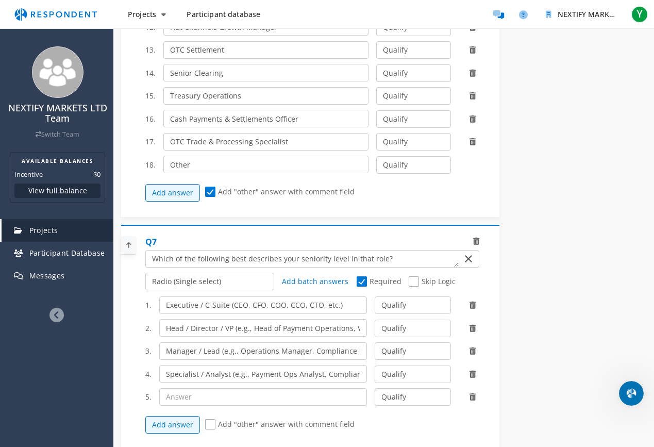
click at [471, 395] on icon at bounding box center [473, 396] width 6 height 7
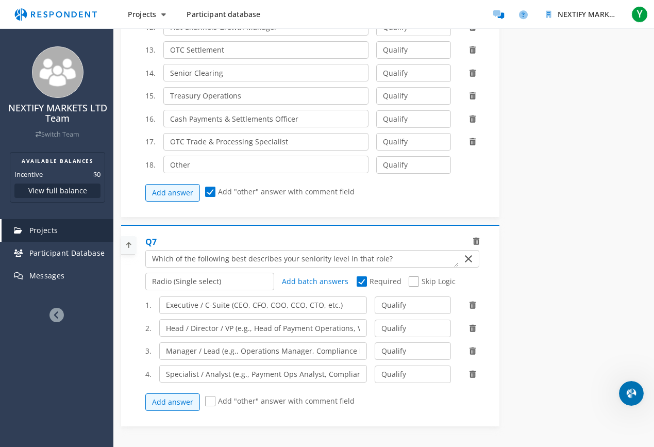
click at [209, 395] on span "Add "other" answer with comment field" at bounding box center [279, 402] width 149 height 12
click at [209, 395] on input "Add "other" answer with comment field" at bounding box center [208, 401] width 7 height 7
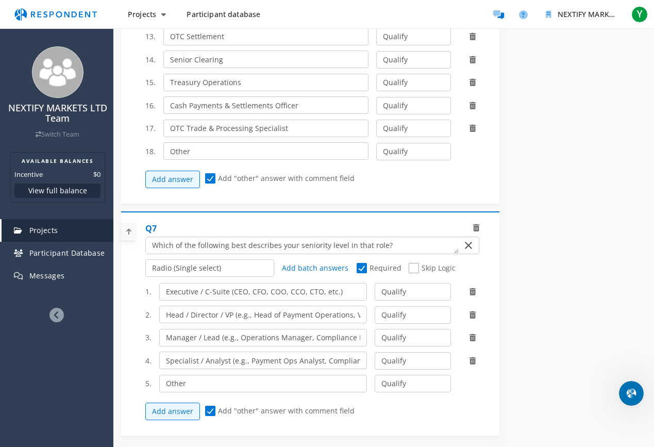
scroll to position [1874, 0]
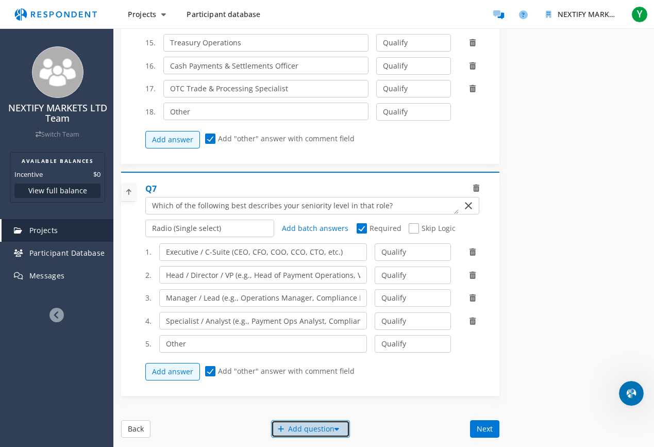
click at [286, 395] on div "Add question" at bounding box center [310, 429] width 79 height 18
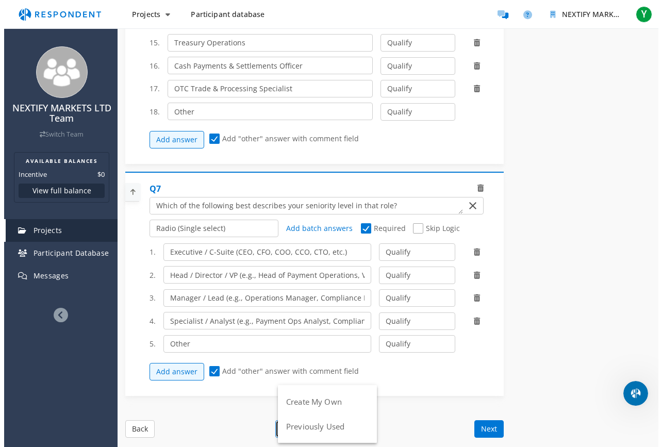
scroll to position [0, 0]
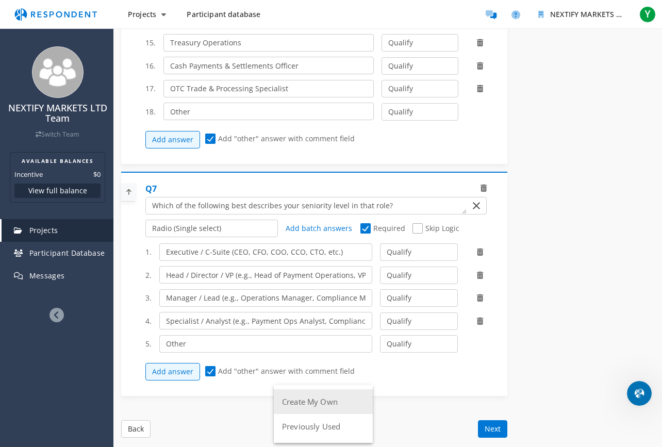
click at [312, 395] on button "Create My Own" at bounding box center [323, 401] width 99 height 25
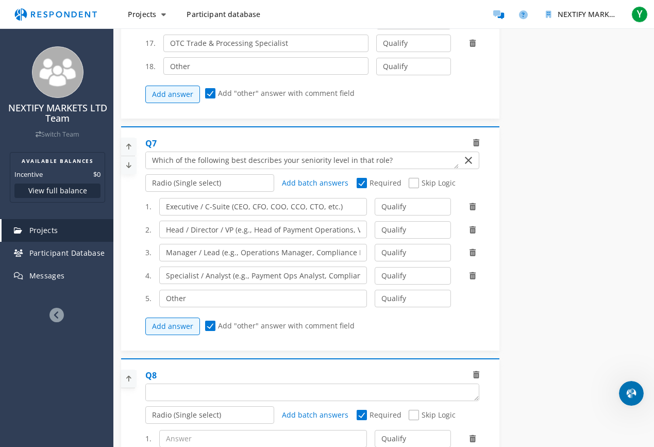
scroll to position [1958, 0]
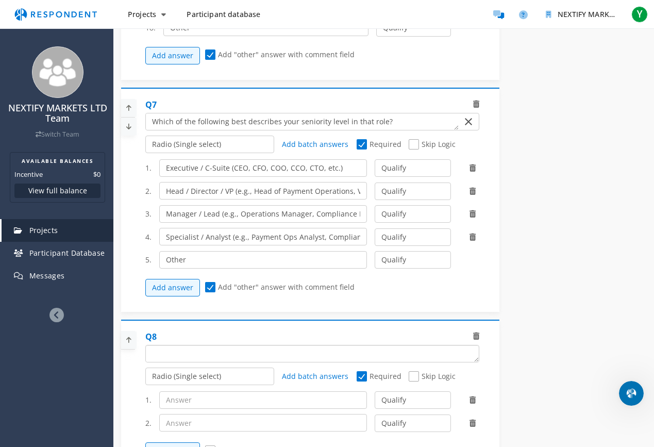
click at [214, 352] on textarea "Which of the following categories best describes your firm's total assets under…" at bounding box center [312, 353] width 333 height 16
paste textarea "On a typical project, how would you describe your level of cross-team collabora…"
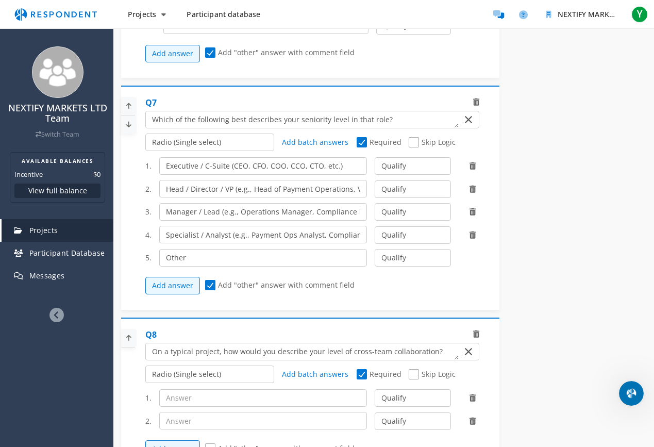
click at [475, 334] on icon at bounding box center [476, 333] width 6 height 7
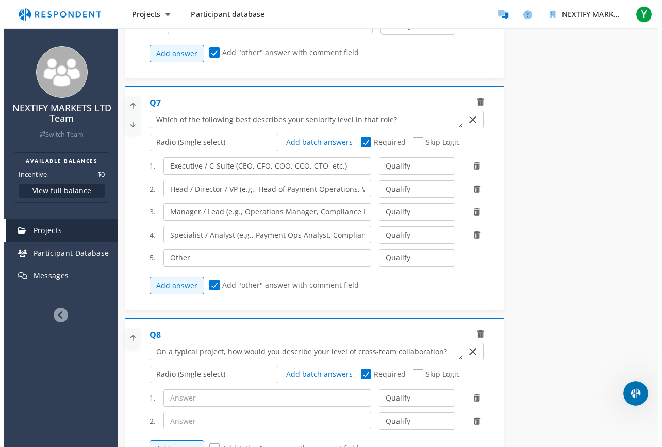
scroll to position [0, 0]
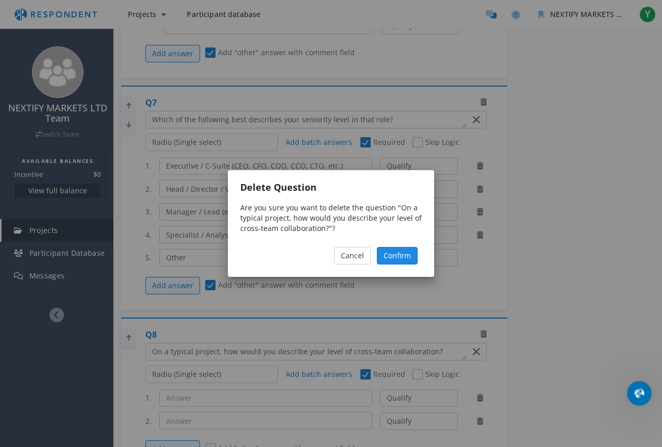
click at [406, 253] on span "Confirm" at bounding box center [396, 255] width 27 height 10
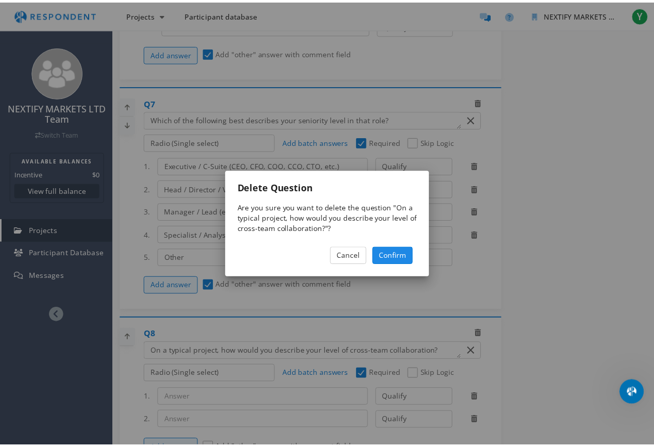
scroll to position [1960, 0]
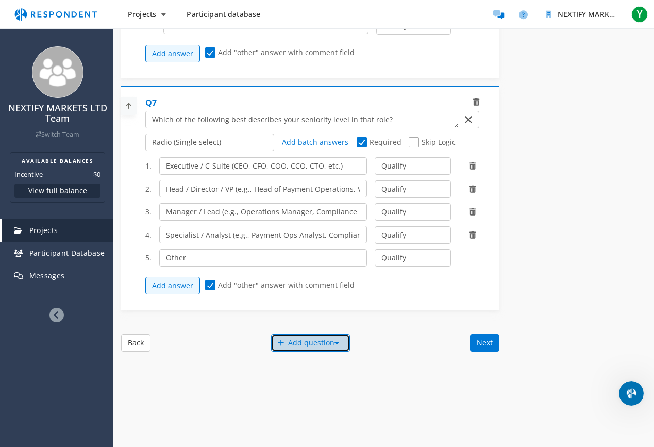
click at [314, 345] on div "Add question" at bounding box center [310, 343] width 79 height 18
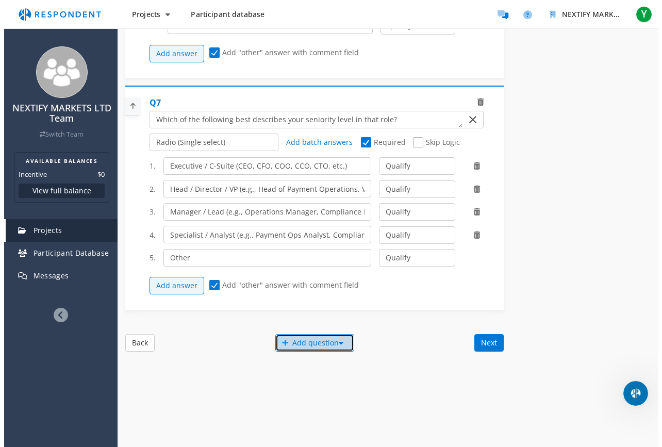
scroll to position [0, 0]
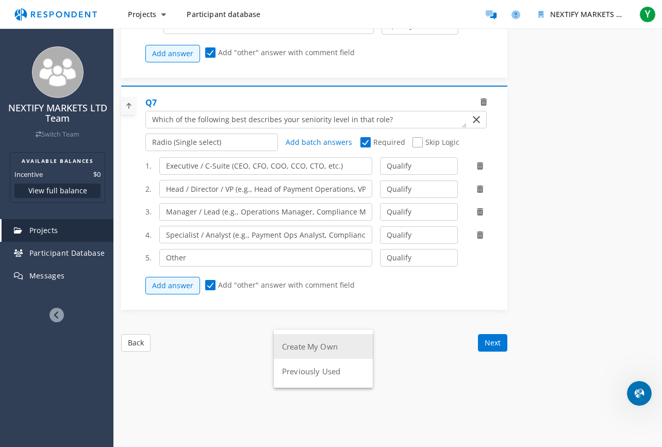
click at [331, 347] on button "Create My Own" at bounding box center [323, 346] width 99 height 25
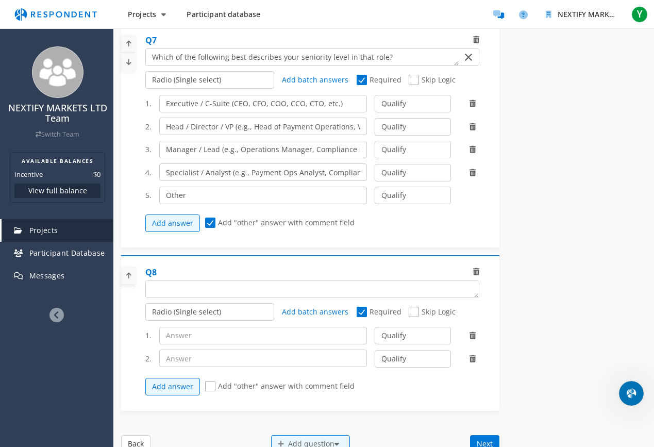
scroll to position [2022, 0]
click at [229, 290] on textarea "Which of the following categories best describes your firm's total assets under…" at bounding box center [312, 288] width 333 height 16
click at [204, 343] on input "text" at bounding box center [263, 335] width 208 height 18
click at [249, 356] on input "text" at bounding box center [263, 358] width 208 height 18
click at [210, 383] on span "Add "other" answer with comment field" at bounding box center [279, 386] width 149 height 12
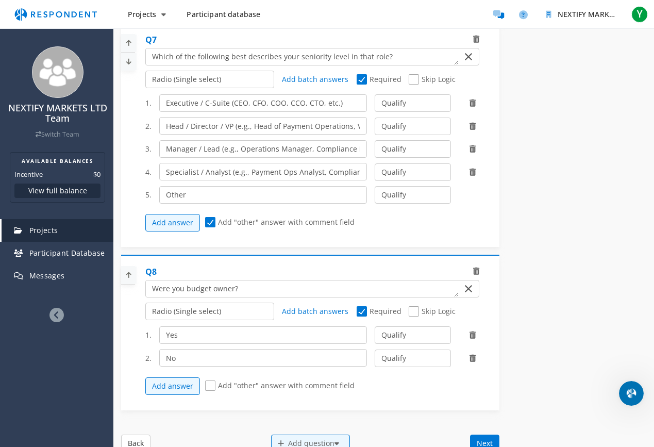
click at [210, 383] on input "Add "other" answer with comment field" at bounding box center [208, 385] width 7 height 7
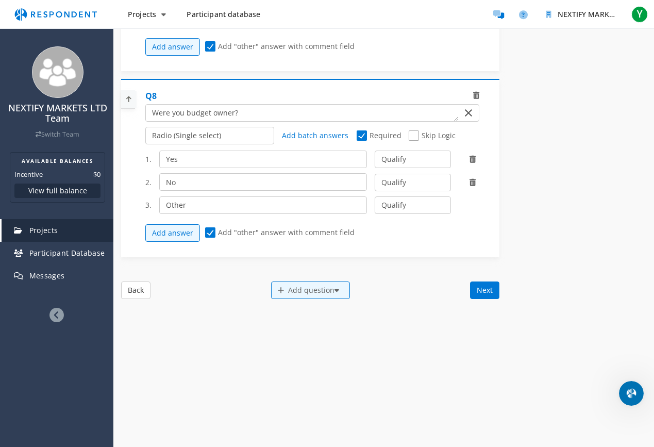
scroll to position [2207, 0]
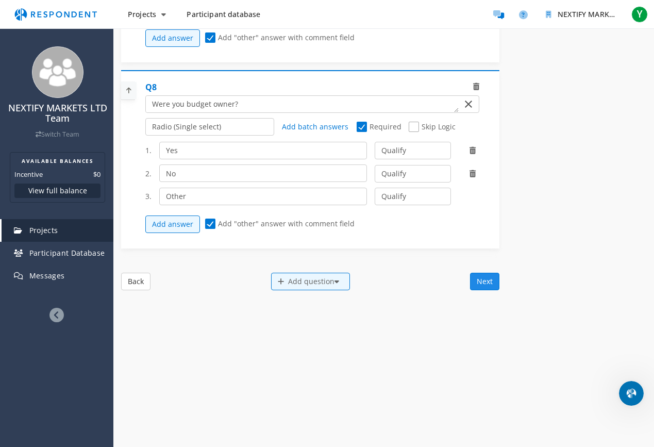
click at [492, 288] on button "Next" at bounding box center [484, 282] width 29 height 18
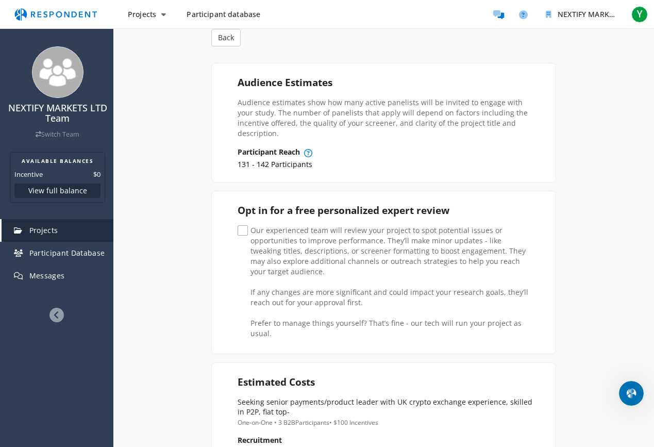
scroll to position [138, 0]
click at [244, 225] on span "Our experienced team will review your project to spot potential issues or oppor…" at bounding box center [386, 231] width 296 height 12
click at [244, 227] on input "Our experienced team will review your project to spot potential issues or oppor…" at bounding box center [241, 230] width 7 height 7
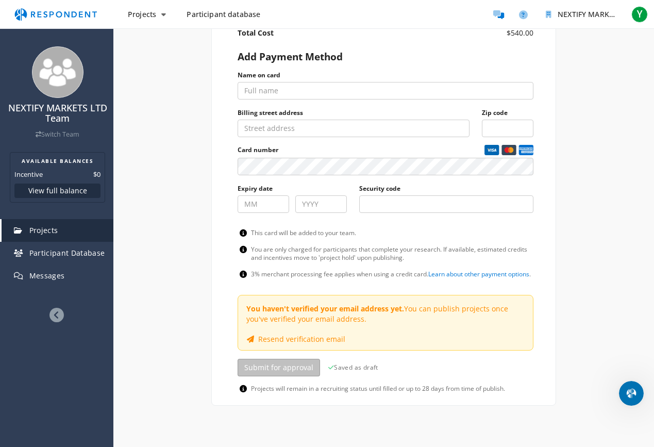
scroll to position [621, 0]
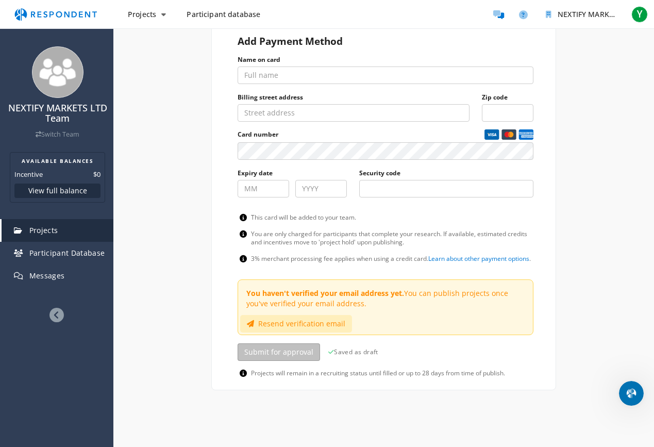
click at [352, 315] on button "Resend verification email" at bounding box center [296, 324] width 112 height 18
click at [365, 347] on span "Saved as draft" at bounding box center [353, 352] width 50 height 10
click at [328, 349] on icon at bounding box center [331, 352] width 6 height 6
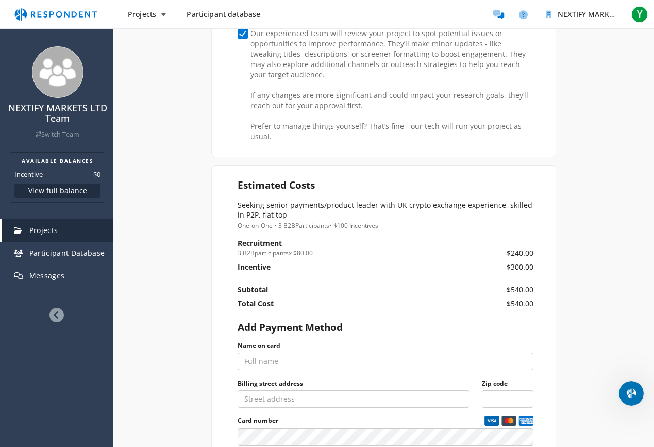
scroll to position [71, 0]
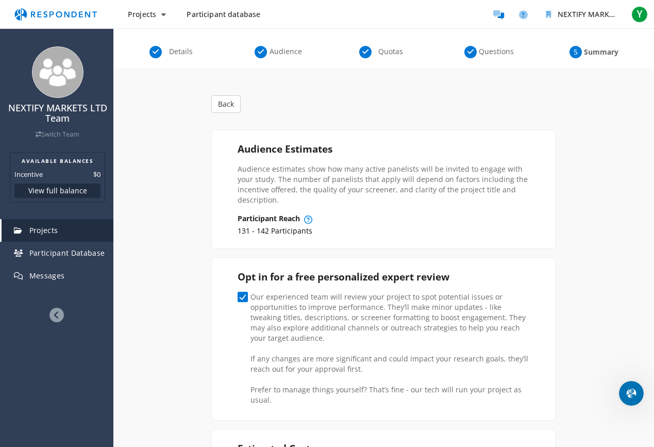
click at [178, 49] on span "Details" at bounding box center [181, 51] width 34 height 10
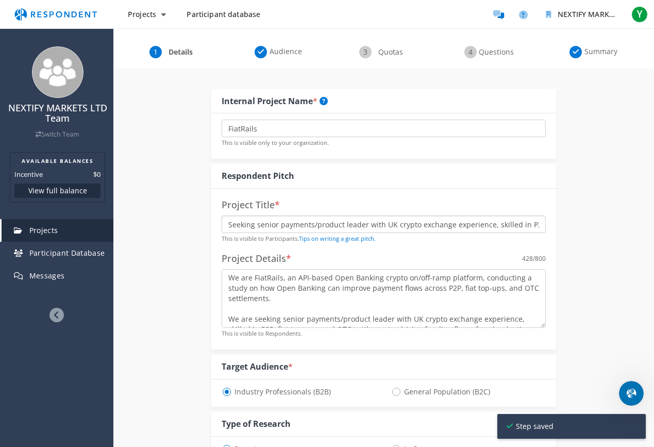
scroll to position [0, 27]
drag, startPoint x: 297, startPoint y: 225, endPoint x: 562, endPoint y: 224, distance: 264.4
click at [520, 223] on input "Seeking senior payments/product leader with UK crypto exchange experience, skil…" at bounding box center [384, 224] width 324 height 18
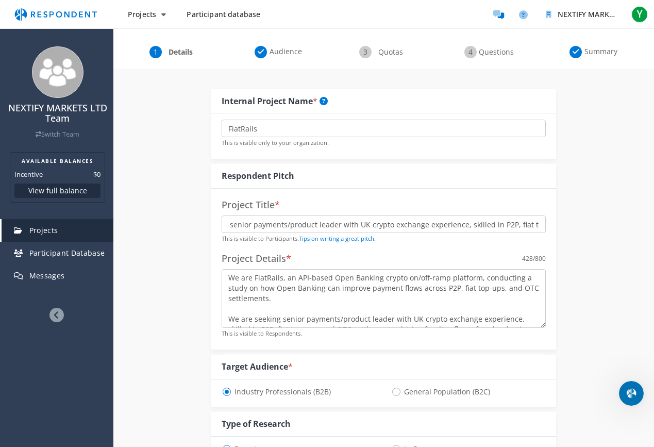
scroll to position [0, 0]
click at [261, 226] on input "Seeking senior payments/product leader with UK crypto exchange experience, skil…" at bounding box center [384, 224] width 324 height 18
drag, startPoint x: 256, startPoint y: 225, endPoint x: 279, endPoint y: 225, distance: 23.2
click at [279, 225] on input "Seeking senior payments/product leader with UK crypto exchange experience, skil…" at bounding box center [384, 224] width 324 height 18
drag, startPoint x: 290, startPoint y: 224, endPoint x: 320, endPoint y: 222, distance: 29.4
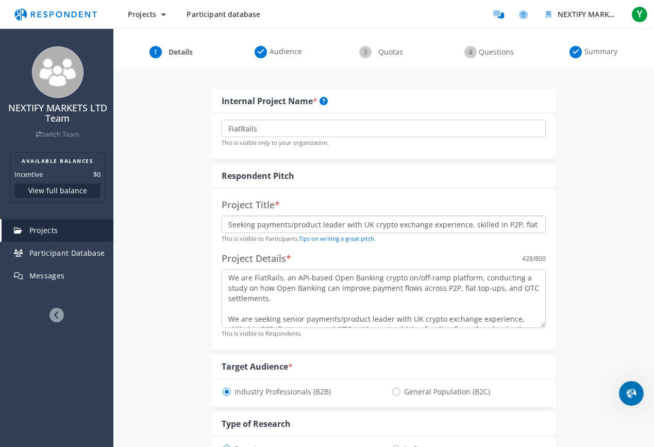
click at [320, 222] on input "Seeking payments/product leader with UK crypto exchange experience, skilled in …" at bounding box center [384, 224] width 324 height 18
drag, startPoint x: 366, startPoint y: 225, endPoint x: 399, endPoint y: 226, distance: 33.0
click at [399, 226] on input "Seeking payments leader with UK crypto exchange experience, skilled in P2P, fia…" at bounding box center [384, 224] width 324 height 18
drag, startPoint x: 406, startPoint y: 226, endPoint x: 495, endPoint y: 224, distance: 89.2
click at [495, 224] on input "Seeking payments leader with UK crypto experience, skilled in P2P, fiat top-" at bounding box center [384, 224] width 324 height 18
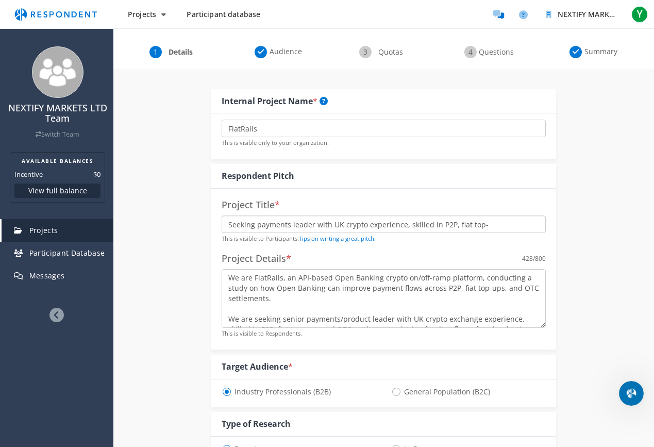
paste input "ups, and OTC settlements"
click at [589, 54] on span "Summary" at bounding box center [601, 51] width 34 height 10
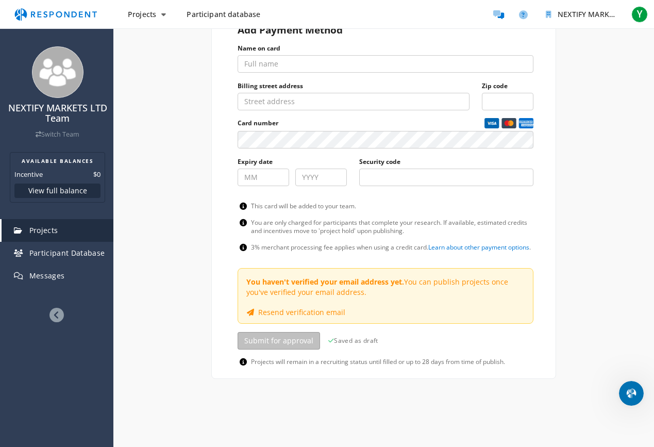
scroll to position [633, 0]
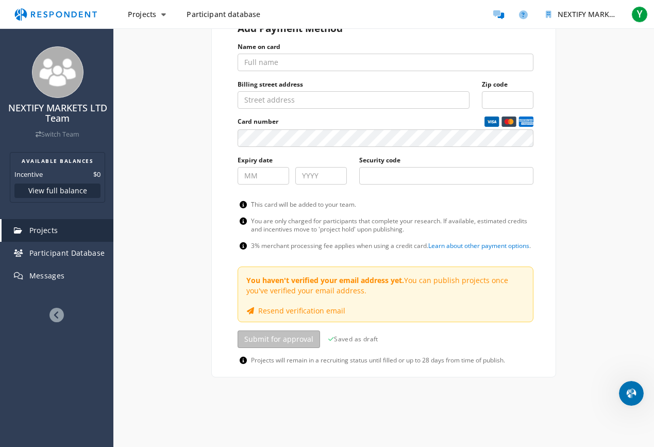
click at [341, 334] on span "Saved as draft" at bounding box center [353, 339] width 50 height 10
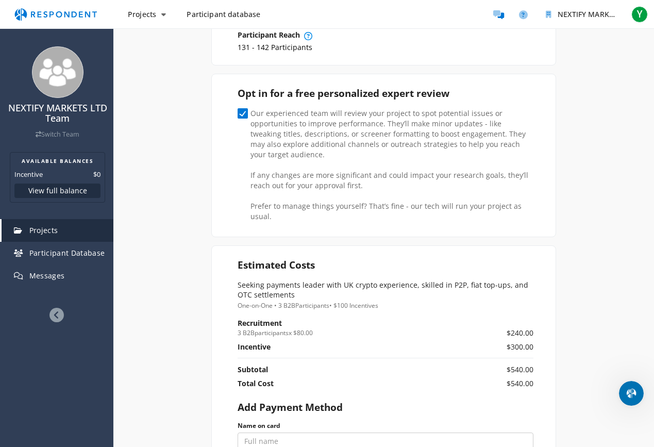
scroll to position [0, 0]
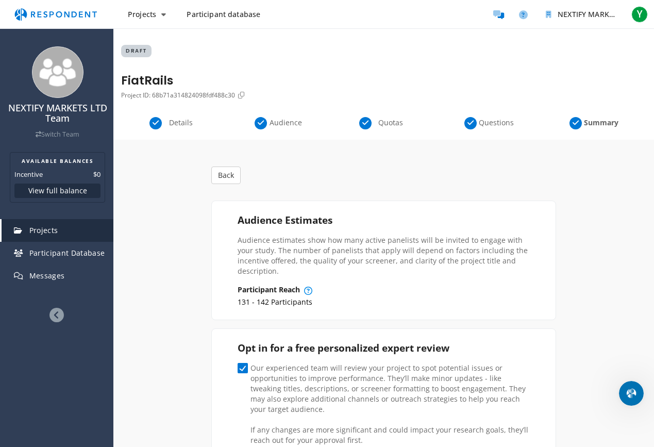
click at [184, 124] on span "Details" at bounding box center [181, 123] width 34 height 10
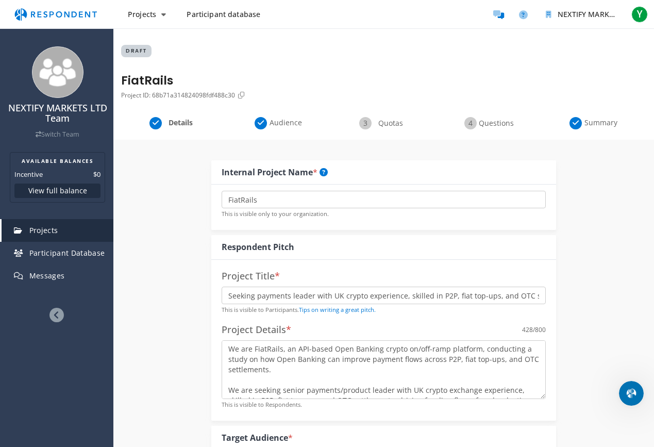
click at [283, 123] on span "Audience" at bounding box center [286, 123] width 34 height 10
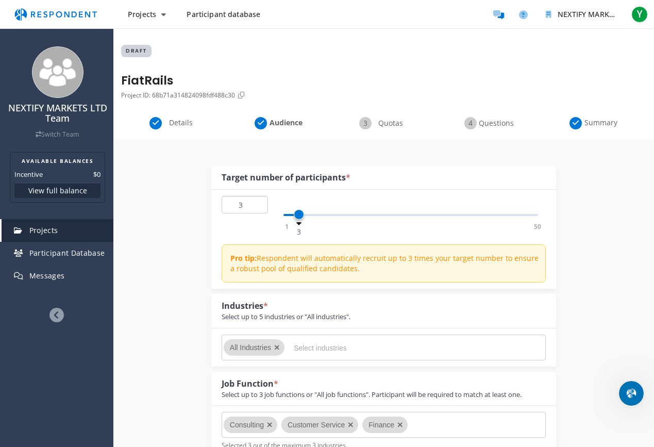
click at [246, 201] on input "3" at bounding box center [245, 205] width 46 height 18
click at [256, 207] on input "2" at bounding box center [245, 205] width 46 height 18
click at [256, 207] on input "1" at bounding box center [245, 205] width 46 height 18
click at [257, 208] on input "1" at bounding box center [245, 205] width 46 height 18
click at [258, 203] on input "2" at bounding box center [245, 205] width 46 height 18
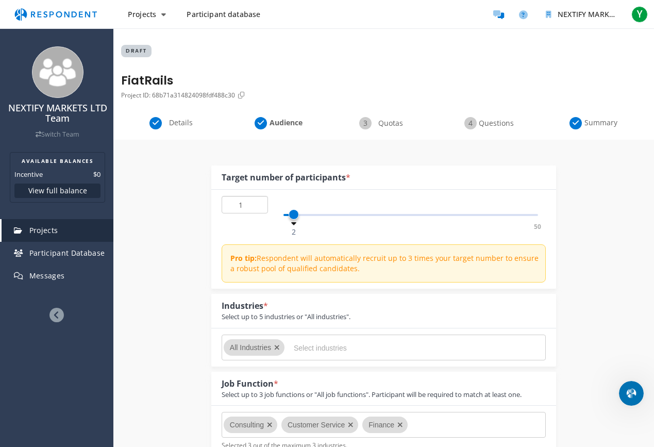
click at [258, 206] on input "1" at bounding box center [245, 205] width 46 height 18
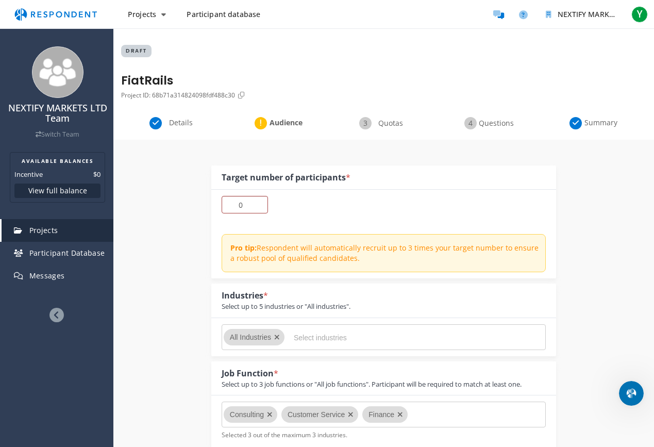
click at [423, 229] on div "0 Pro tip: Respondent will automatically recruit up to 3 times your target numb…" at bounding box center [383, 234] width 345 height 89
click at [594, 123] on span "Summary" at bounding box center [601, 123] width 34 height 10
click at [257, 210] on input "0" at bounding box center [245, 205] width 46 height 18
click at [260, 203] on input "1" at bounding box center [245, 205] width 46 height 18
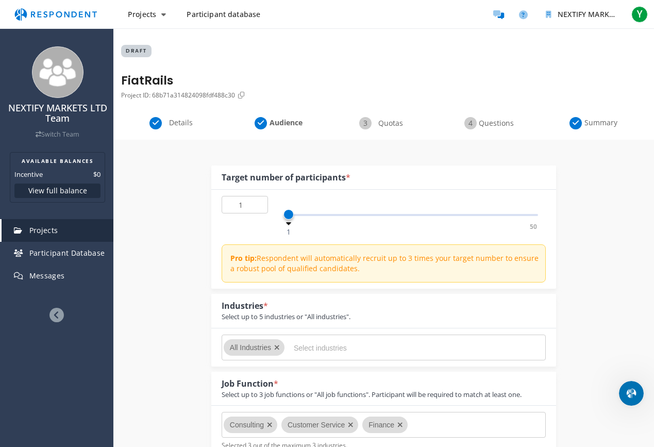
click at [579, 123] on div "Summary" at bounding box center [593, 123] width 105 height 12
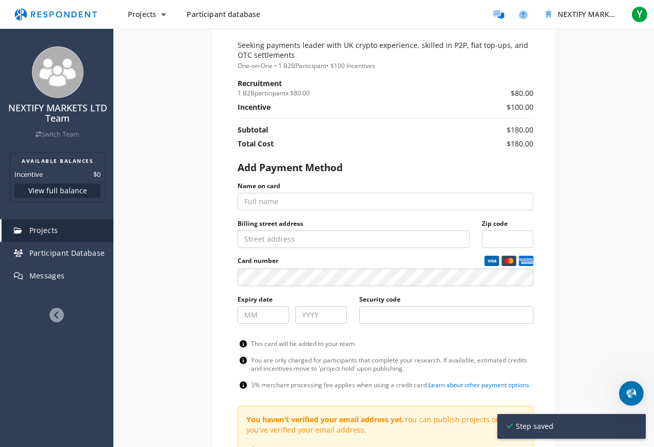
scroll to position [696, 0]
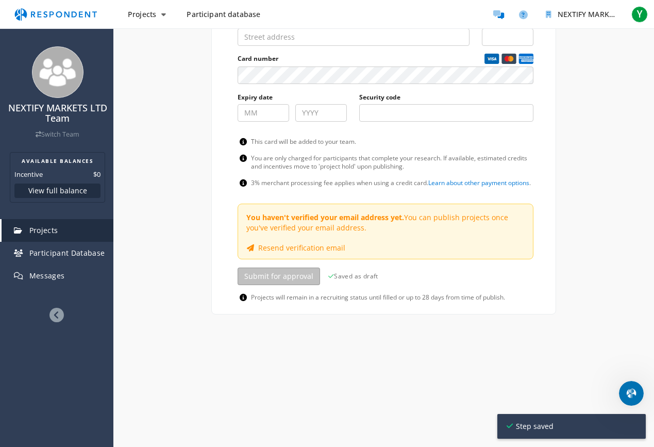
click at [351, 271] on span "Saved as draft" at bounding box center [353, 276] width 50 height 10
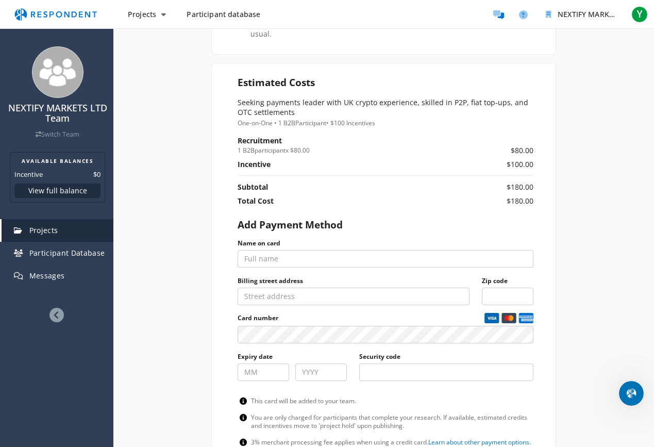
scroll to position [334, 0]
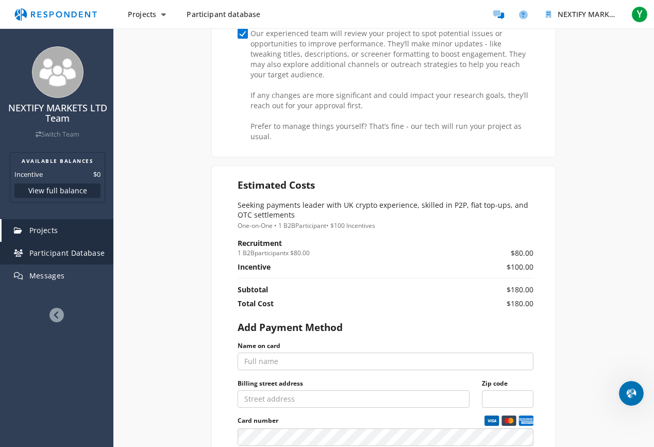
click at [57, 257] on span "Participant Database" at bounding box center [67, 253] width 76 height 10
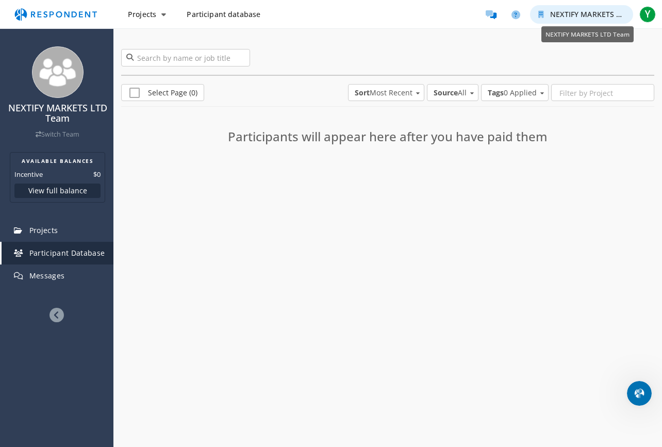
click at [589, 12] on span "NEXTIFY MARKETS LTD Team" at bounding box center [600, 14] width 101 height 10
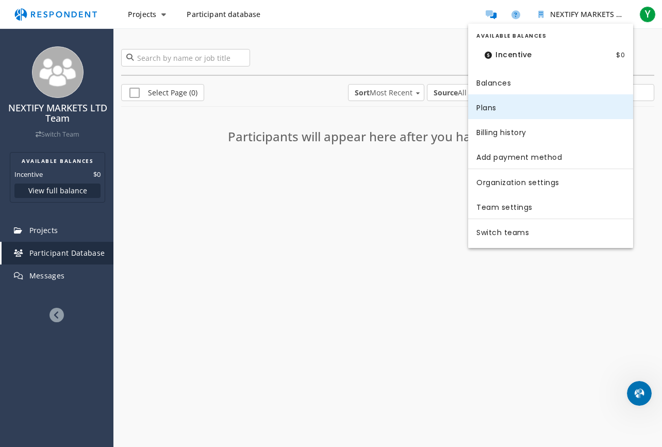
click at [504, 110] on link "Plans" at bounding box center [550, 106] width 165 height 25
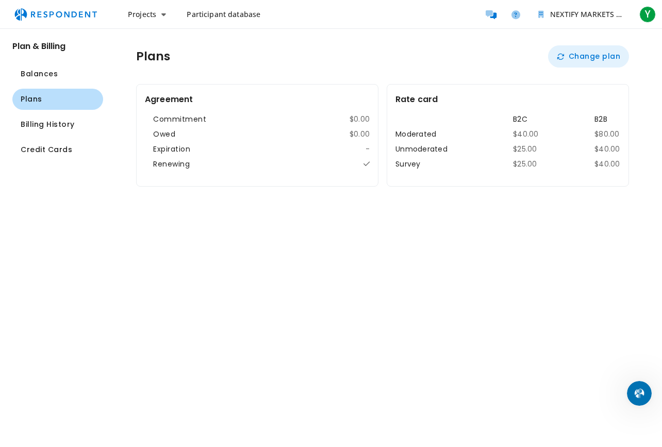
click at [595, 56] on button "Change plan" at bounding box center [588, 56] width 81 height 22
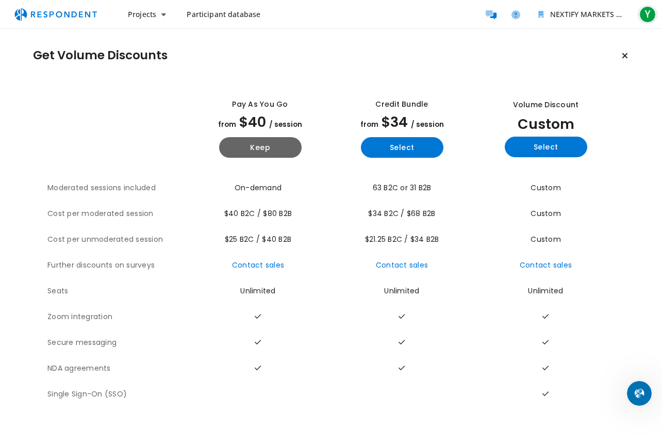
click at [640, 19] on span "Y" at bounding box center [647, 14] width 16 height 16
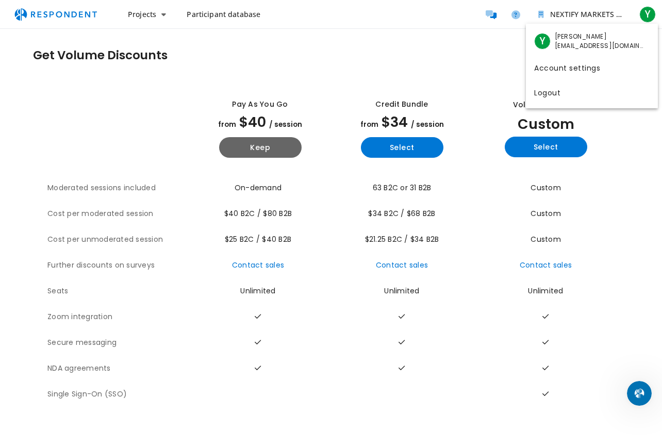
click at [405, 87] on md-backdrop at bounding box center [331, 223] width 662 height 447
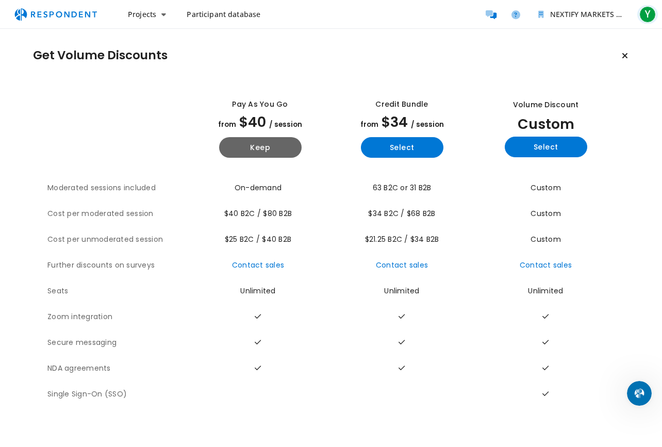
click at [647, 15] on span "Y" at bounding box center [647, 14] width 16 height 16
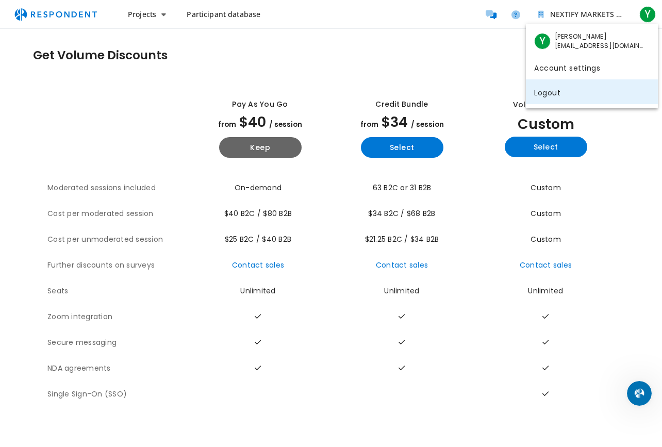
click at [535, 93] on link "Logout" at bounding box center [592, 91] width 132 height 25
